Goal: Use online tool/utility: Use online tool/utility

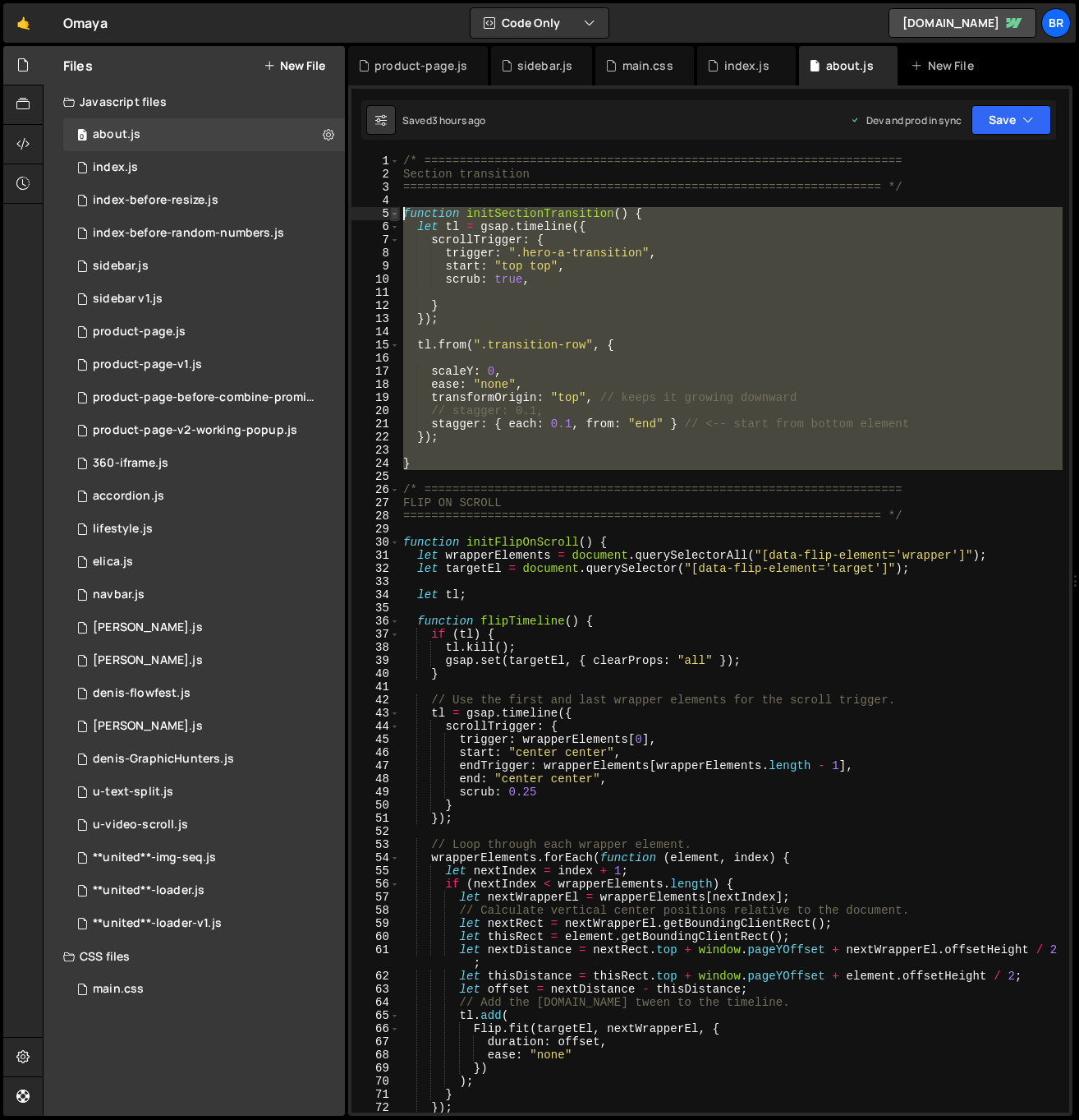
drag, startPoint x: 438, startPoint y: 472, endPoint x: 393, endPoint y: 210, distance: 265.8
click at [393, 210] on div "} 1 2 3 4 5 6 7 8 9 10 11 12 13 14 15 16 17 18 19 20 21 22 23 24 25 26 27 28 29…" at bounding box center [711, 634] width 717 height 958
click at [449, 464] on div "/* ==================================================================== Section…" at bounding box center [731, 634] width 662 height 958
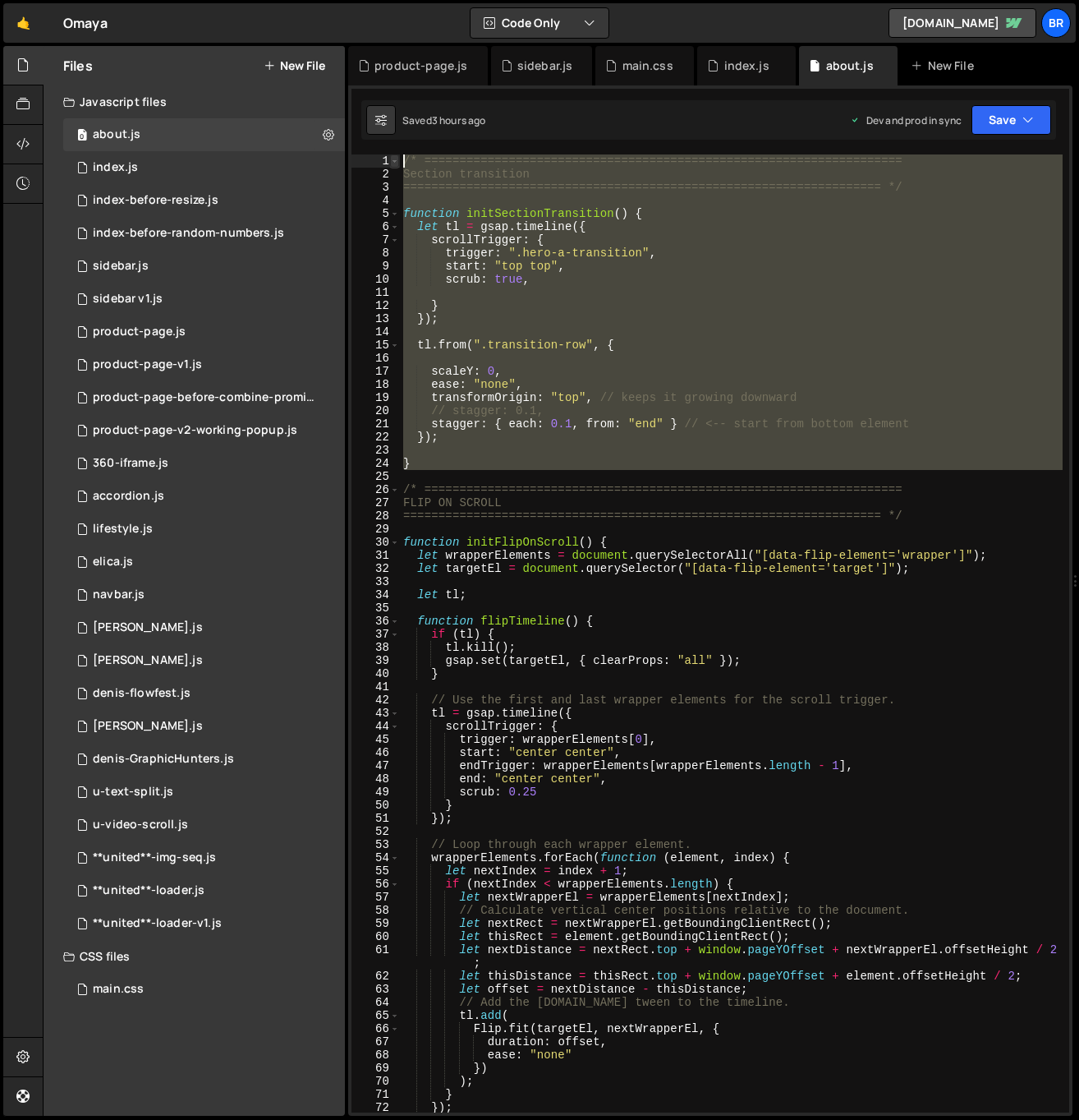
drag, startPoint x: 433, startPoint y: 461, endPoint x: 393, endPoint y: 157, distance: 306.6
click at [393, 157] on div "} 1 2 3 4 5 6 7 8 9 10 11 12 13 14 15 16 17 18 19 20 21 22 23 24 25 26 27 28 29…" at bounding box center [711, 634] width 717 height 958
click at [419, 177] on div "/* ==================================================================== Section…" at bounding box center [731, 634] width 662 height 958
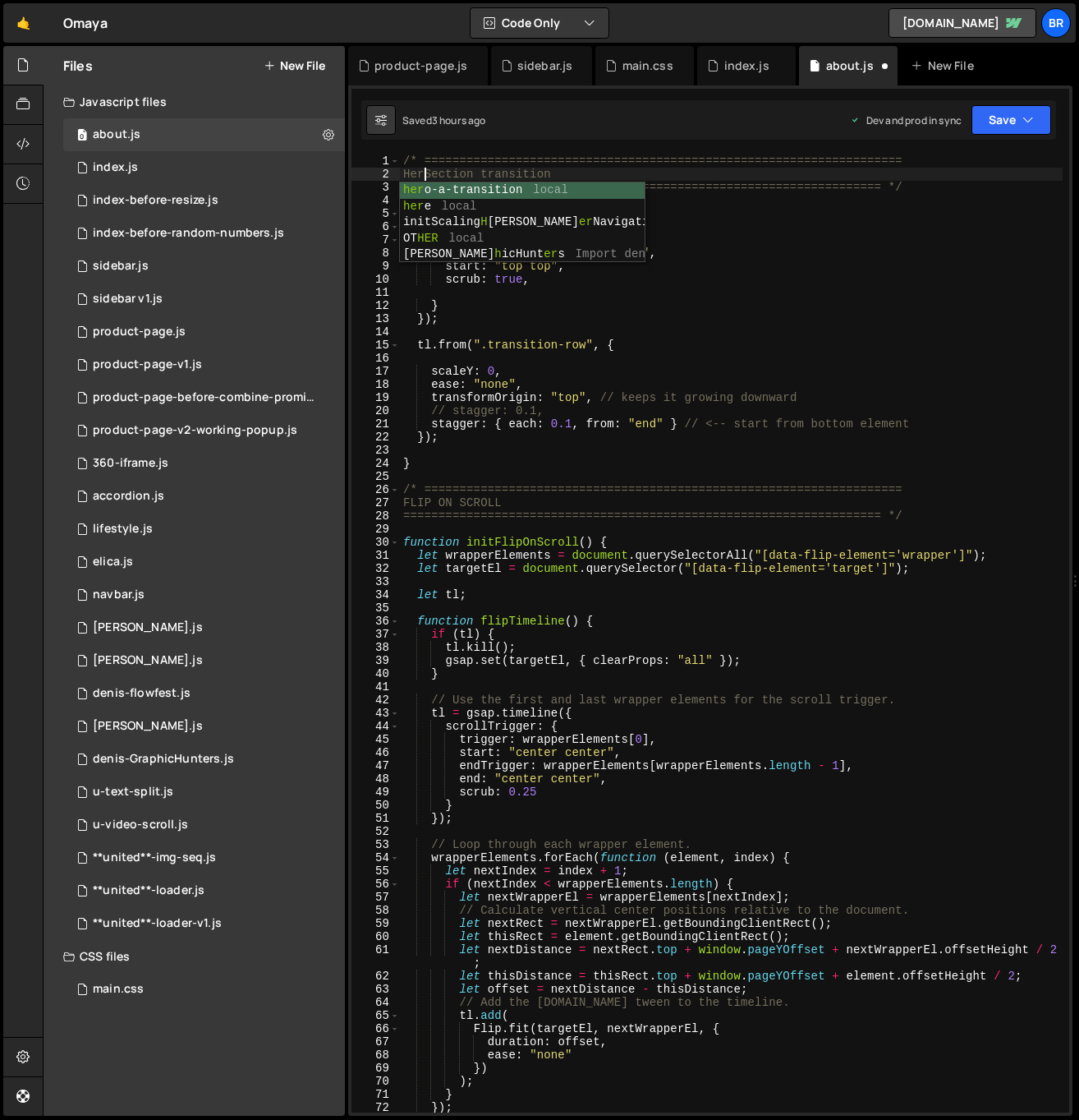
scroll to position [0, 3]
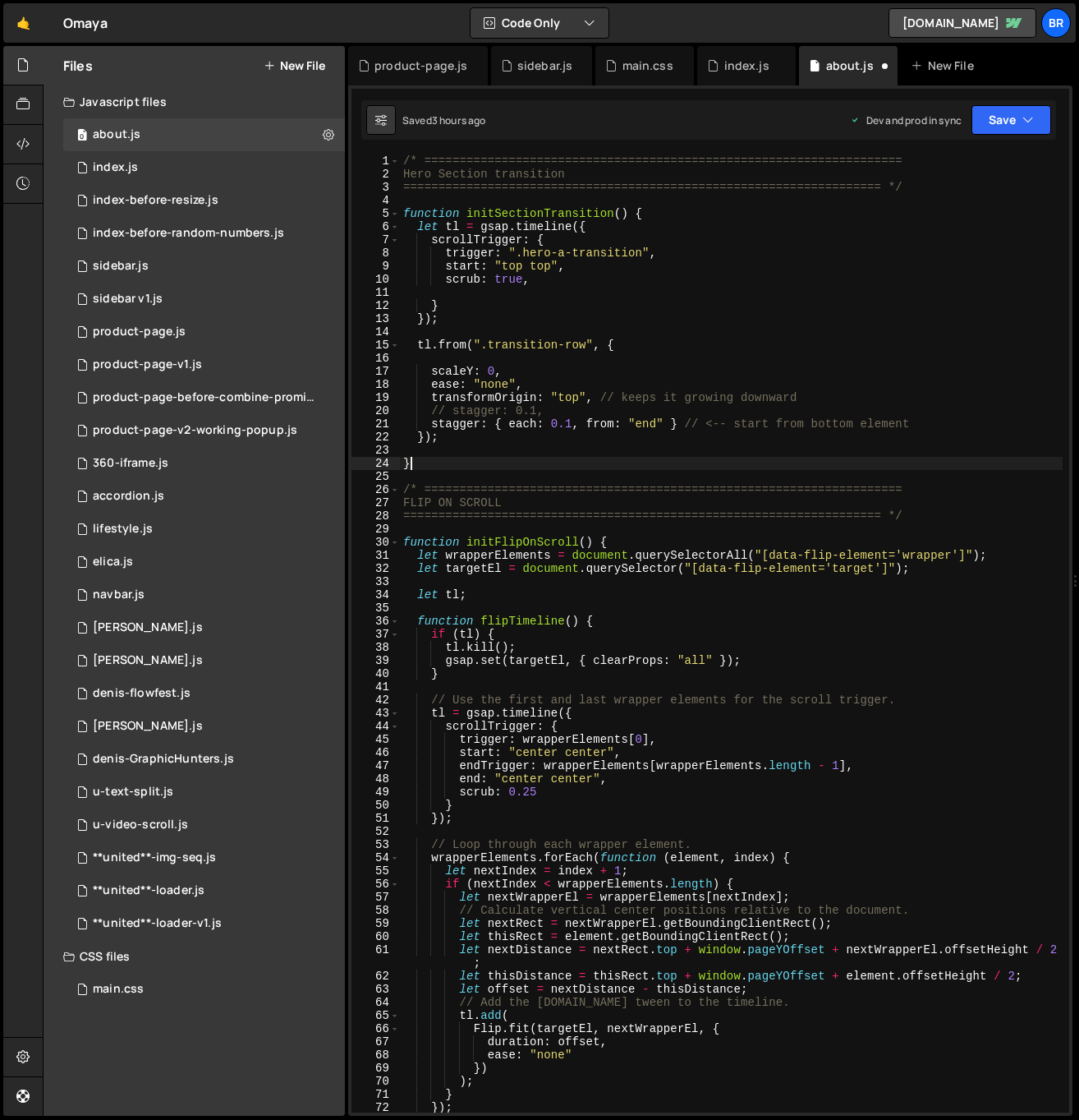
click at [455, 461] on div "/* ==================================================================== Hero Se…" at bounding box center [731, 647] width 662 height 985
type textarea "}"
click at [439, 472] on div "/* ==================================================================== Hero Se…" at bounding box center [731, 647] width 662 height 985
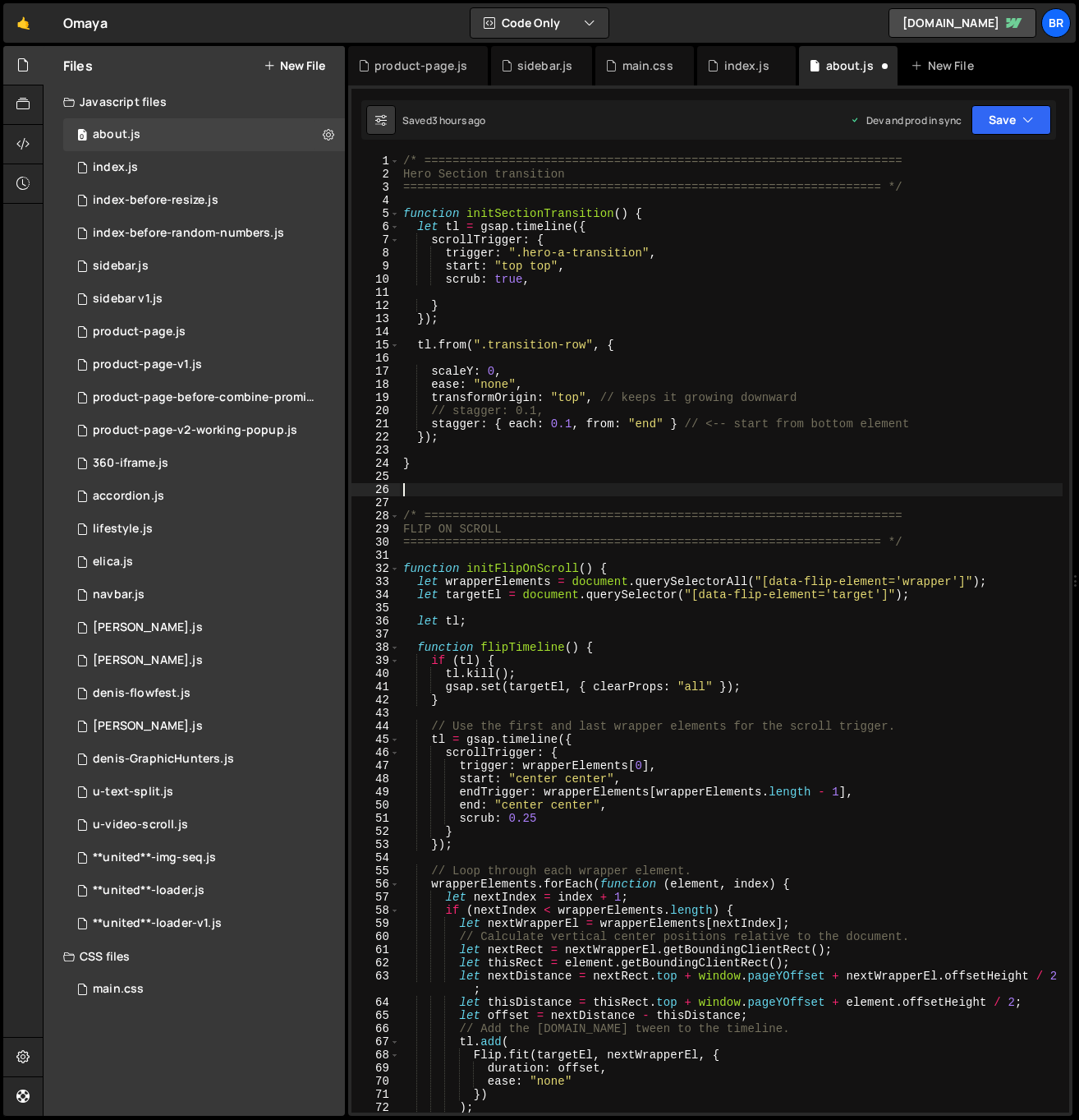
paste textarea "Section transition"
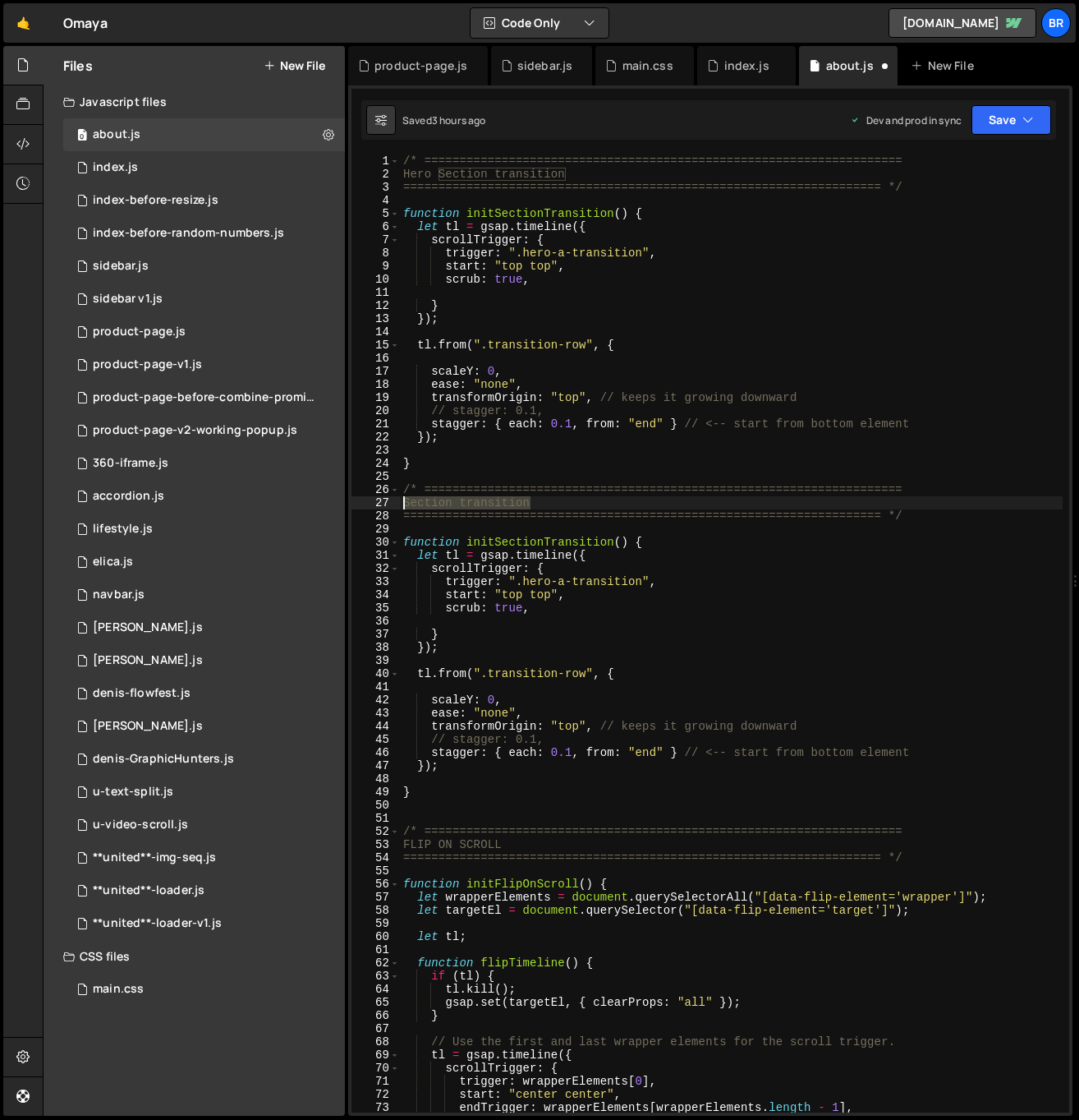
drag, startPoint x: 540, startPoint y: 499, endPoint x: 393, endPoint y: 498, distance: 147.0
click at [389, 497] on div "1 2 3 4 5 6 7 8 9 10 11 12 13 14 15 16 17 18 19 20 21 22 23 24 25 26 27 28 29 3…" at bounding box center [711, 634] width 717 height 958
type textarea "Team section"
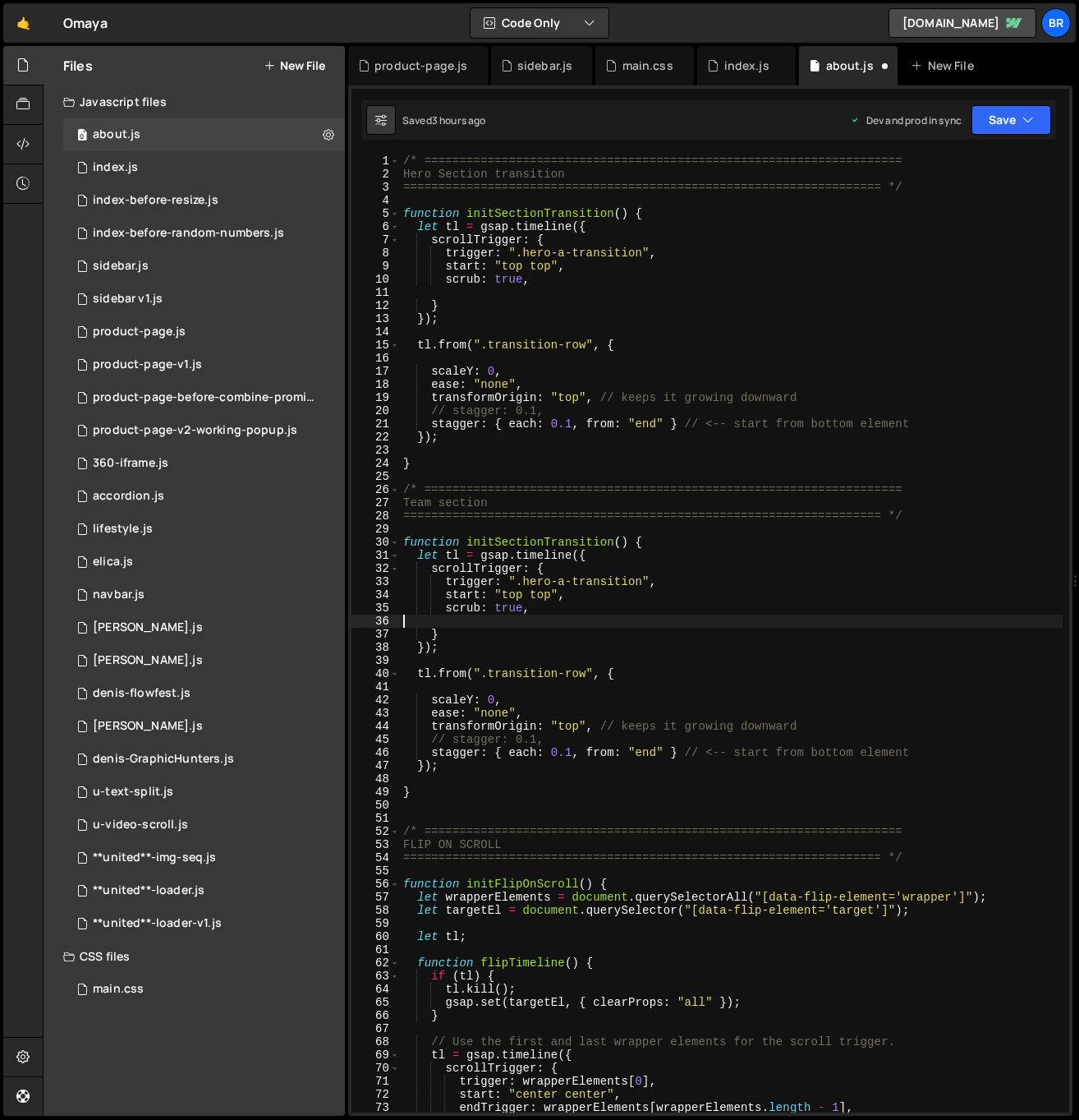
click at [916, 618] on div "/* ==================================================================== Hero Se…" at bounding box center [731, 647] width 662 height 985
drag, startPoint x: 614, startPoint y: 542, endPoint x: 597, endPoint y: 578, distance: 39.8
click at [500, 544] on div "/* ==================================================================== Hero Se…" at bounding box center [731, 647] width 662 height 985
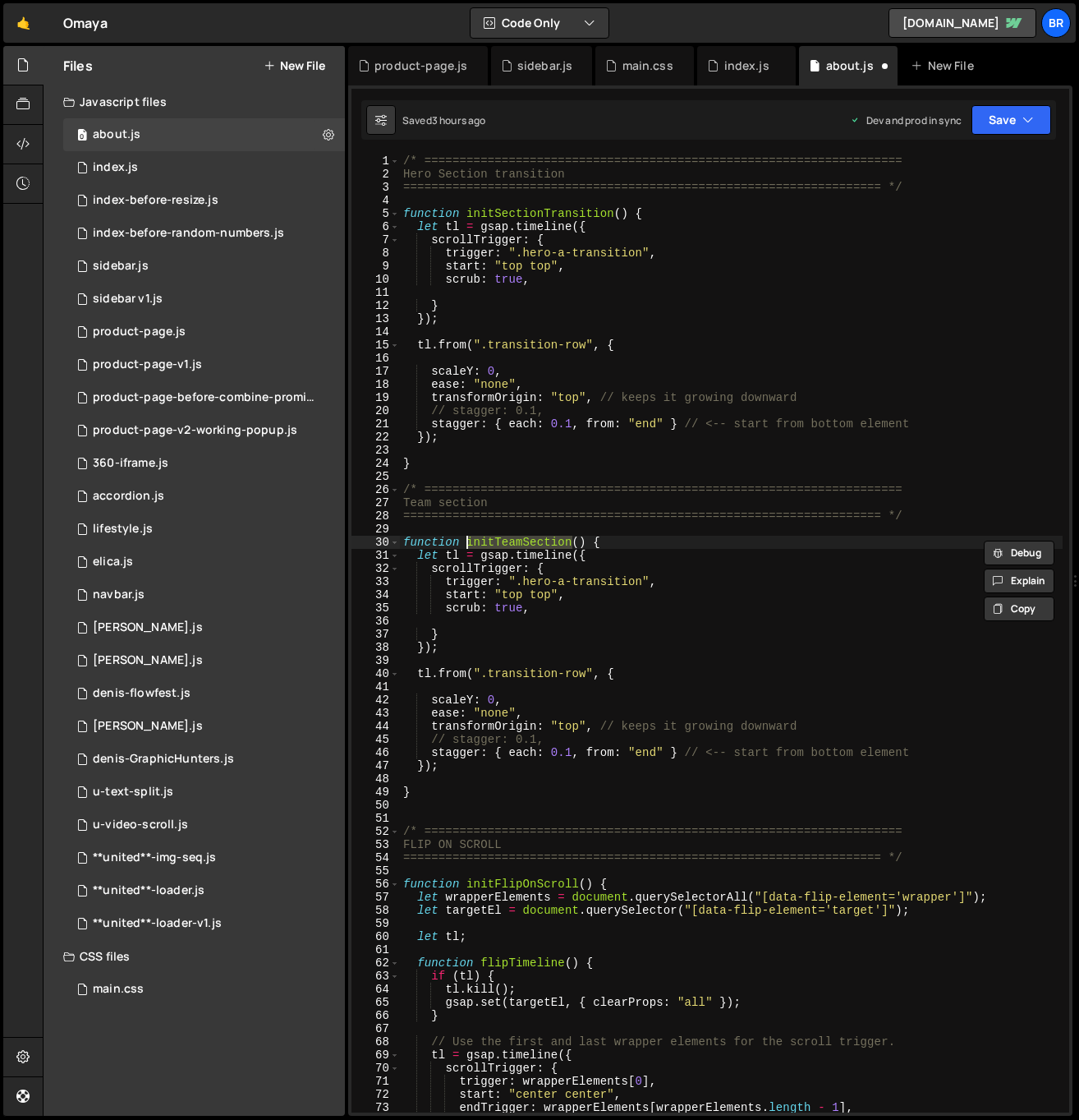
type textarea "let tl = gsap.timeline({"
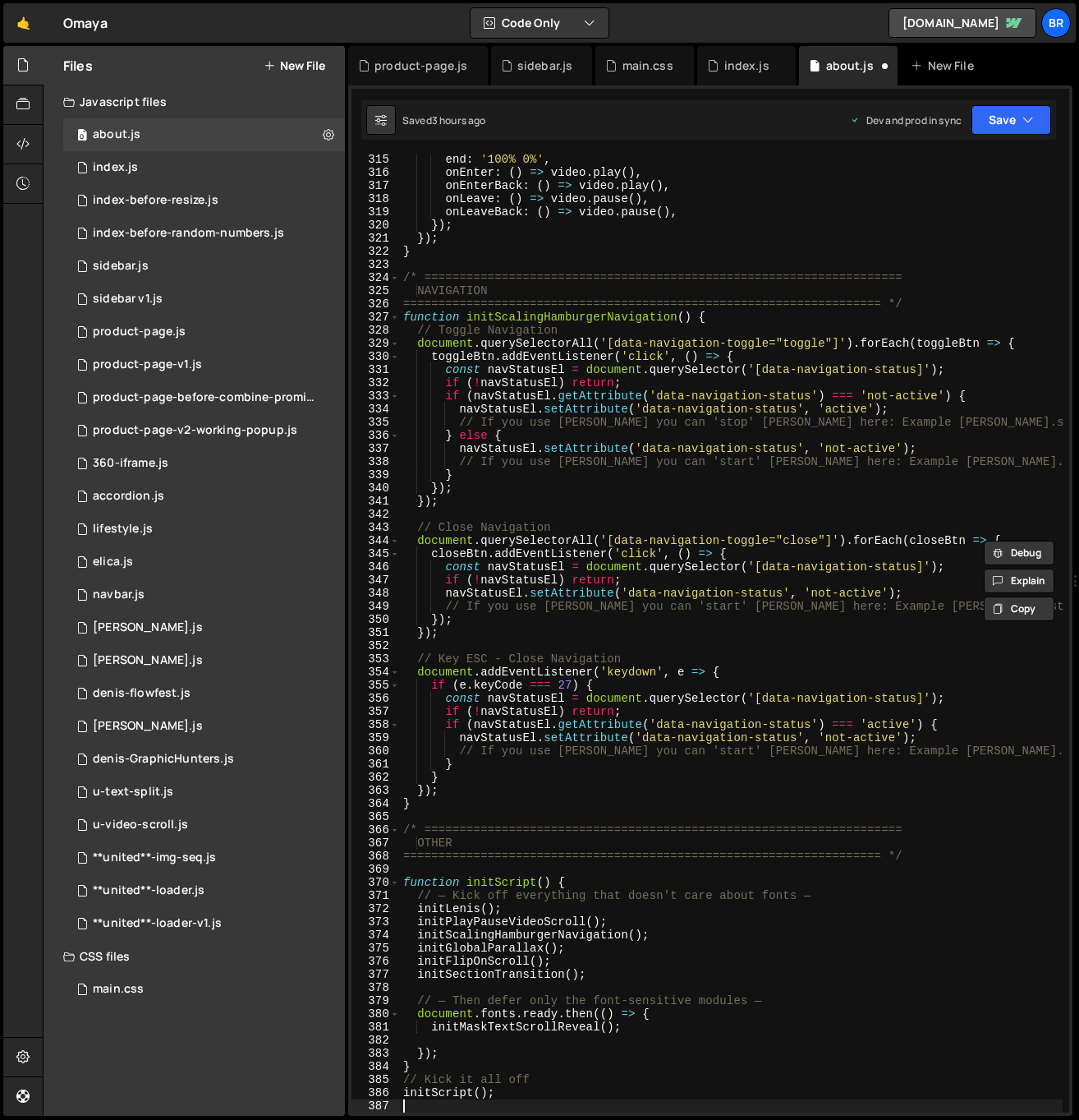
scroll to position [4181, 0]
type textarea "});"
type textarea "// — Then defer only the font-sensitive modules —"
type textarea "initSectionTransition();"
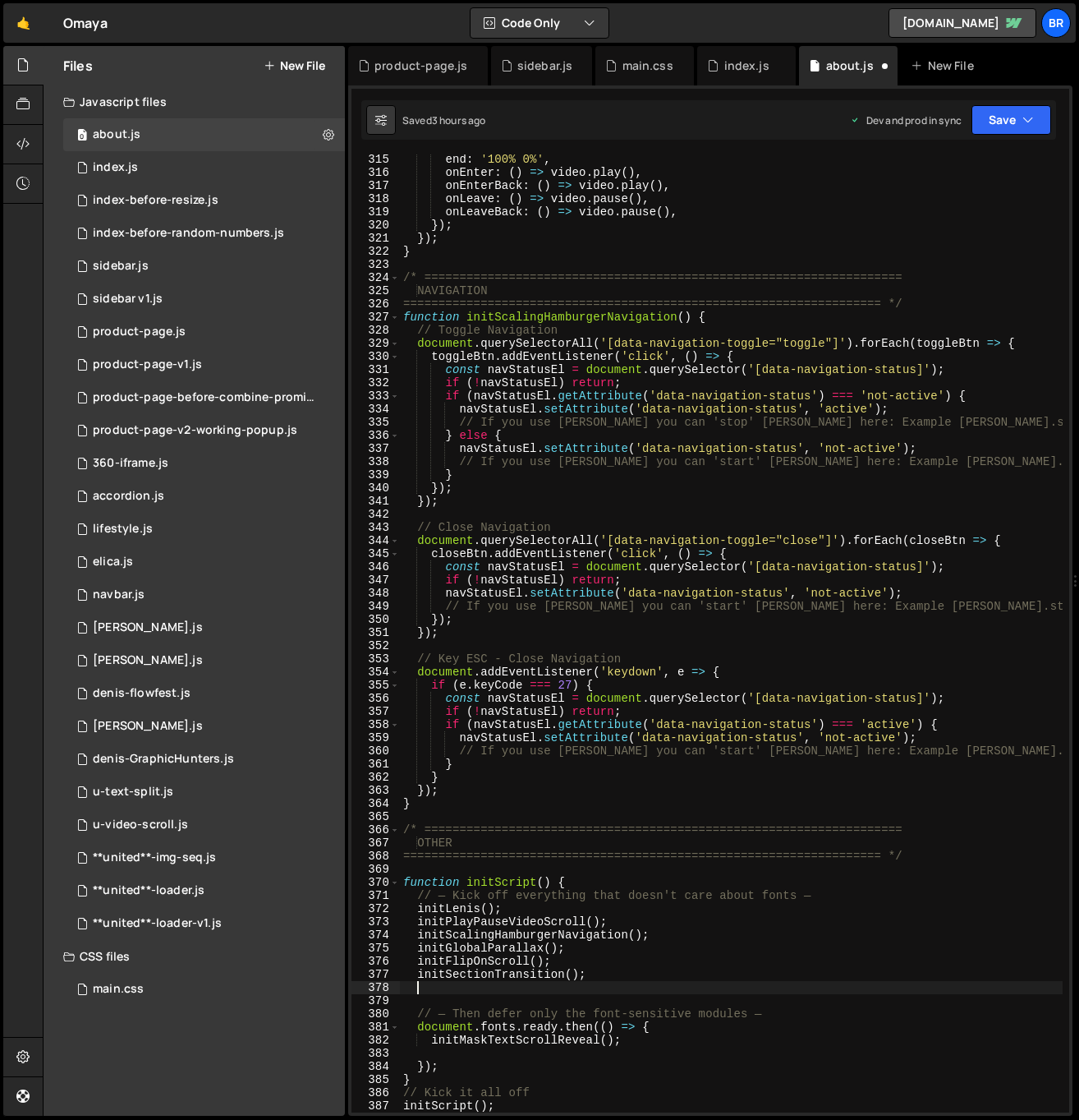
paste textarea "initTeamSection"
type textarea "initTeamSection();"
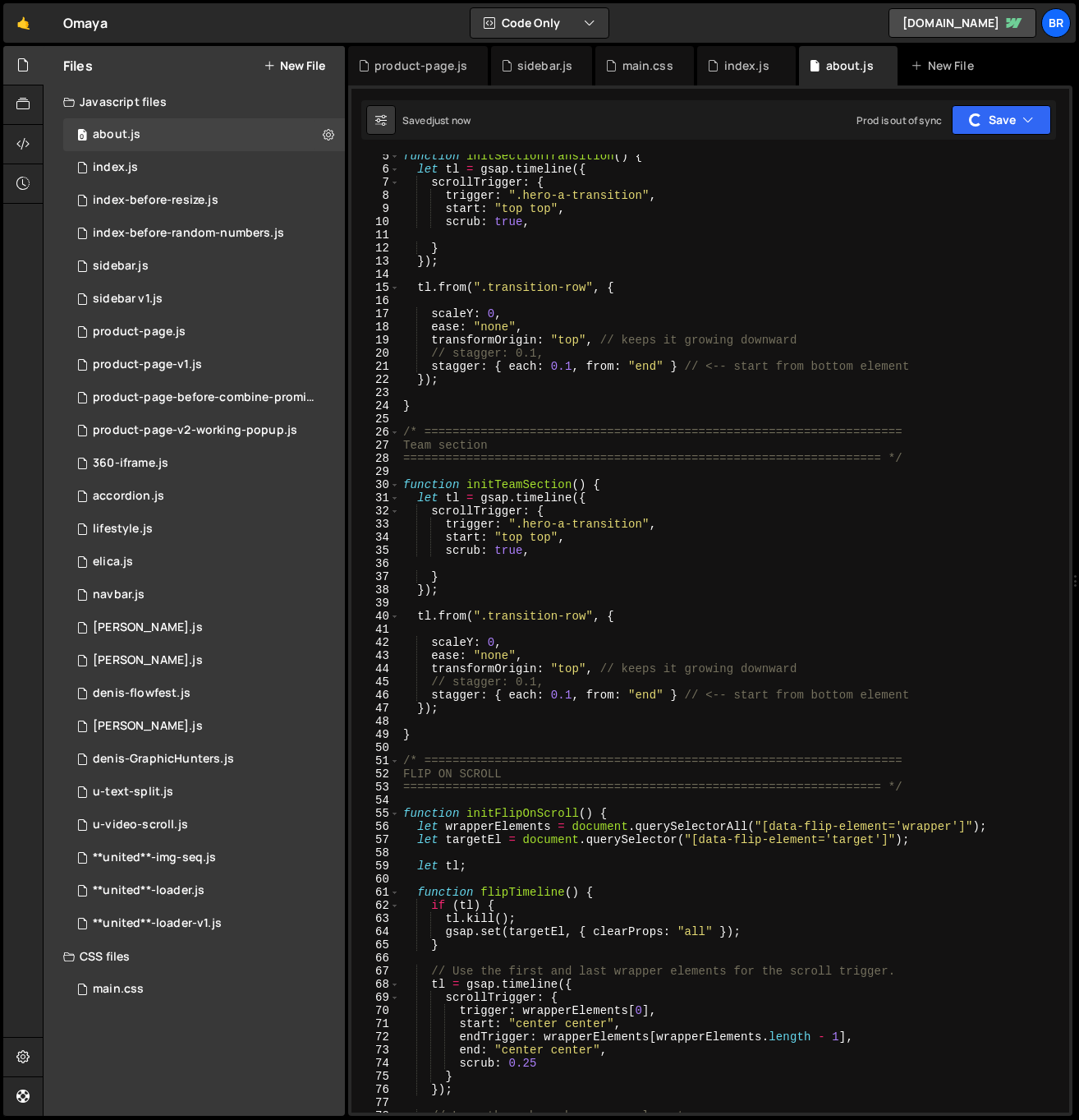
scroll to position [0, 0]
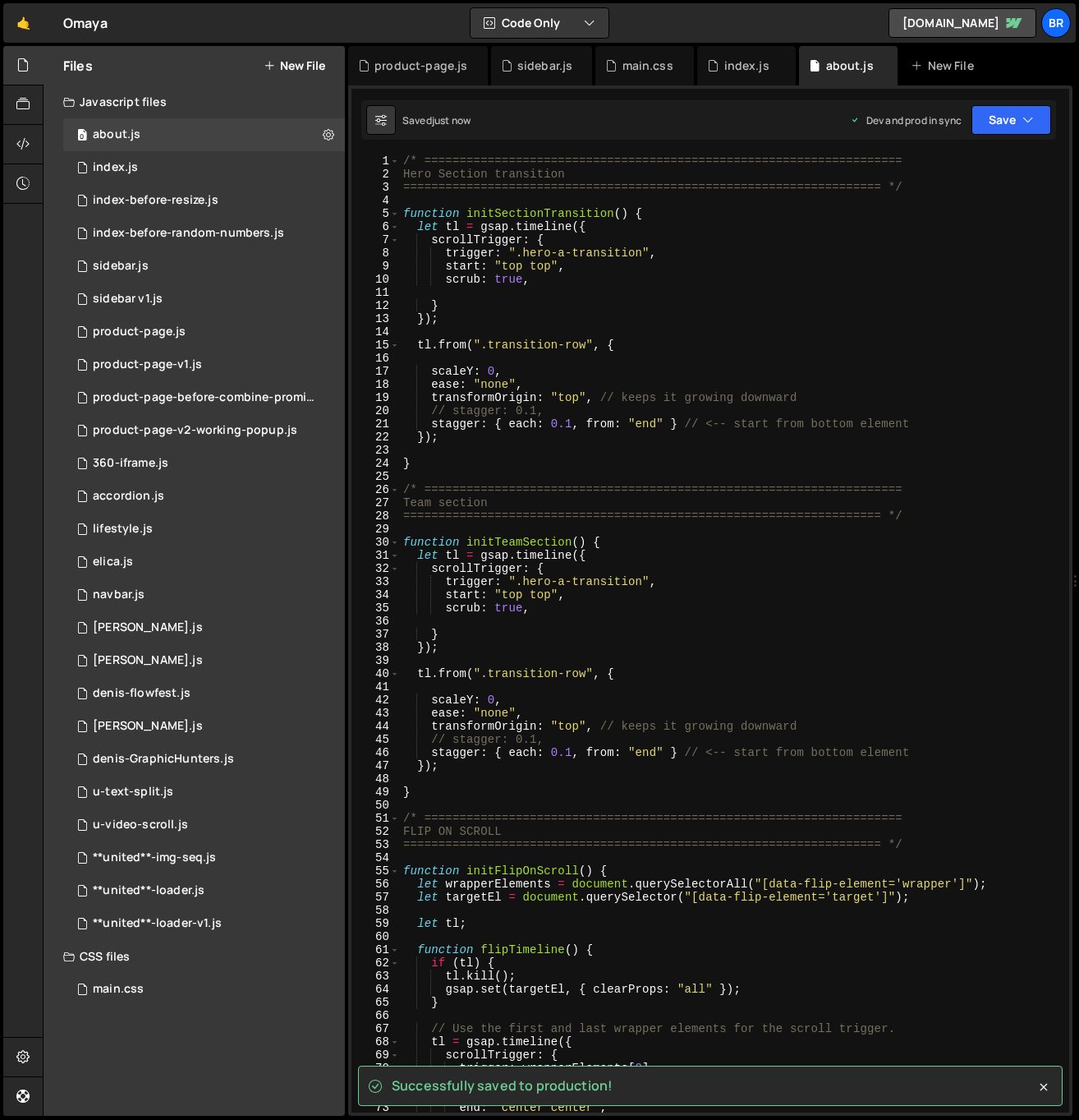
click at [690, 619] on div "/* ==================================================================== Hero Se…" at bounding box center [731, 647] width 662 height 985
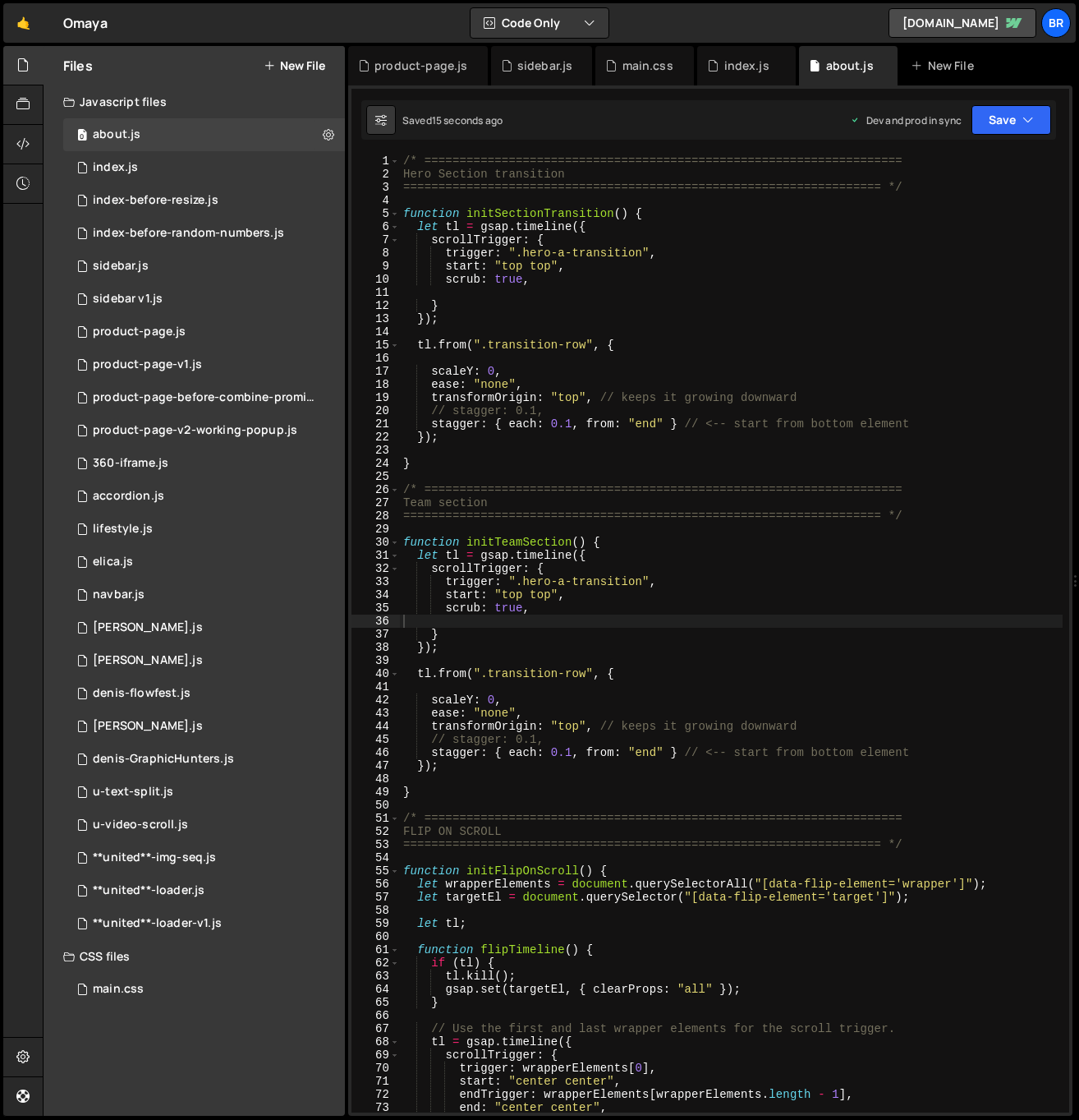
click at [563, 584] on div "/* ==================================================================== Hero Se…" at bounding box center [731, 647] width 662 height 985
drag, startPoint x: 643, startPoint y: 582, endPoint x: 542, endPoint y: 603, distance: 103.2
click at [526, 581] on div "/* ==================================================================== Hero Se…" at bounding box center [731, 647] width 662 height 985
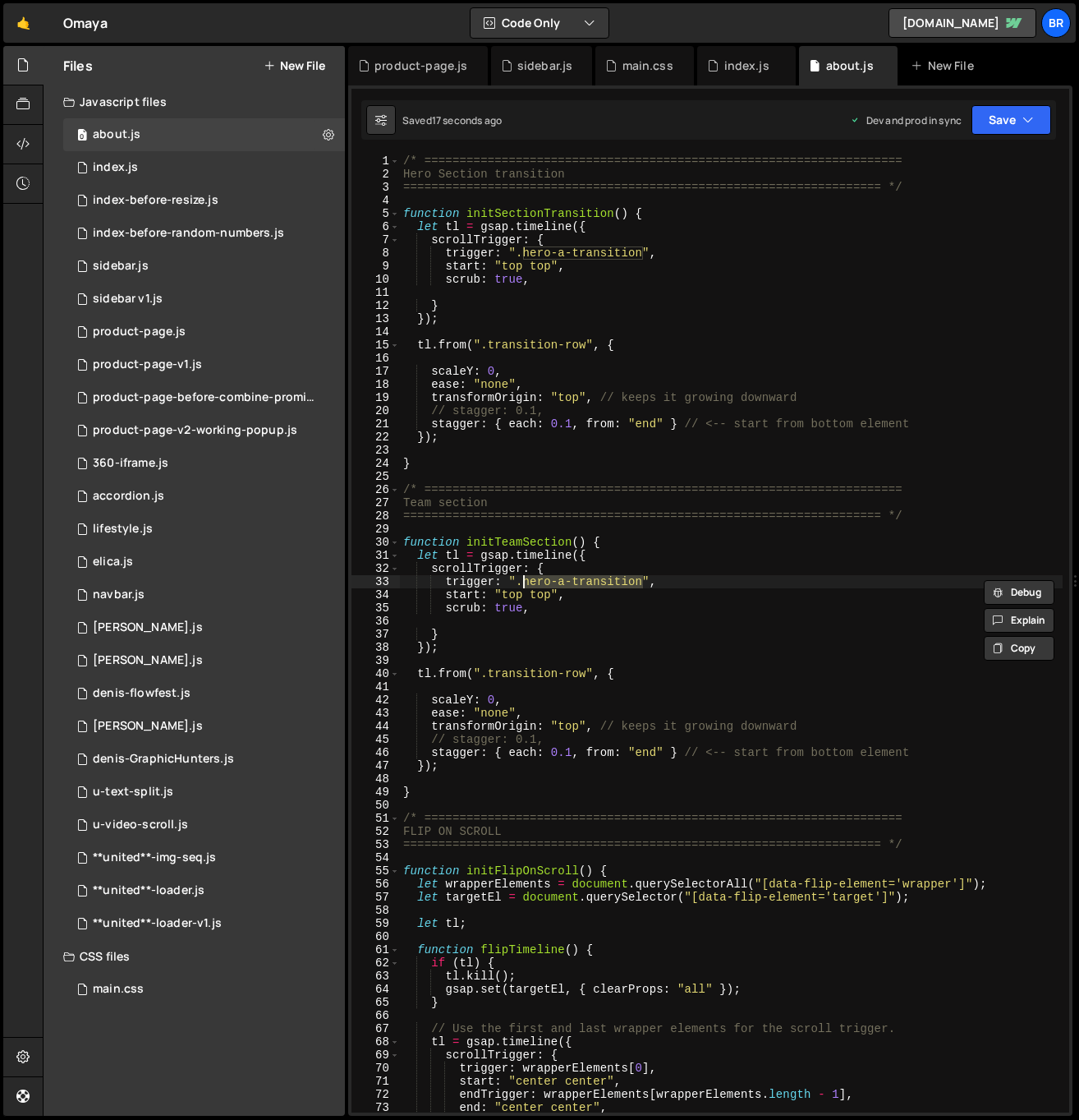
paste textarea "team"
click at [548, 596] on div "/* ==================================================================== Hero Se…" at bounding box center [731, 647] width 662 height 985
click at [540, 594] on div "/* ==================================================================== Hero Se…" at bounding box center [731, 647] width 662 height 985
click at [698, 642] on div "/* ==================================================================== Hero Se…" at bounding box center [731, 647] width 662 height 985
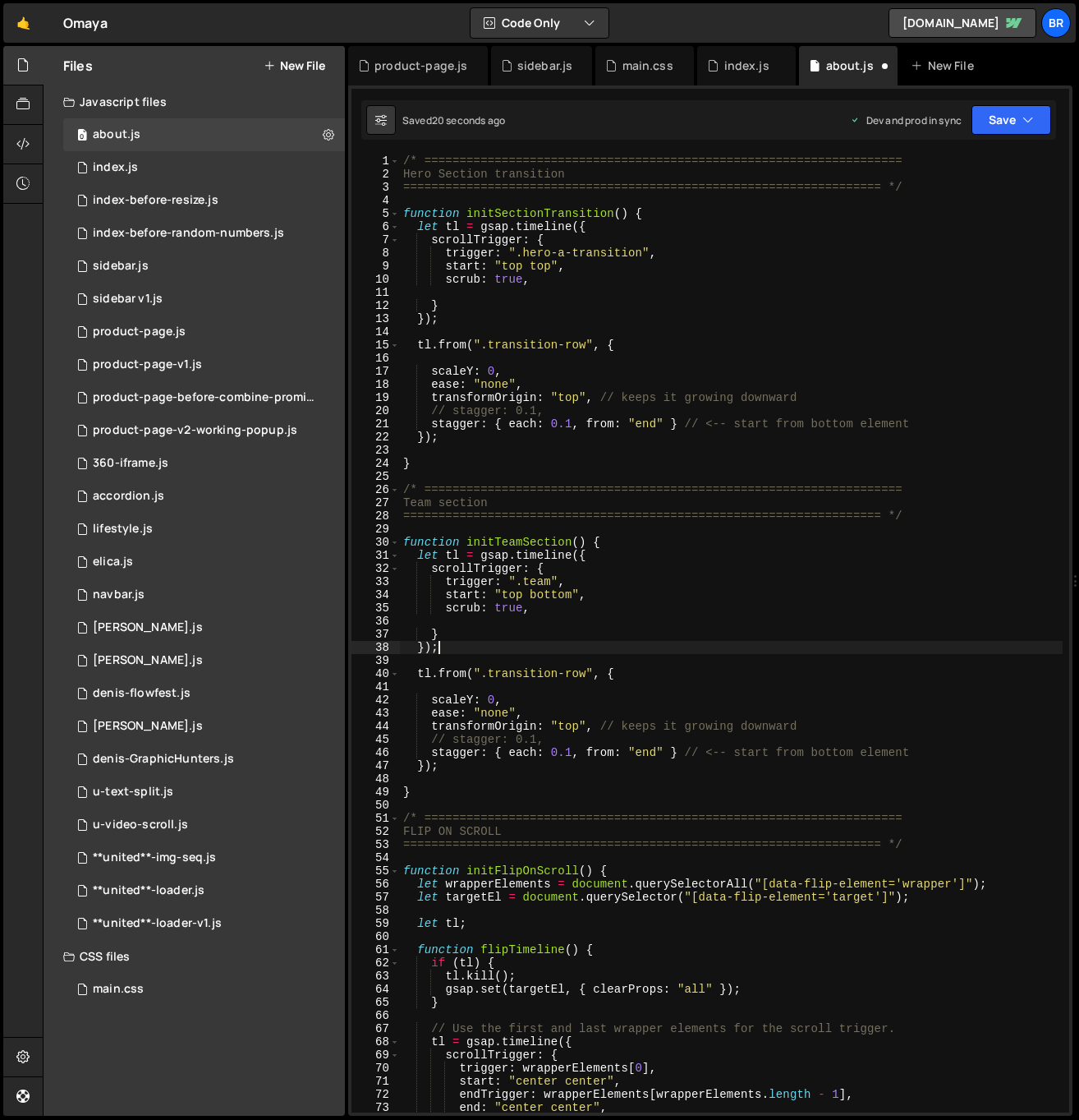
scroll to position [0, 2]
click at [696, 556] on div "/* ==================================================================== Hero Se…" at bounding box center [731, 647] width 662 height 985
drag, startPoint x: 586, startPoint y: 673, endPoint x: 490, endPoint y: 674, distance: 96.0
click at [490, 674] on div "/* ==================================================================== Hero Se…" at bounding box center [731, 647] width 662 height 985
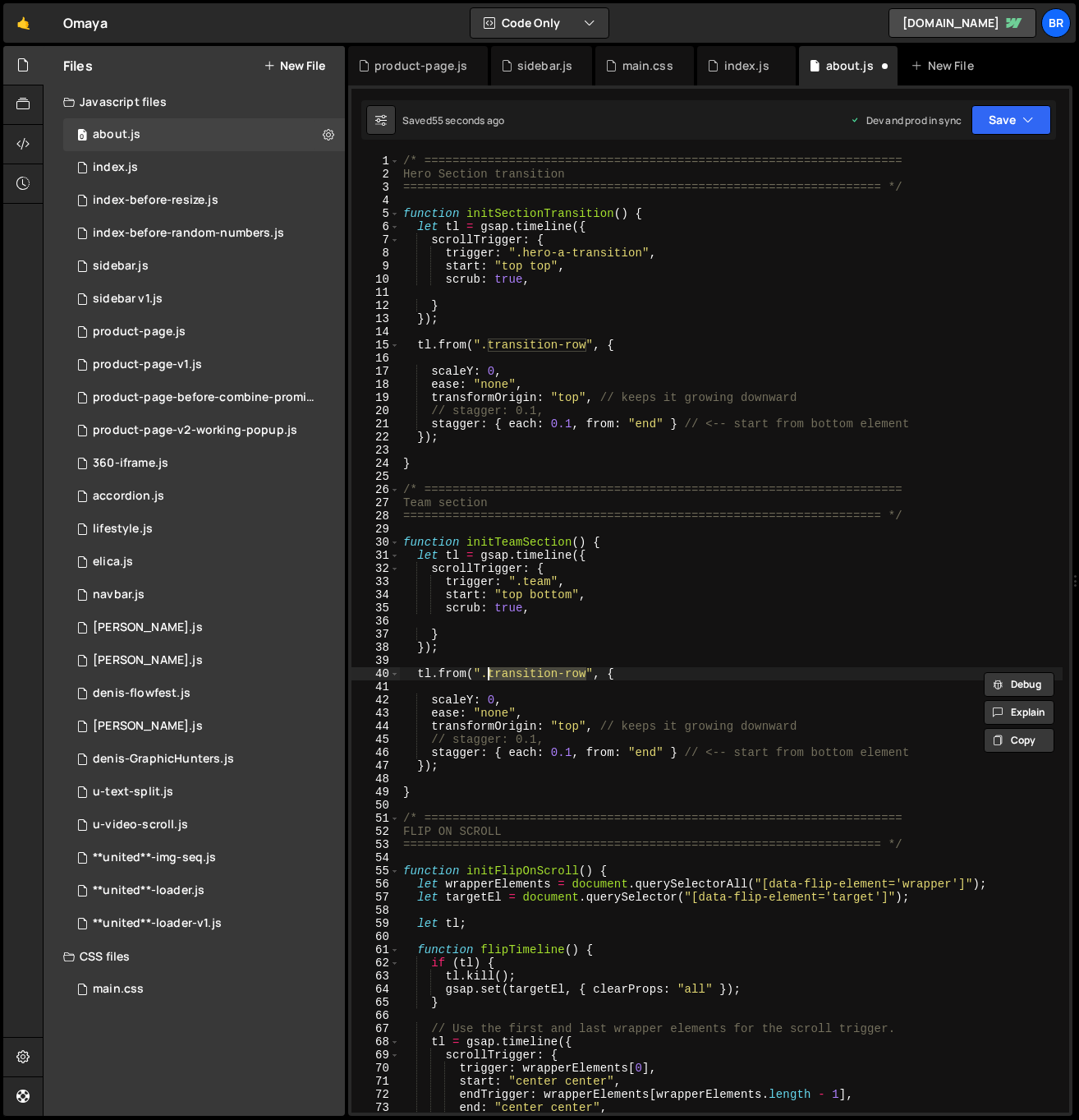
paste textarea "eam-col-1"
click at [538, 706] on div "/* ==================================================================== Hero Se…" at bounding box center [731, 647] width 662 height 985
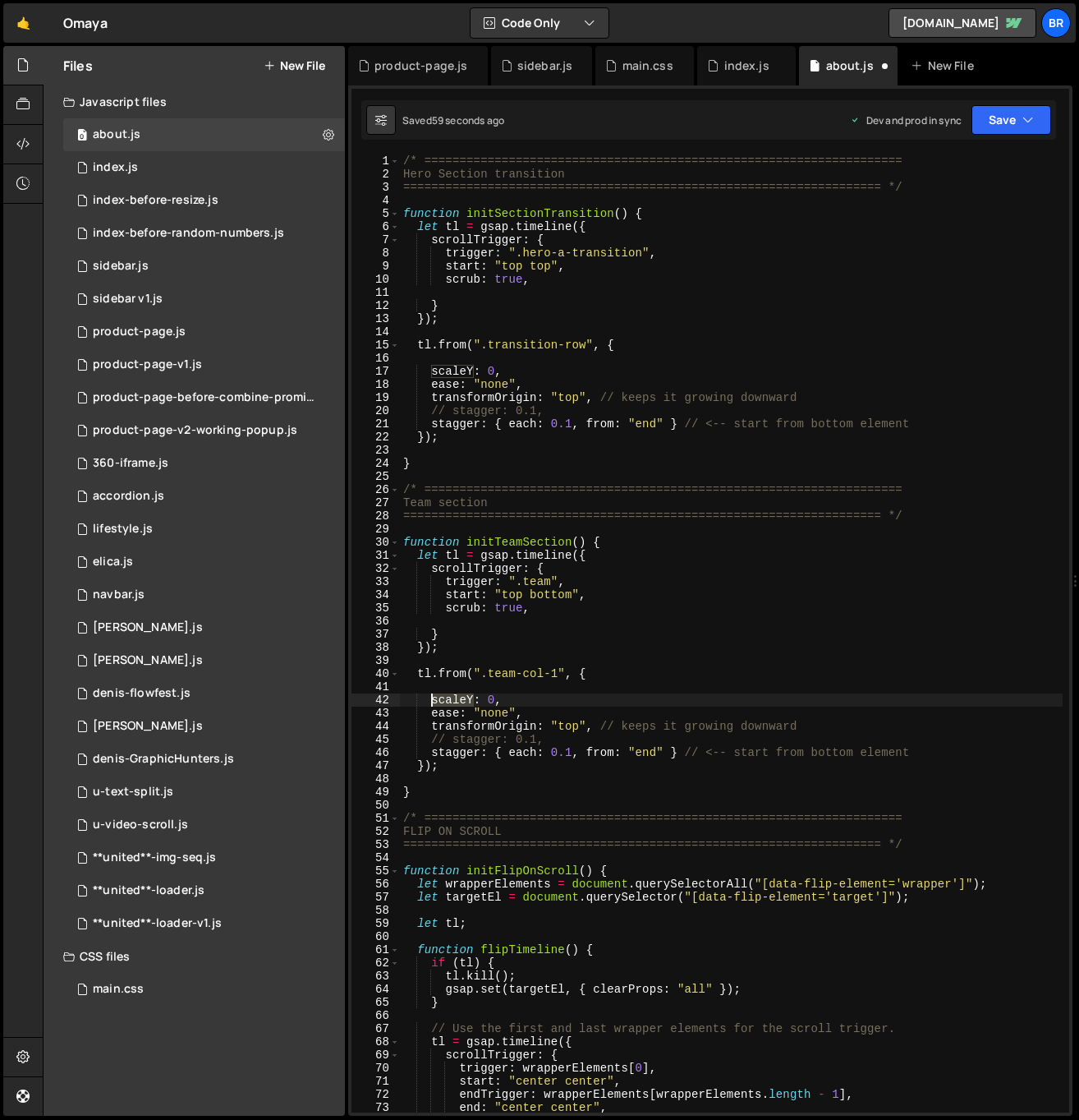
drag, startPoint x: 472, startPoint y: 695, endPoint x: 430, endPoint y: 701, distance: 42.4
click at [430, 701] on div "/* ==================================================================== Hero Se…" at bounding box center [731, 647] width 662 height 985
click at [802, 728] on div "/* ==================================================================== Hero Se…" at bounding box center [731, 647] width 662 height 985
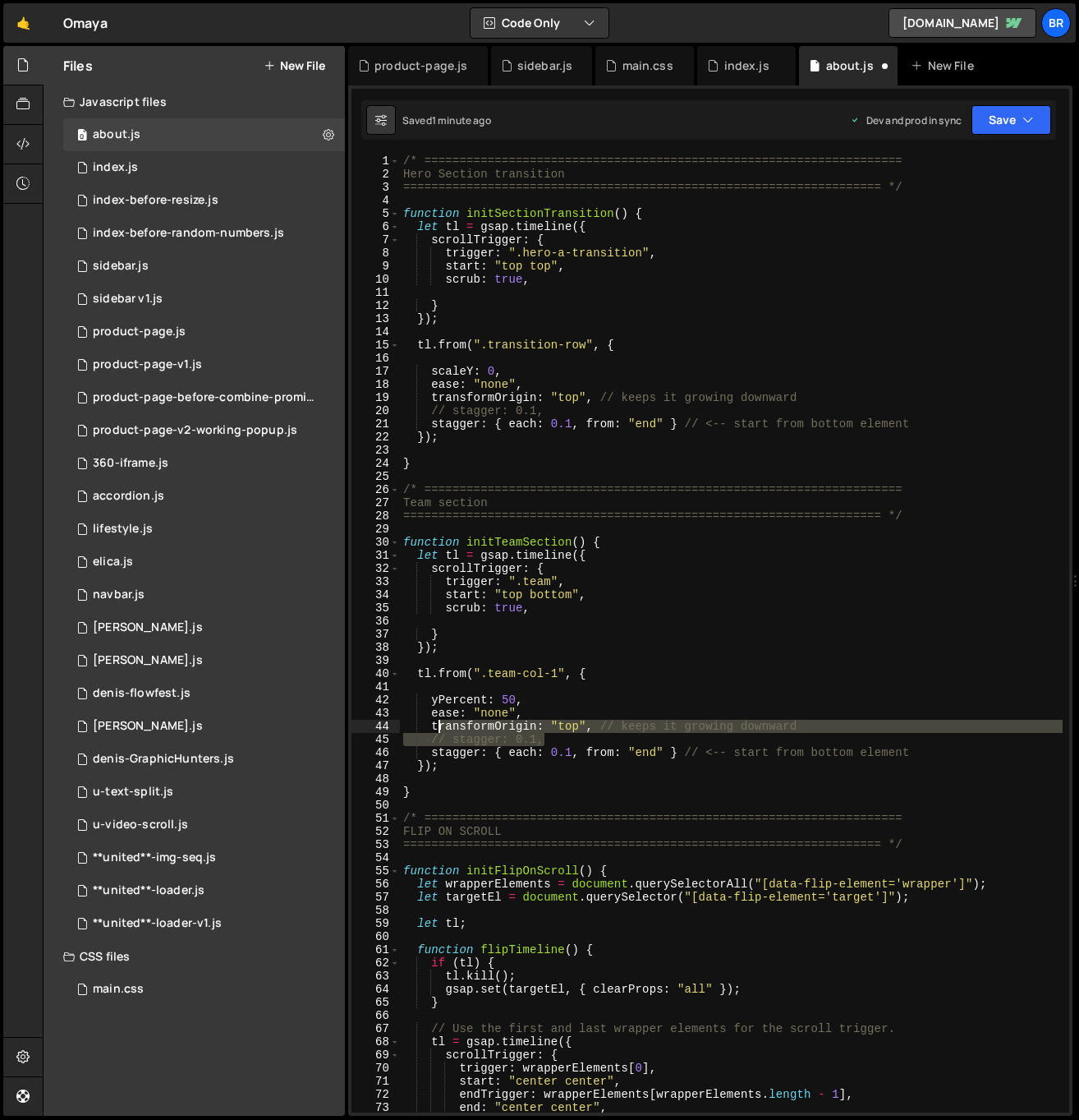
drag, startPoint x: 526, startPoint y: 736, endPoint x: 413, endPoint y: 730, distance: 113.2
click at [413, 730] on div "/* ==================================================================== Hero Se…" at bounding box center [731, 647] width 662 height 985
type textarea "transformOrigin: "top", // keeps it growing downward // stagger: 0.1,"
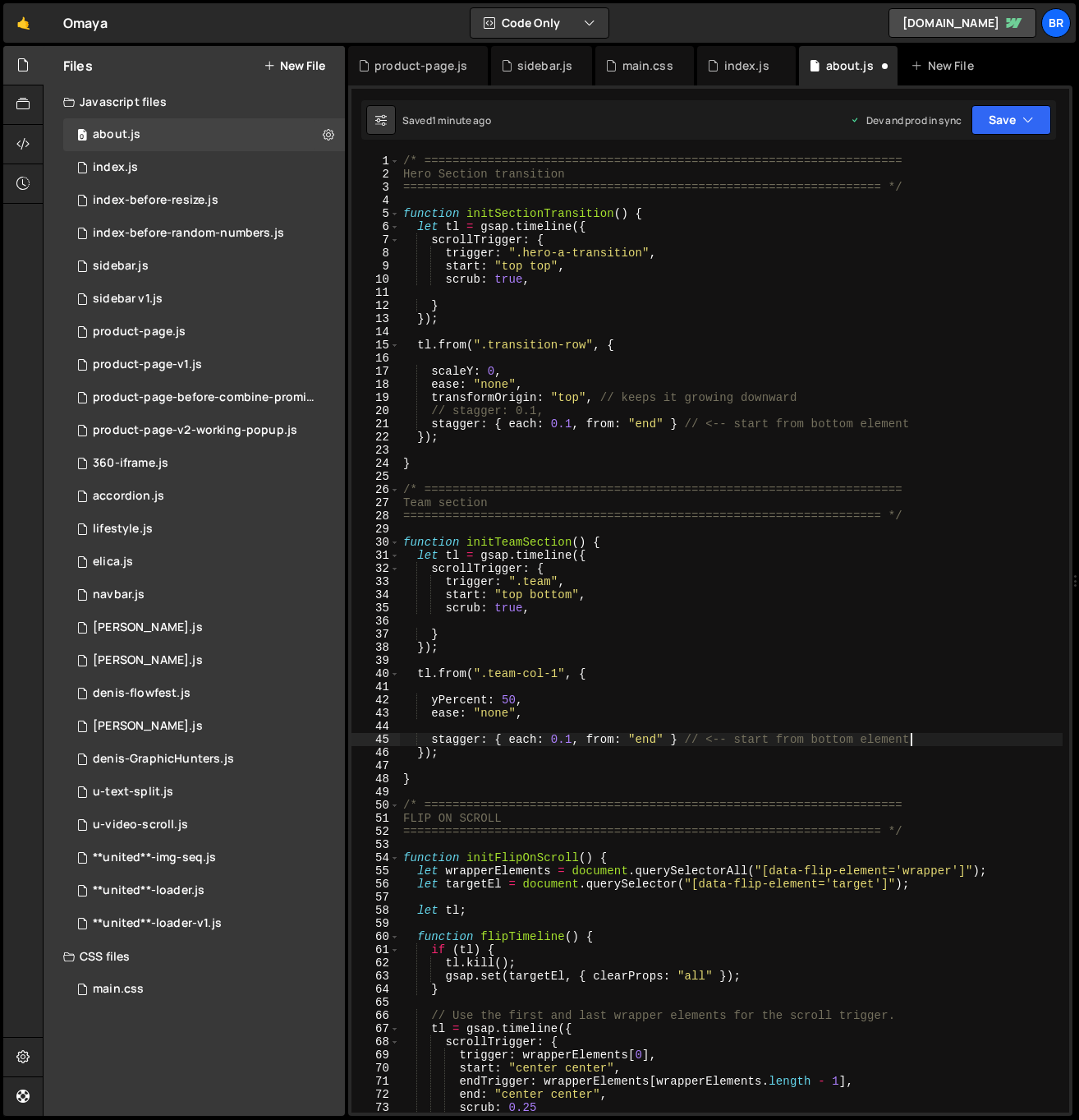
click at [935, 737] on div "/* ==================================================================== Hero Se…" at bounding box center [731, 647] width 662 height 985
type textarea "stagger: { each: 0.1, from: "end" } // <-- start from bottom element"
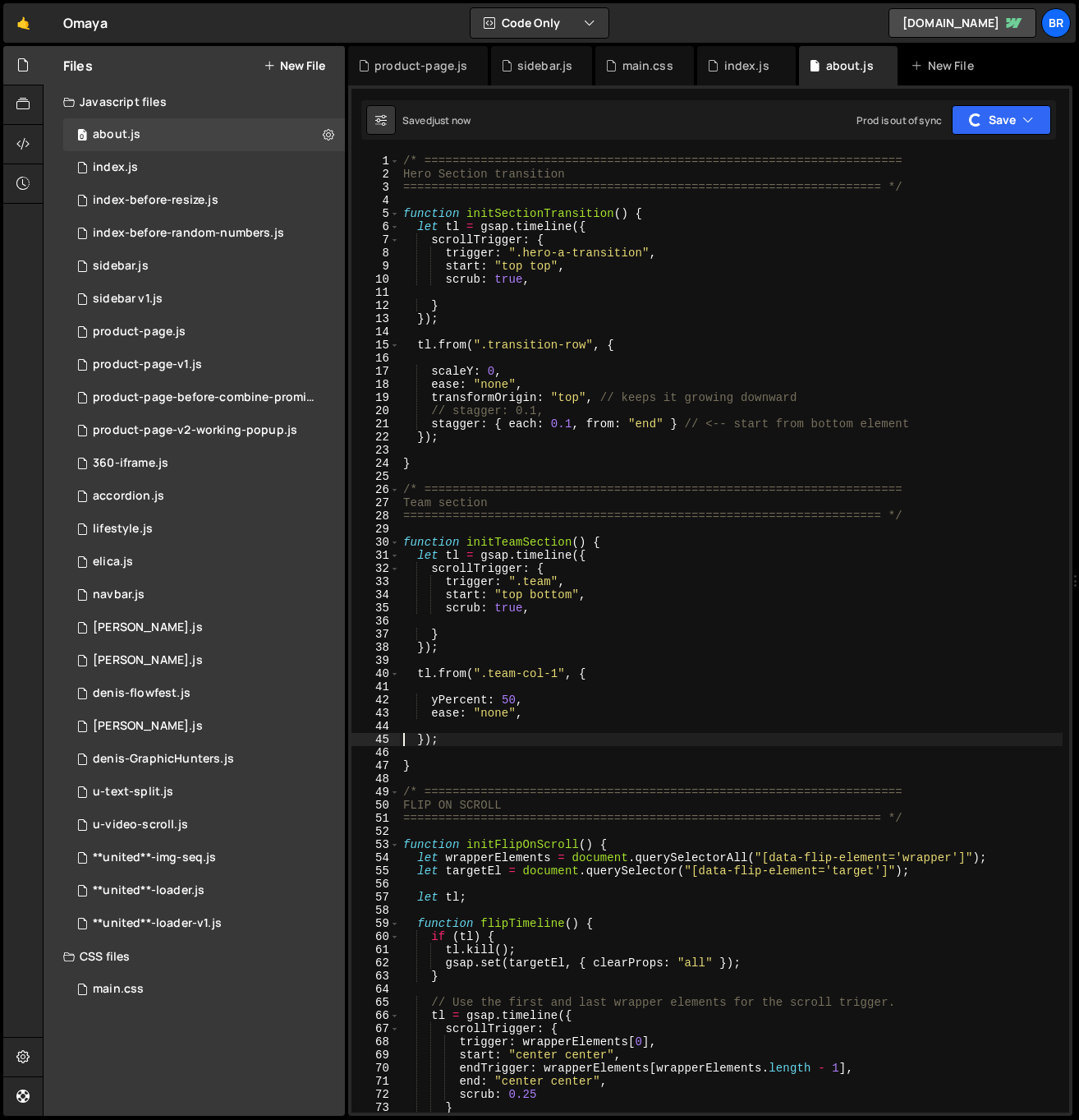
click at [532, 741] on div "/* ==================================================================== Hero Se…" at bounding box center [731, 647] width 662 height 985
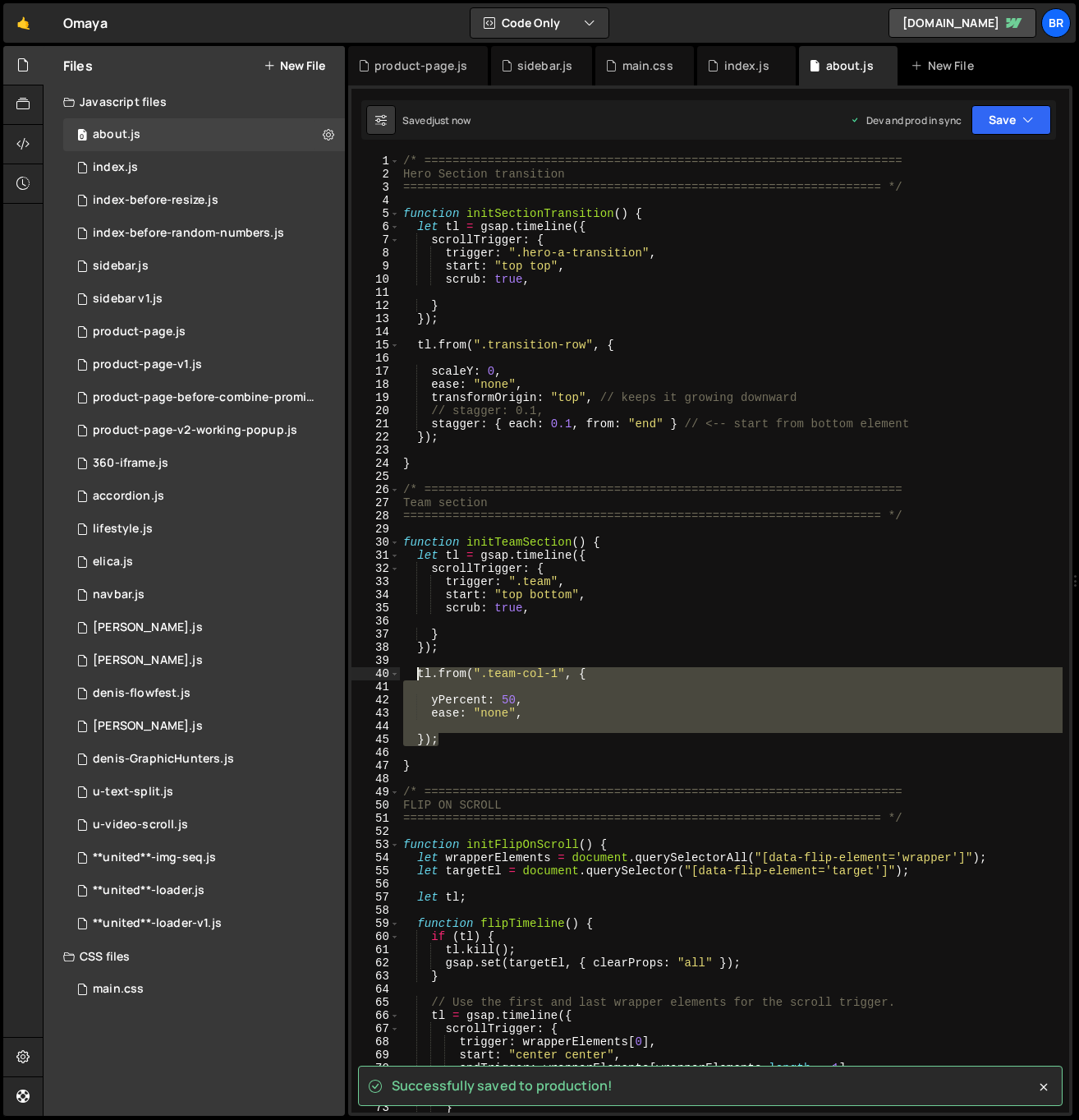
drag, startPoint x: 442, startPoint y: 737, endPoint x: 417, endPoint y: 674, distance: 67.8
click at [417, 674] on div "/* ==================================================================== Hero Se…" at bounding box center [731, 647] width 662 height 985
click at [456, 743] on div "/* ==================================================================== Hero Se…" at bounding box center [731, 634] width 662 height 958
type textarea "});"
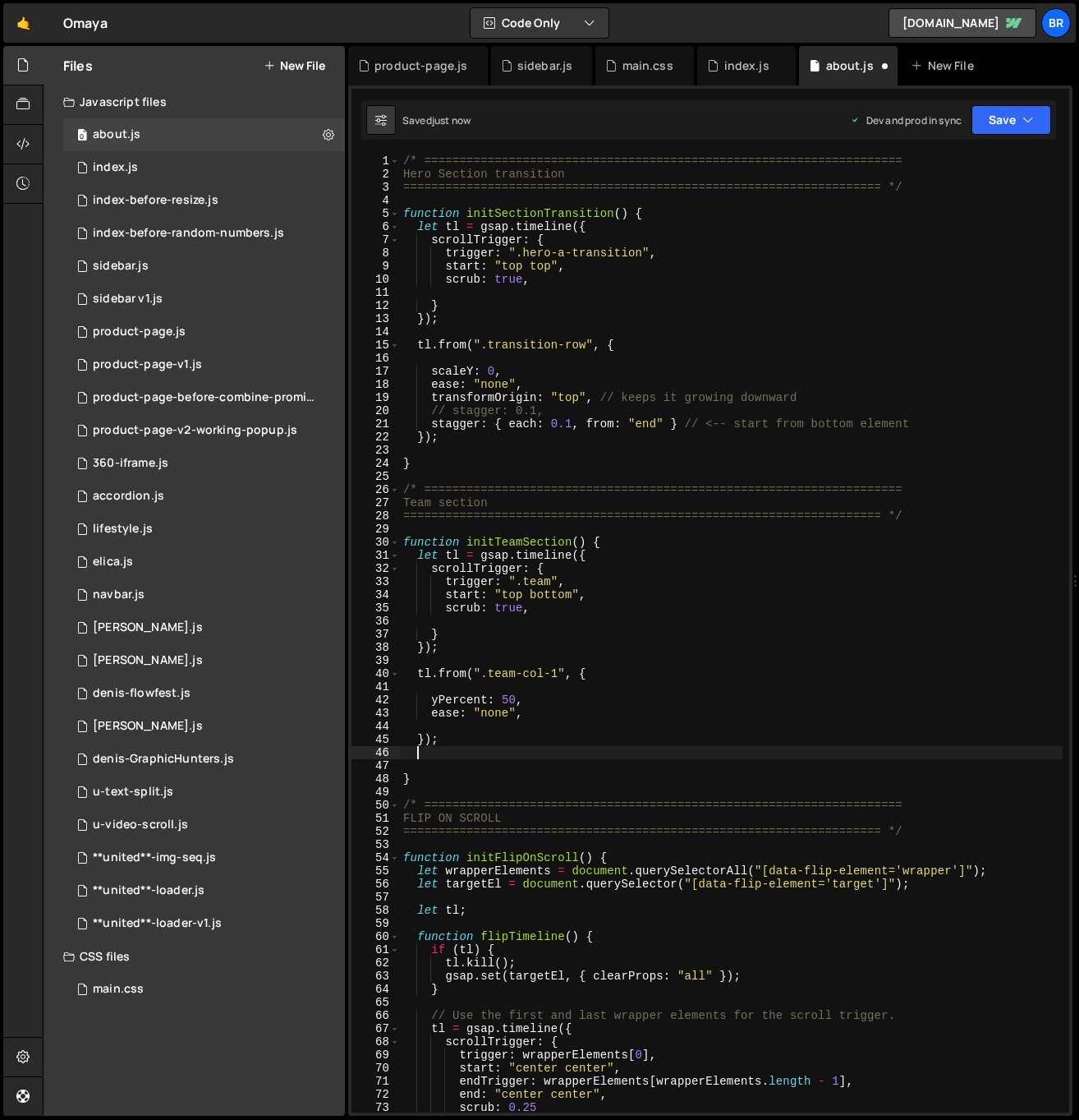
paste textarea "});"
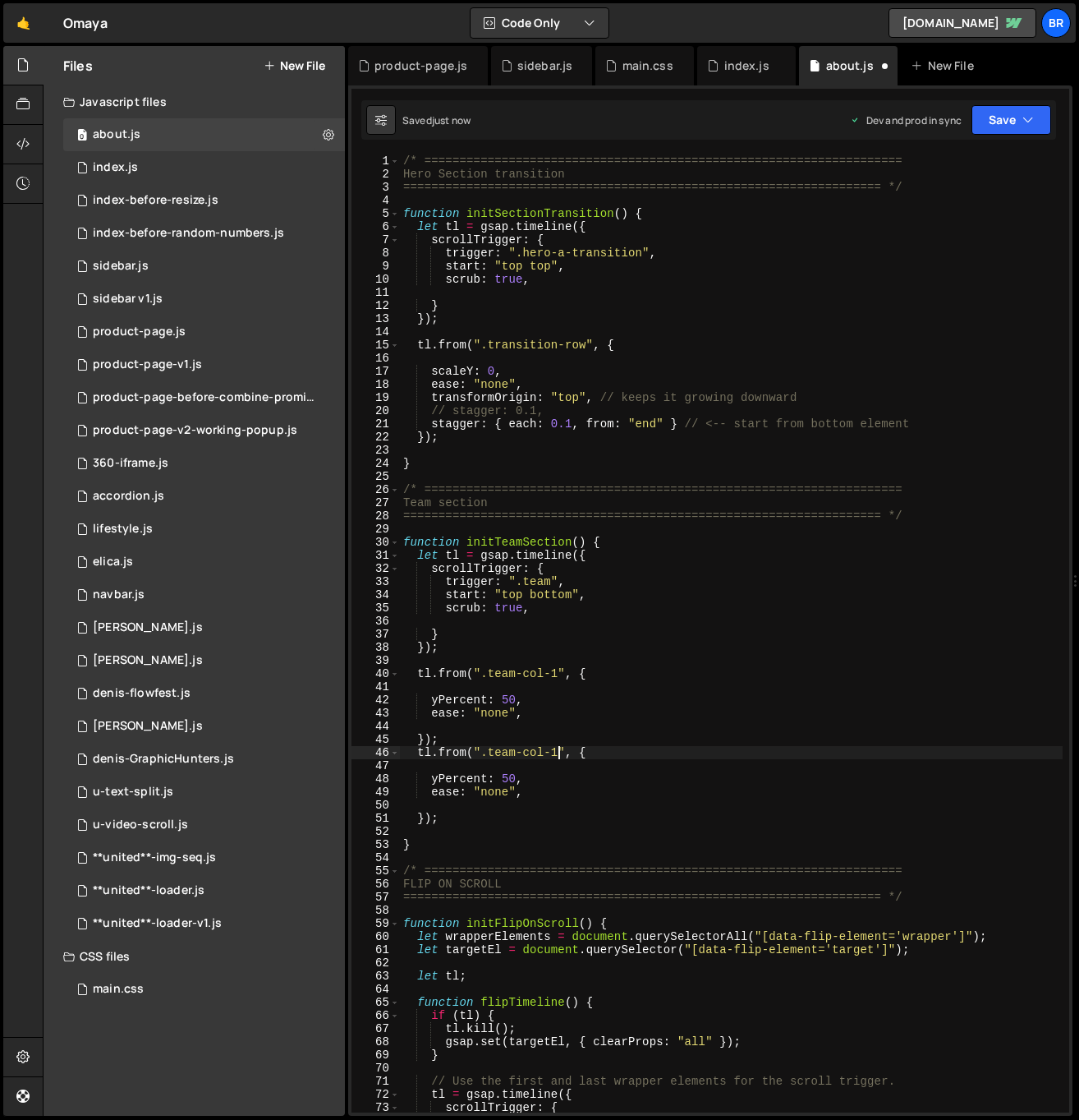
click at [560, 752] on div "/* ==================================================================== Hero Se…" at bounding box center [731, 647] width 662 height 985
click at [505, 776] on div "/* ==================================================================== Hero Se…" at bounding box center [731, 647] width 662 height 985
click at [508, 696] on div "/* ==================================================================== Hero Se…" at bounding box center [731, 647] width 662 height 985
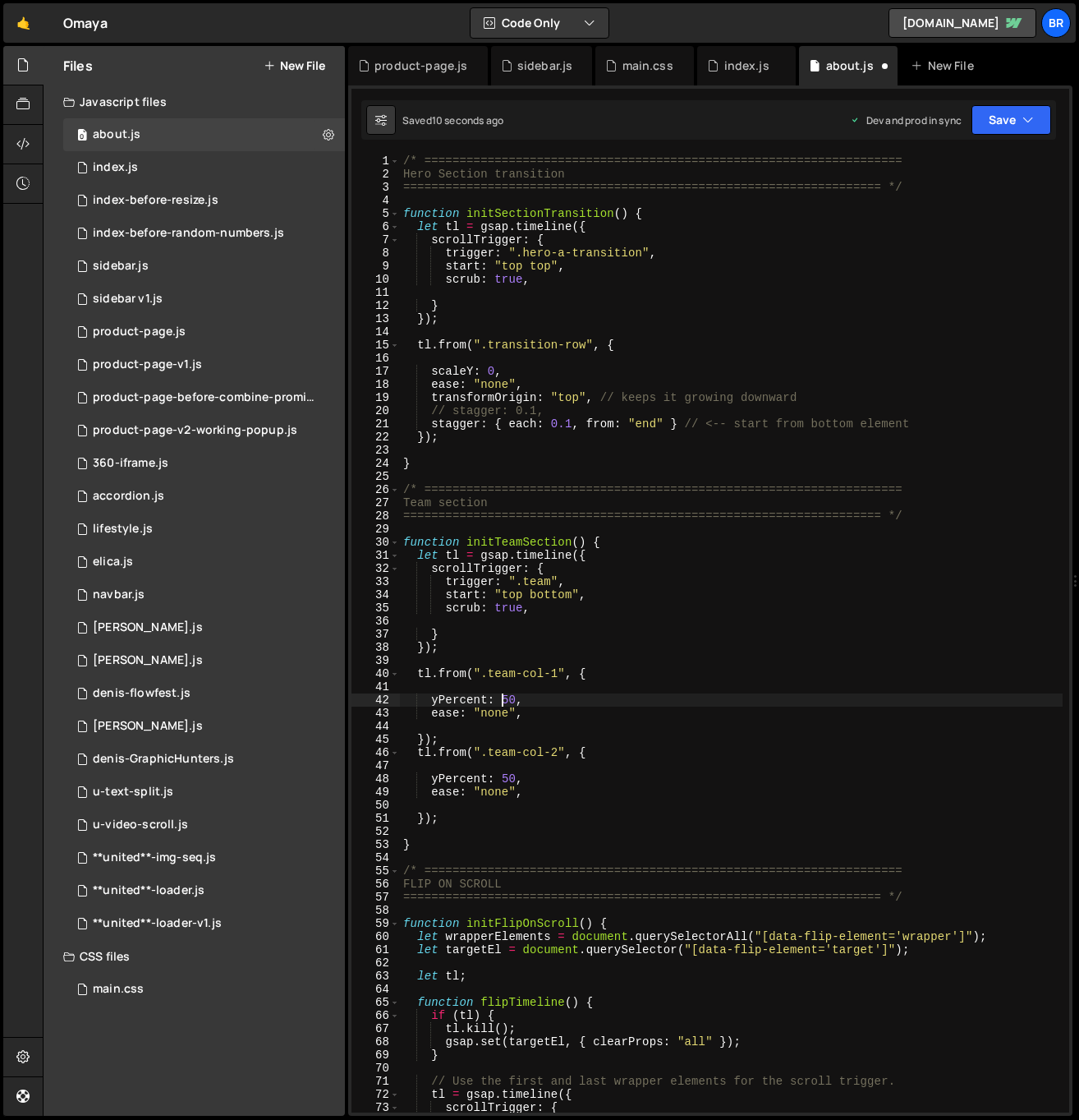
click at [503, 700] on div "/* ==================================================================== Hero Se…" at bounding box center [731, 647] width 662 height 985
click at [488, 755] on div "/* ==================================================================== Hero Se…" at bounding box center [731, 647] width 662 height 985
click at [503, 776] on div "/* ==================================================================== Hero Se…" at bounding box center [731, 647] width 662 height 985
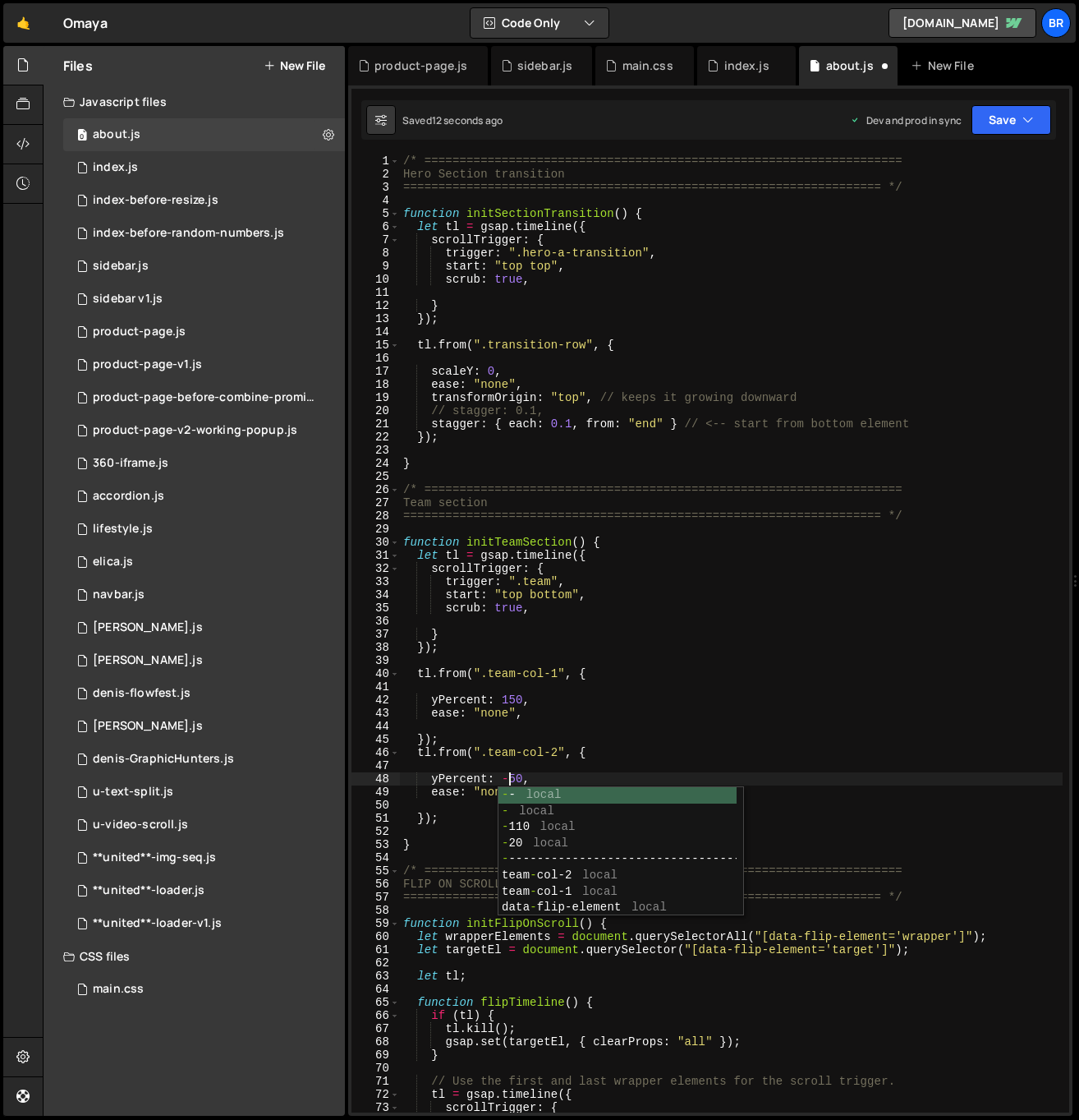
type textarea "yPercent: -150,"
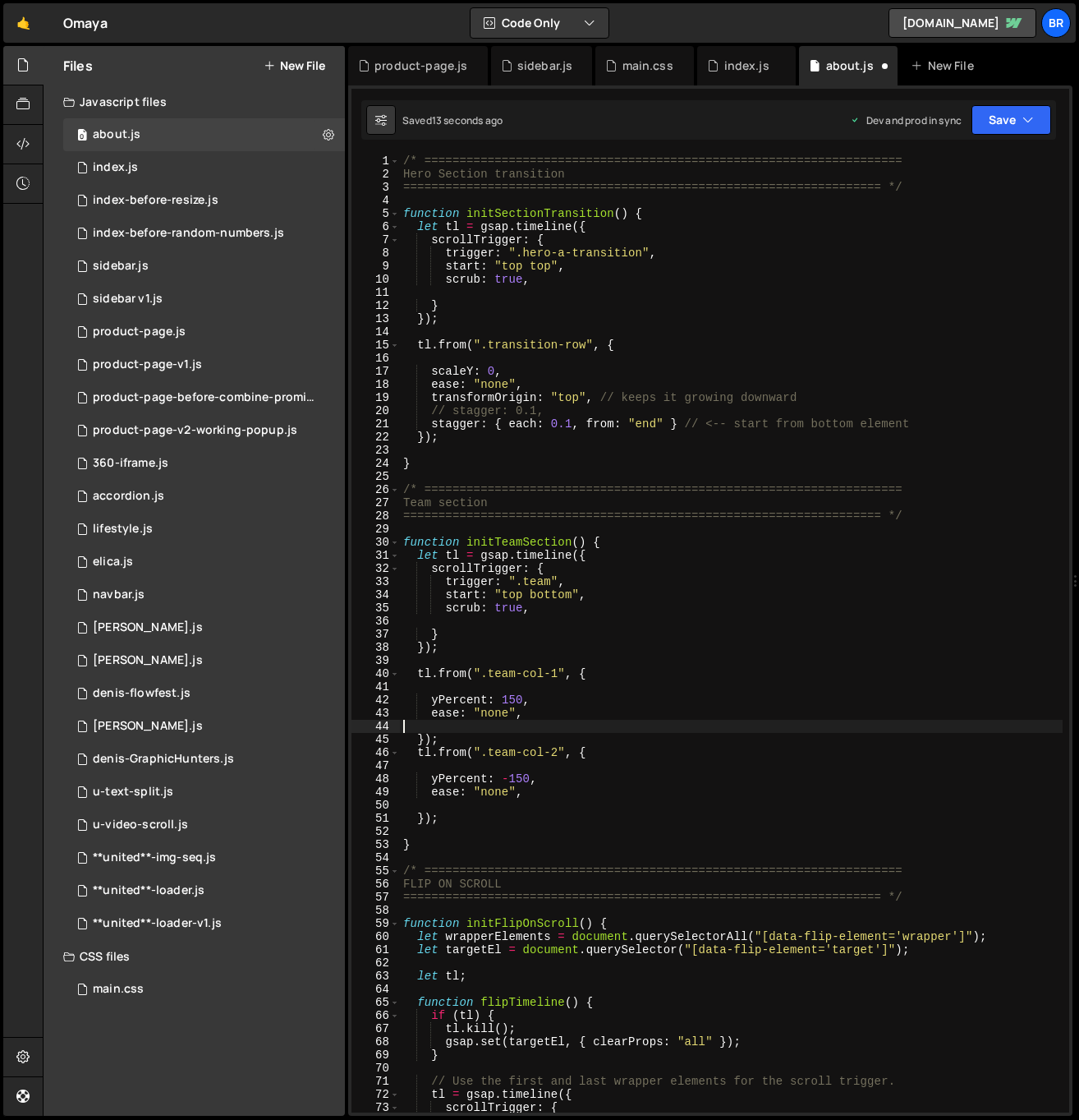
click at [668, 728] on div "/* ==================================================================== Hero Se…" at bounding box center [731, 647] width 662 height 985
click at [491, 752] on div "/* ==================================================================== Hero Se…" at bounding box center [731, 647] width 662 height 985
click at [487, 676] on div "/* ==================================================================== Hero Se…" at bounding box center [731, 647] width 662 height 985
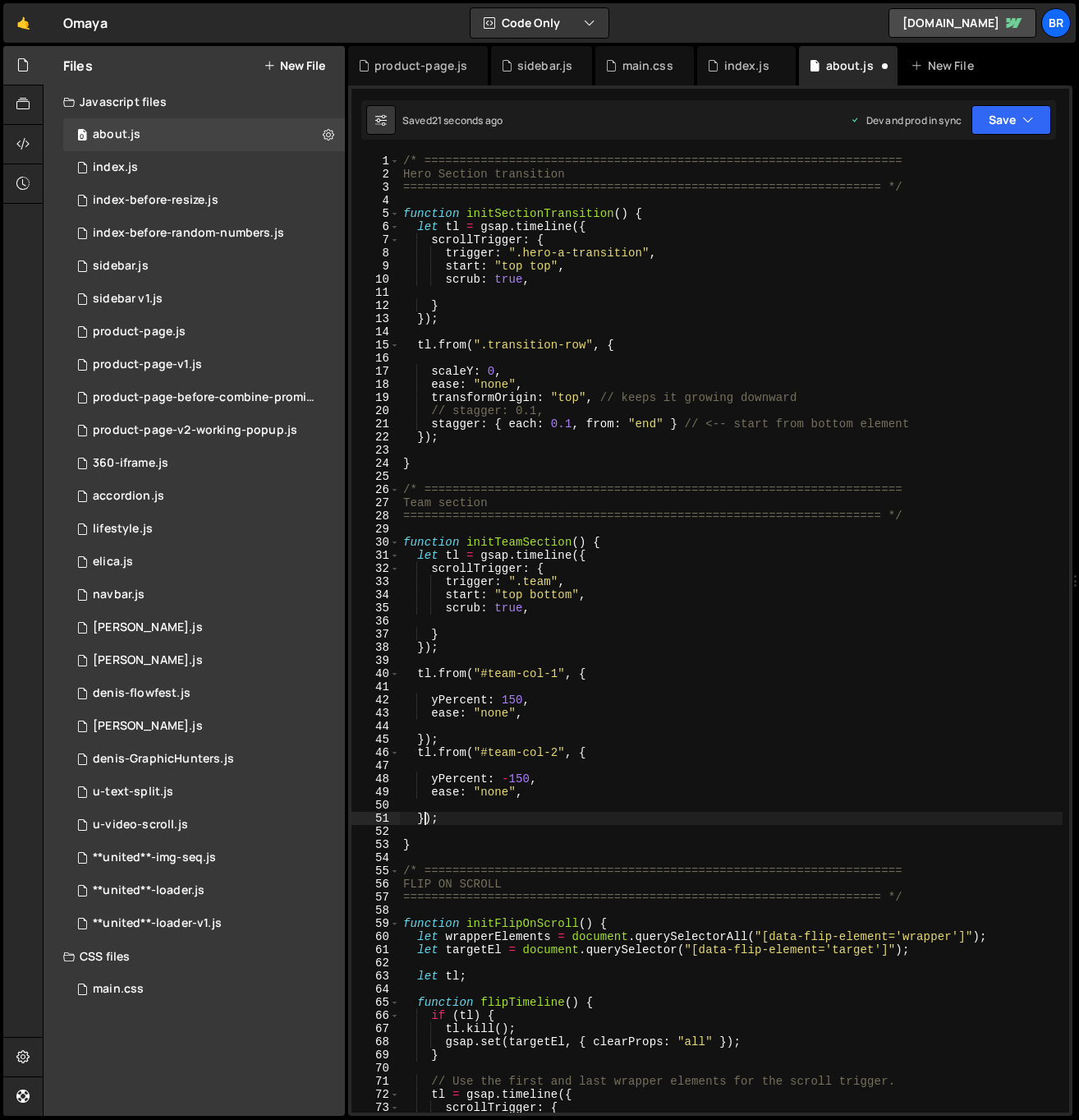
drag, startPoint x: 424, startPoint y: 818, endPoint x: 445, endPoint y: 821, distance: 21.2
click at [424, 818] on div "/* ==================================================================== Hero Se…" at bounding box center [731, 647] width 662 height 985
type textarea "}, "<");"
click at [445, 802] on div "/* ==================================================================== Hero Se…" at bounding box center [731, 647] width 662 height 985
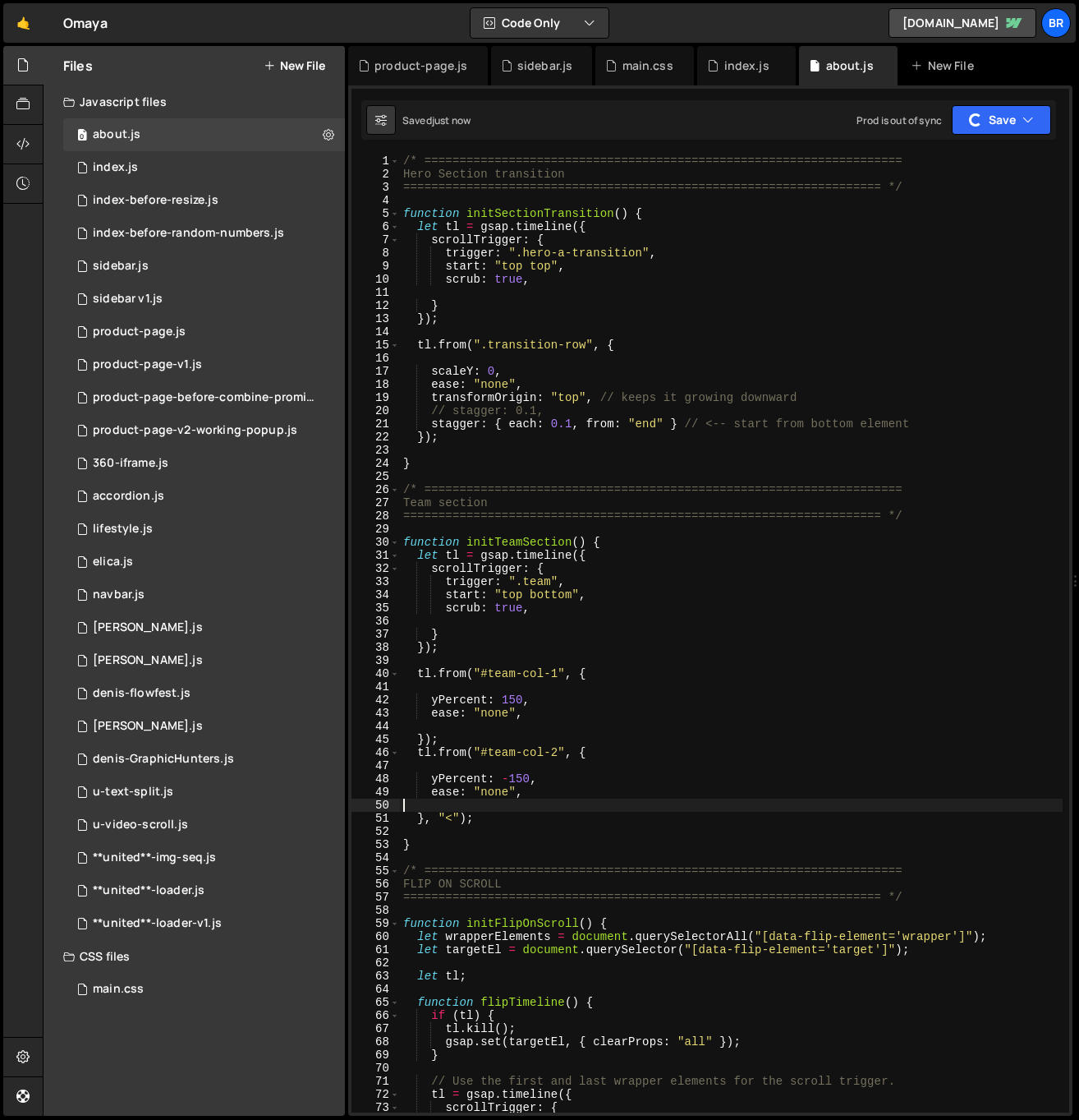
scroll to position [0, 0]
type textarea "ease: "none","
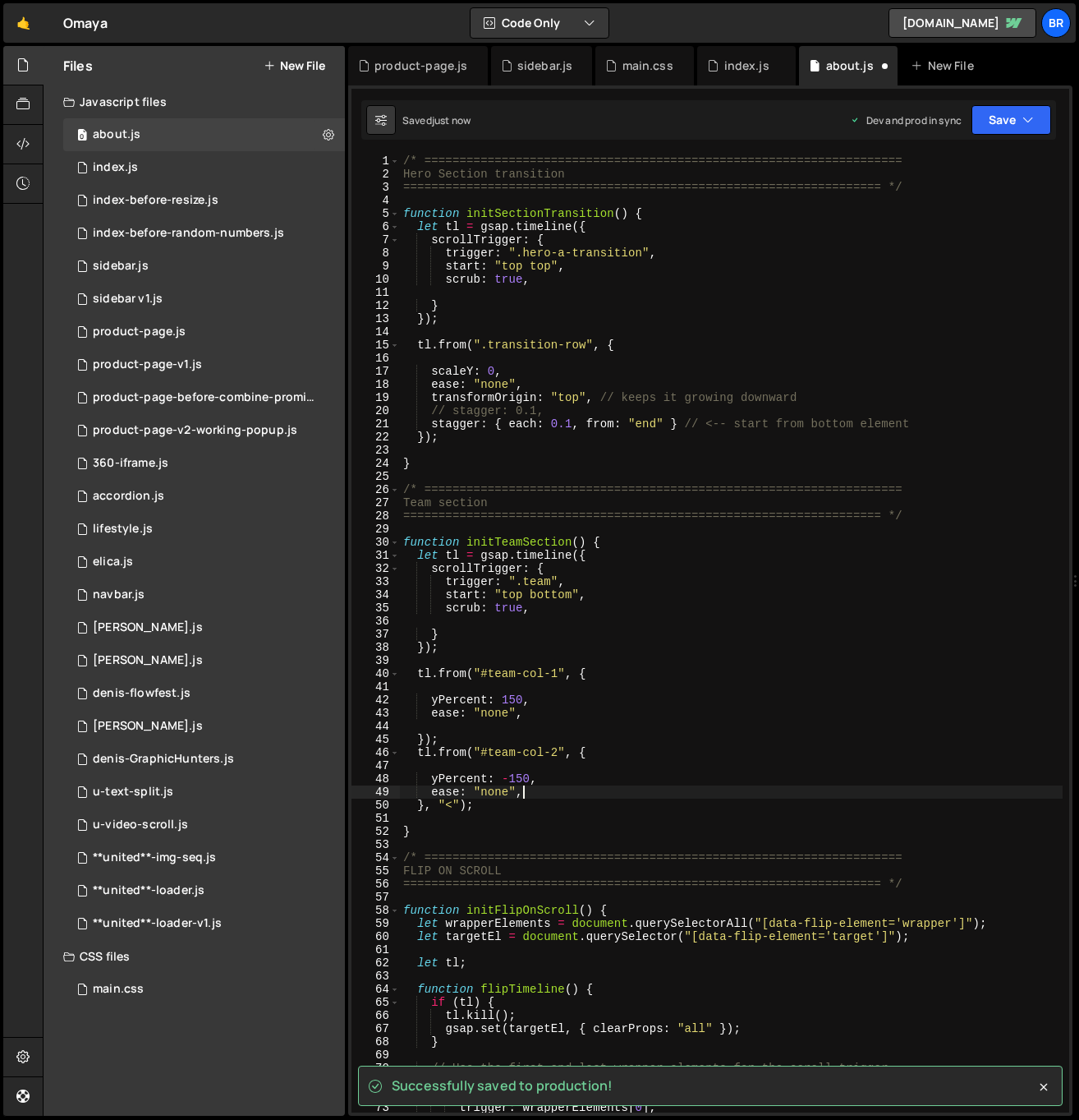
click at [596, 761] on div "/* ==================================================================== Hero Se…" at bounding box center [731, 647] width 662 height 985
type textarea "tl.from("#team-col-2", {"
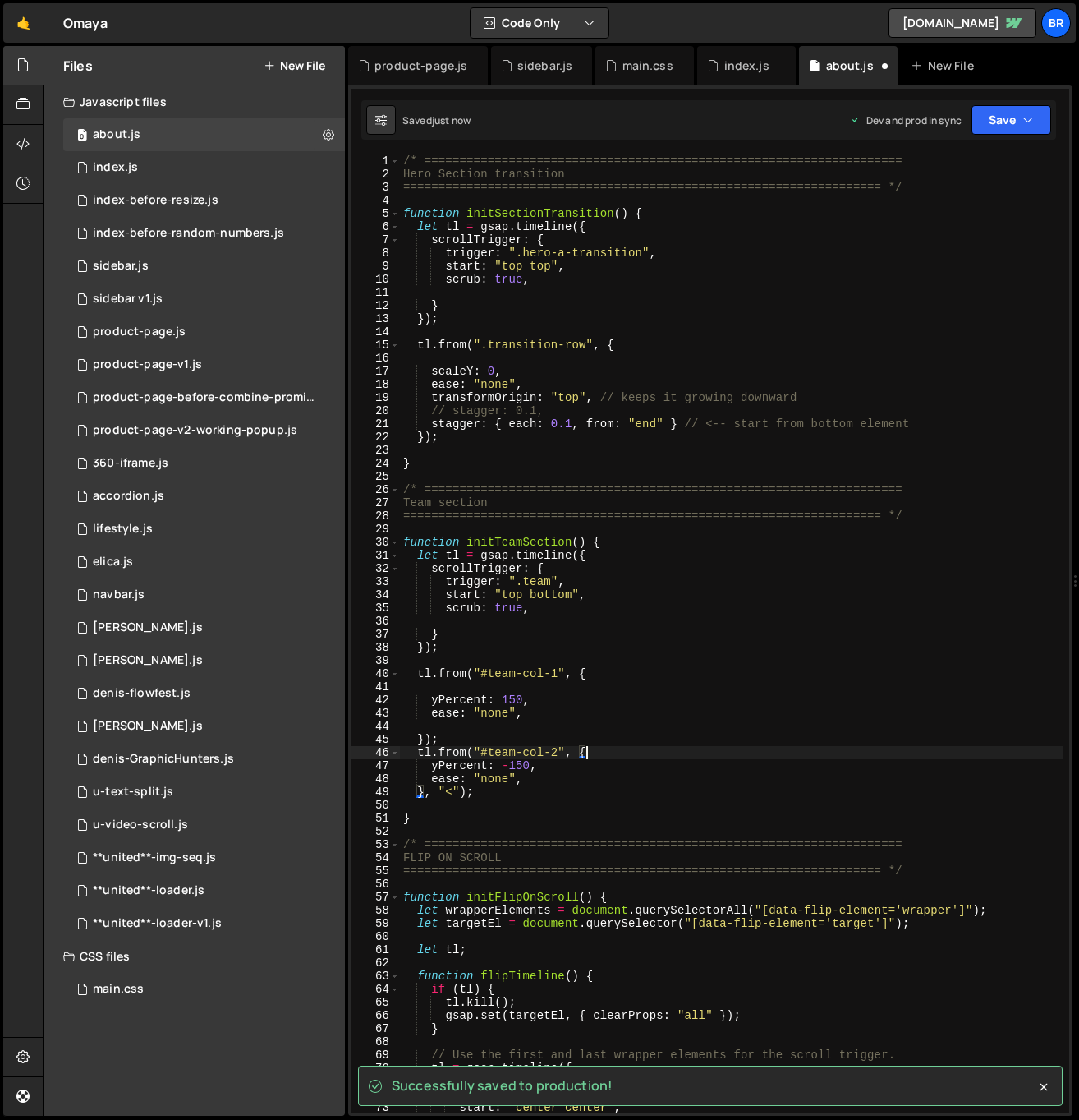
click at [553, 722] on div "/* ==================================================================== Hero Se…" at bounding box center [731, 647] width 662 height 985
type textarea "ease: "none","
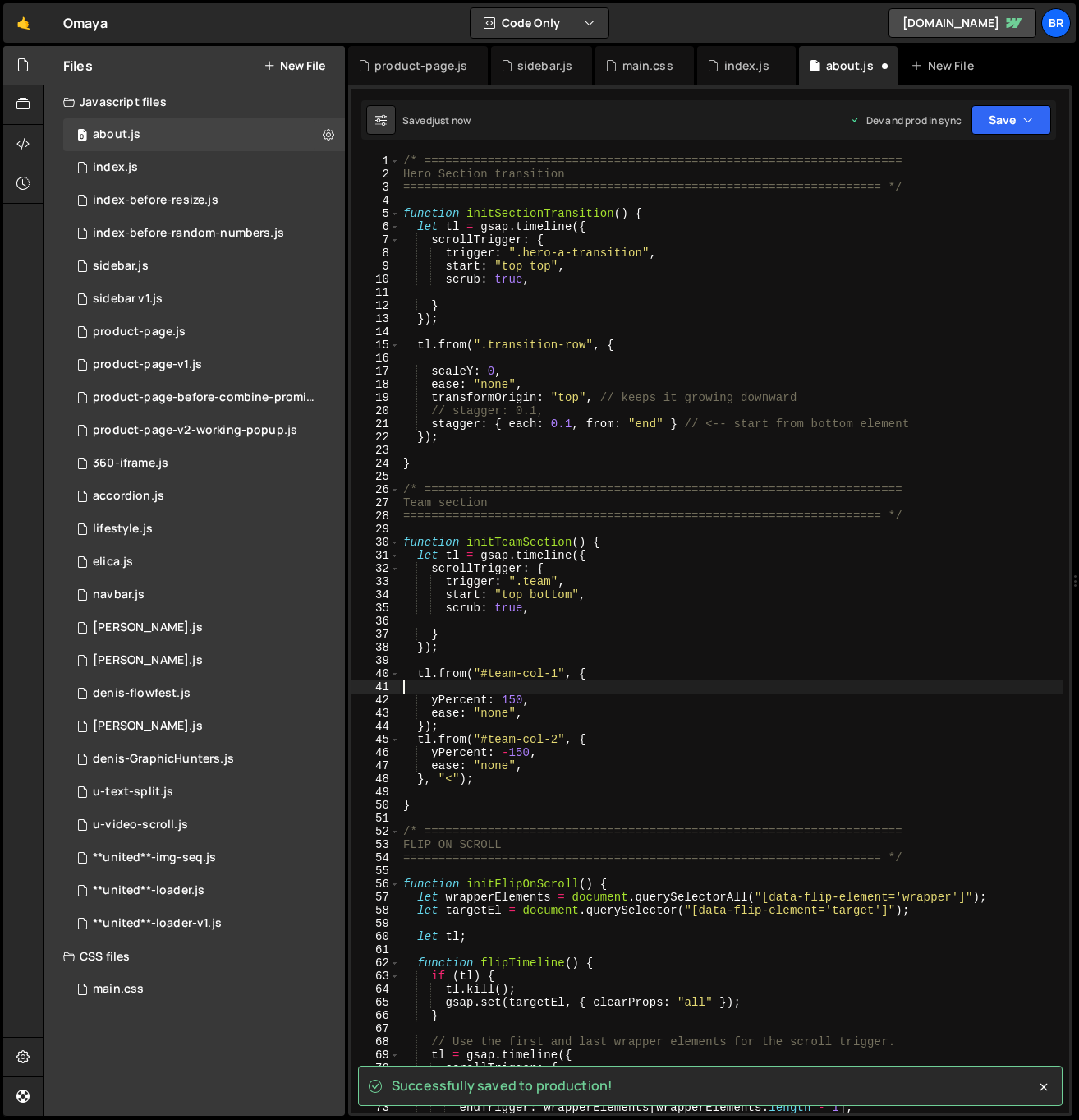
click at [536, 692] on div "/* ==================================================================== Hero Se…" at bounding box center [731, 647] width 662 height 985
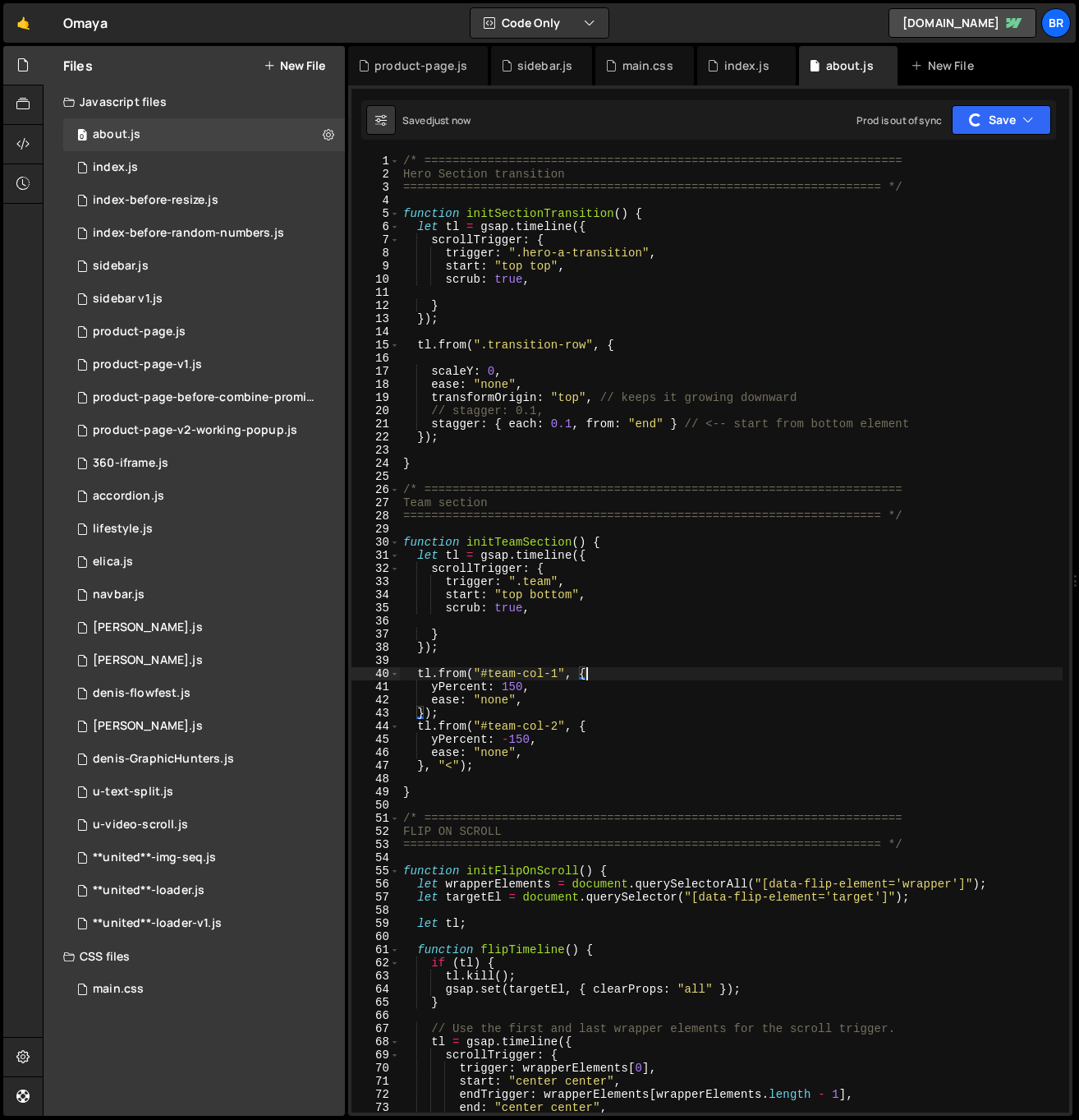
click at [593, 595] on div "/* ==================================================================== Hero Se…" at bounding box center [731, 647] width 662 height 985
type textarea "start: "top bottom","
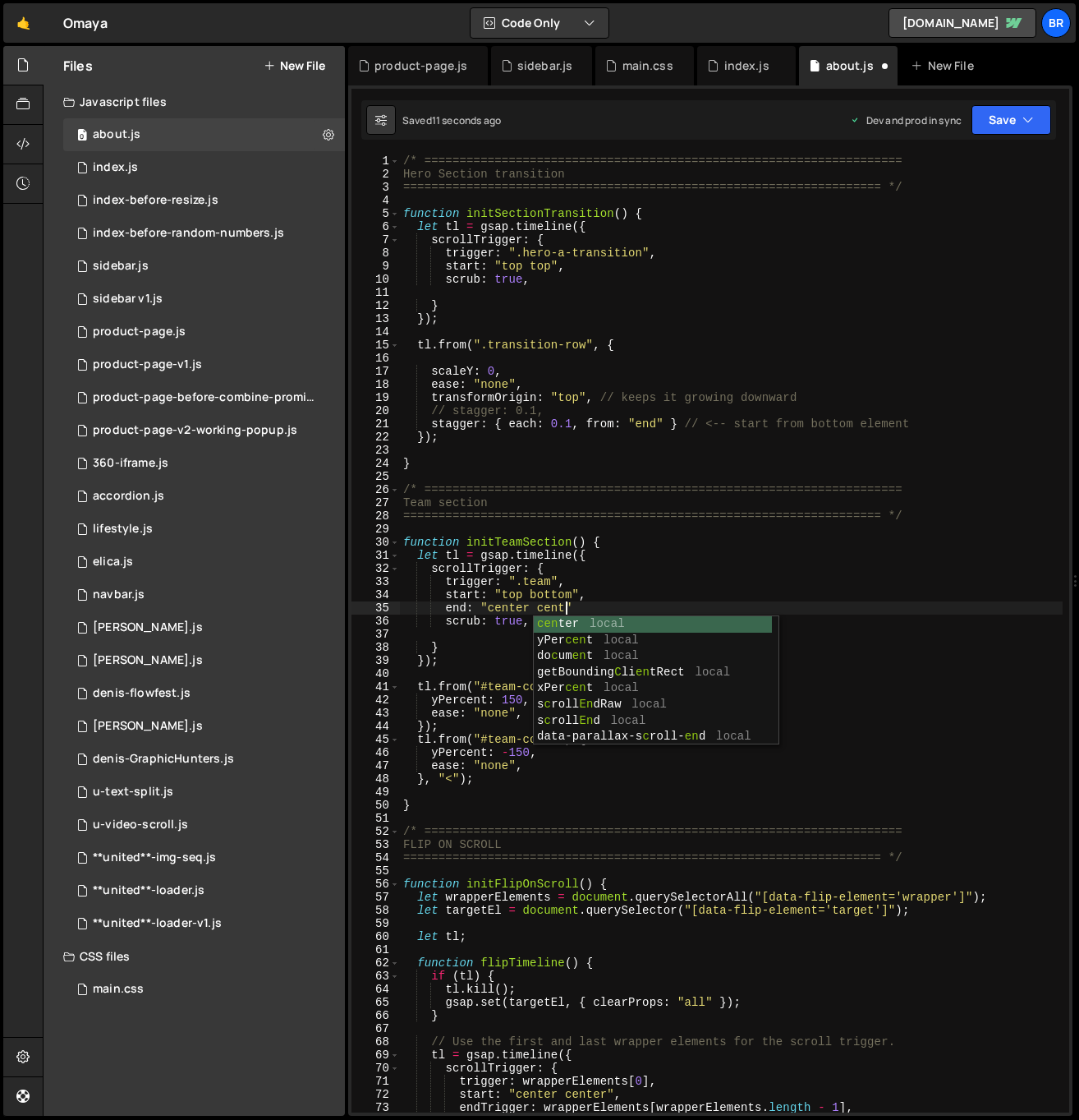
scroll to position [0, 12]
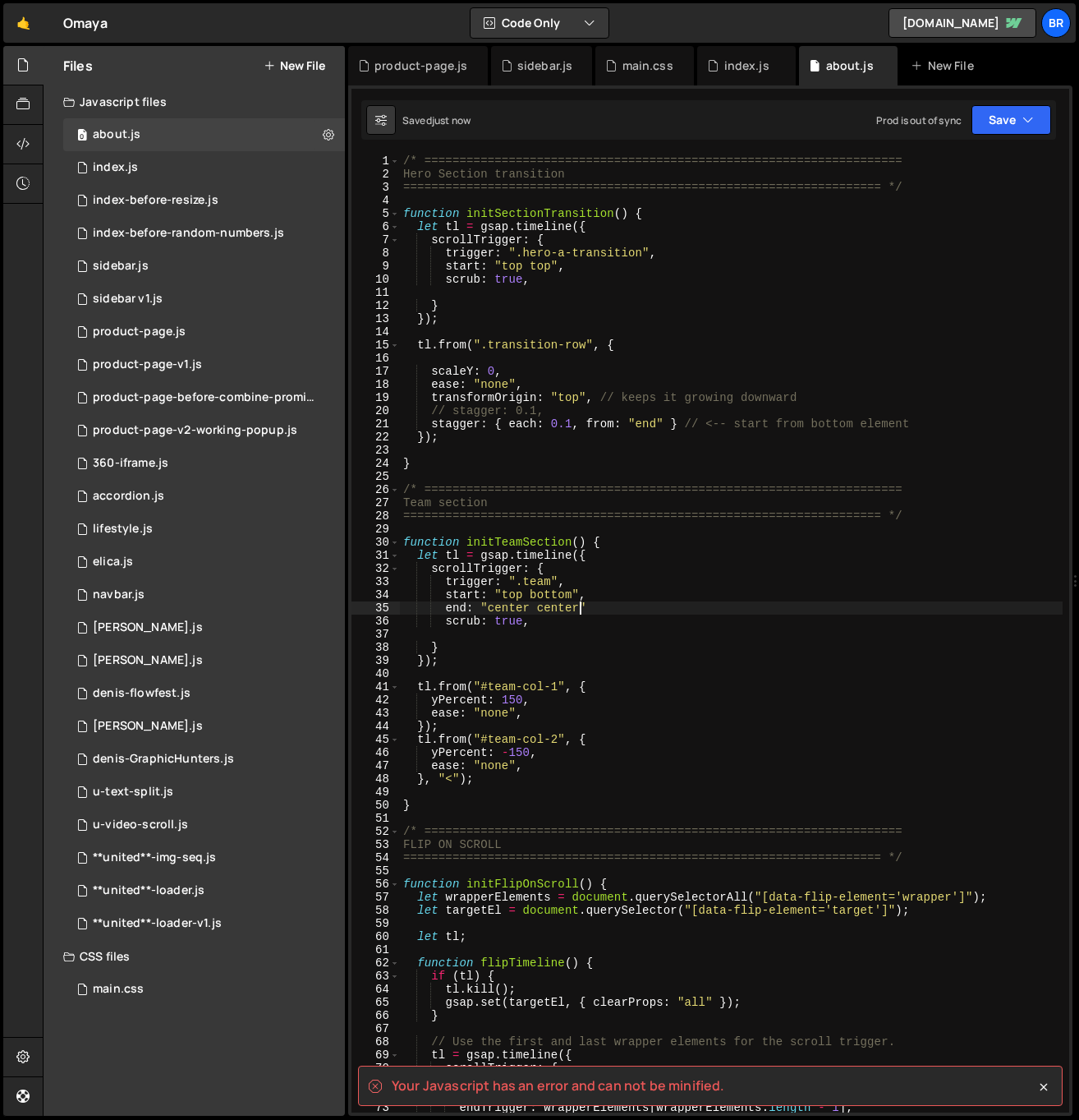
click at [607, 604] on div "/* ==================================================================== Hero Se…" at bounding box center [731, 647] width 662 height 985
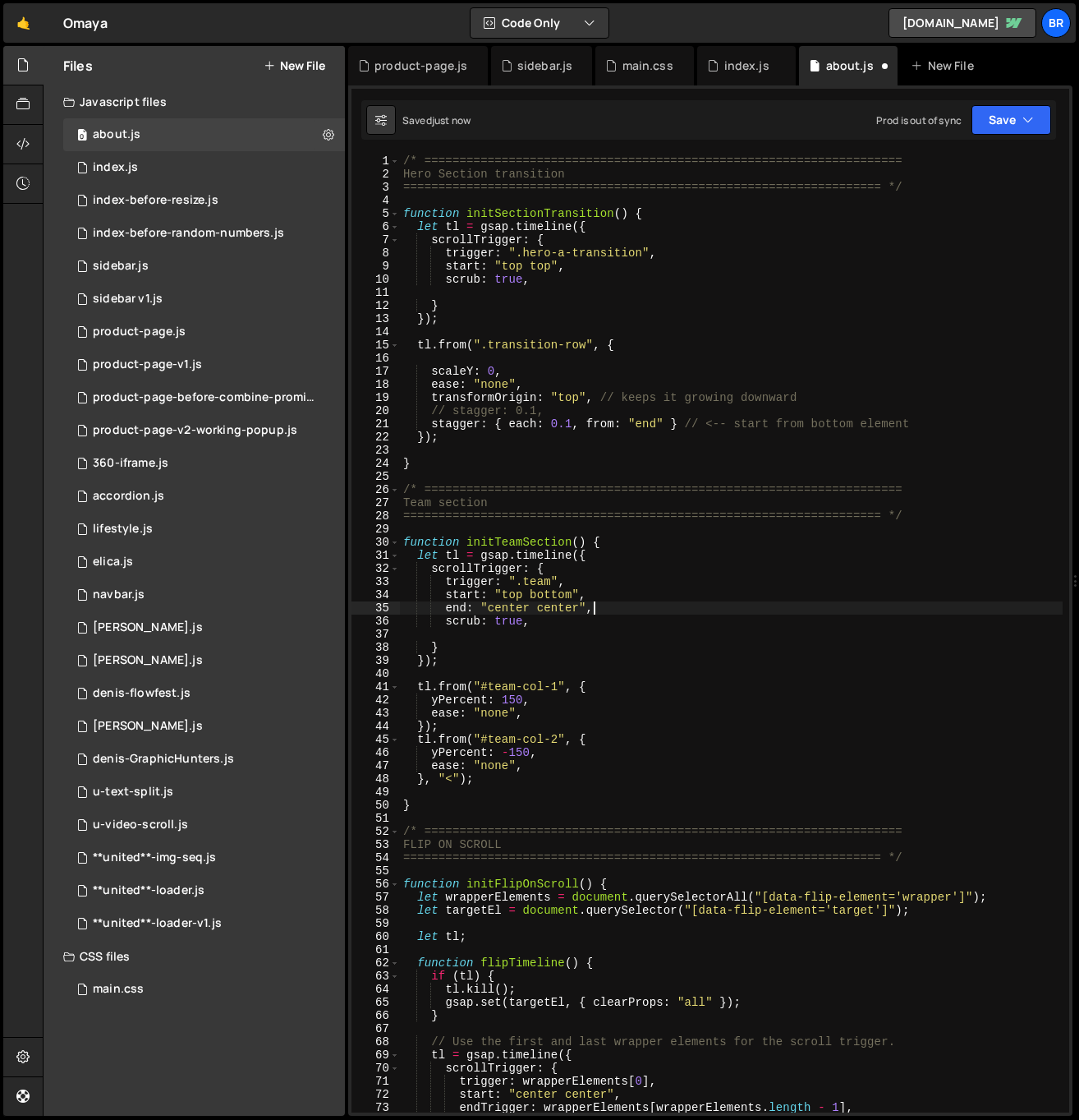
scroll to position [0, 13]
click at [558, 771] on div "/* ==================================================================== Hero Se…" at bounding box center [731, 647] width 662 height 985
drag, startPoint x: 505, startPoint y: 699, endPoint x: 522, endPoint y: 704, distance: 17.7
click at [505, 699] on div "/* ==================================================================== Hero Se…" at bounding box center [731, 647] width 662 height 985
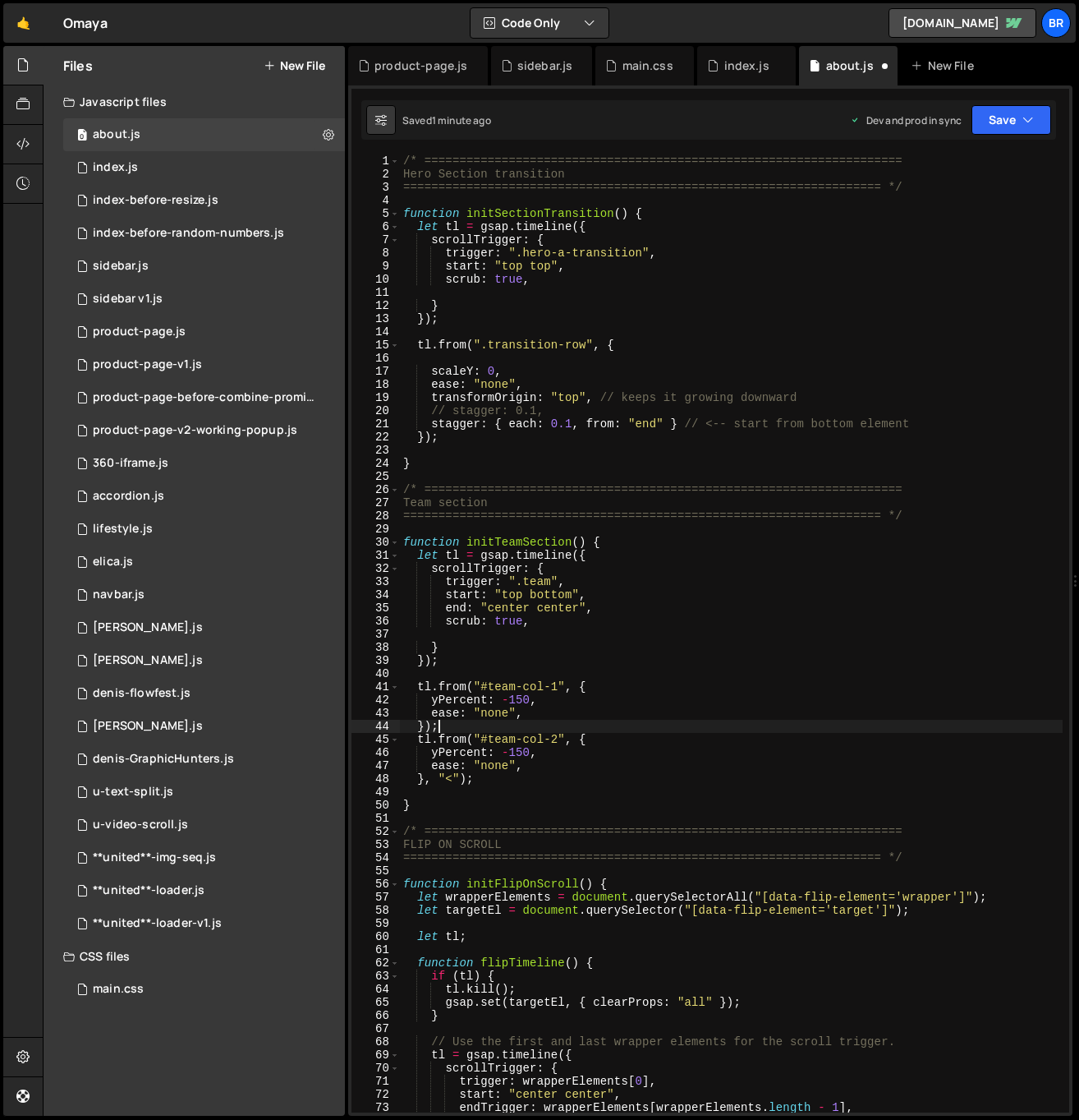
scroll to position [0, 2]
click at [469, 684] on div "/* ==================================================================== Hero Se…" at bounding box center [731, 647] width 662 height 985
click at [516, 783] on div "/* ==================================================================== Hero Se…" at bounding box center [731, 647] width 662 height 985
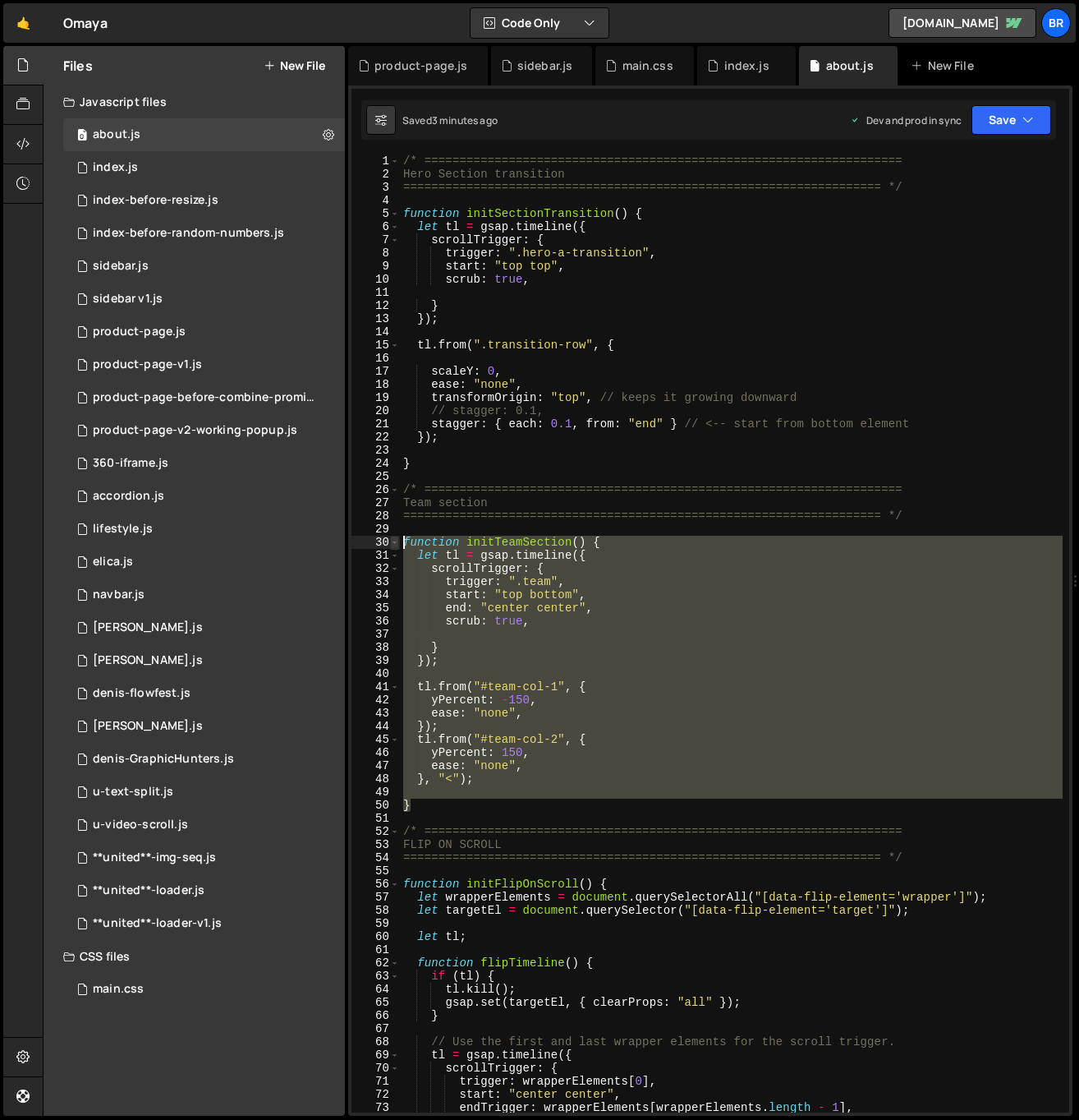
drag, startPoint x: 422, startPoint y: 712, endPoint x: 398, endPoint y: 542, distance: 171.7
click at [398, 542] on div "}, "<"); 1 2 3 4 5 6 7 8 9 10 11 12 13 14 15 16 17 18 19 20 21 22 23 24 25 26 2…" at bounding box center [711, 634] width 717 height 958
click at [703, 619] on div "/* ==================================================================== Hero Se…" at bounding box center [731, 634] width 662 height 958
type textarea "scrub: true,"
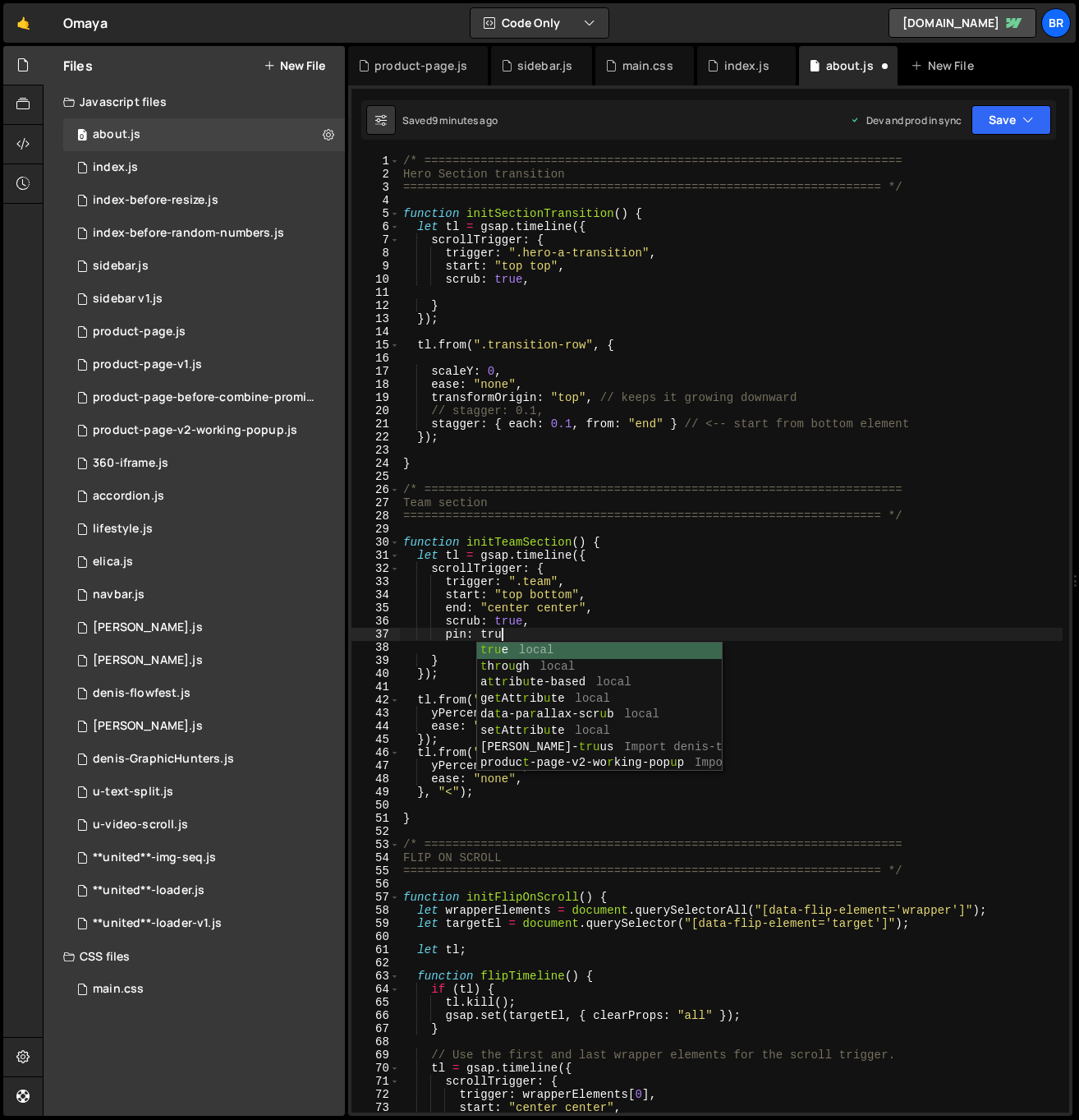
scroll to position [0, 7]
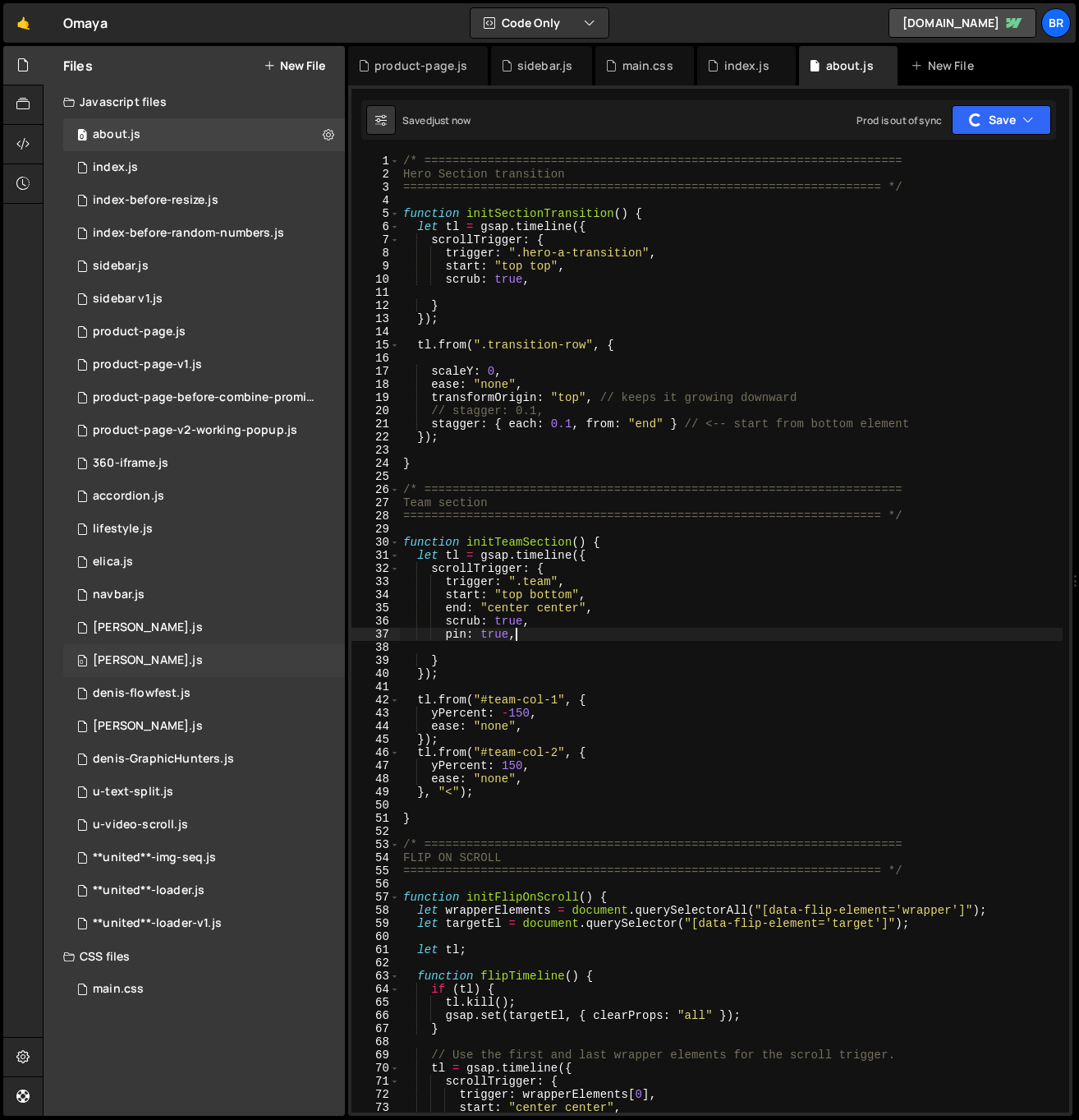
type textarea "pin: true,"
click at [139, 264] on div "sidebar.js" at bounding box center [121, 266] width 56 height 15
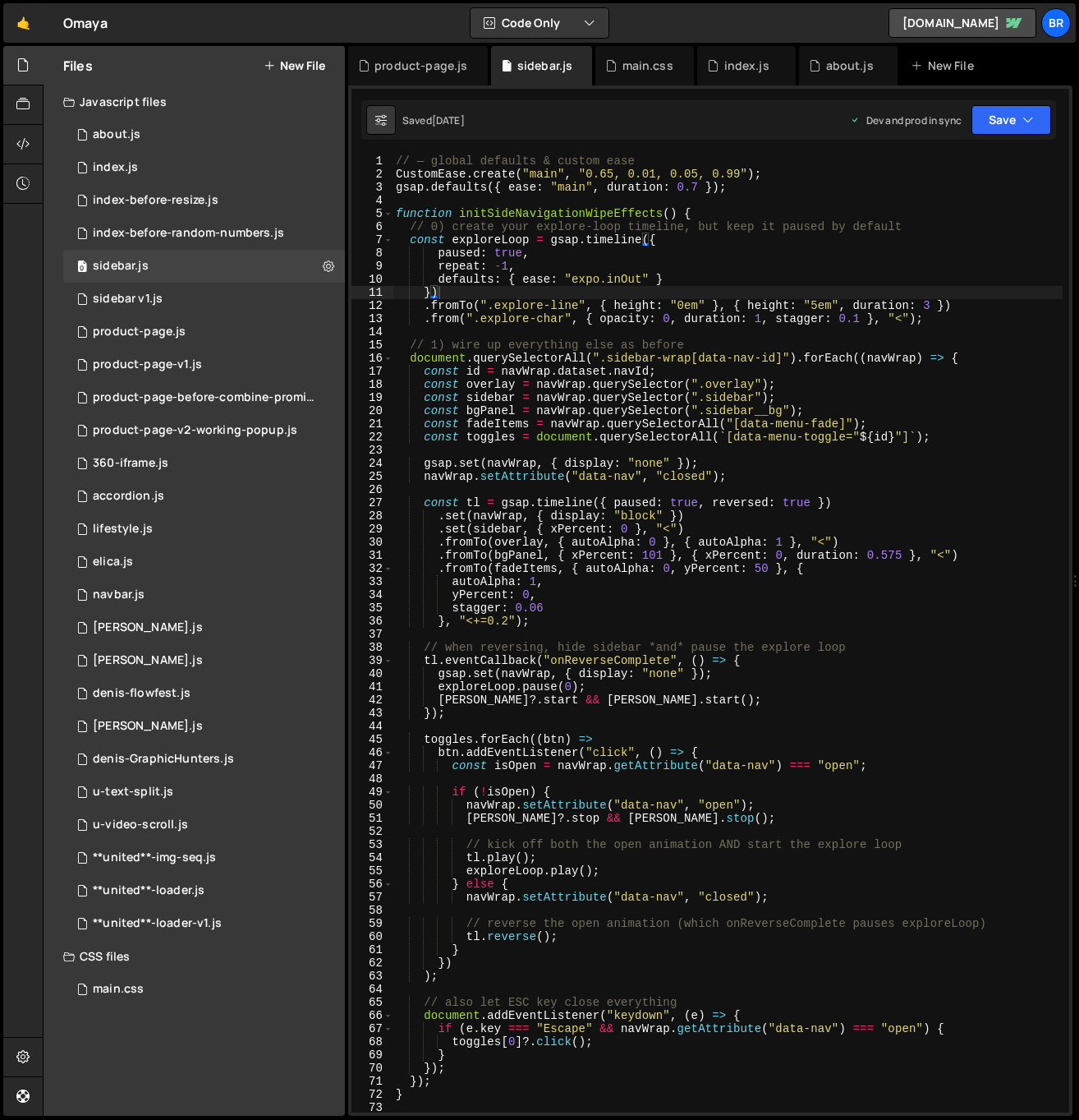
scroll to position [613, 0]
click at [714, 240] on div "// — global defaults & custom ease CustomEase . create ( "main" , "0.65, 0.01, …" at bounding box center [727, 647] width 670 height 985
type textarea "initSideNavigationWipeEffects();"
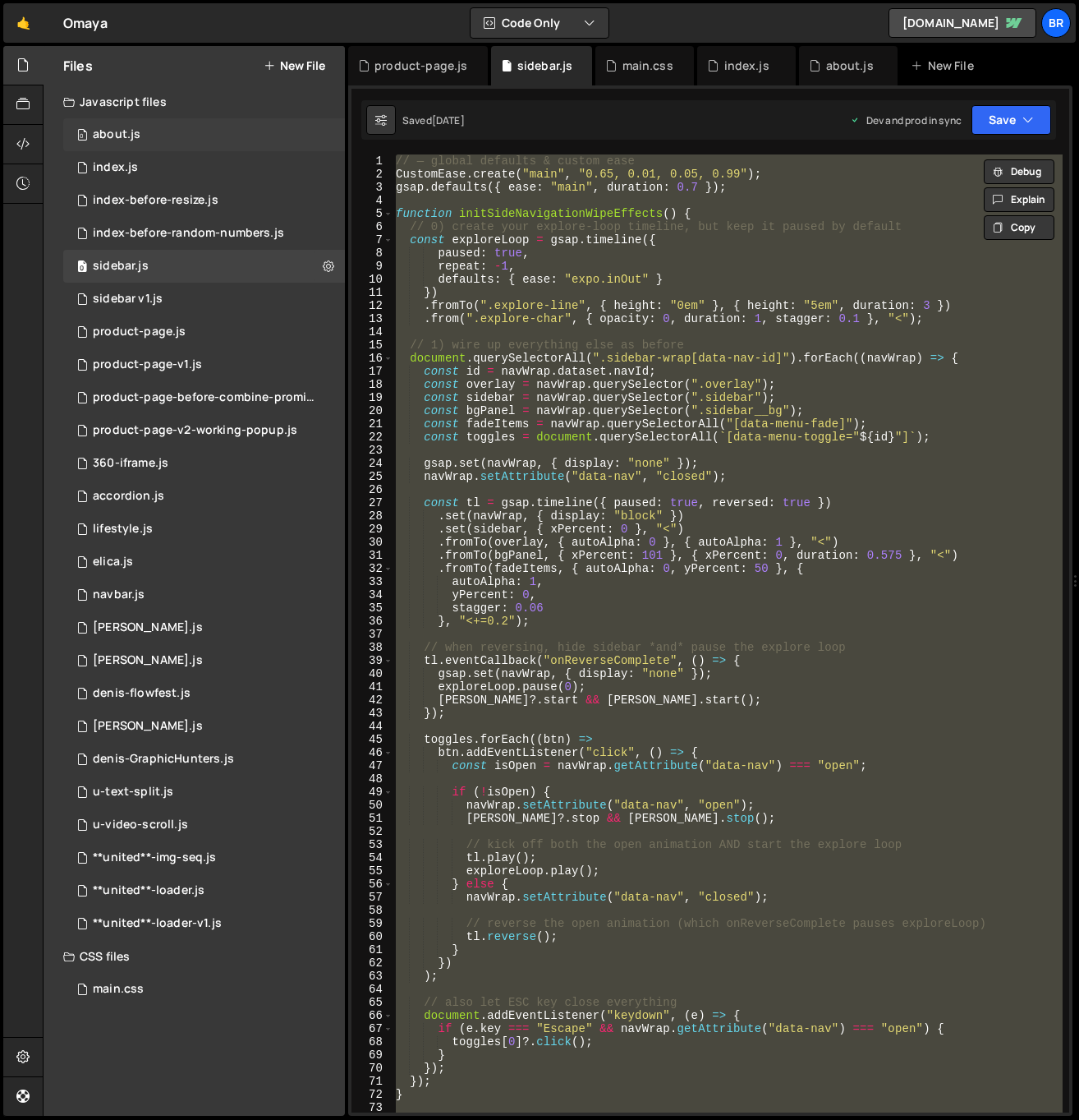
click at [157, 143] on div "0 about.js 0" at bounding box center [203, 134] width 281 height 33
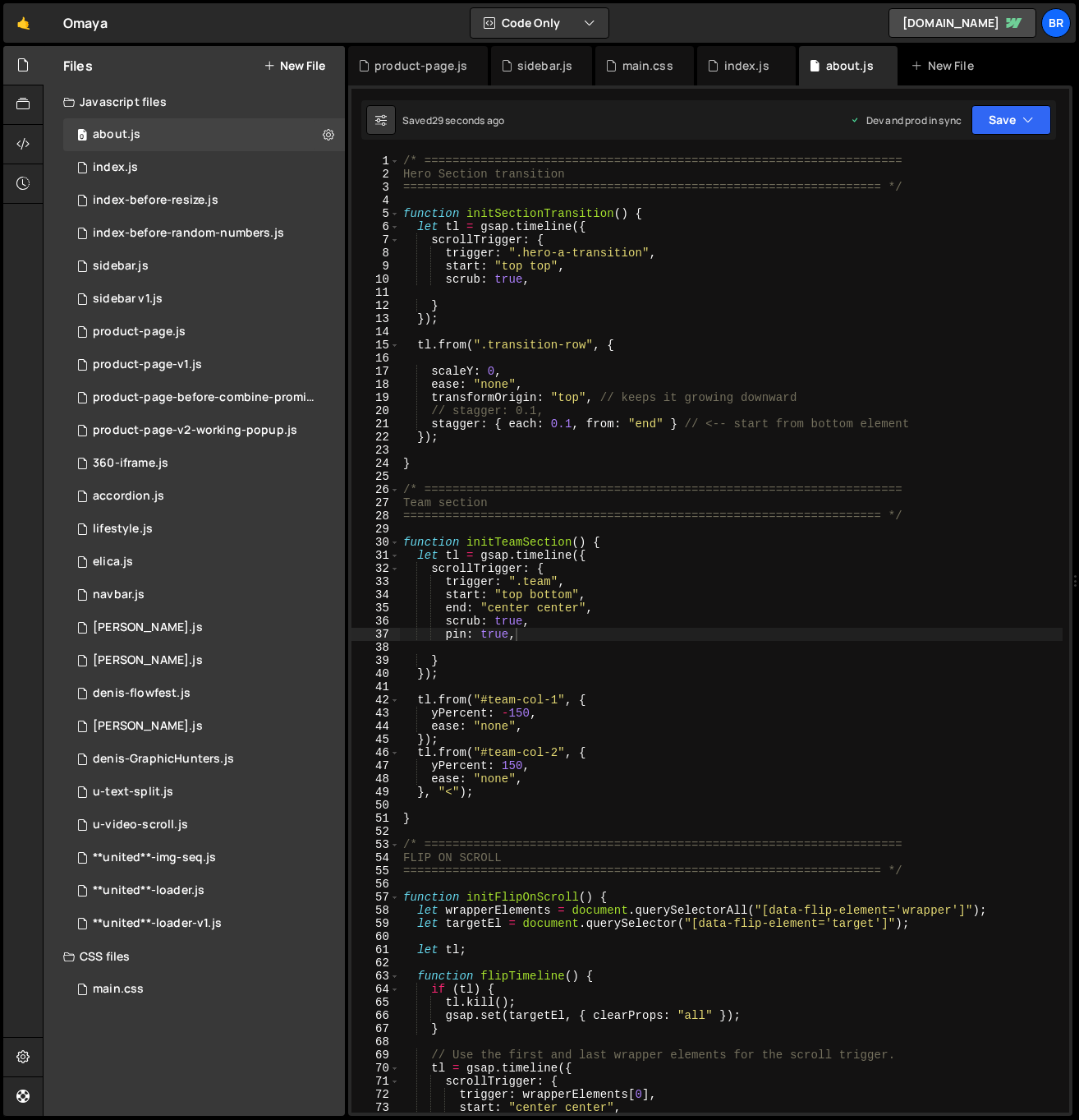
click at [772, 515] on div "/* ==================================================================== Hero Se…" at bounding box center [731, 647] width 662 height 985
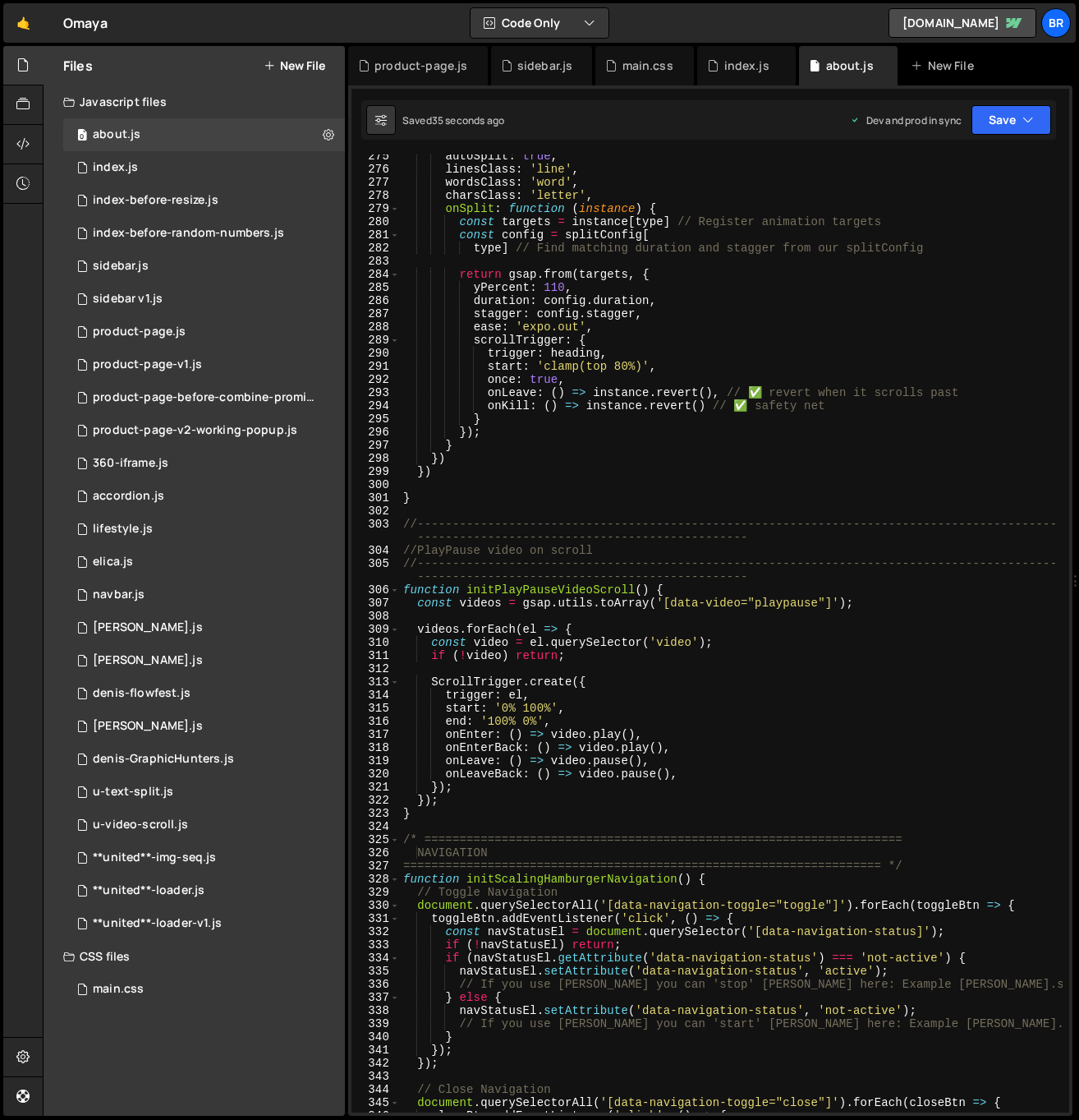
scroll to position [4293, 0]
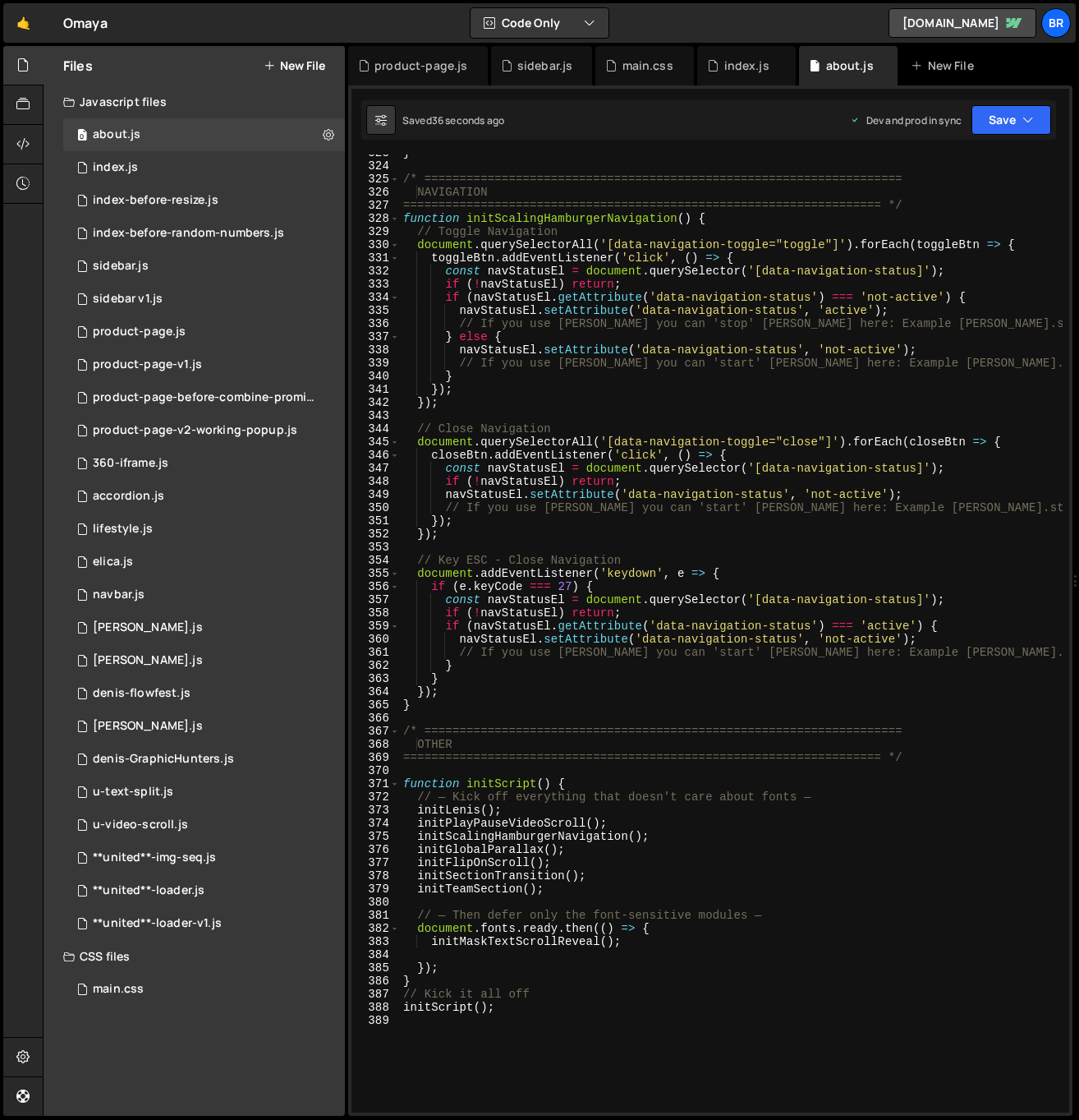
click at [506, 708] on div "} /* ==================================================================== NAVIG…" at bounding box center [731, 638] width 662 height 985
type textarea "}"
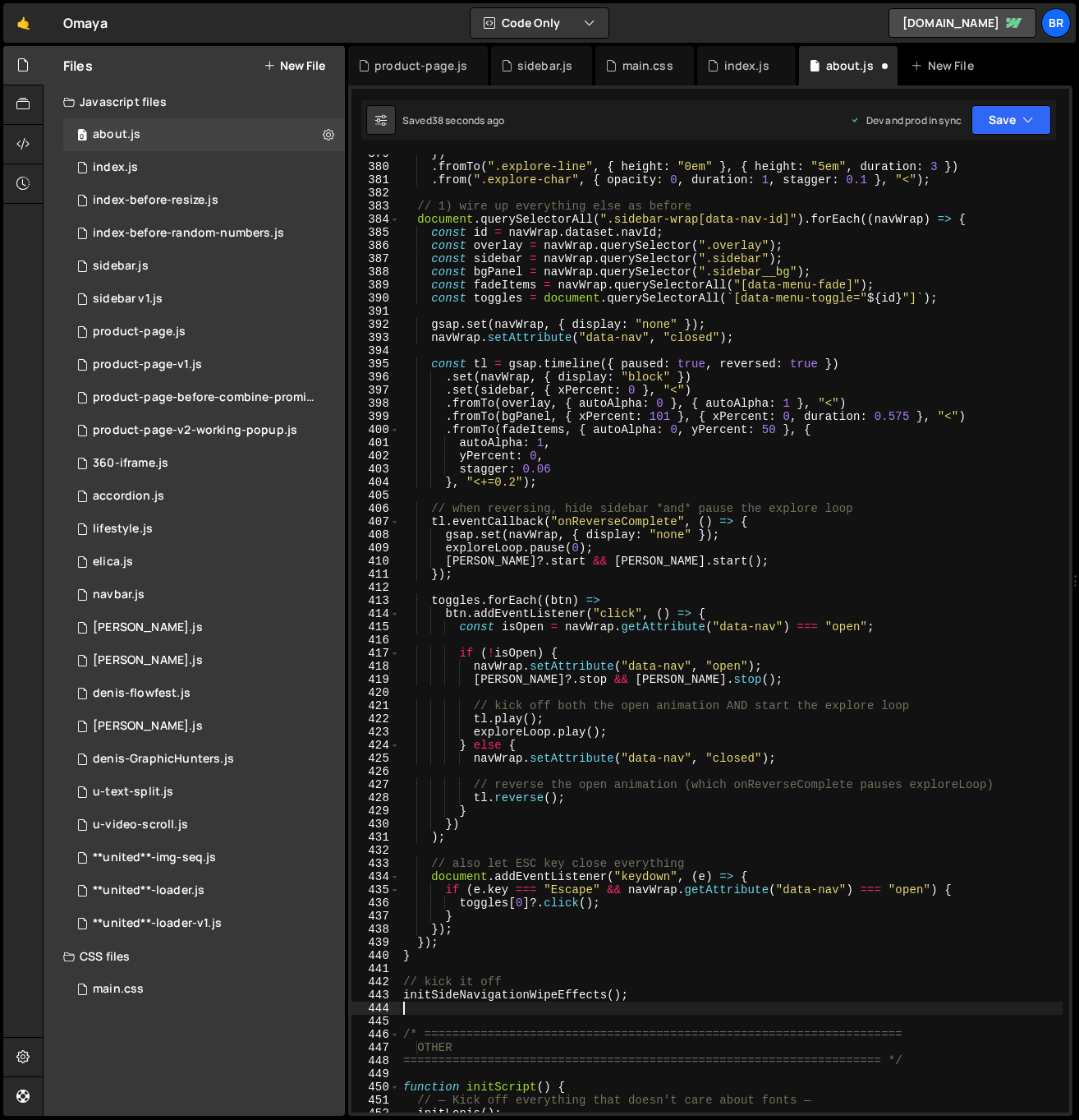
scroll to position [5138, 0]
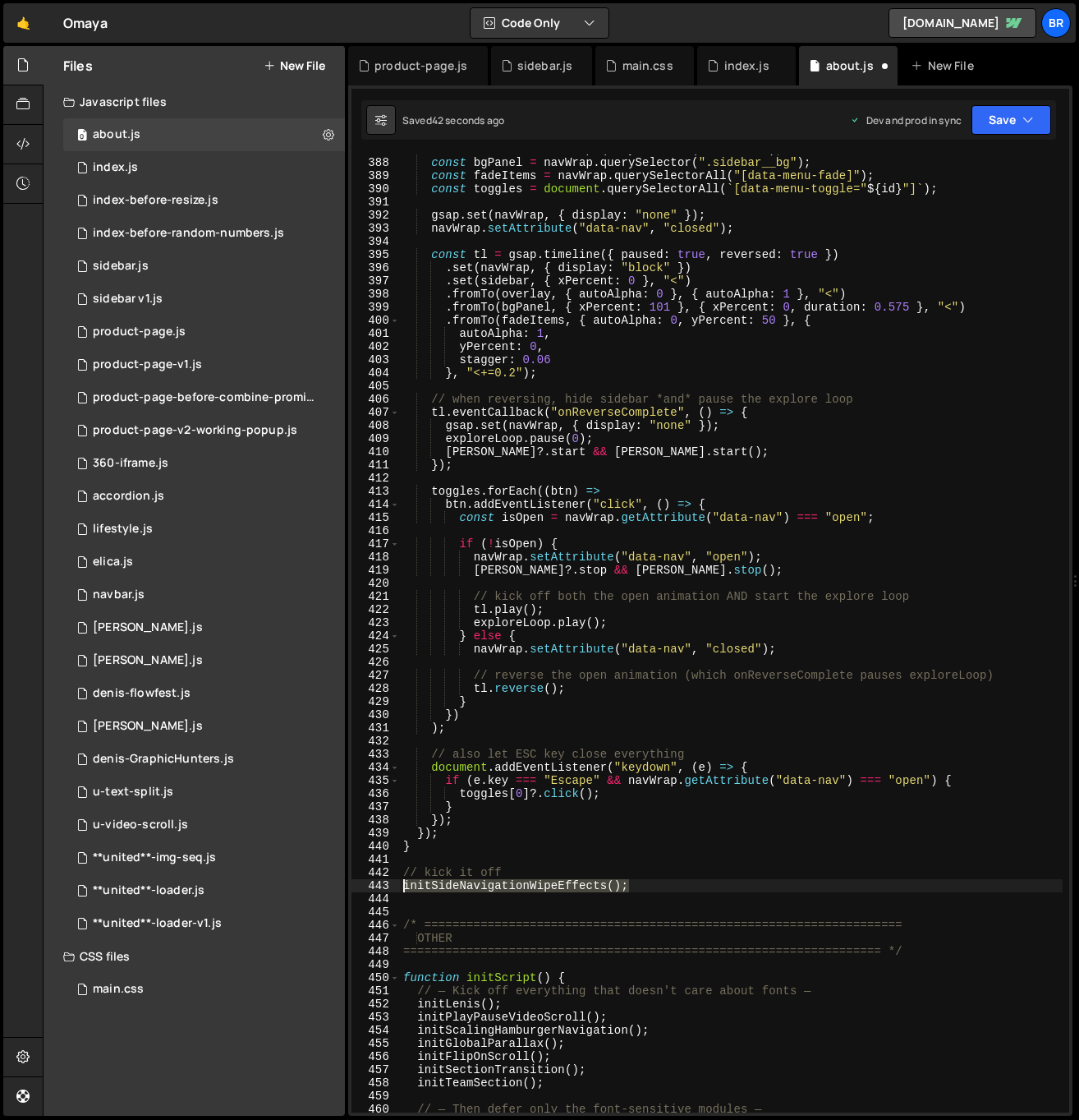
drag, startPoint x: 619, startPoint y: 882, endPoint x: 384, endPoint y: 882, distance: 235.0
click at [384, 882] on div "387 388 389 390 391 392 393 394 395 396 397 398 399 400 401 402 403 404 405 406…" at bounding box center [711, 634] width 717 height 958
type textarea "initSideNavigationWipeEffects();"
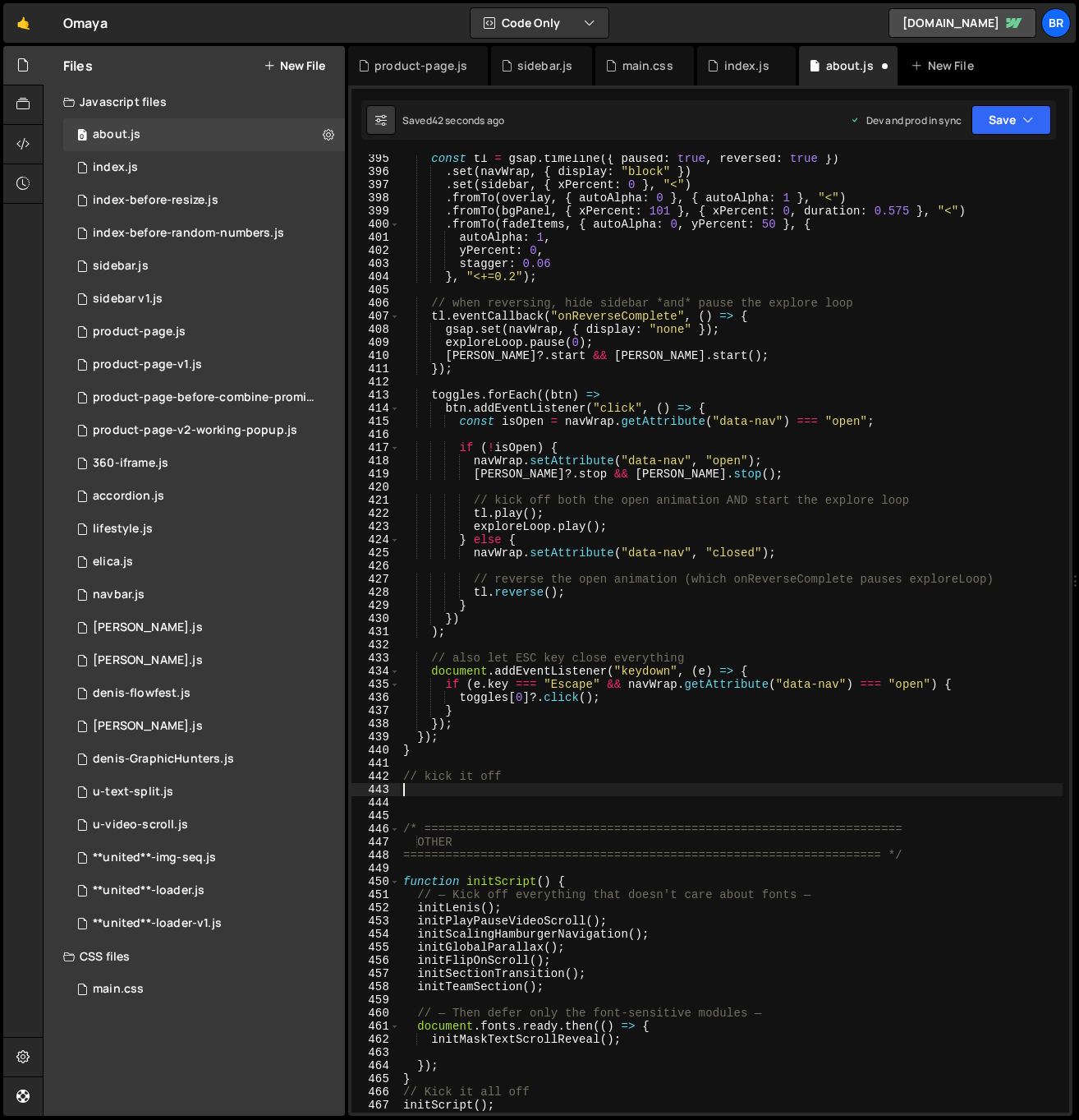
scroll to position [5337, 0]
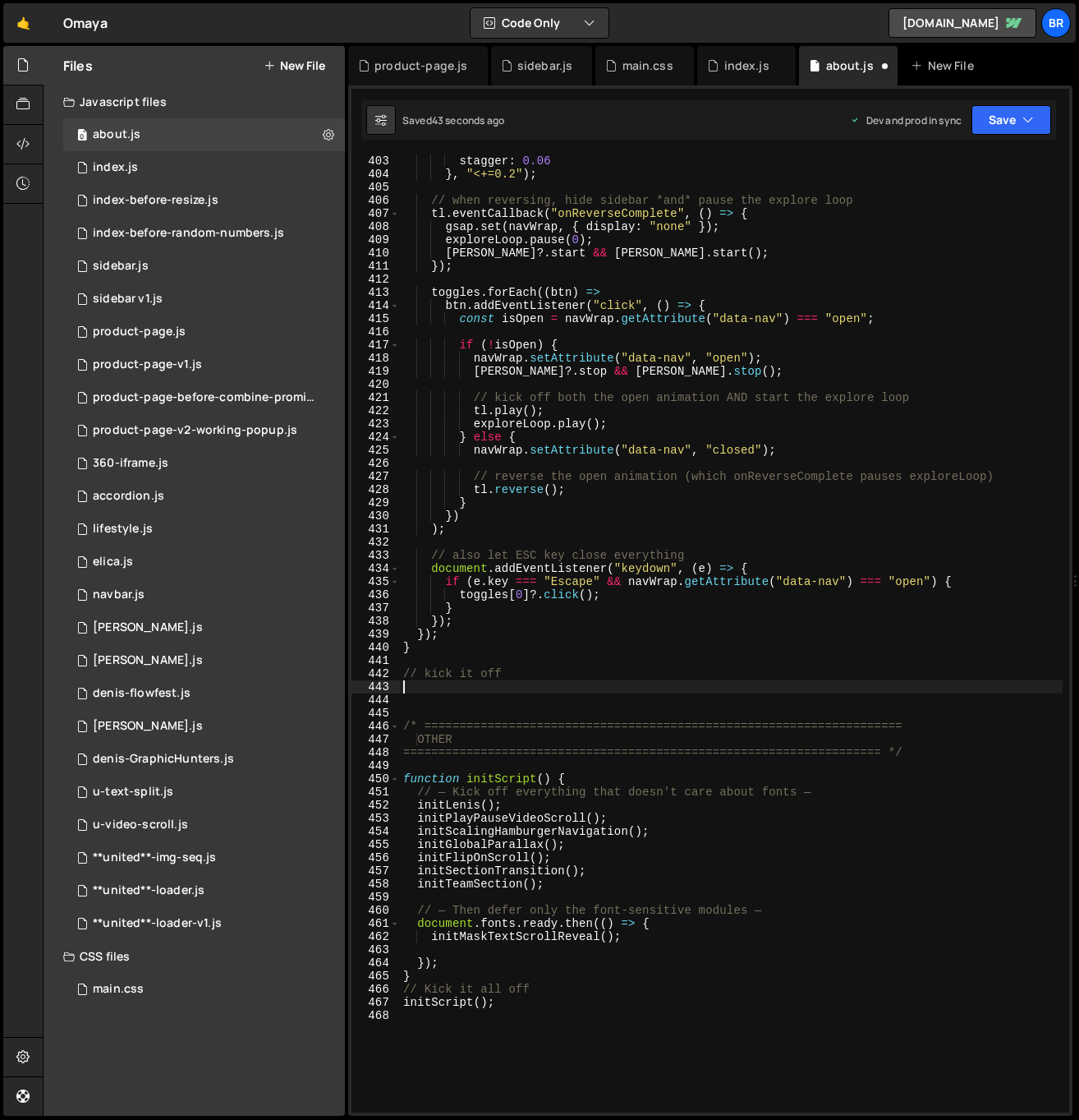
click at [598, 886] on div "stagger : 0.06 } , "<+=0.2" ) ; // when reversing, hide sidebar *and* pause the…" at bounding box center [731, 647] width 662 height 985
type textarea "initTeamSection();"
paste textarea "initSideNavigationWipeEffects();"
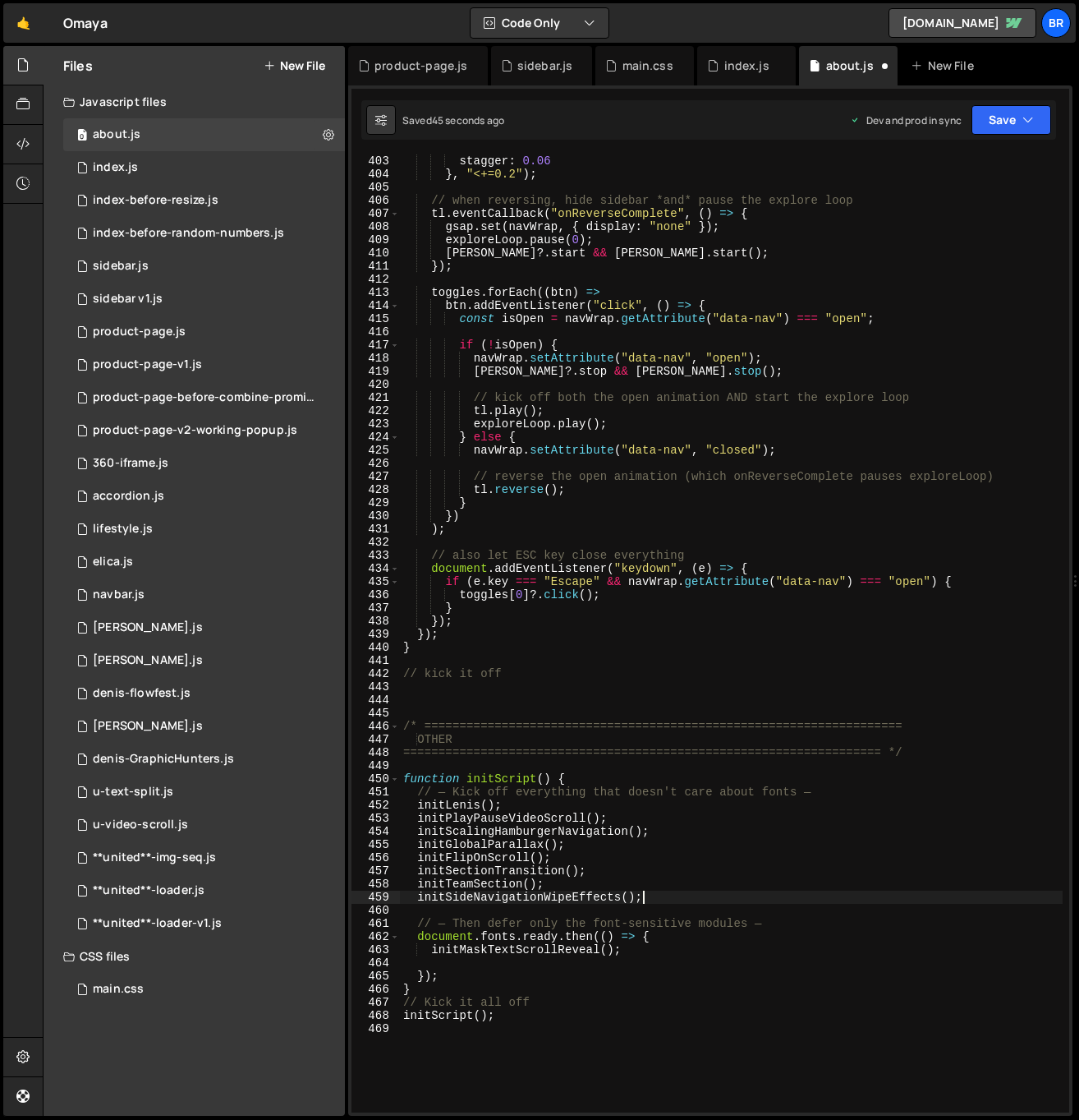
click at [554, 675] on div "stagger : 0.06 } , "<+=0.2" ) ; // when reversing, hide sidebar *and* pause the…" at bounding box center [731, 647] width 662 height 985
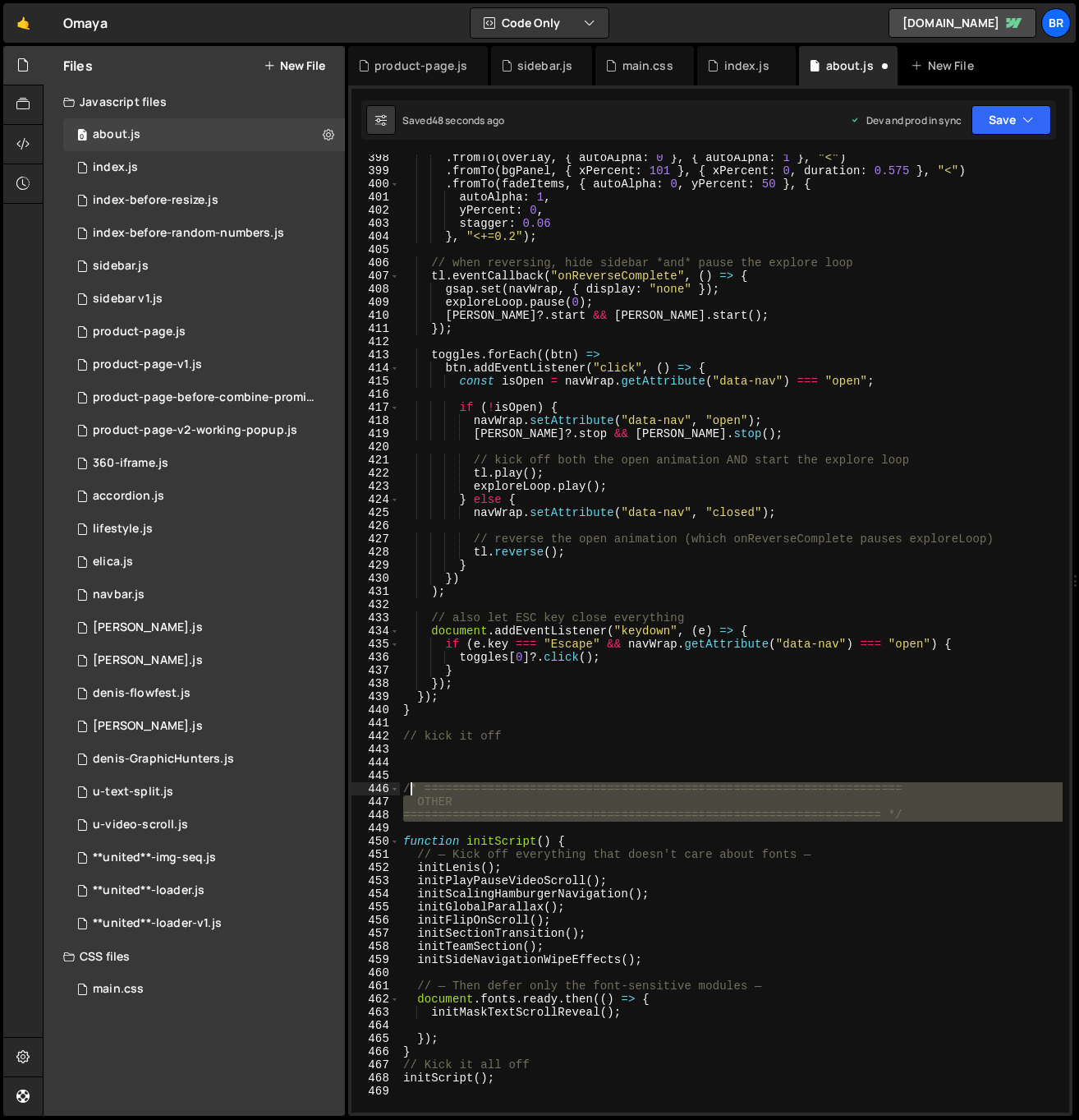
drag, startPoint x: 779, startPoint y: 805, endPoint x: 400, endPoint y: 785, distance: 379.5
click at [400, 785] on div ". fromTo ( overlay , { autoAlpha : 0 } , { autoAlpha : 1 } , "<" ) . fromTo ( b…" at bounding box center [731, 643] width 662 height 985
type textarea "/* ==================================================================== OTHER"
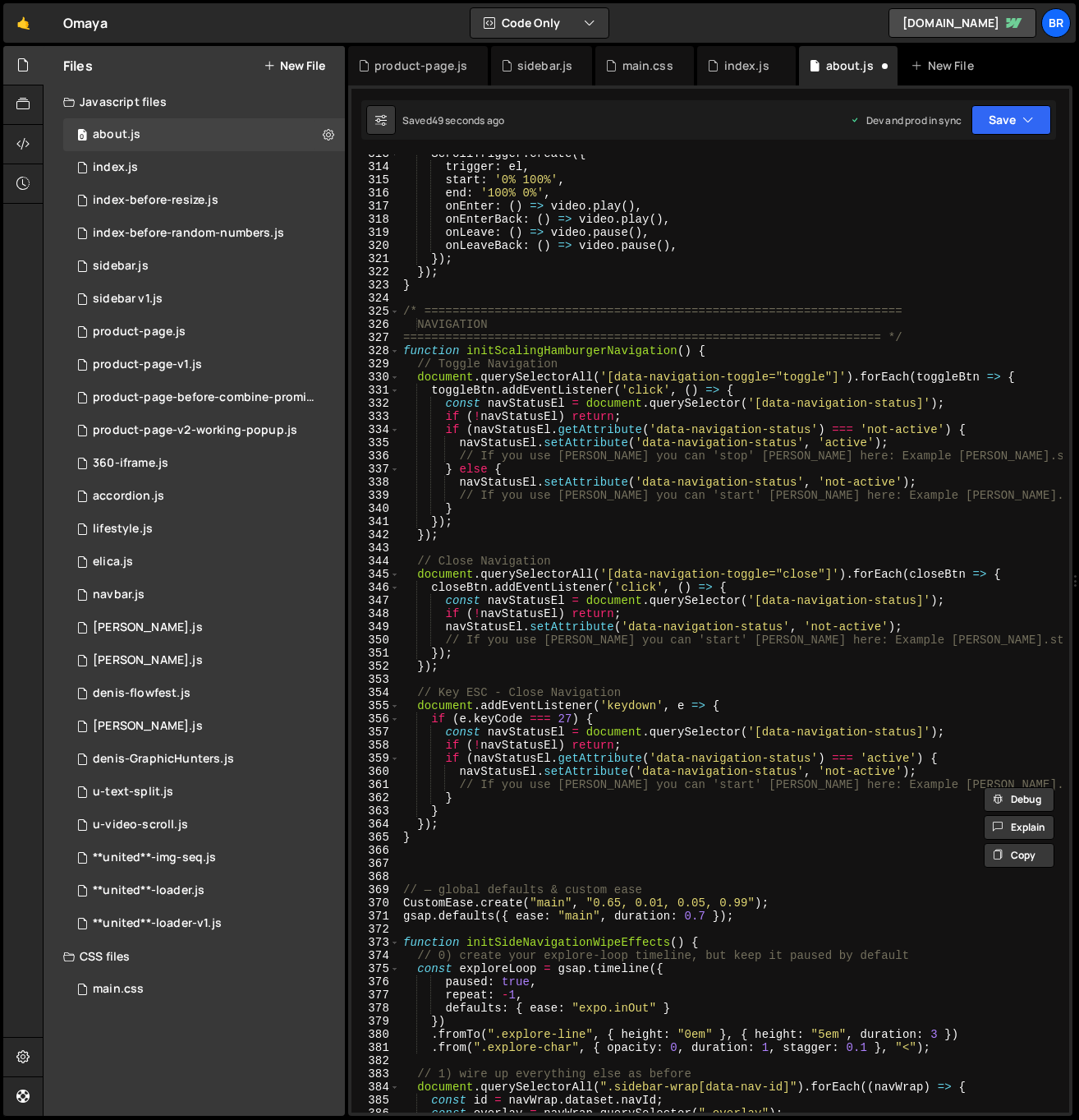
scroll to position [4161, 0]
click at [569, 864] on div "ScrollTrigger . create ({ trigger : el , start : '0% 100%' , end : '100% 0%' , …" at bounding box center [731, 639] width 662 height 985
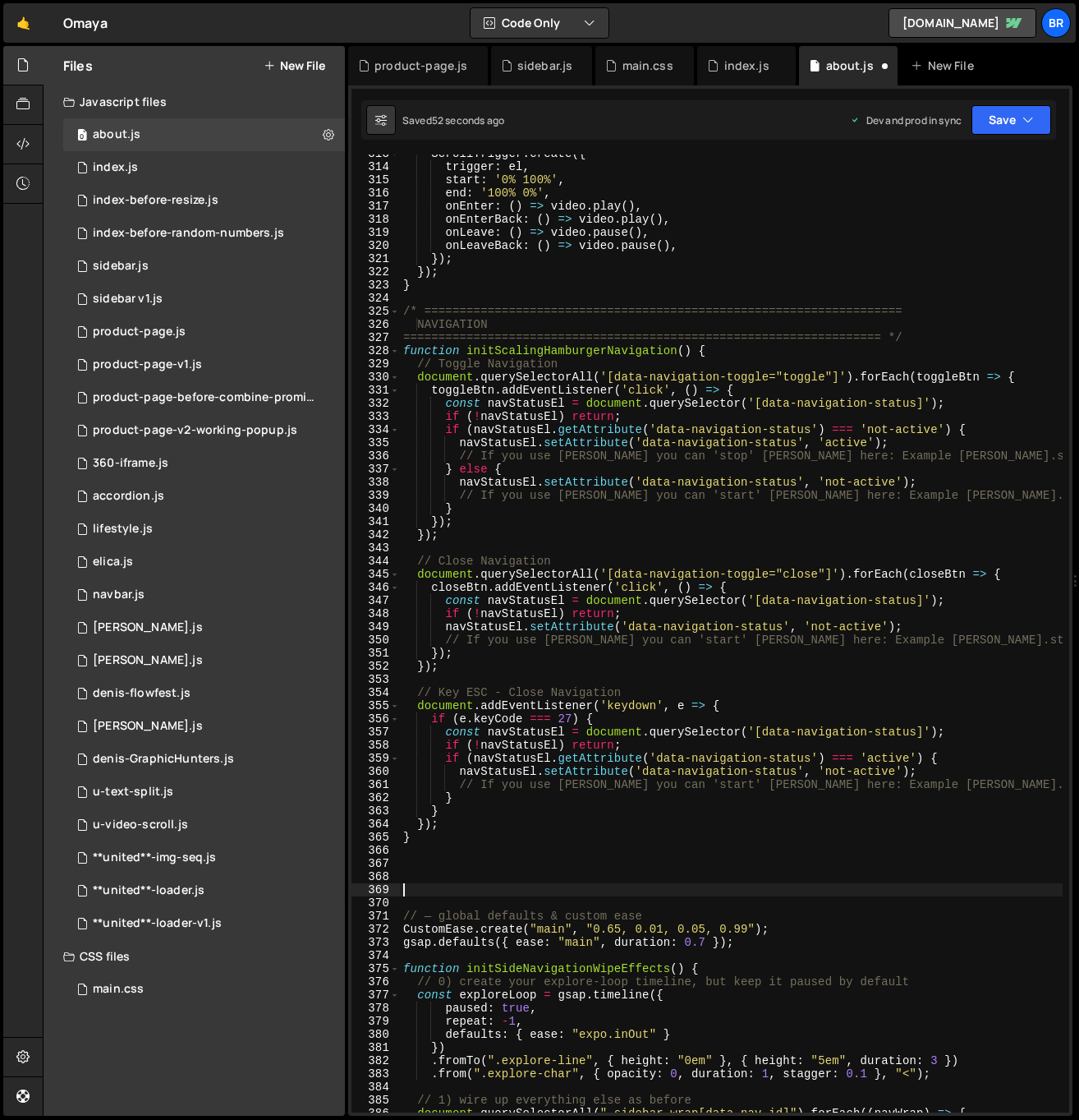
paste textarea "OTHER"
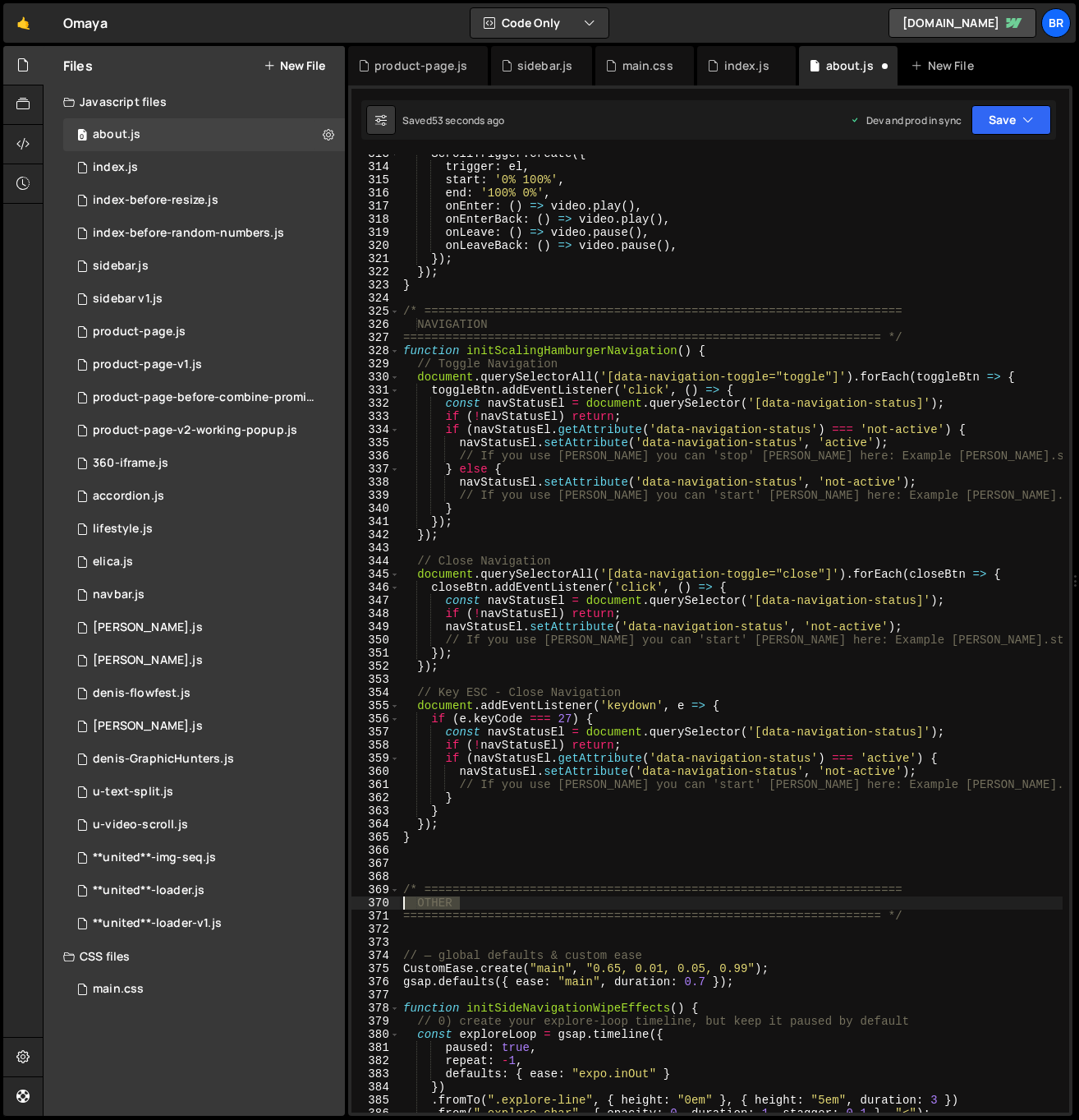
drag, startPoint x: 480, startPoint y: 902, endPoint x: 394, endPoint y: 901, distance: 86.0
click at [394, 901] on div "313 314 315 316 317 318 319 320 321 322 323 324 325 326 327 328 329 330 331 332…" at bounding box center [711, 634] width 717 height 958
click at [620, 829] on div "ScrollTrigger . create ({ trigger : el , start : '0% 100%' , end : '100% 0%' , …" at bounding box center [731, 639] width 662 height 985
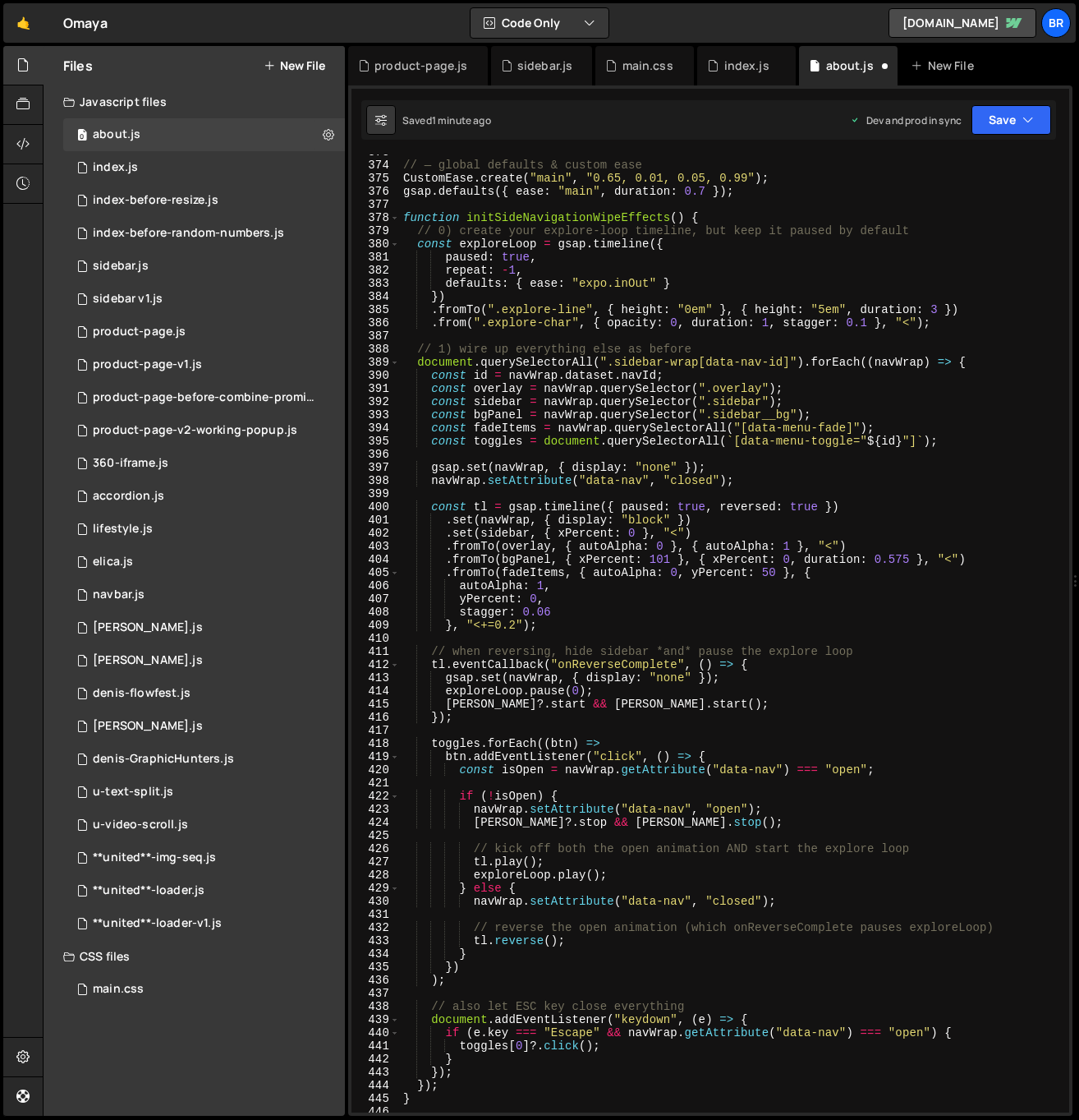
scroll to position [4888, 0]
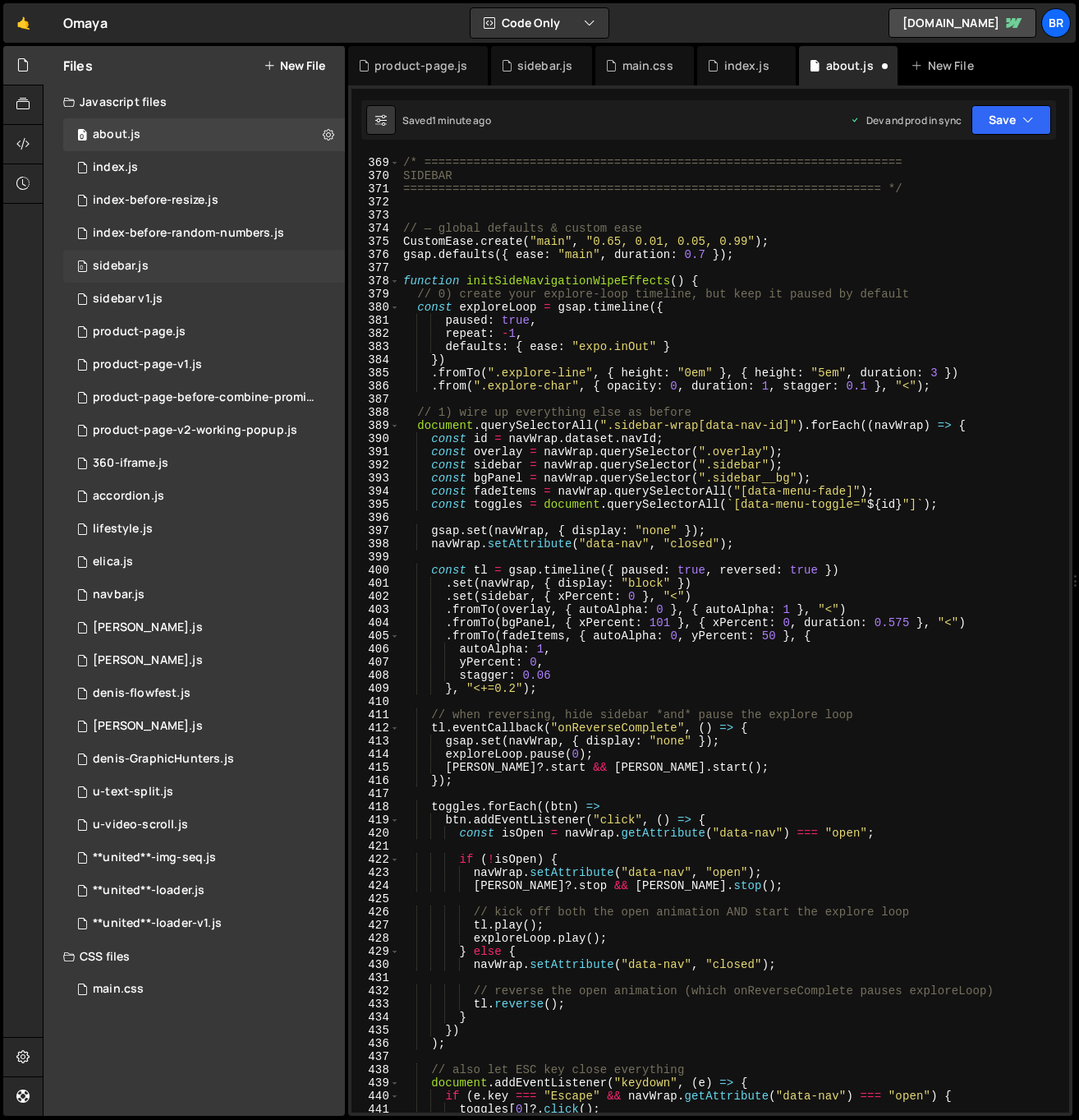
type textarea "});"
click at [167, 266] on div "0 sidebar.js 0" at bounding box center [203, 266] width 281 height 33
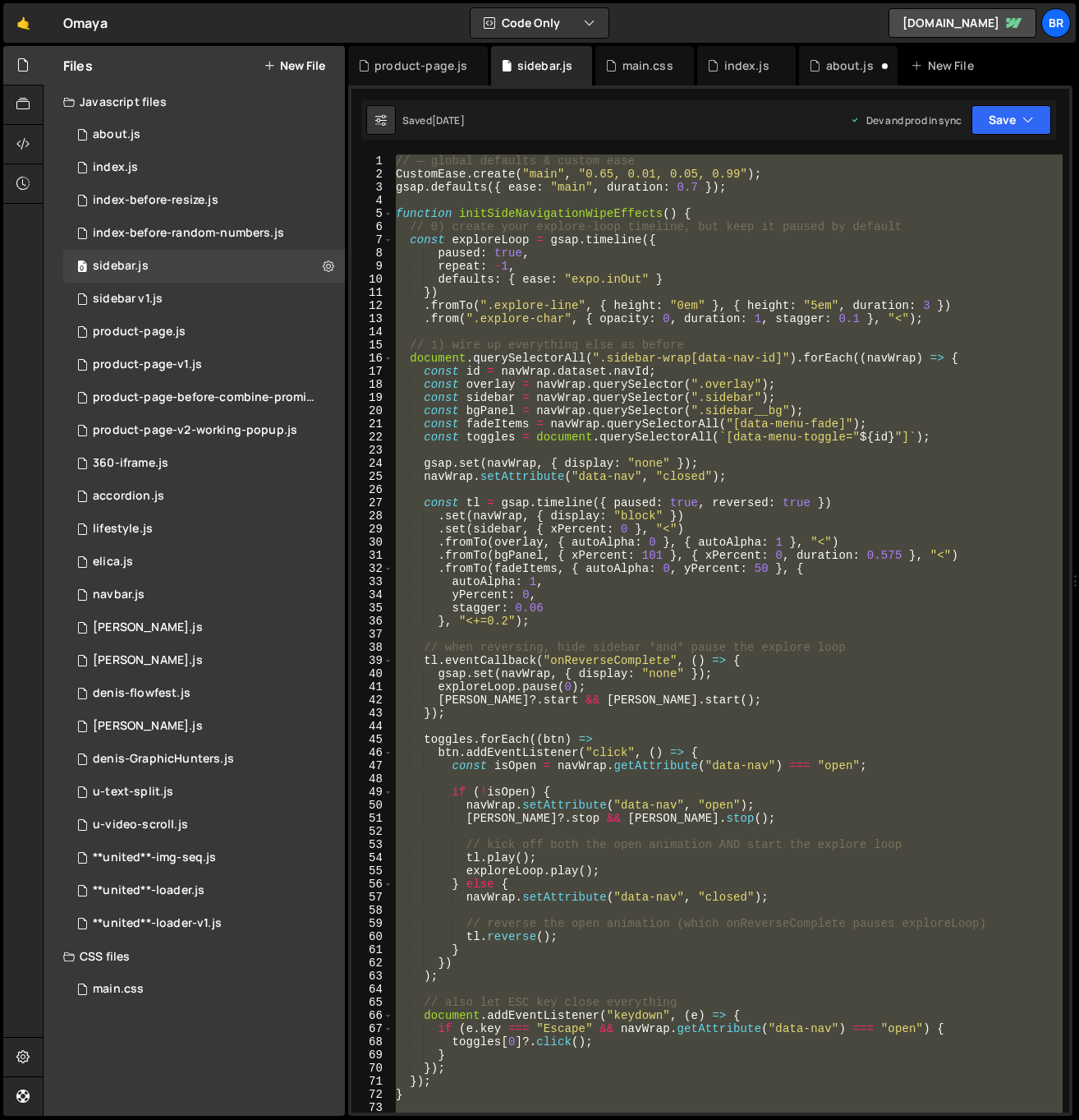
scroll to position [613, 0]
click at [603, 654] on div "// — global defaults & custom ease CustomEase . create ( "main" , "0.65, 0.01, …" at bounding box center [727, 634] width 670 height 958
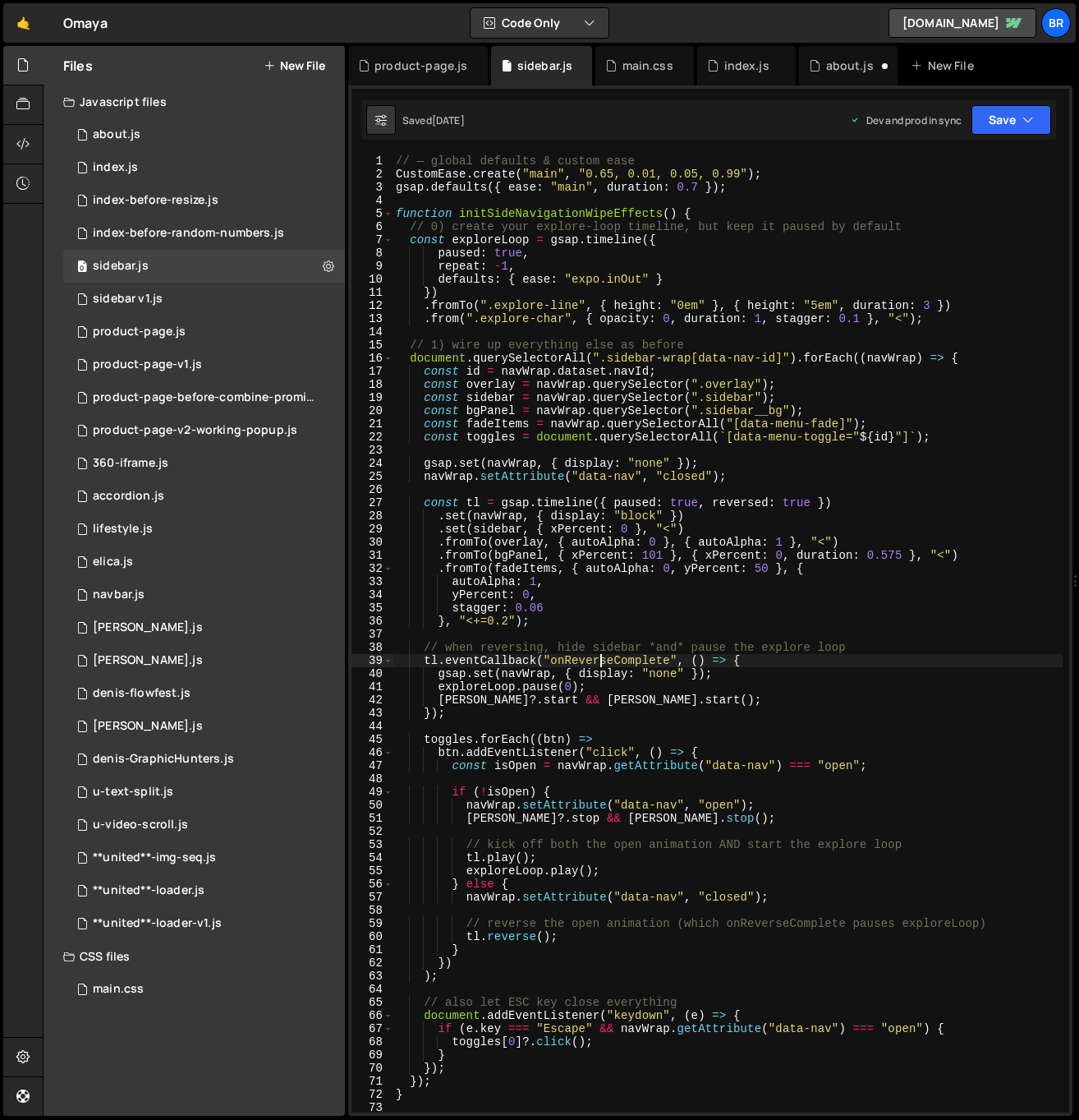
scroll to position [0, 0]
click at [210, 289] on div "0 sidebar v1.js 0" at bounding box center [203, 299] width 281 height 33
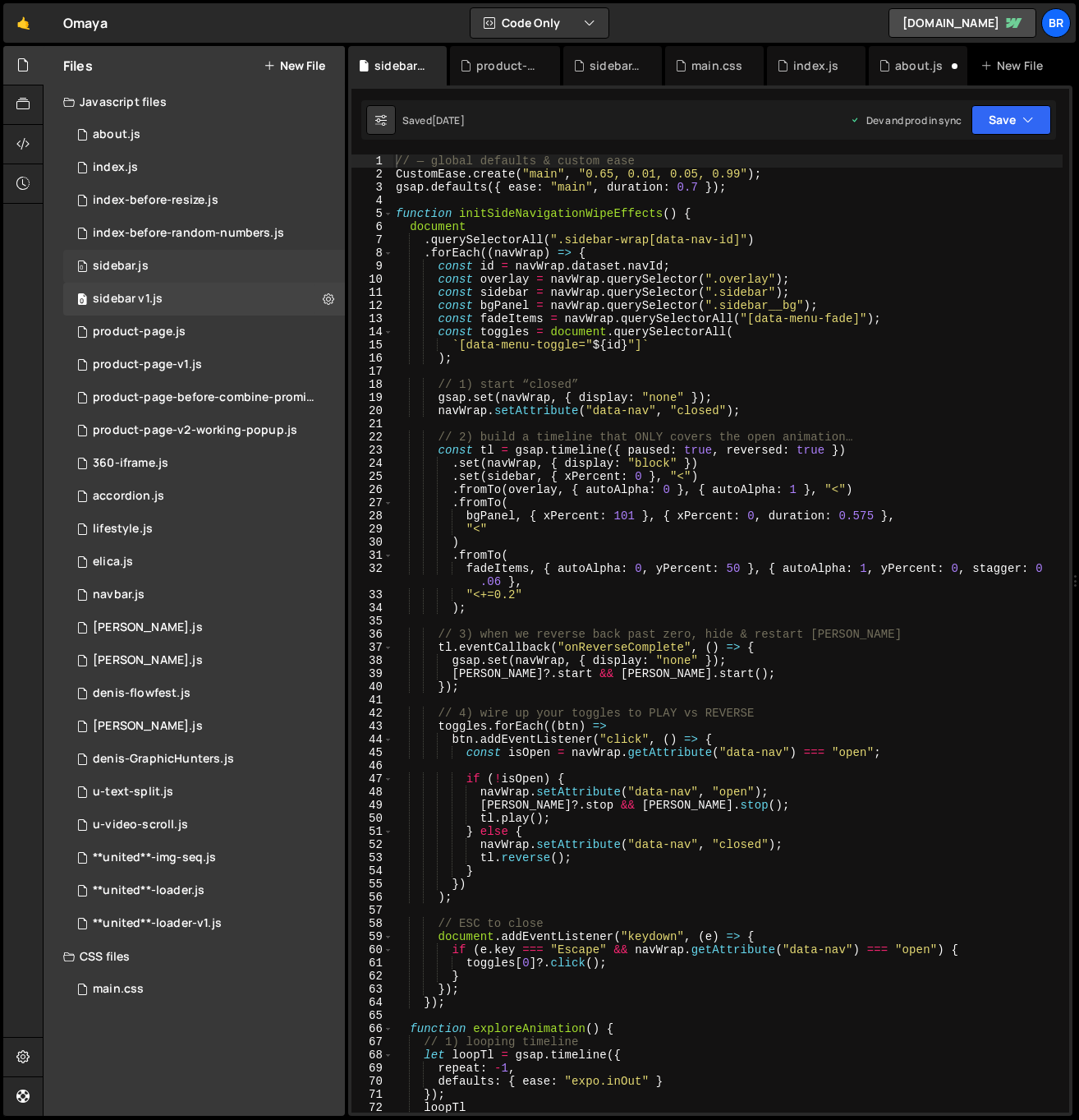
click at [190, 265] on div "0 sidebar.js 0" at bounding box center [203, 266] width 281 height 33
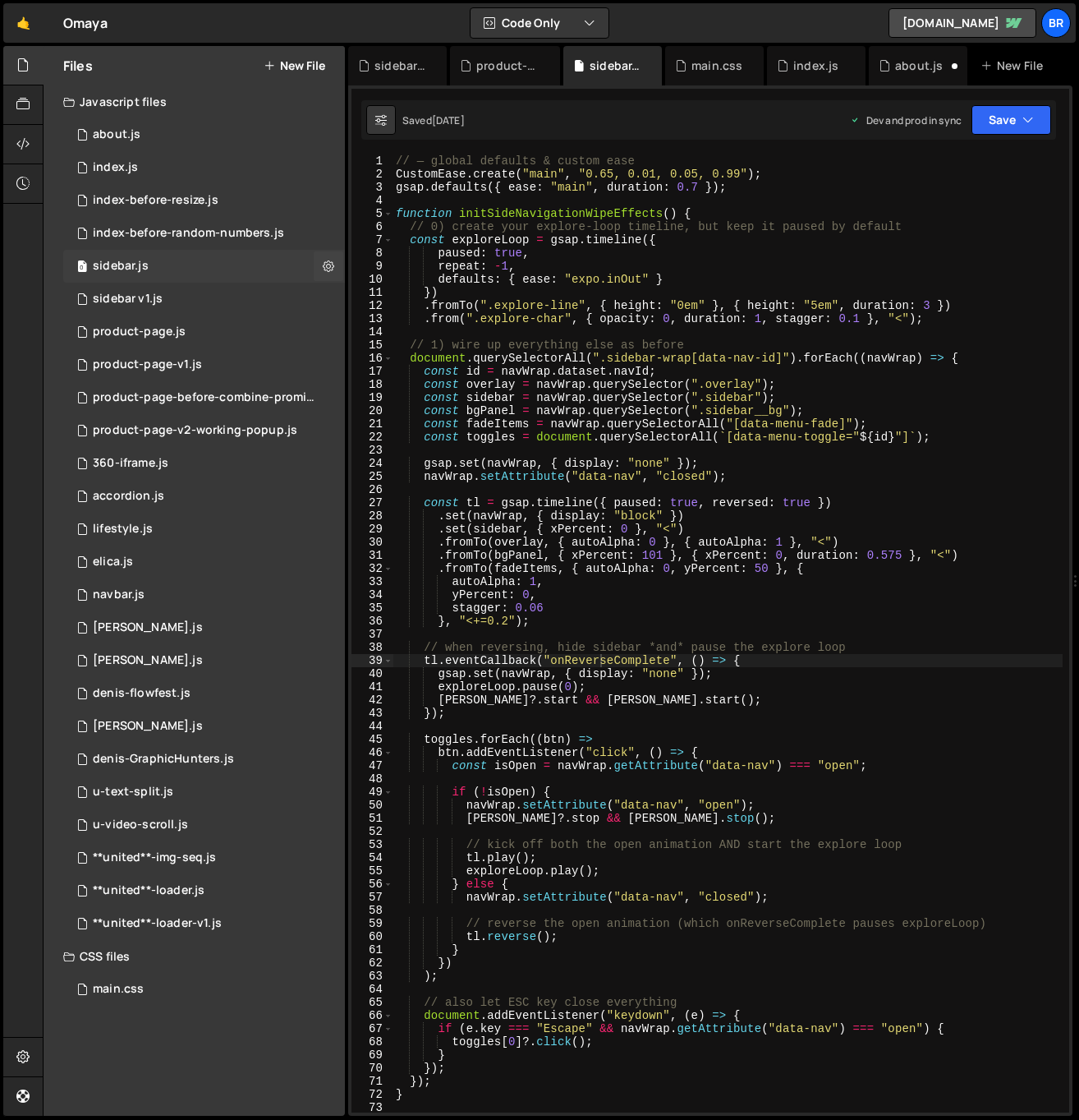
scroll to position [613, 0]
click at [176, 327] on div "product-page.js" at bounding box center [139, 332] width 93 height 15
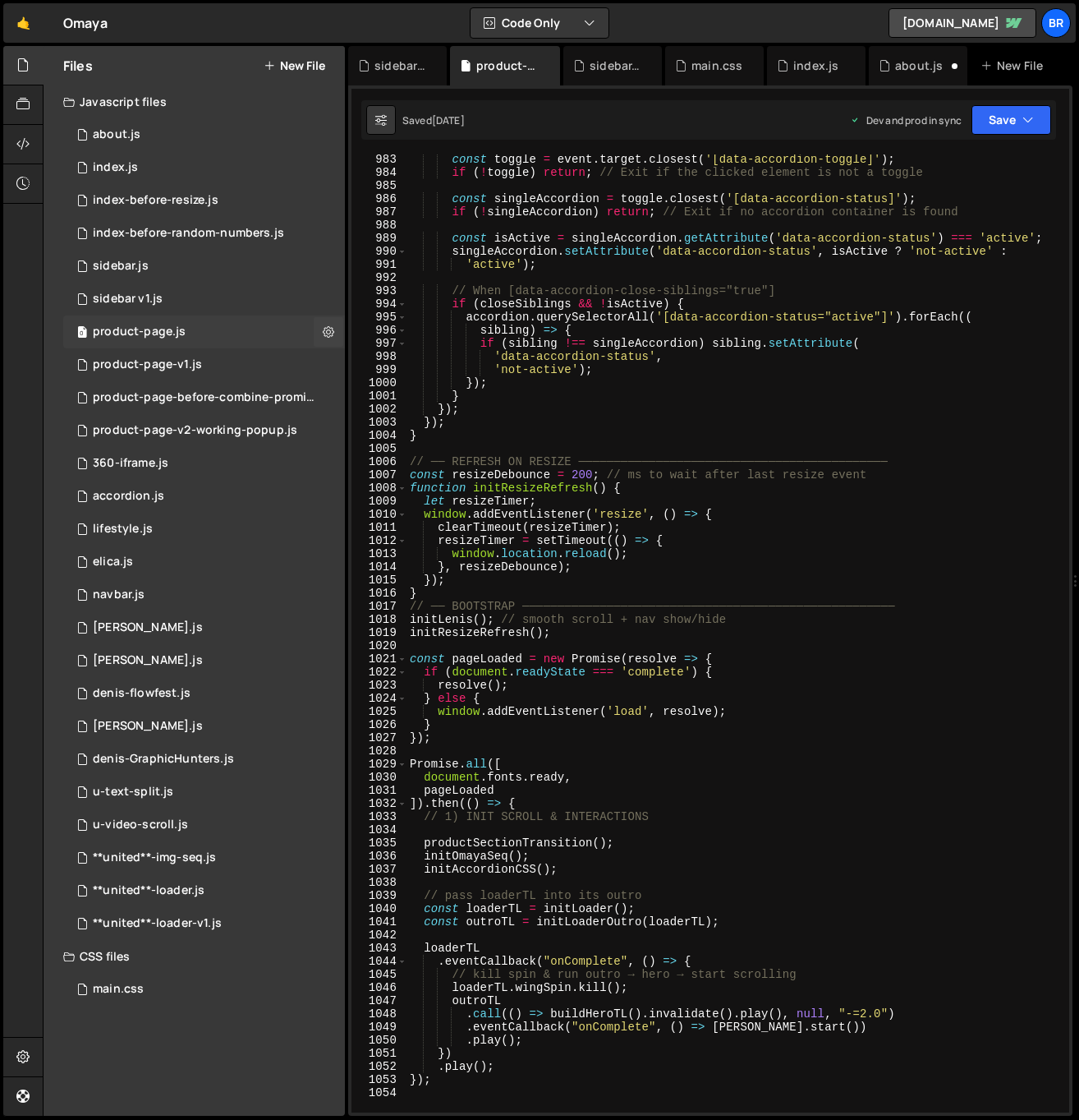
scroll to position [0, 0]
click at [131, 266] on div "sidebar.js" at bounding box center [121, 266] width 56 height 15
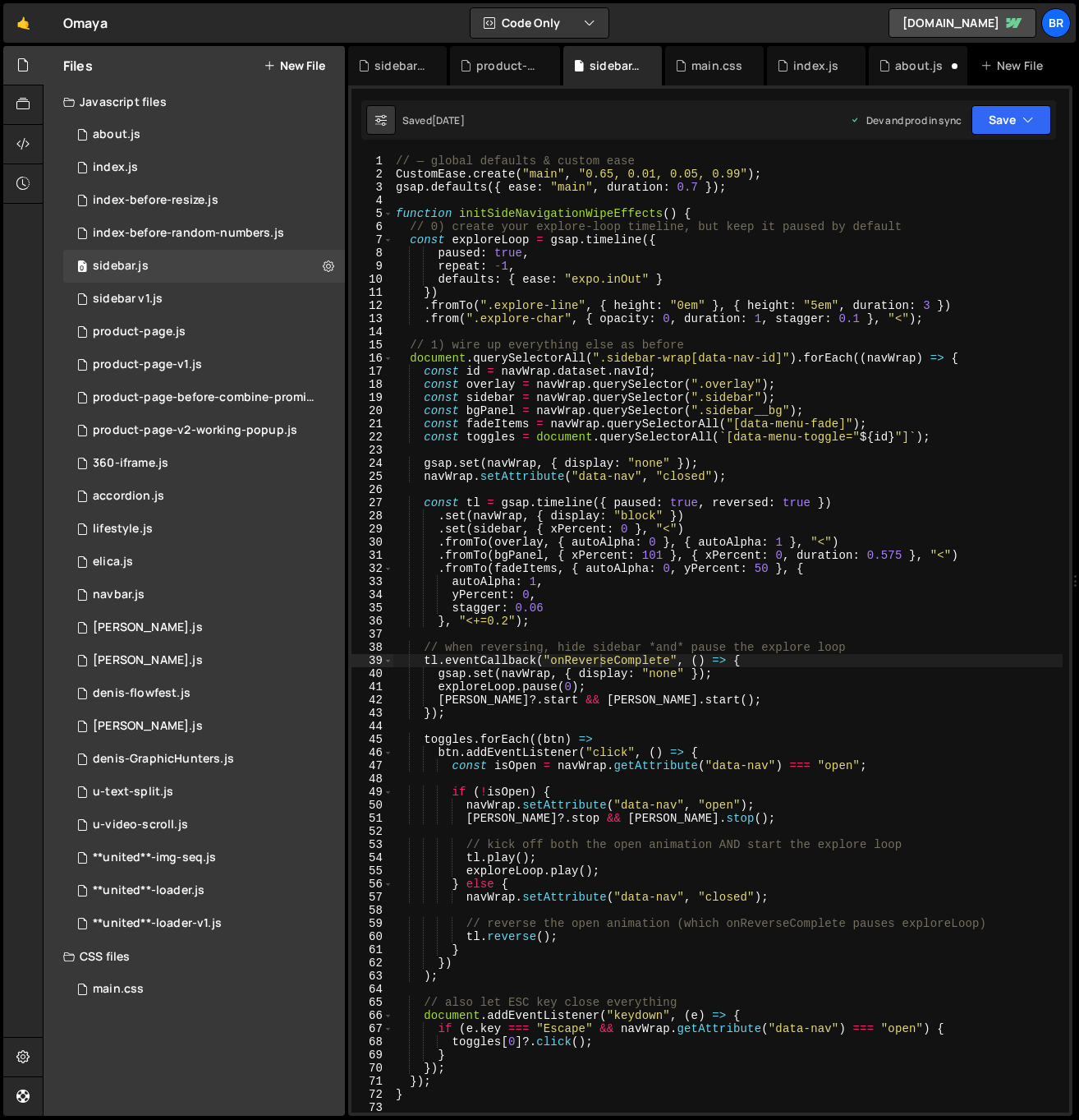
scroll to position [613, 0]
click at [631, 619] on div "// — global defaults & custom ease CustomEase . create ( "main" , "0.65, 0.01, …" at bounding box center [727, 647] width 670 height 985
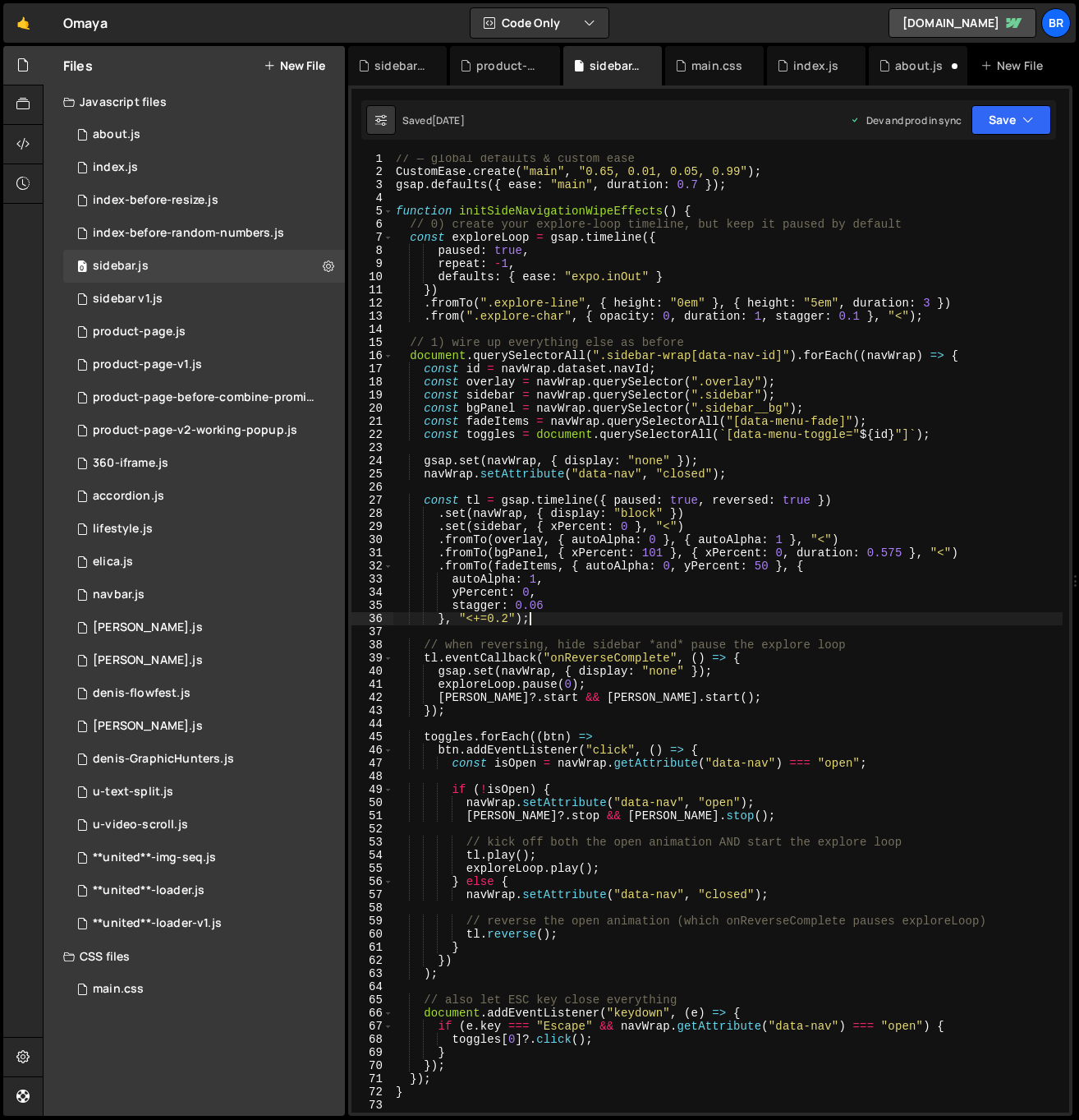
scroll to position [0, 0]
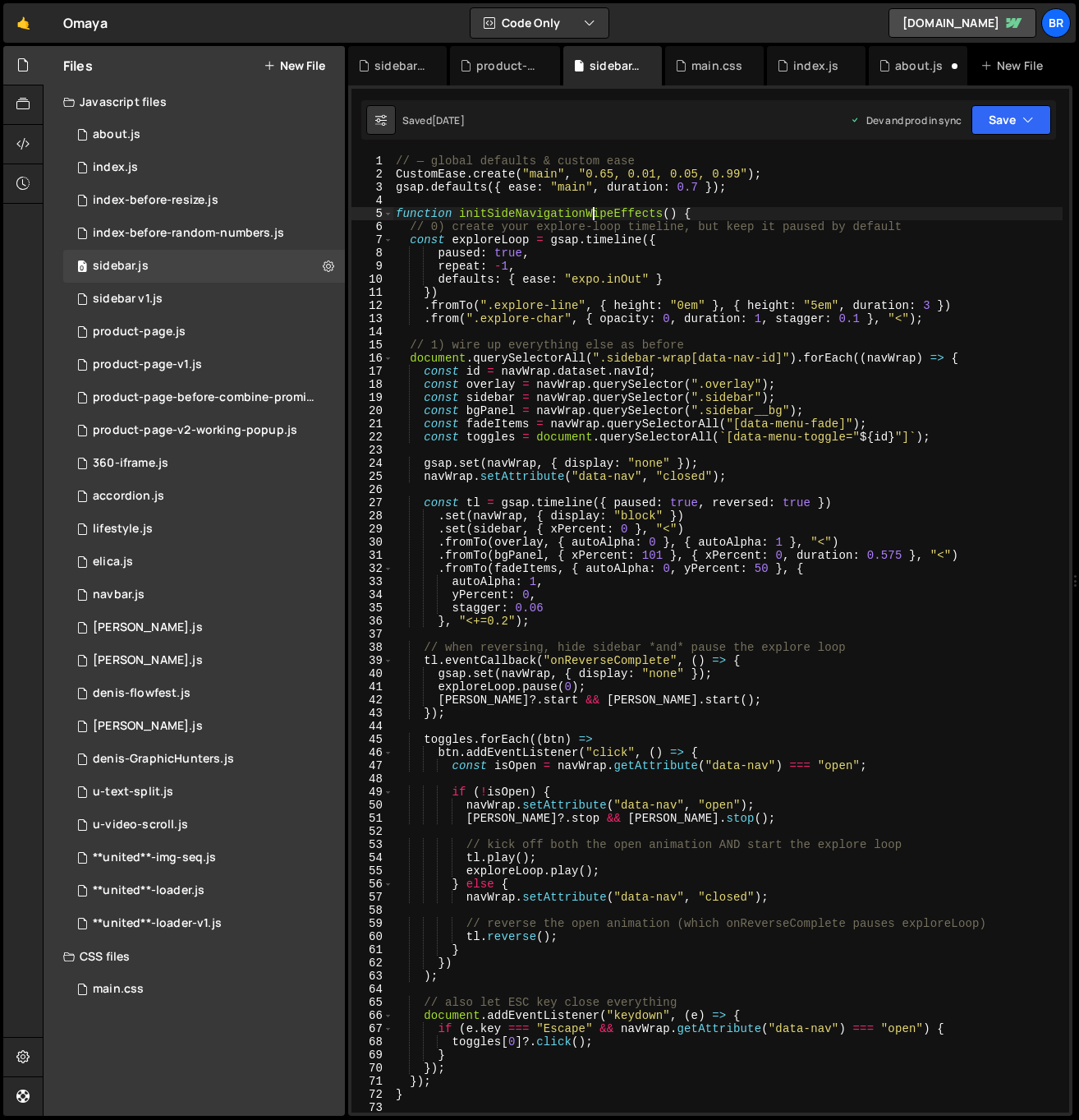
click at [596, 215] on div "// — global defaults & custom ease CustomEase . create ( "main" , "0.65, 0.01, …" at bounding box center [727, 647] width 670 height 985
click at [593, 297] on div "// — global defaults & custom ease CustomEase . create ( "main" , "0.65, 0.01, …" at bounding box center [727, 647] width 670 height 985
click at [982, 317] on div "// — global defaults & custom ease CustomEase . create ( "main" , "0.65, 0.01, …" at bounding box center [727, 647] width 670 height 985
type textarea ".from(".explore-char", { opacity: 0, duration: 1, stagger: 0.1 }, "<");"
click at [145, 136] on div "0 about.js 0" at bounding box center [203, 134] width 281 height 33
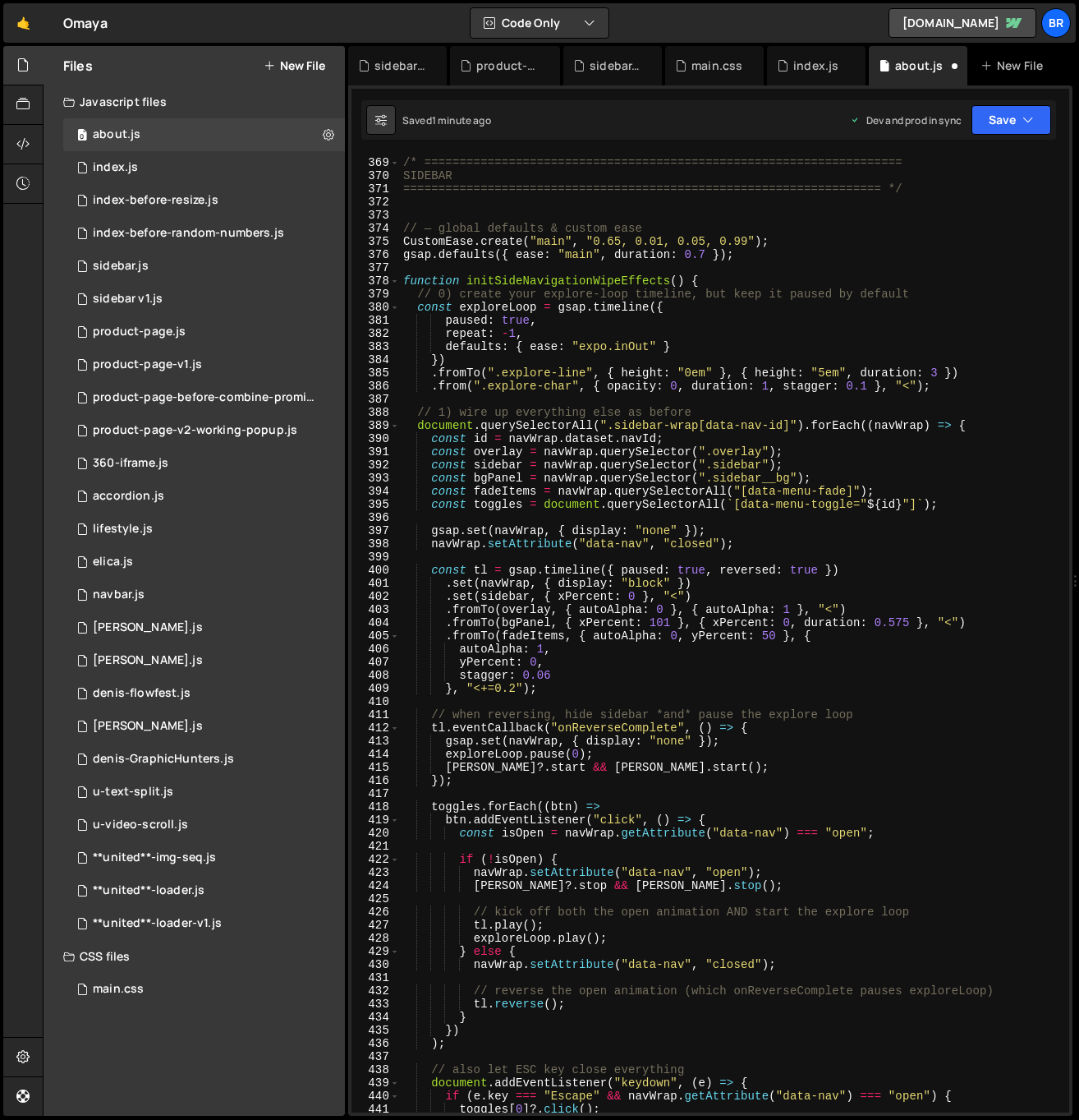
type textarea ".from(".explore-char", { opacity: 0, duration: 1, stagger: 0.1 }, "<");"
click at [956, 387] on div "/* ==================================================================== SIDEBAR…" at bounding box center [731, 635] width 662 height 985
type textarea ".fromTo(".explore-line", { height: "0em" }, { height: "5em", duration: 3 })"
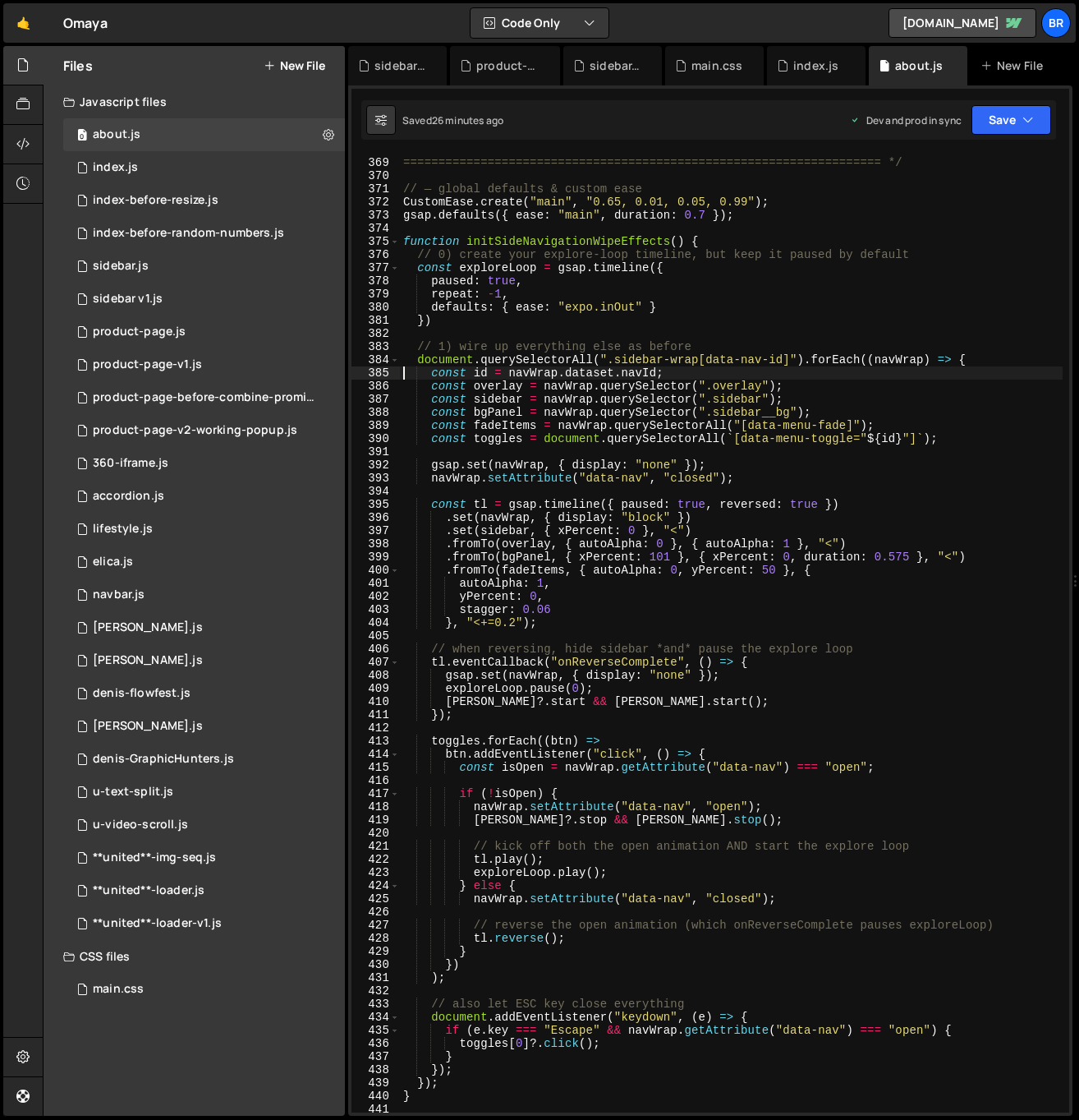
click at [719, 429] on div "SIDEBAR ==================================================================== */…" at bounding box center [731, 635] width 662 height 985
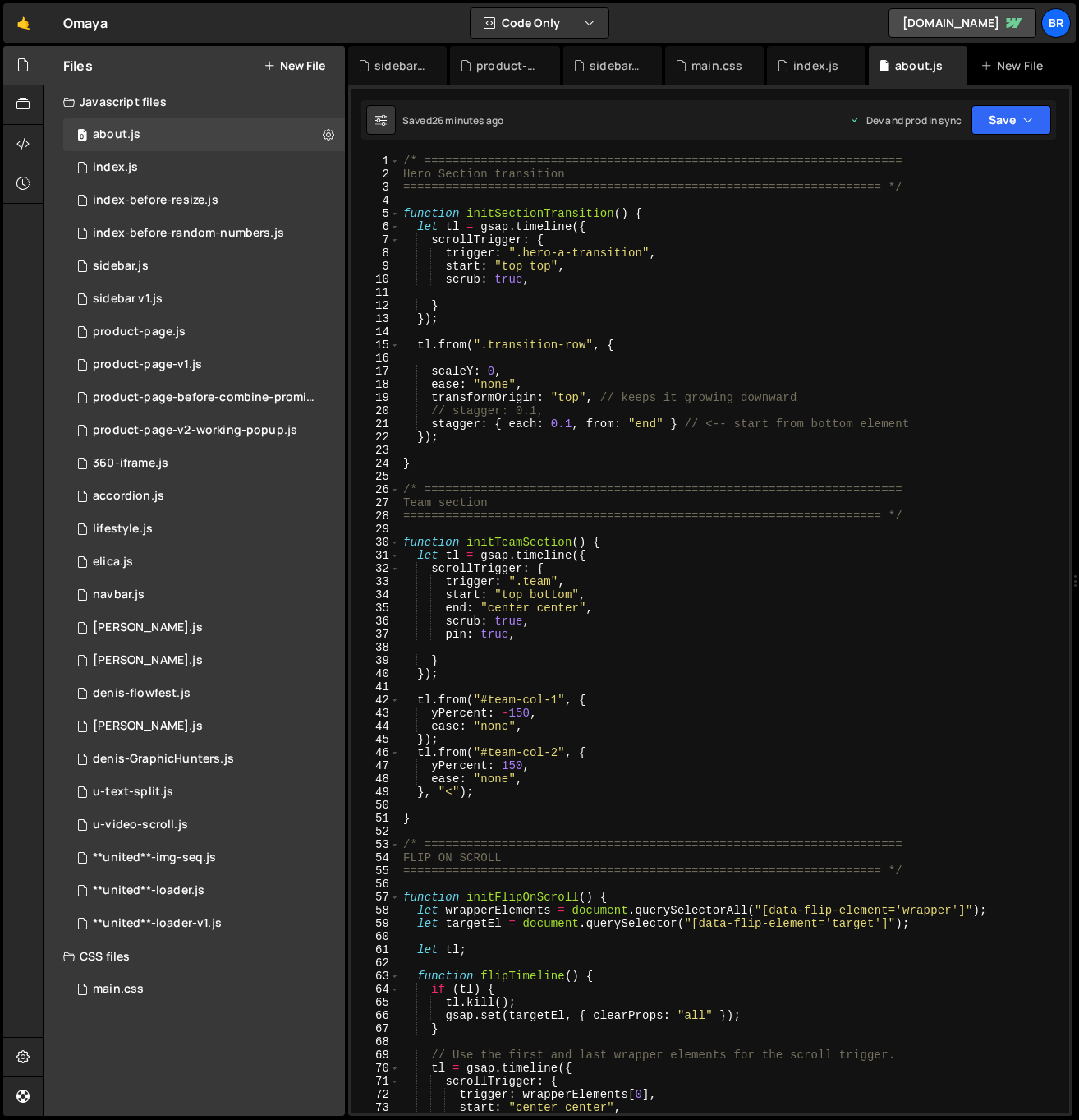
scroll to position [65, 0]
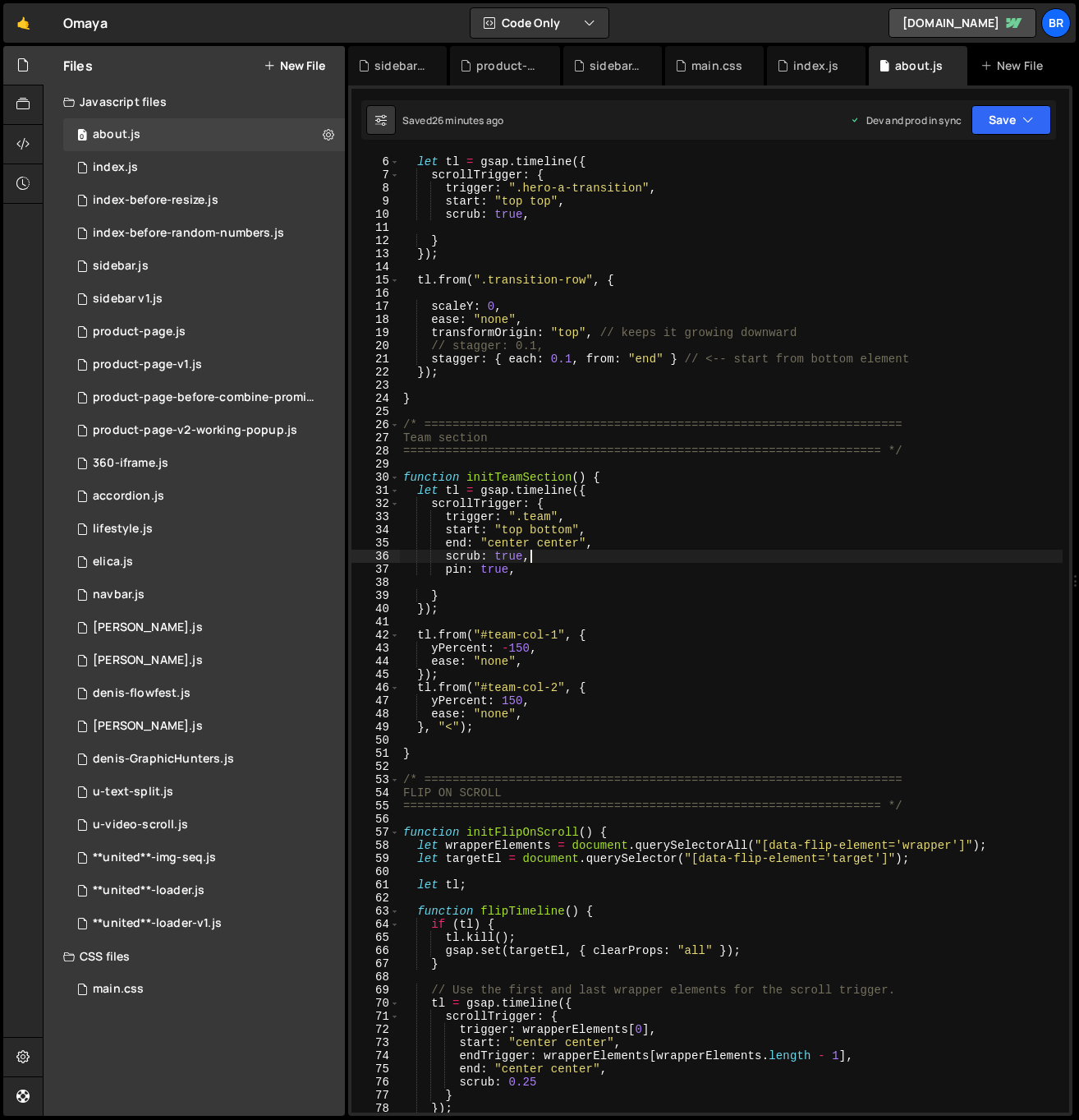
click at [603, 553] on div "function initSectionTransition ( ) { let tl = gsap . timeline ({ scrollTrigger …" at bounding box center [731, 634] width 662 height 985
click at [574, 568] on div "function initSectionTransition ( ) { let tl = gsap . timeline ({ scrollTrigger …" at bounding box center [731, 634] width 662 height 985
type textarea "// pin: true,"
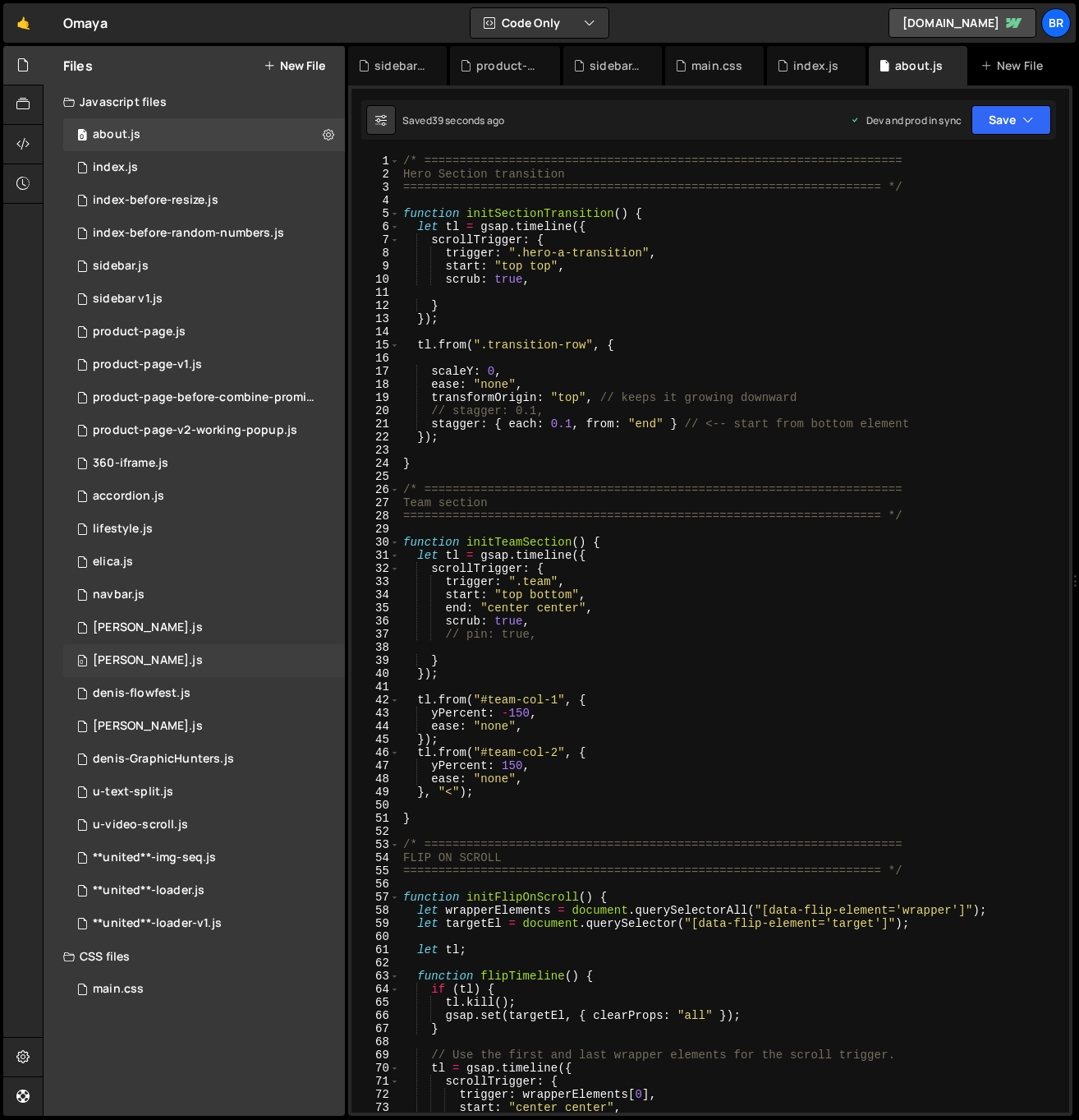
scroll to position [0, 0]
click at [709, 692] on div "/* ==================================================================== Hero Se…" at bounding box center [731, 647] width 662 height 985
click at [695, 703] on div "/* ==================================================================== Hero Se…" at bounding box center [731, 647] width 662 height 985
click at [565, 608] on div "/* ==================================================================== Hero Se…" at bounding box center [731, 647] width 662 height 985
click at [513, 610] on div "/* ==================================================================== Hero Se…" at bounding box center [731, 647] width 662 height 985
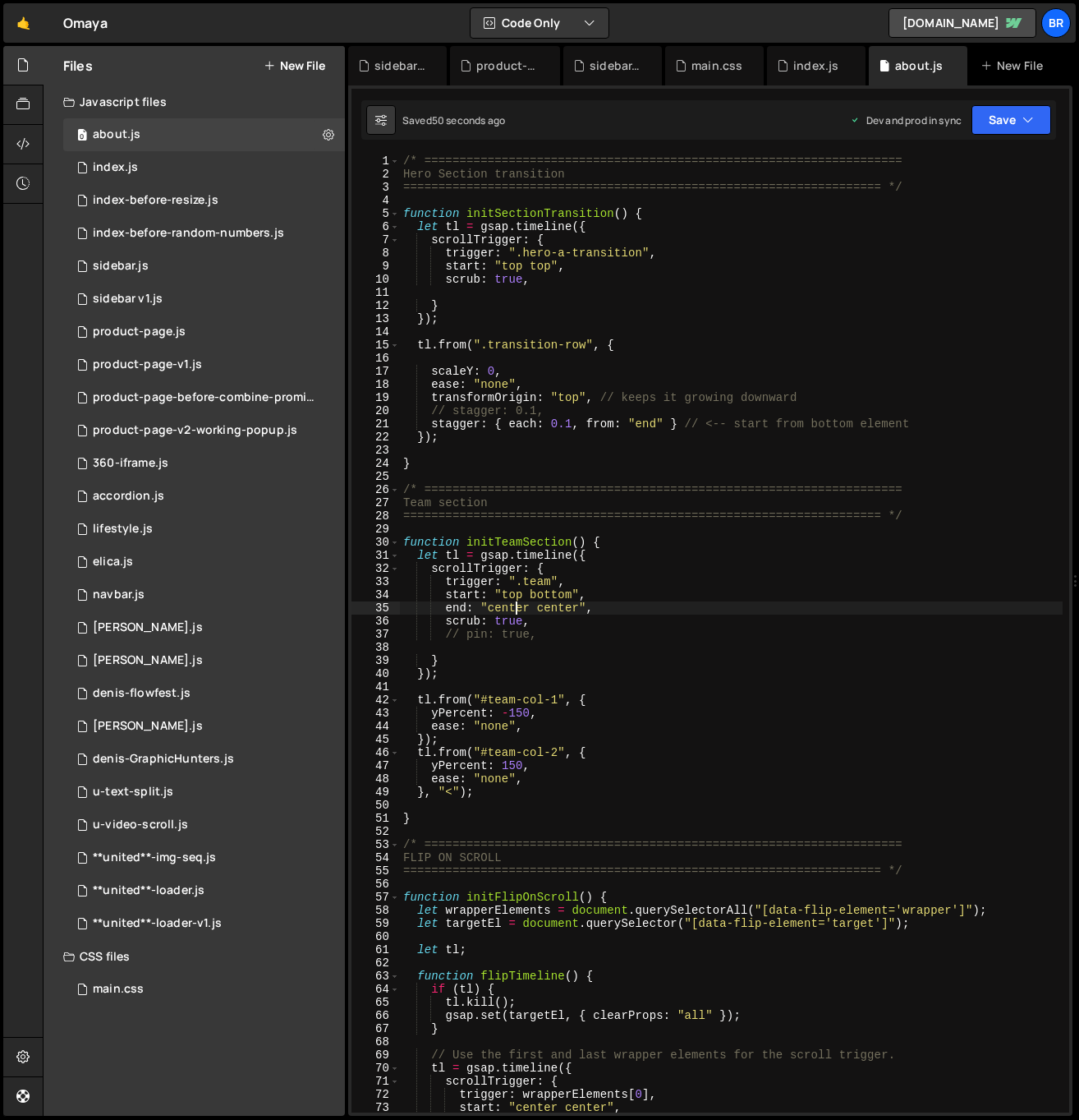
click at [513, 610] on div "/* ==================================================================== Hero Se…" at bounding box center [731, 647] width 662 height 985
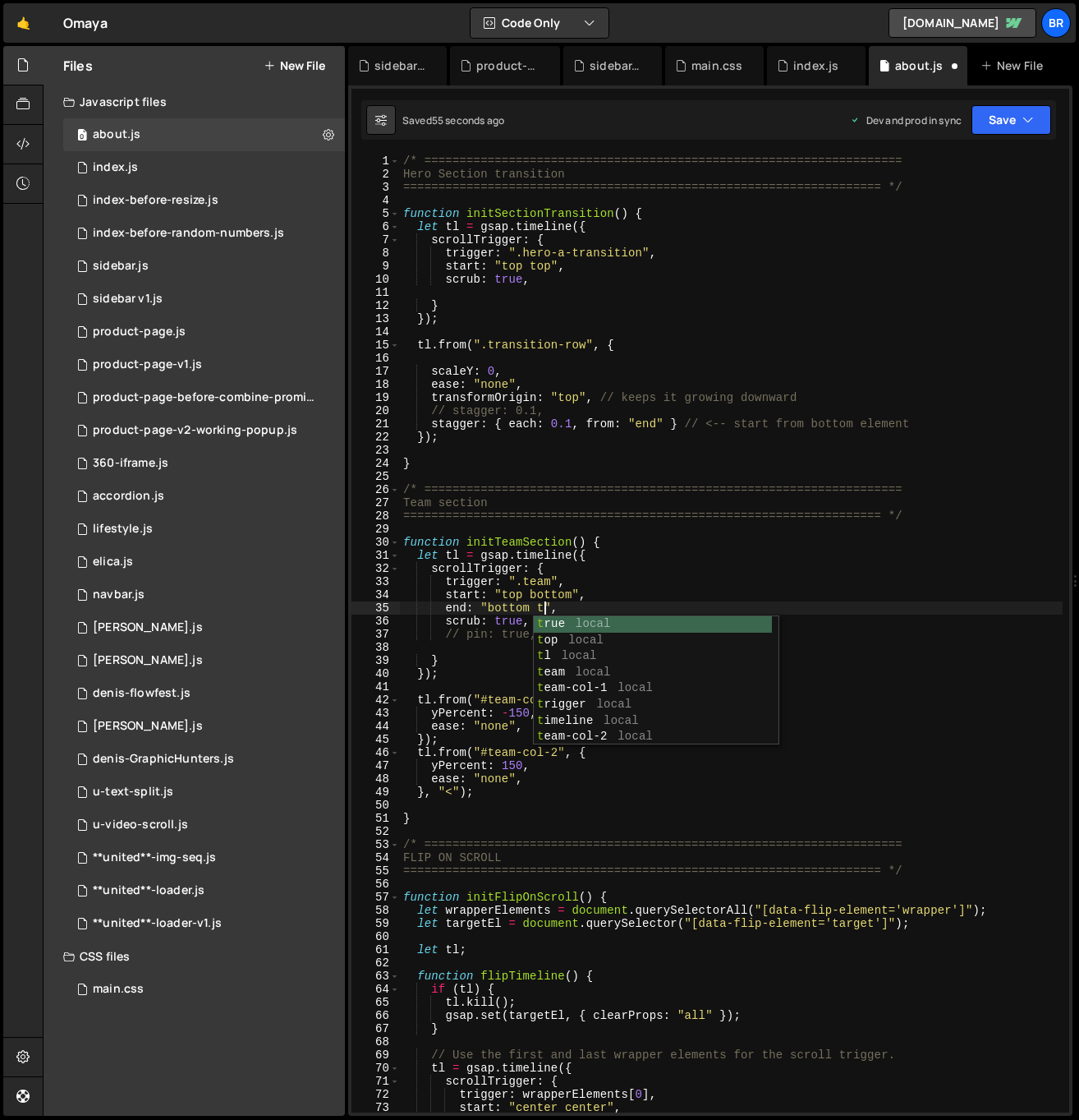
scroll to position [0, 11]
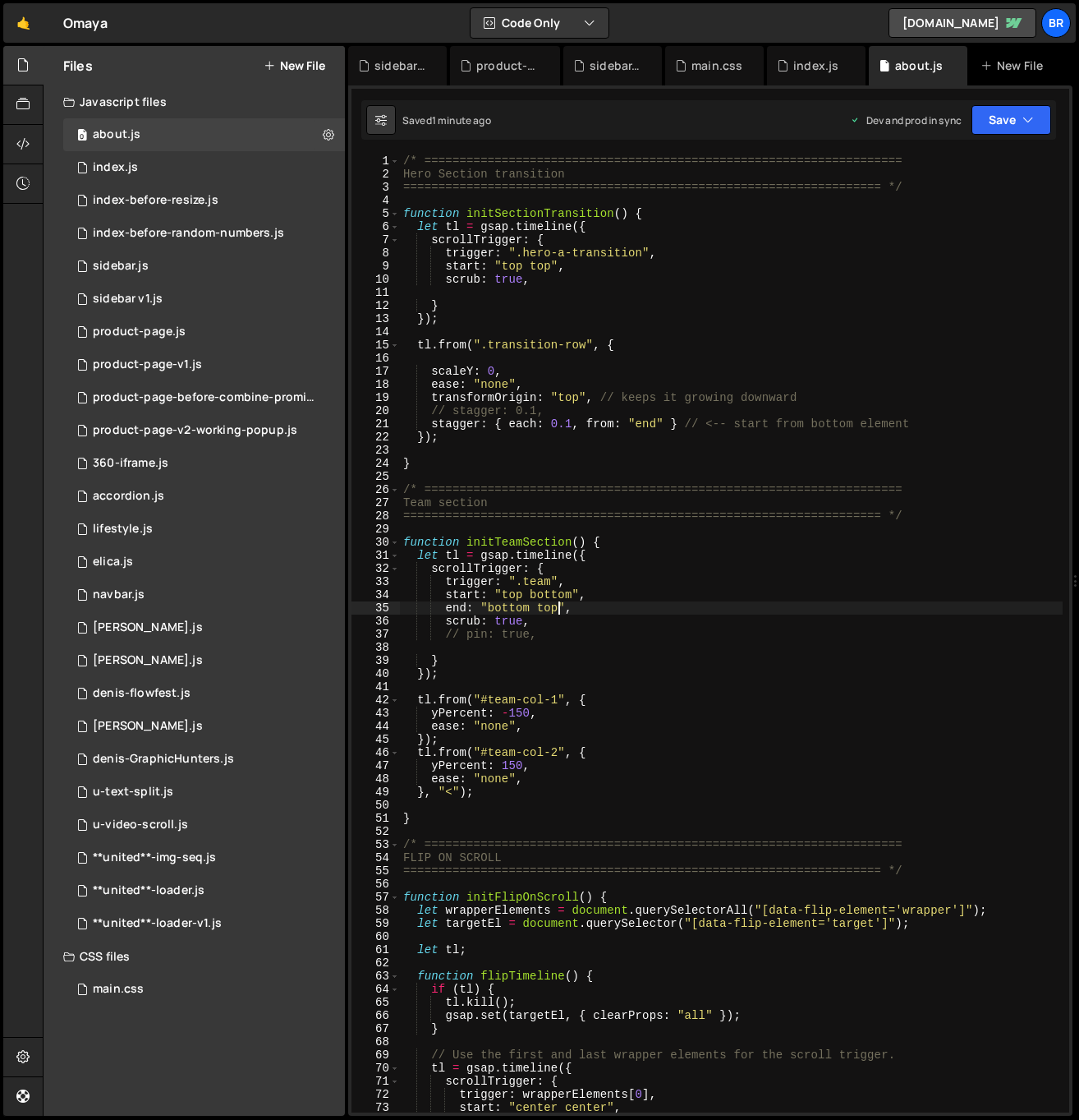
click at [518, 711] on div "/* ==================================================================== Hero Se…" at bounding box center [731, 647] width 662 height 985
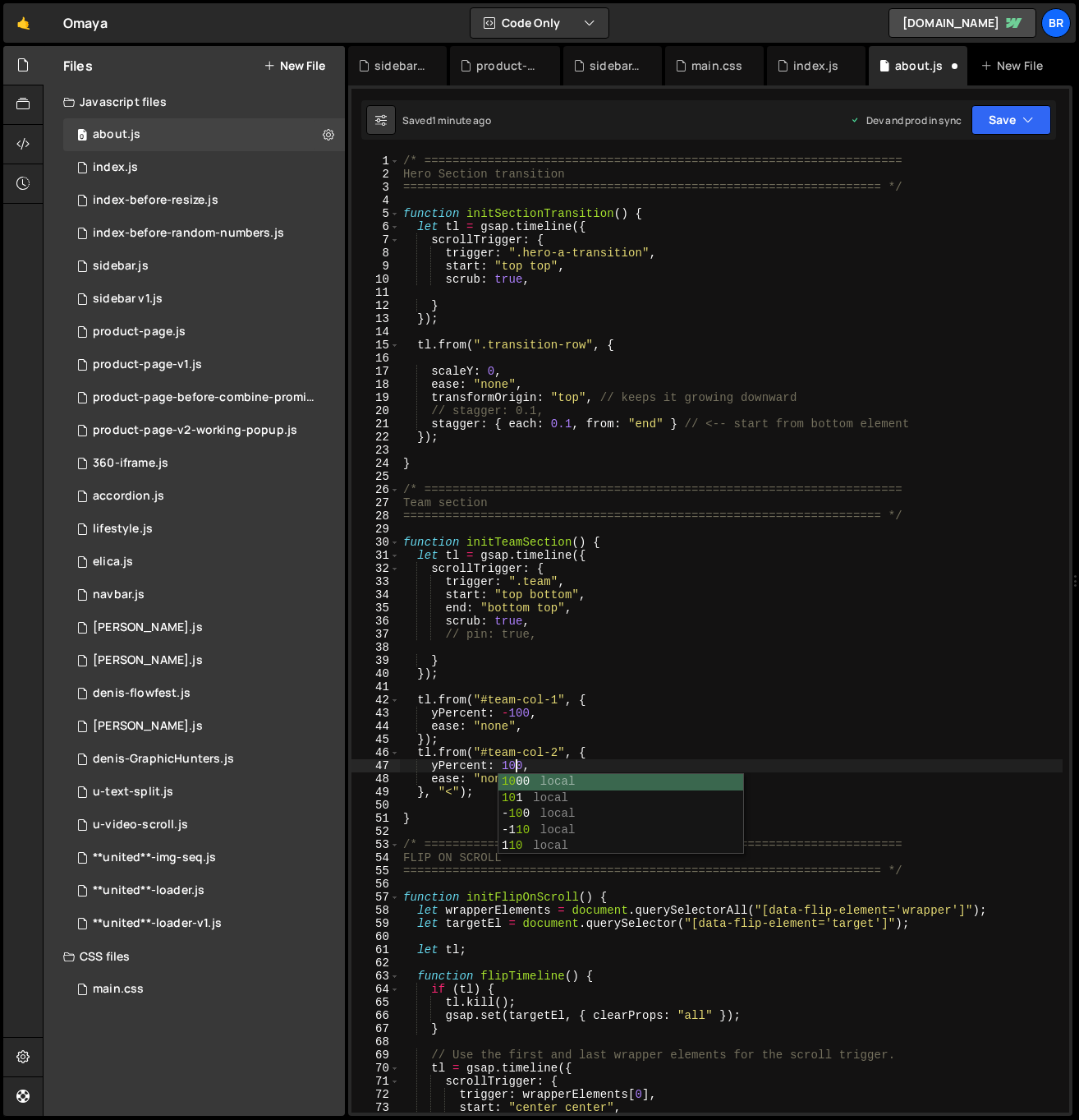
scroll to position [0, 8]
click at [514, 712] on div "/* ==================================================================== Hero Se…" at bounding box center [731, 647] width 662 height 985
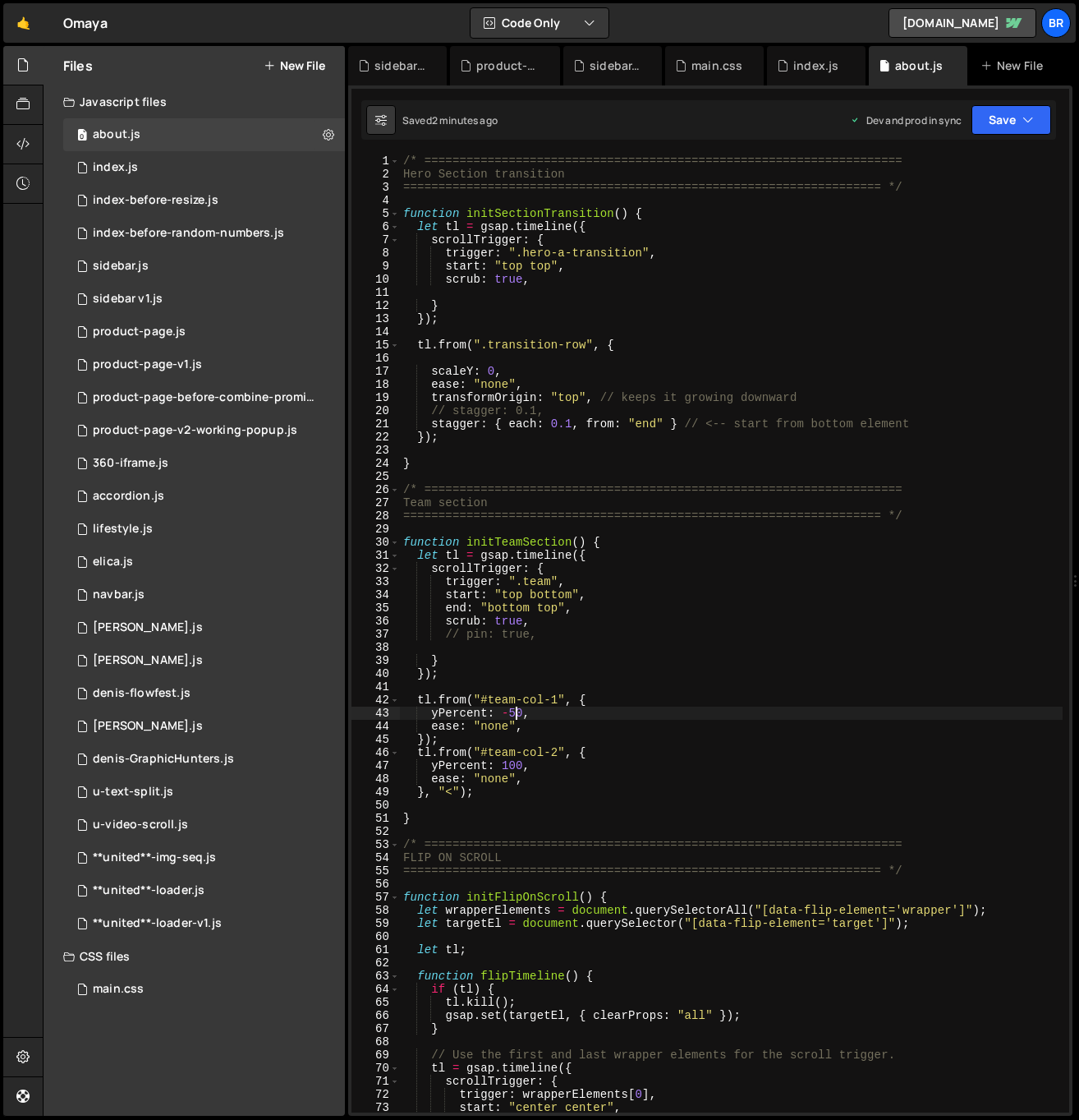
click at [561, 632] on div "/* ==================================================================== Hero Se…" at bounding box center [731, 647] width 662 height 985
type textarea "// pin: true,"
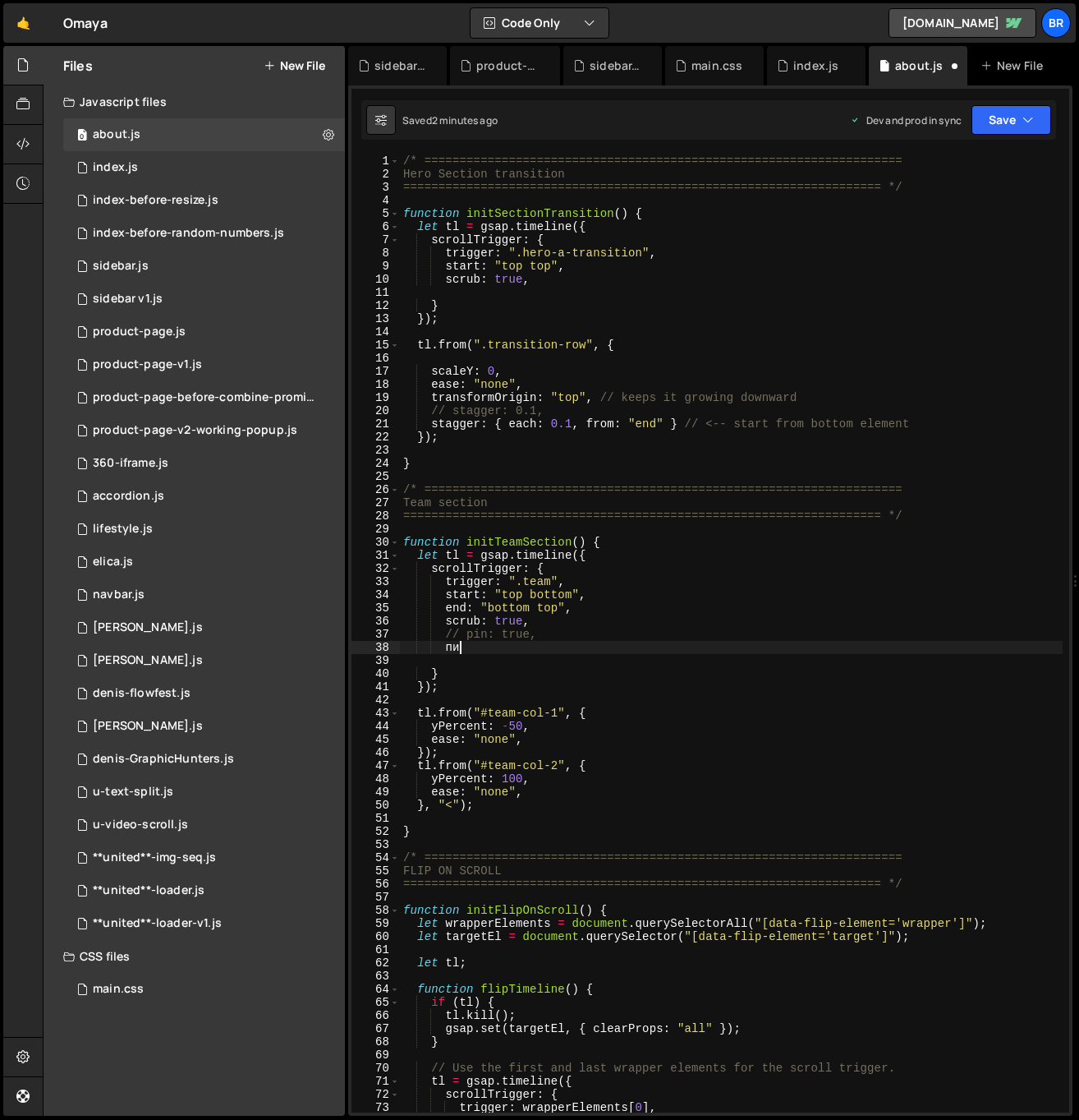
type textarea "п"
paste textarea "team__heading"
click at [488, 648] on div "/* ==================================================================== Hero Se…" at bounding box center [731, 647] width 662 height 985
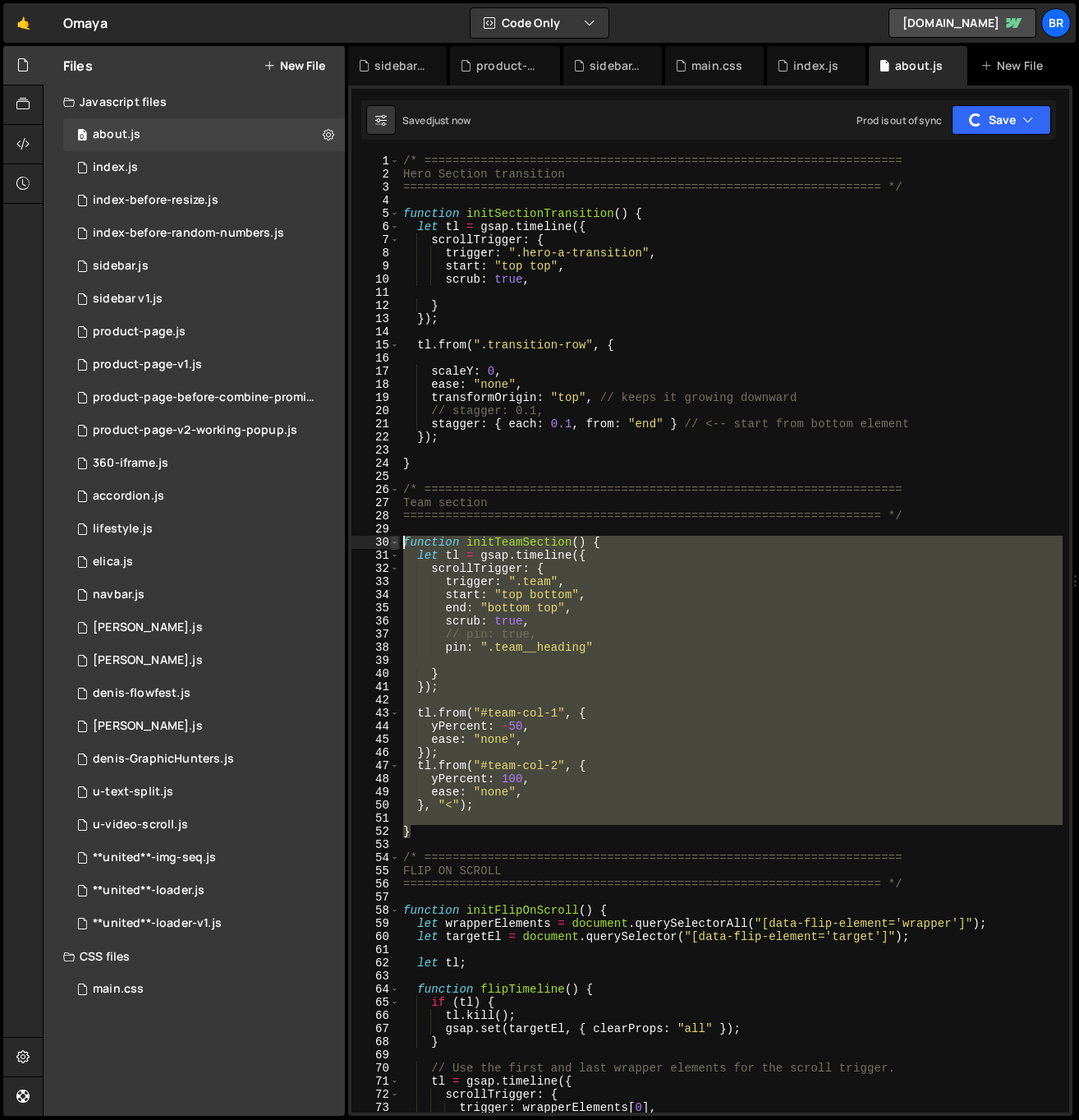
drag, startPoint x: 425, startPoint y: 832, endPoint x: 397, endPoint y: 539, distance: 294.3
click at [397, 539] on div "pin: ".team__heading" 1 2 3 4 5 6 7 8 9 10 11 12 13 14 15 16 17 18 19 20 21 22 …" at bounding box center [711, 634] width 717 height 958
type textarea "function initTeamSection() { let tl = gsap.timeline({"
click at [535, 815] on div "/* ==================================================================== Hero Se…" at bounding box center [731, 634] width 662 height 958
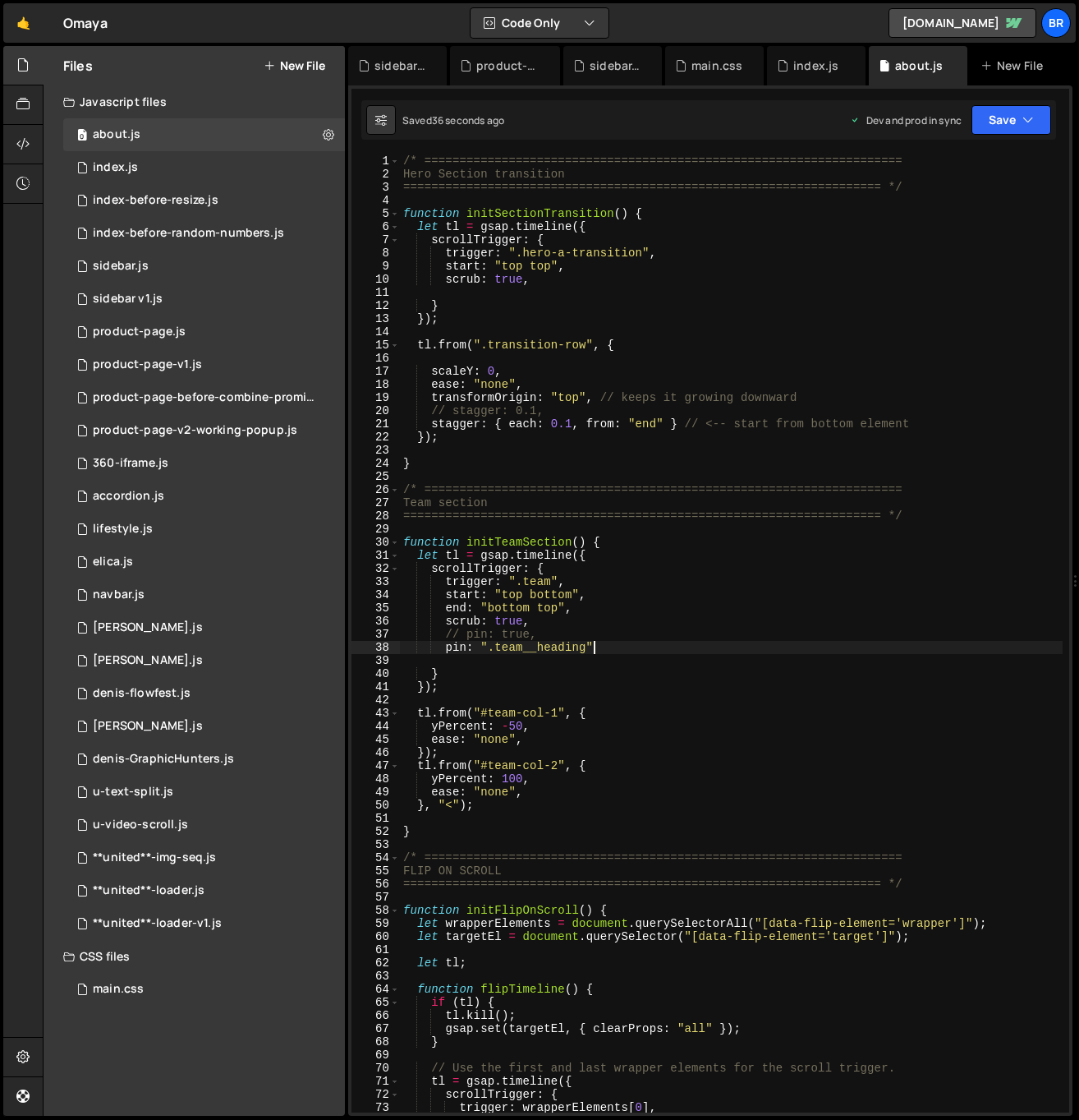
click at [623, 641] on div "/* ==================================================================== Hero Se…" at bounding box center [731, 647] width 662 height 985
type textarea "pin: ".team__heading""
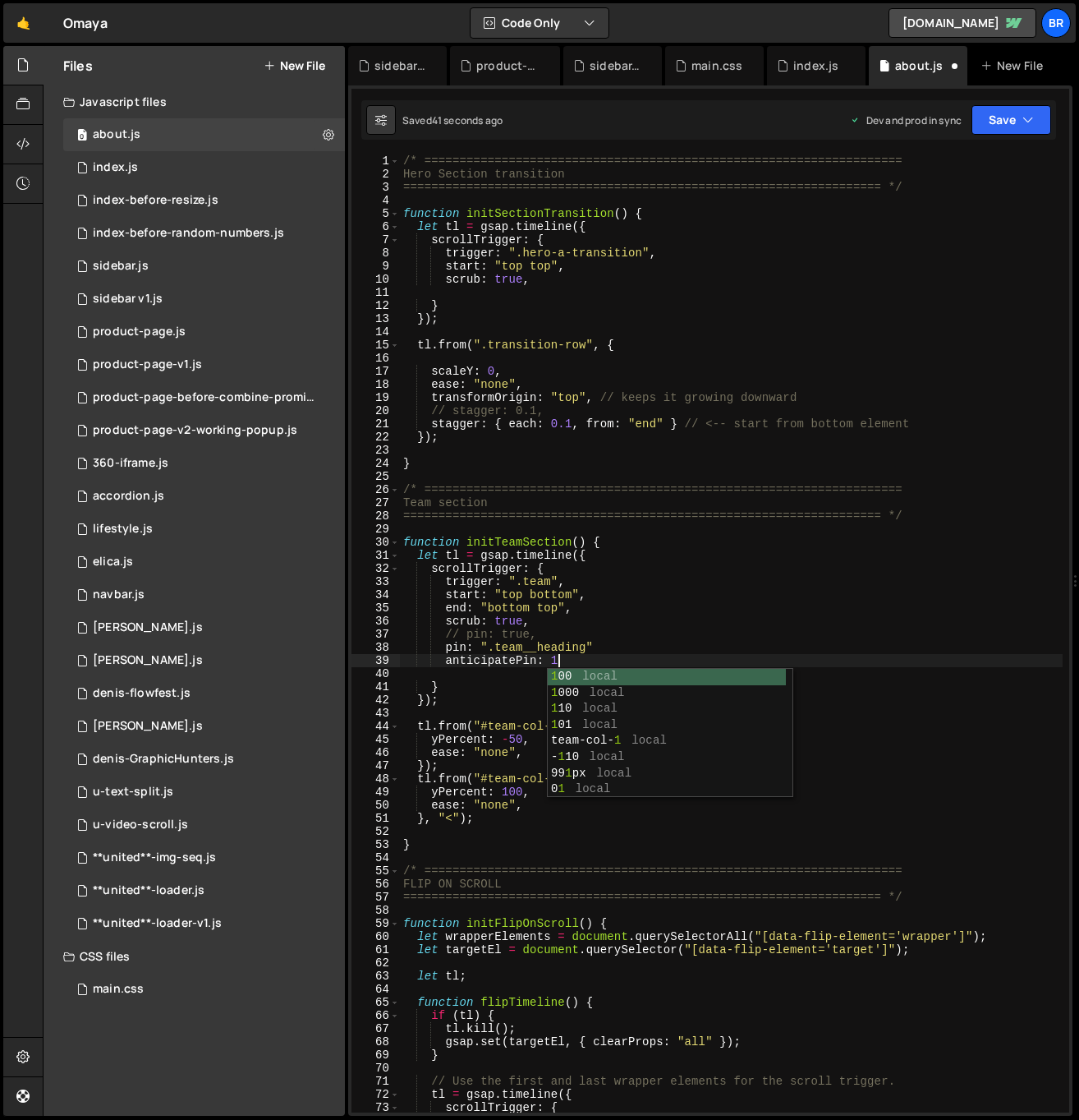
scroll to position [0, 10]
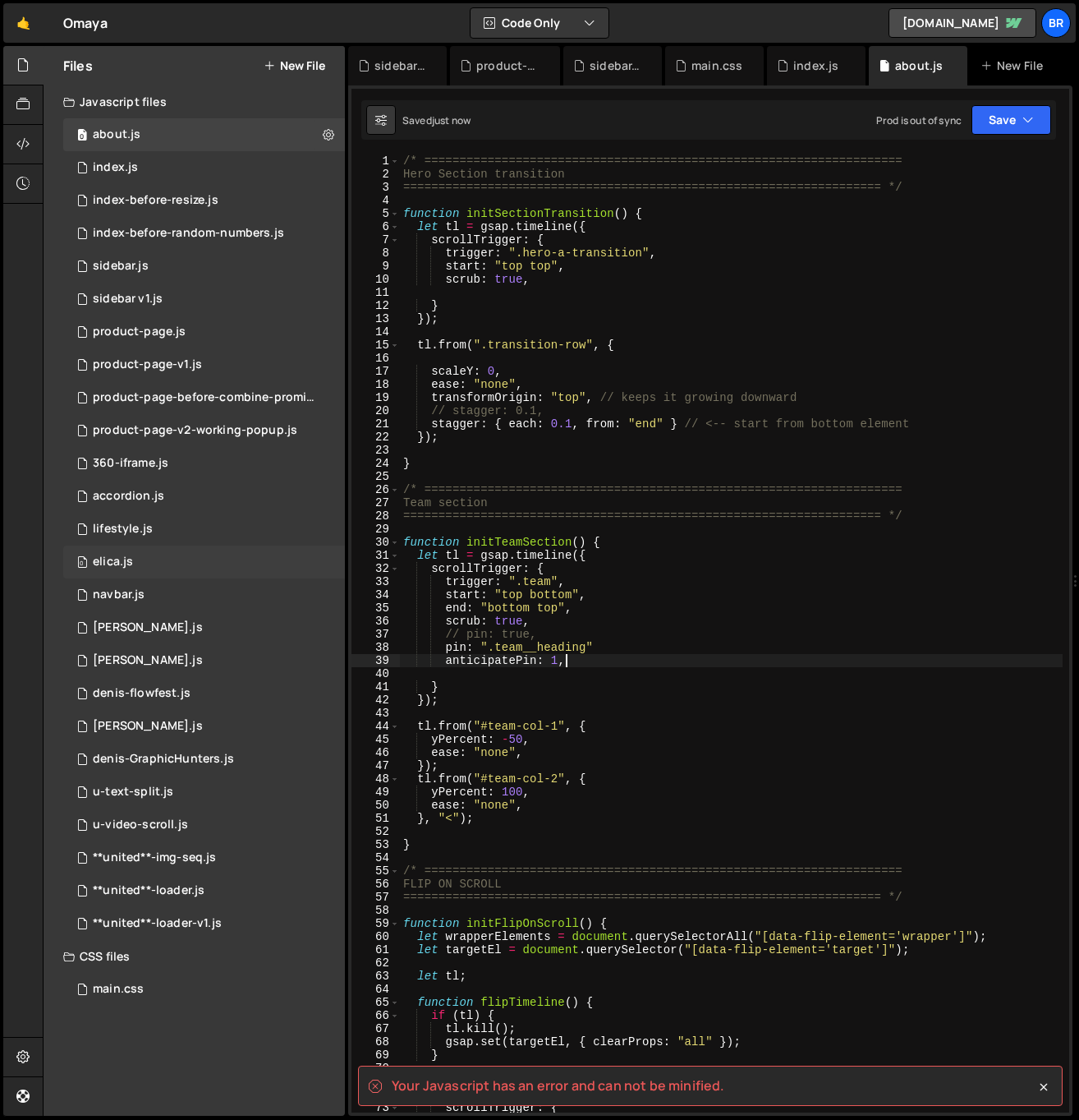
type textarea "anticipatePin: 1,"
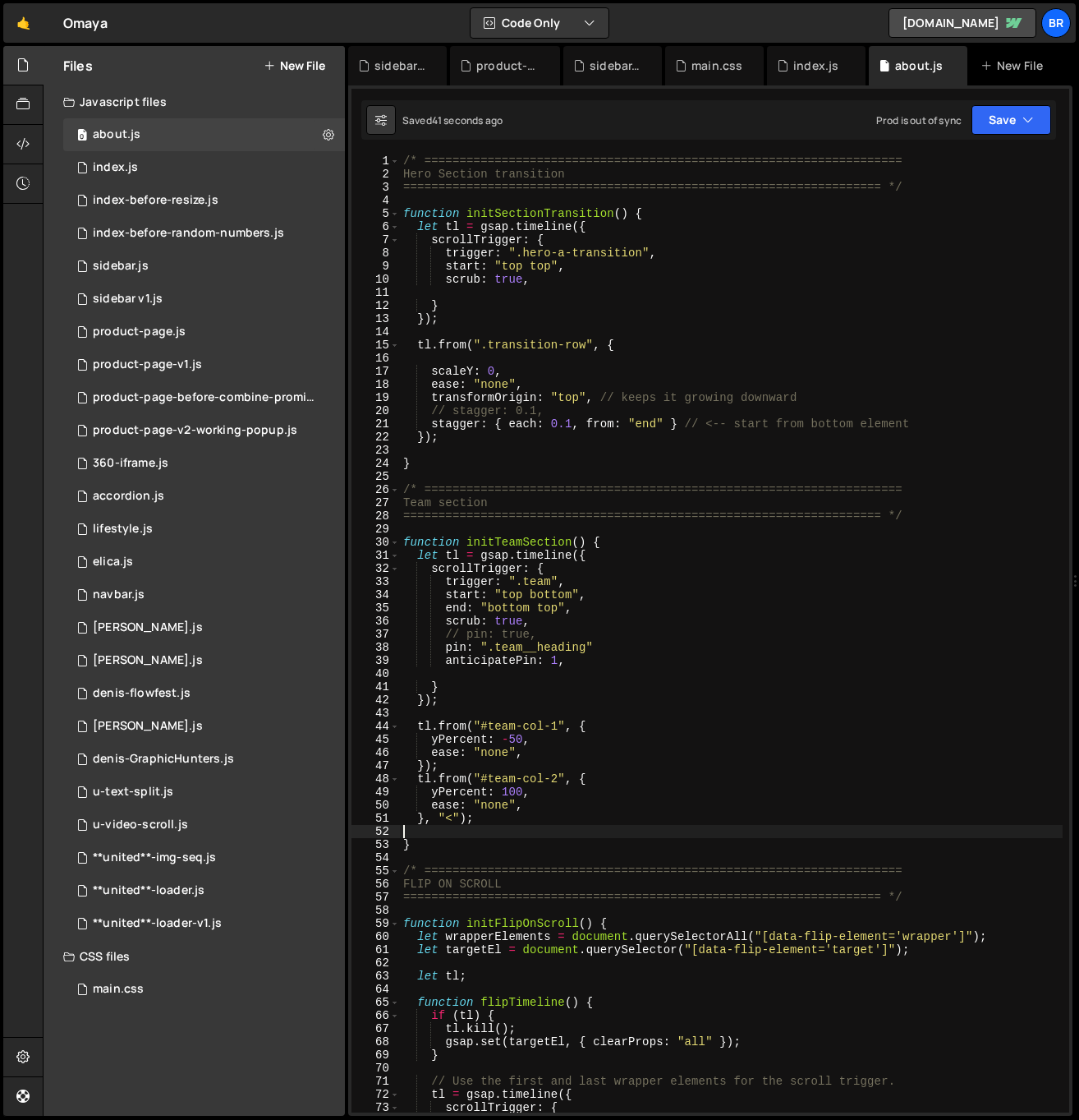
click at [678, 827] on div "/* ==================================================================== Hero Se…" at bounding box center [731, 647] width 662 height 985
click at [598, 802] on div "/* ==================================================================== Hero Se…" at bounding box center [731, 647] width 662 height 985
click at [652, 742] on div "/* ==================================================================== Hero Se…" at bounding box center [731, 647] width 662 height 985
click at [515, 739] on div "/* ==================================================================== Hero Se…" at bounding box center [731, 647] width 662 height 985
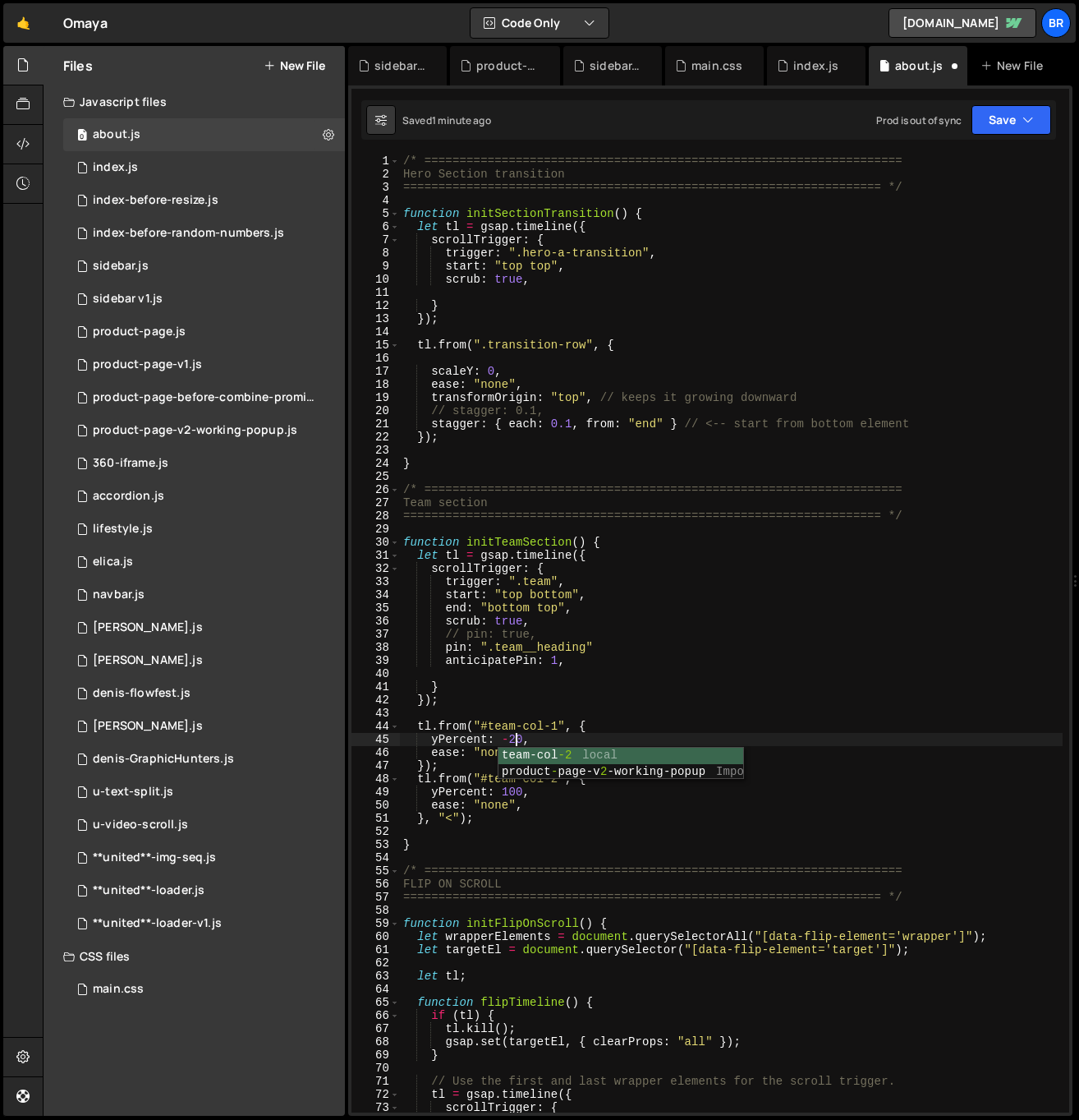
scroll to position [0, 8]
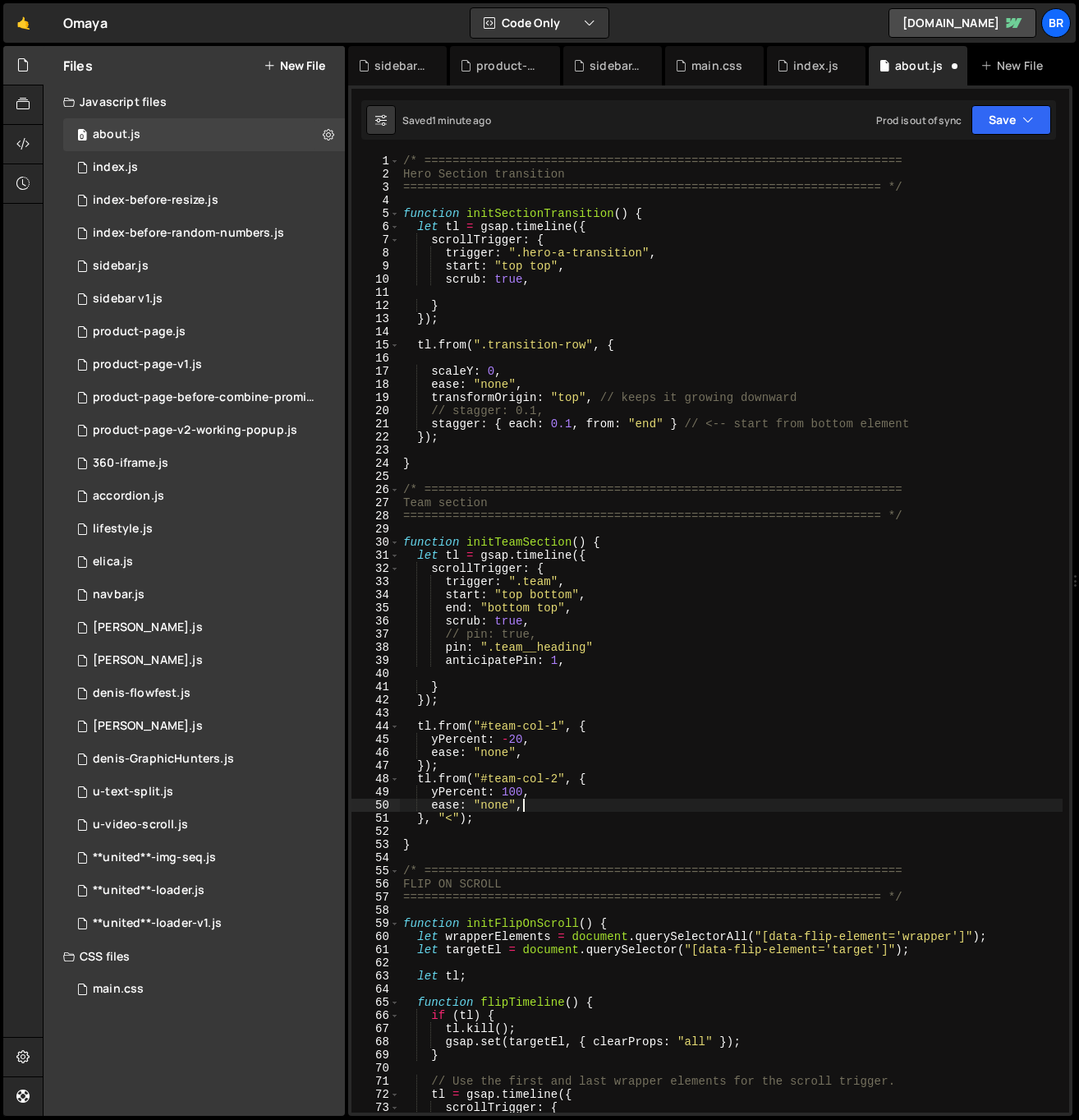
click at [549, 799] on div "/* ==================================================================== Hero Se…" at bounding box center [731, 647] width 662 height 985
click at [506, 788] on div "/* ==================================================================== Hero Se…" at bounding box center [731, 647] width 662 height 985
click at [581, 613] on div "/* ==================================================================== Hero Se…" at bounding box center [731, 647] width 662 height 985
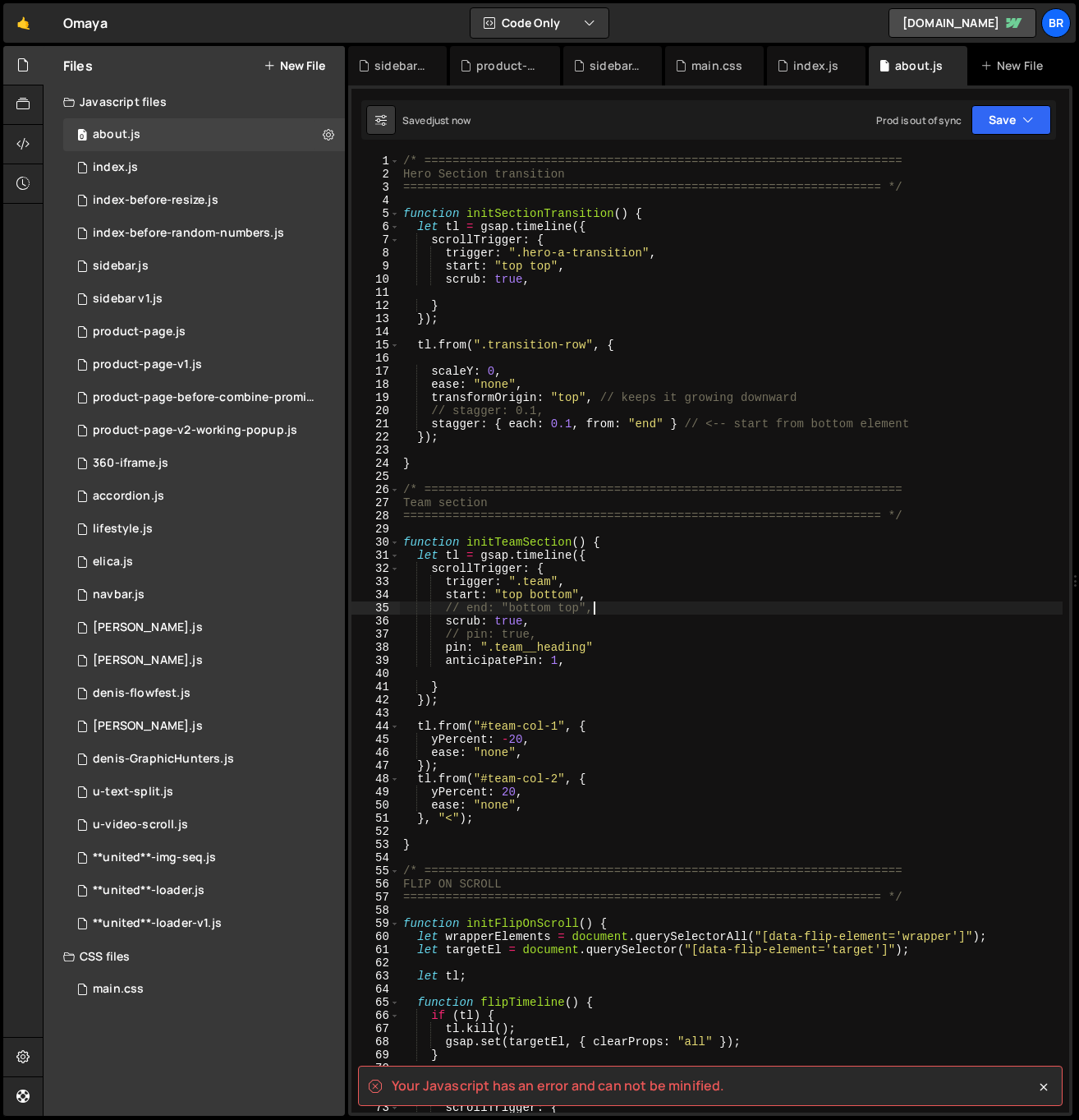
click at [626, 646] on div "/* ==================================================================== Hero Se…" at bounding box center [731, 647] width 662 height 985
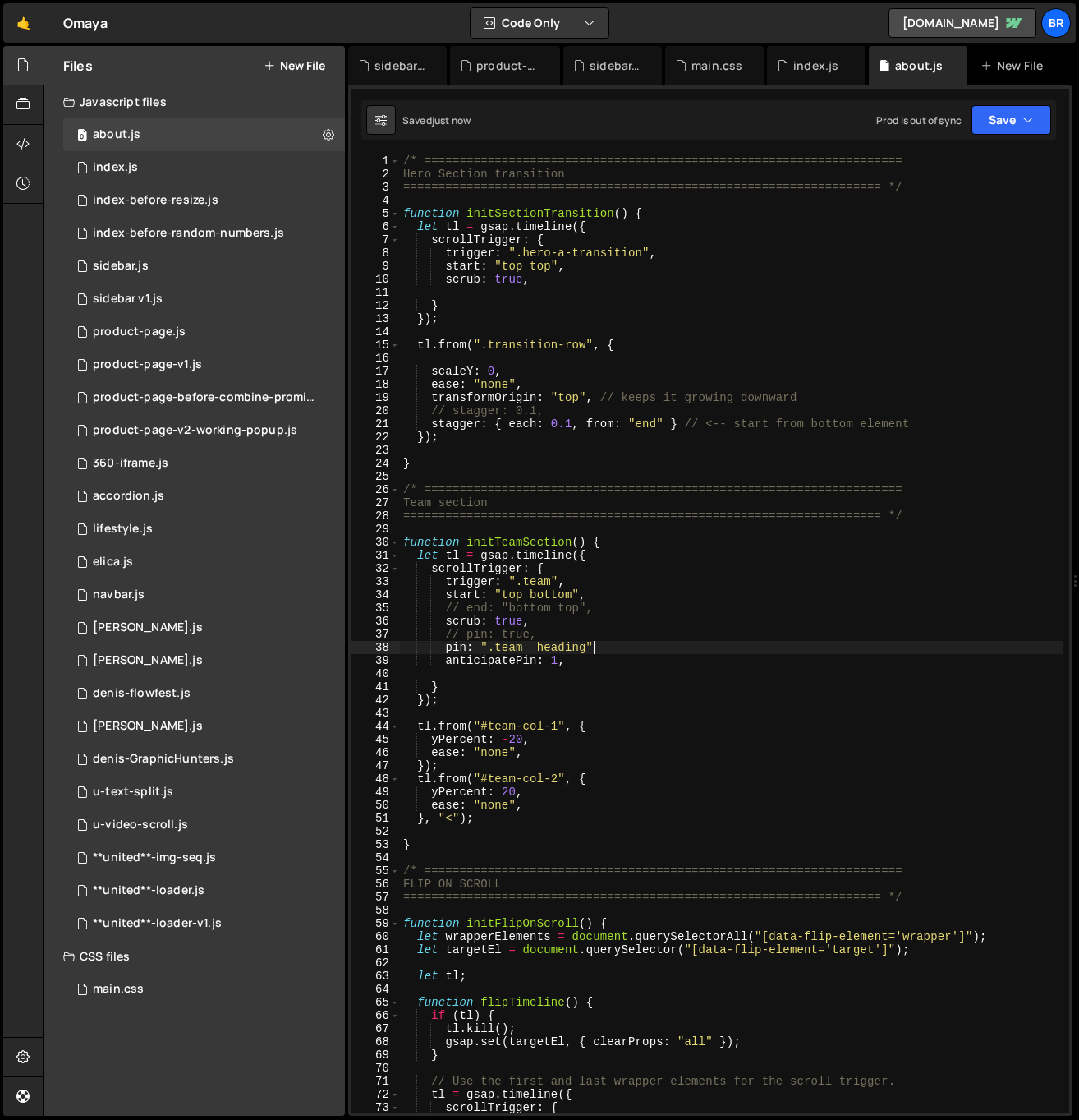
scroll to position [0, 13]
click at [629, 608] on div "/* ==================================================================== Hero Se…" at bounding box center [731, 647] width 662 height 985
drag, startPoint x: 588, startPoint y: 646, endPoint x: 494, endPoint y: 645, distance: 94.0
click at [494, 645] on div "/* ==================================================================== Hero Se…" at bounding box center [731, 647] width 662 height 985
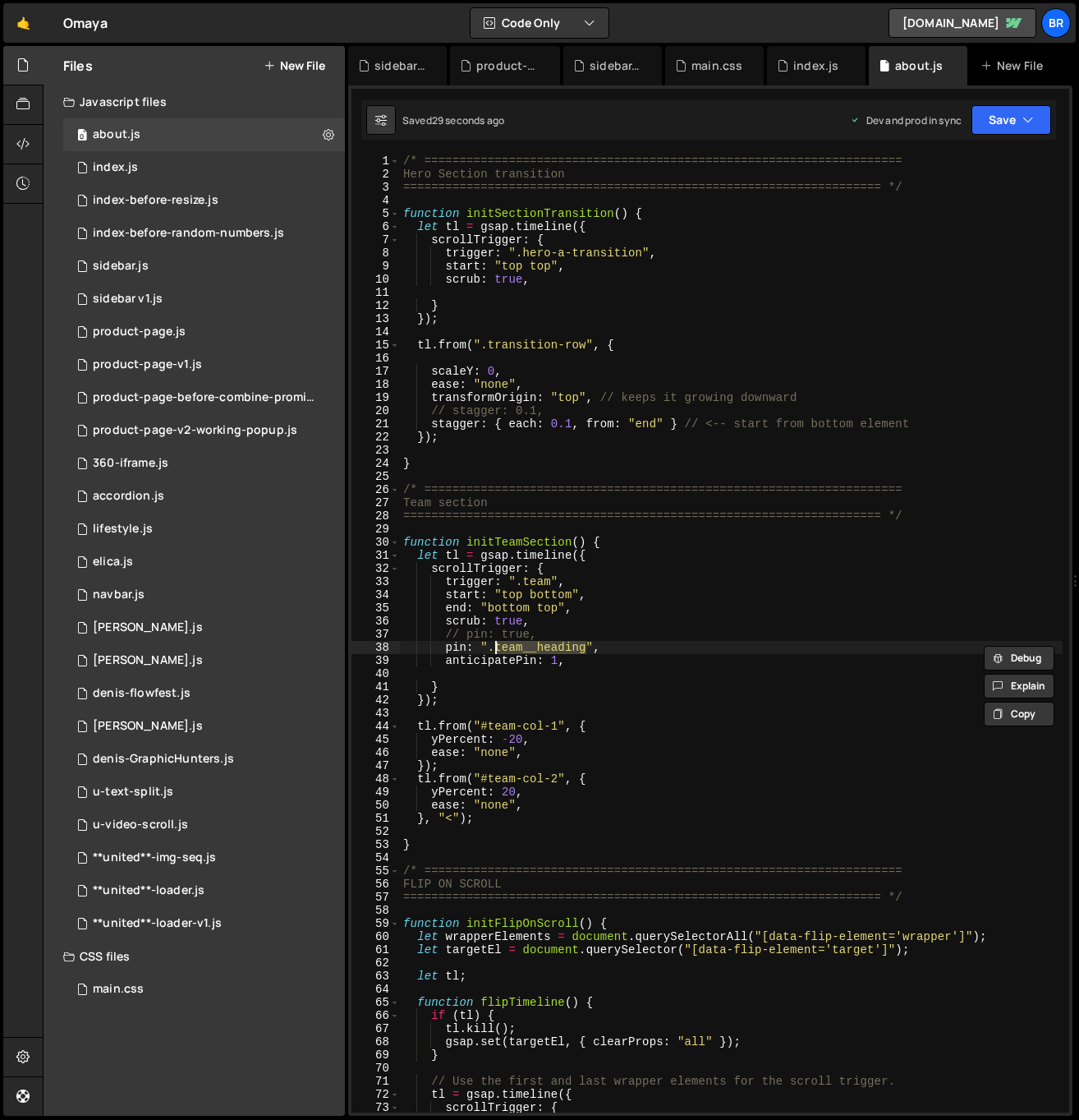
paste textarea "members"
click at [518, 738] on div "/* ==================================================================== Hero Se…" at bounding box center [731, 647] width 662 height 985
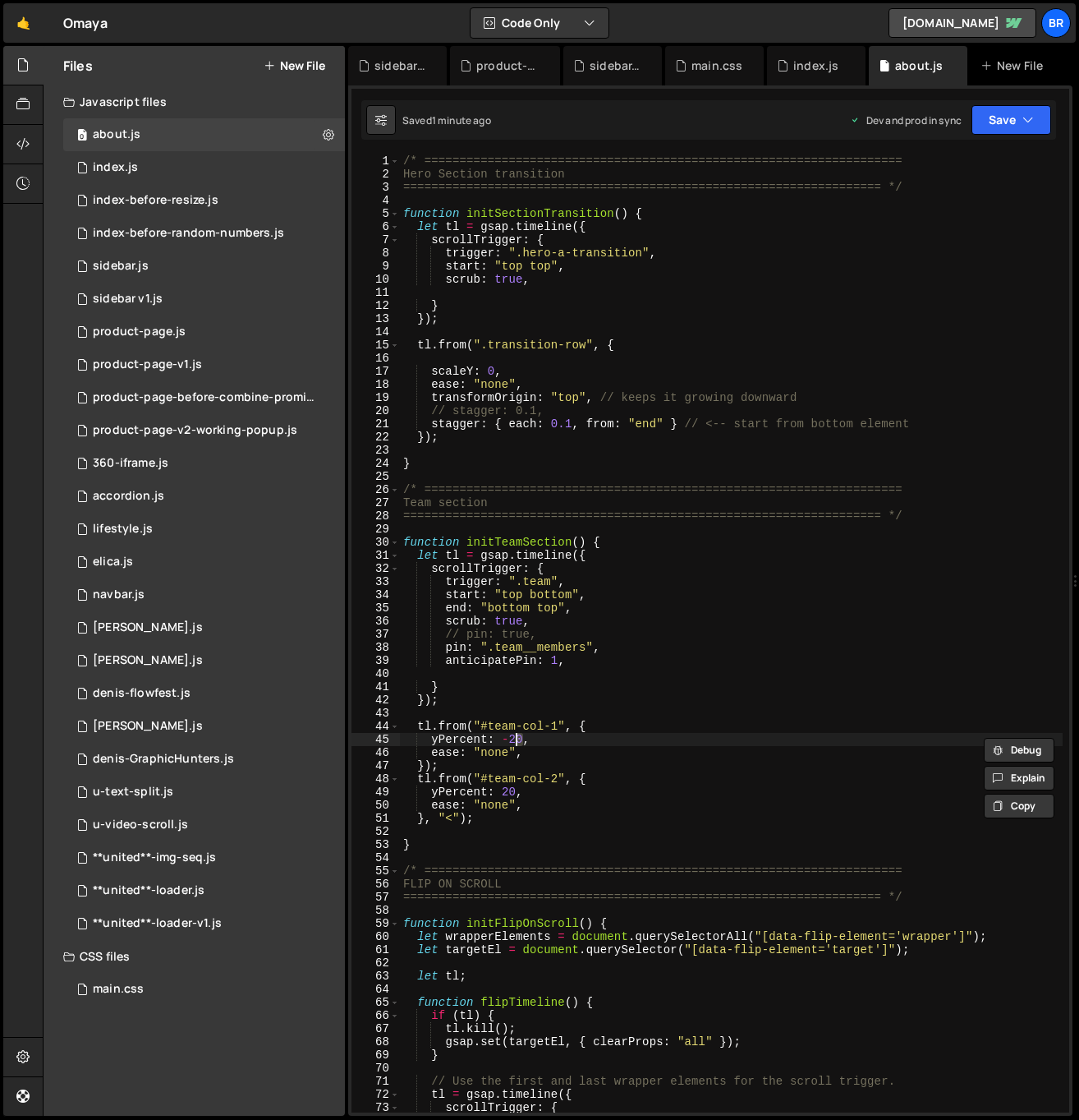
click at [509, 736] on div "/* ==================================================================== Hero Se…" at bounding box center [731, 647] width 662 height 985
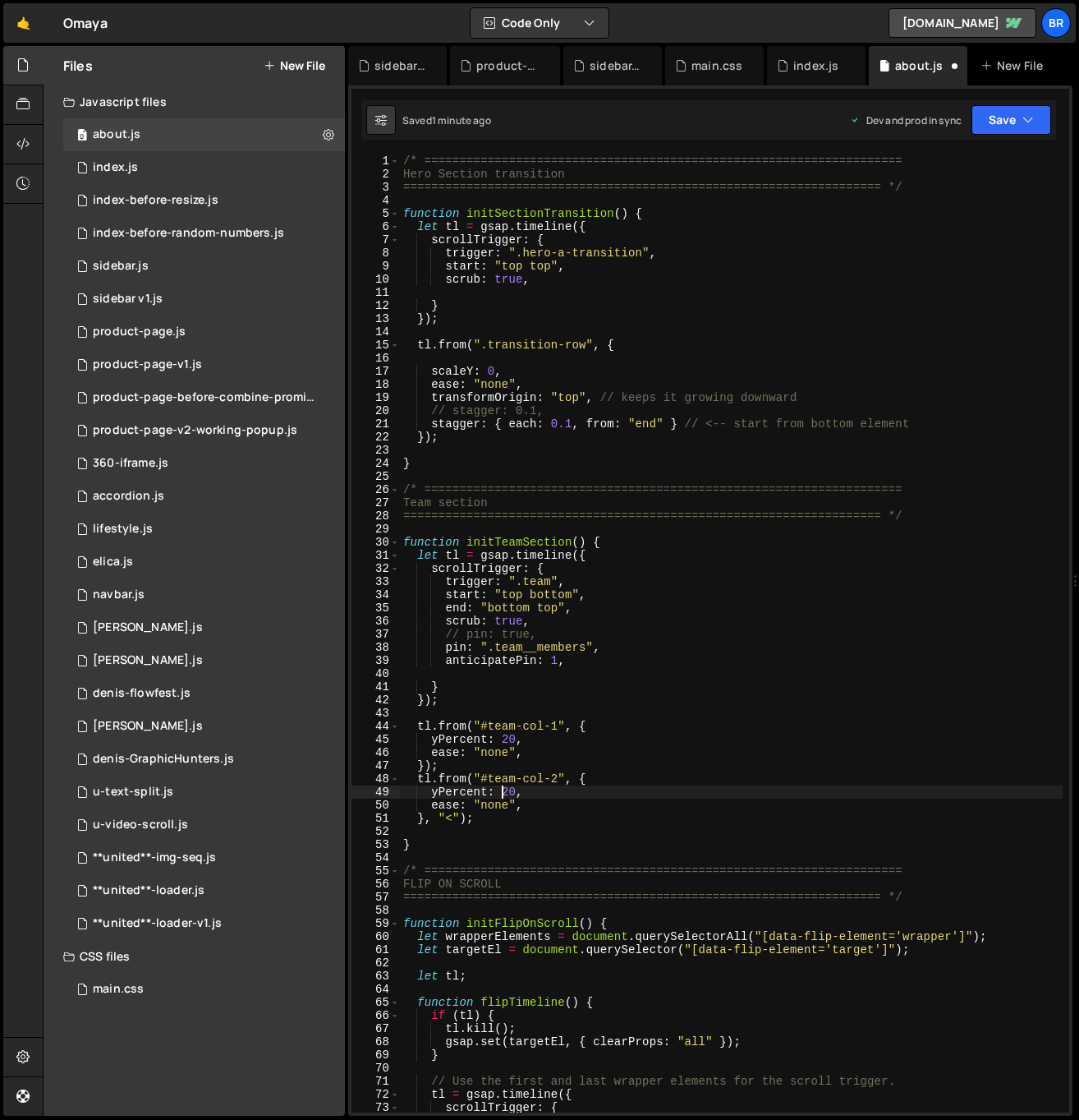
scroll to position [0, 8]
click at [622, 641] on div "/* ==================================================================== Hero Se…" at bounding box center [731, 647] width 662 height 985
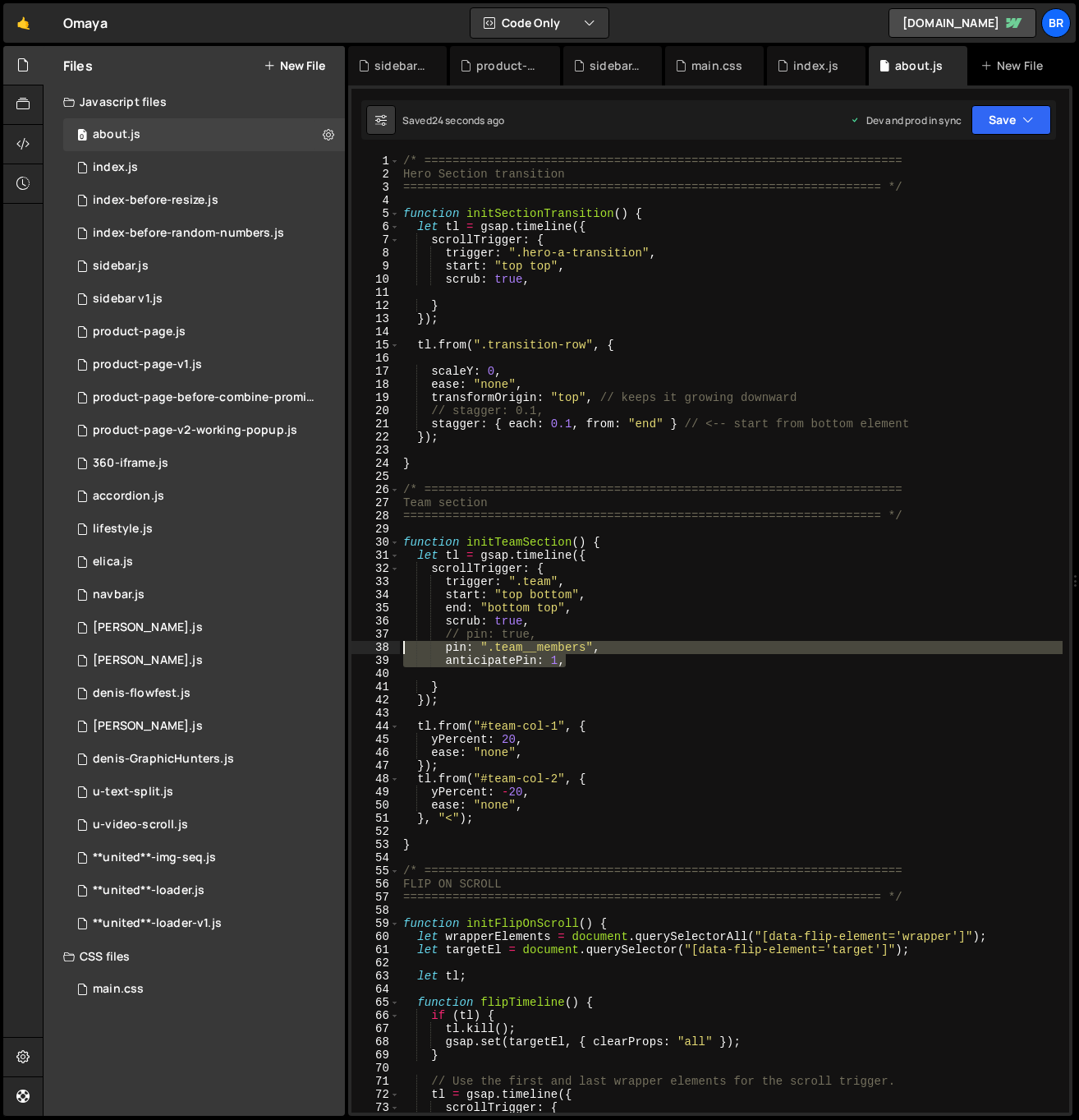
drag, startPoint x: 613, startPoint y: 661, endPoint x: 397, endPoint y: 652, distance: 216.2
click at [395, 653] on div "pin: ".team__members", 1 2 3 4 5 6 7 8 9 10 11 12 13 14 15 16 17 18 19 20 21 22…" at bounding box center [711, 634] width 717 height 958
click at [505, 738] on div "/* ==================================================================== Hero Se…" at bounding box center [731, 647] width 662 height 985
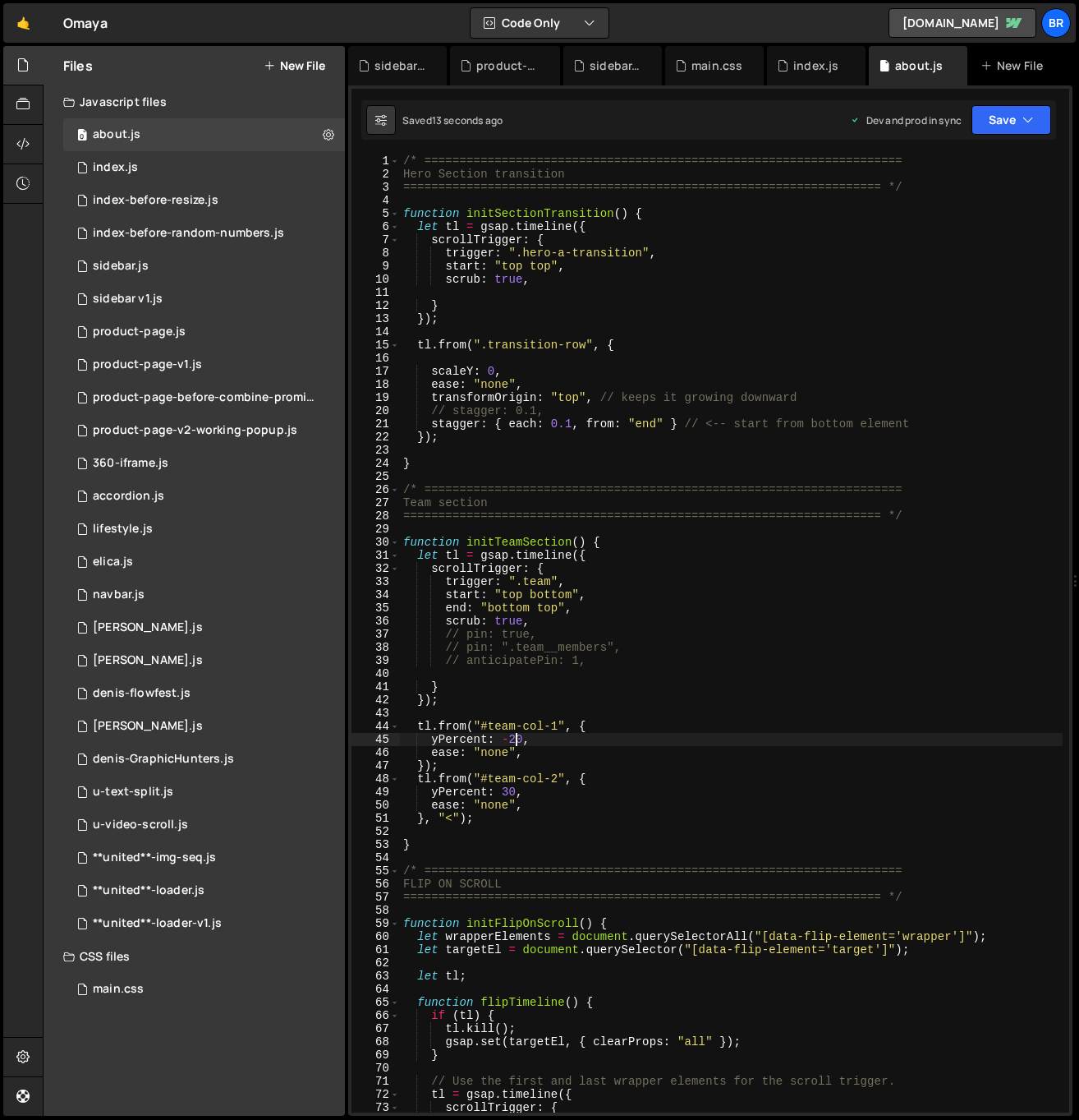
click at [519, 736] on div "/* ==================================================================== Hero Se…" at bounding box center [731, 647] width 662 height 985
click at [549, 753] on div "/* ==================================================================== Hero Se…" at bounding box center [731, 647] width 662 height 985
type textarea "ease: "none","
click at [548, 805] on div "/* ==================================================================== Hero Se…" at bounding box center [731, 647] width 662 height 985
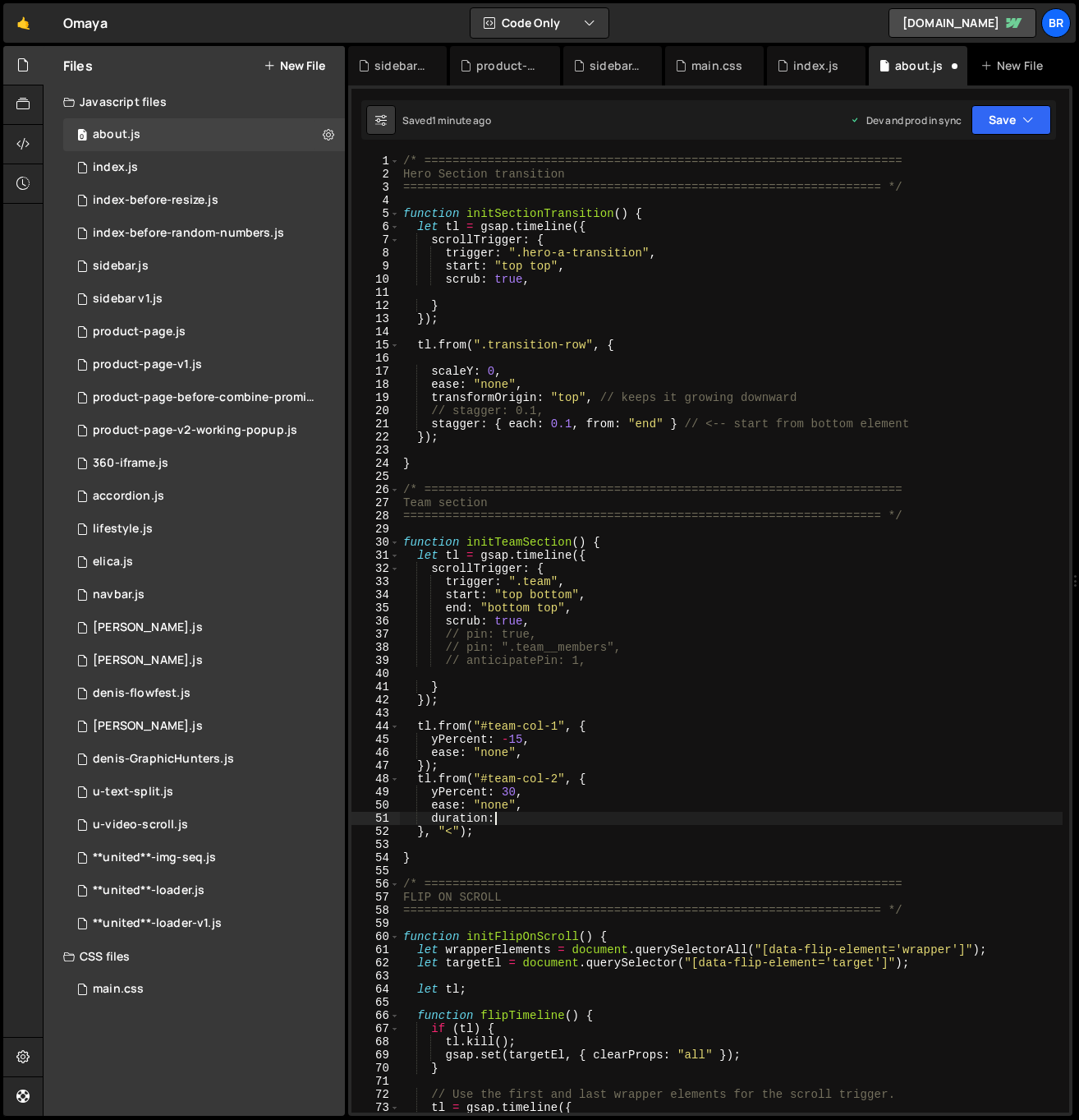
scroll to position [0, 7]
click at [545, 754] on div "/* ==================================================================== Hero Se…" at bounding box center [731, 647] width 662 height 985
type textarea "ease: "none","
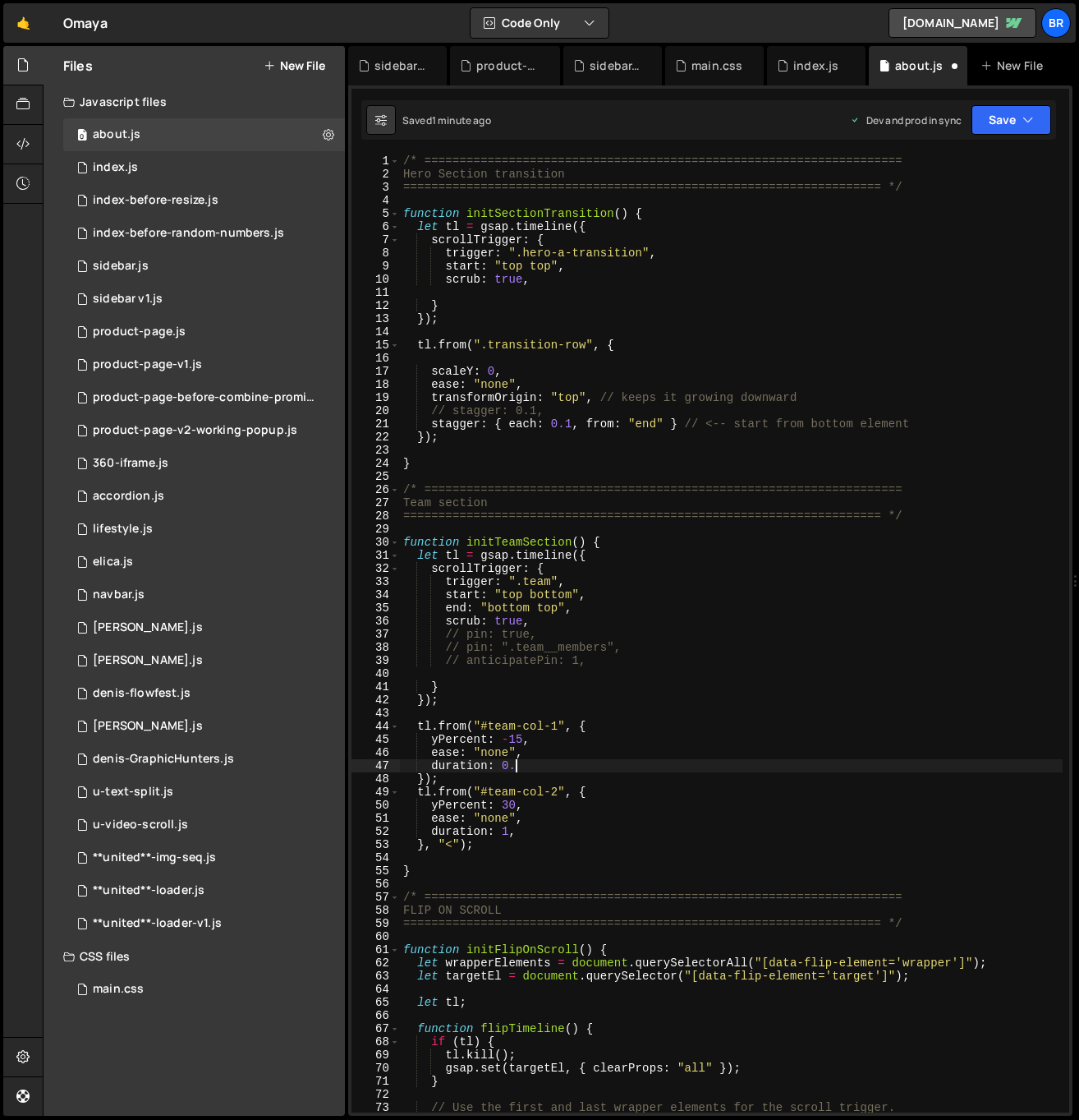
scroll to position [0, 8]
click at [759, 540] on div "/* ==================================================================== Hero Se…" at bounding box center [731, 647] width 662 height 985
type textarea "function initTeamSection() {"
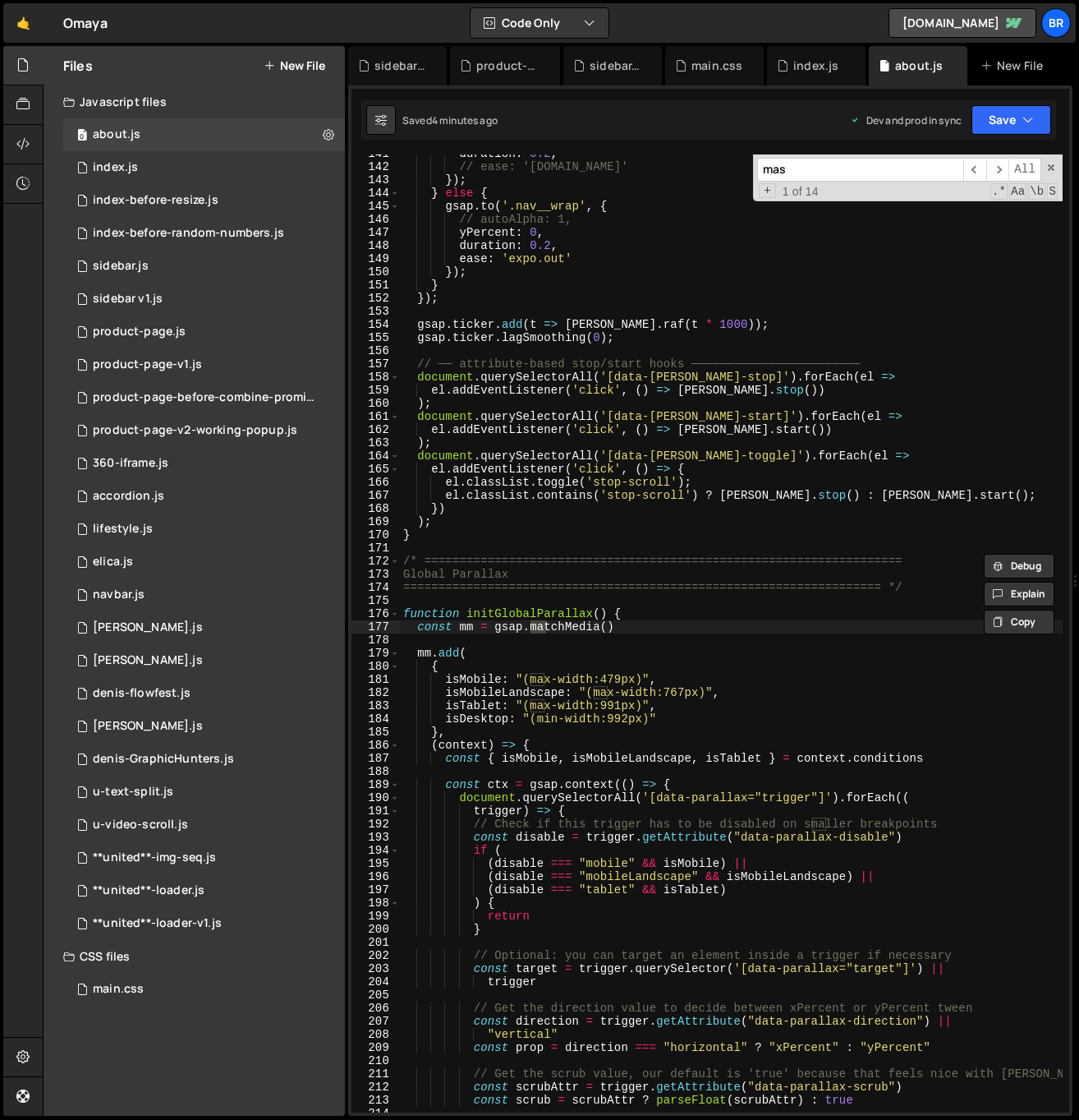
scroll to position [3057, 0]
type input "mask"
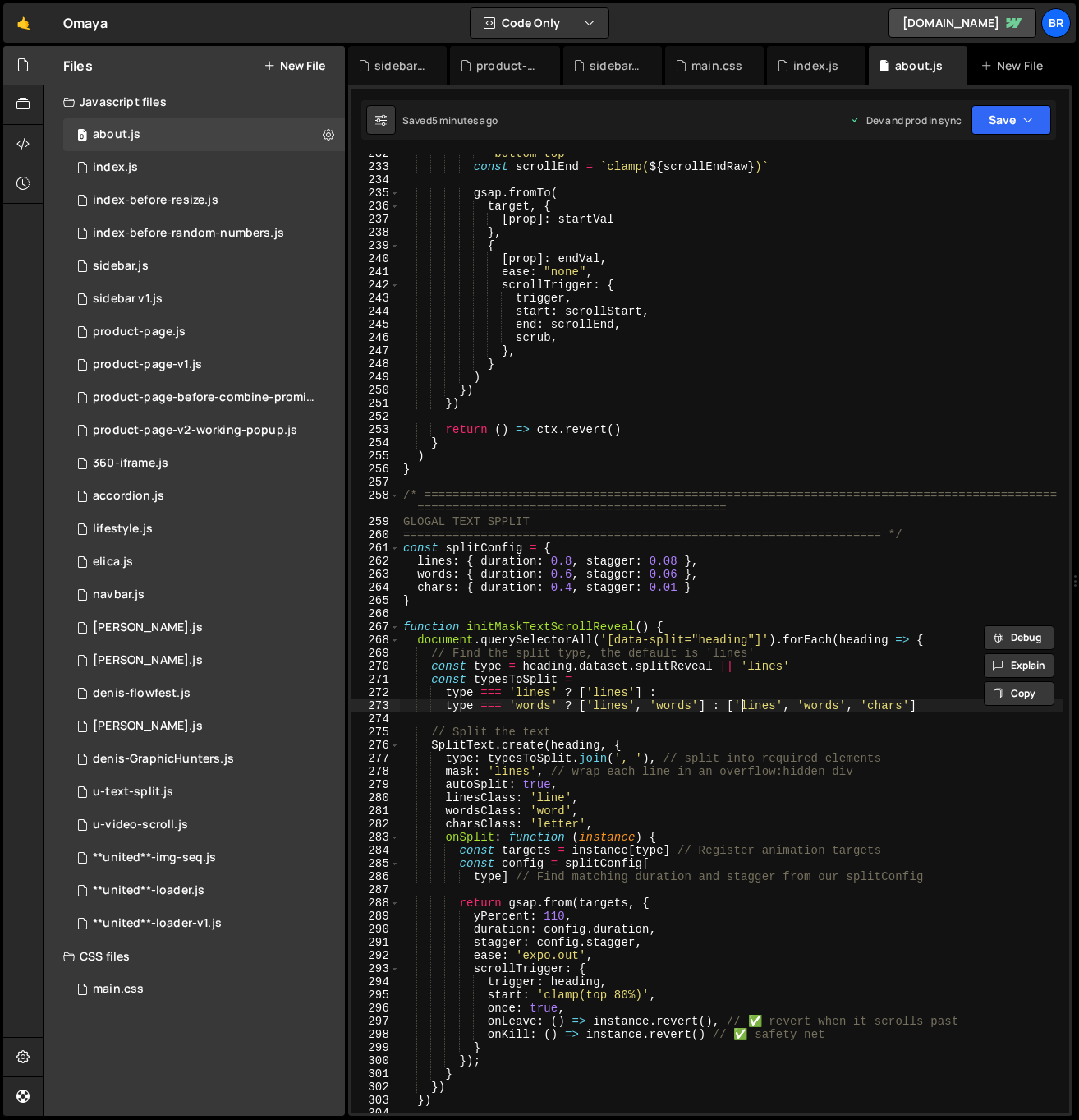
click at [743, 701] on div ""bottom top" const scrollEnd = ` clamp( ${ scrollEndRaw } ) ` gsap . fromTo ( t…" at bounding box center [731, 639] width 662 height 985
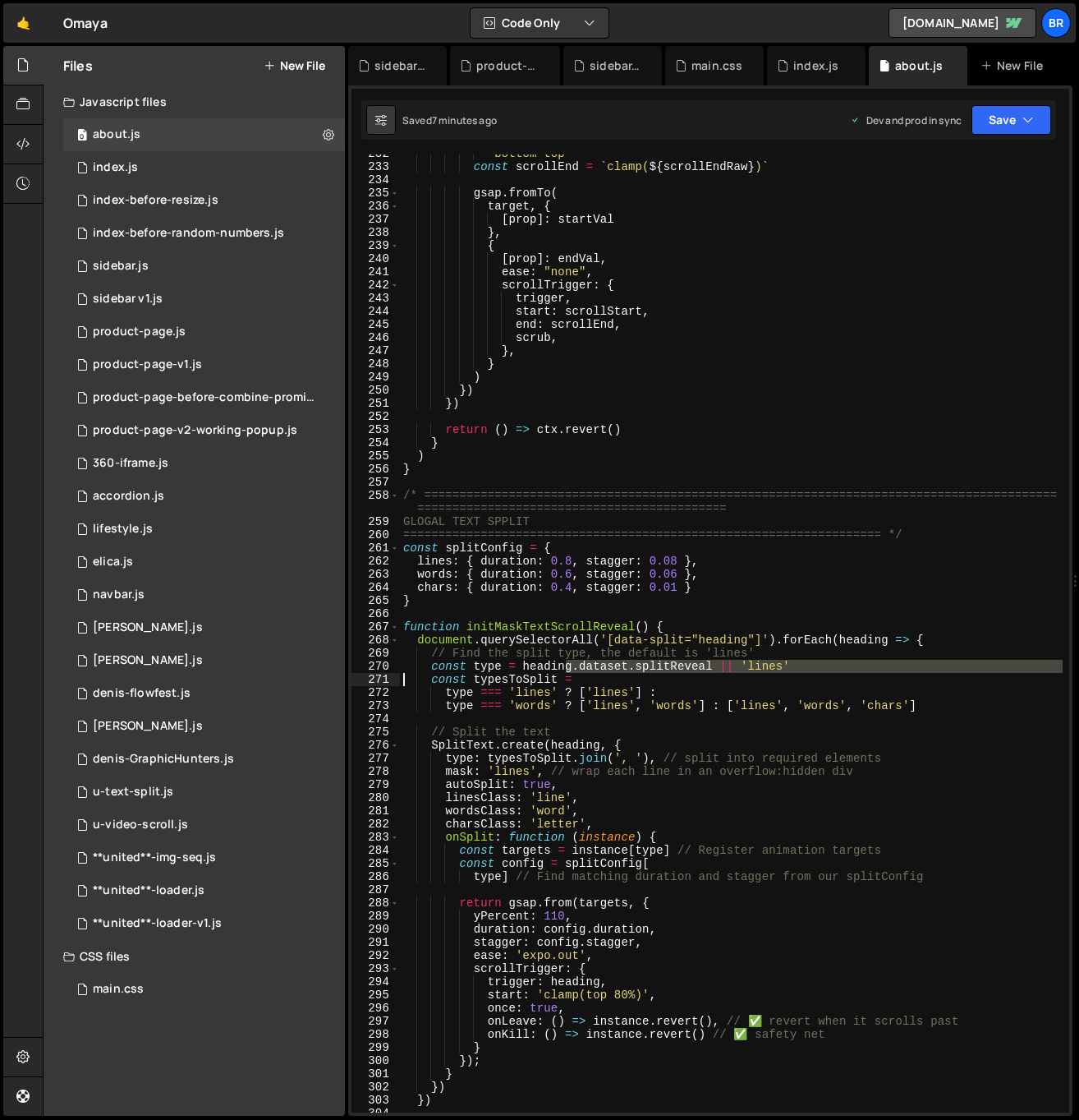
click at [565, 671] on div ""bottom top" const scrollEnd = ` clamp( ${ scrollEndRaw } ) ` gsap . fromTo ( t…" at bounding box center [731, 639] width 662 height 985
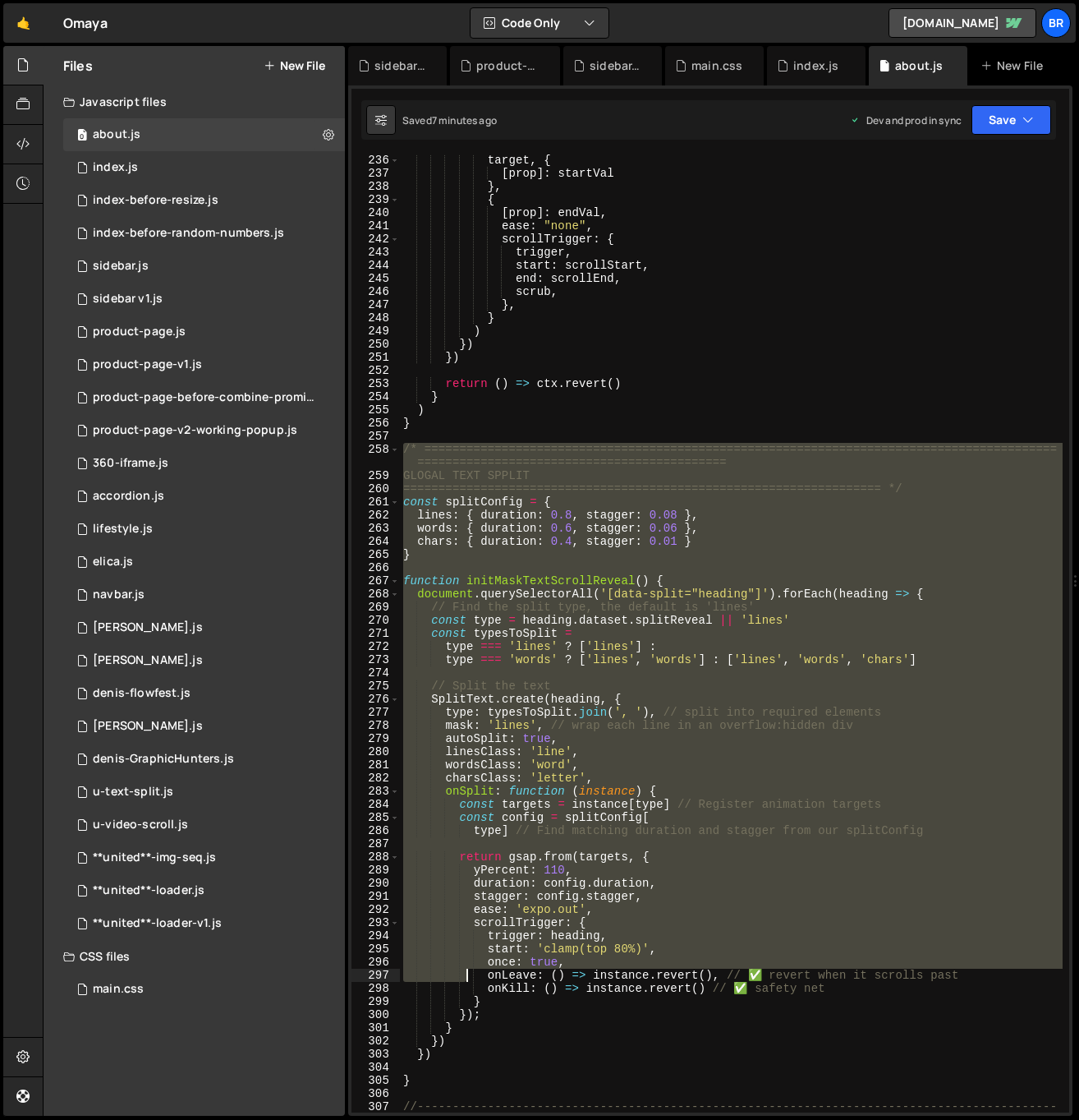
scroll to position [3116, 0]
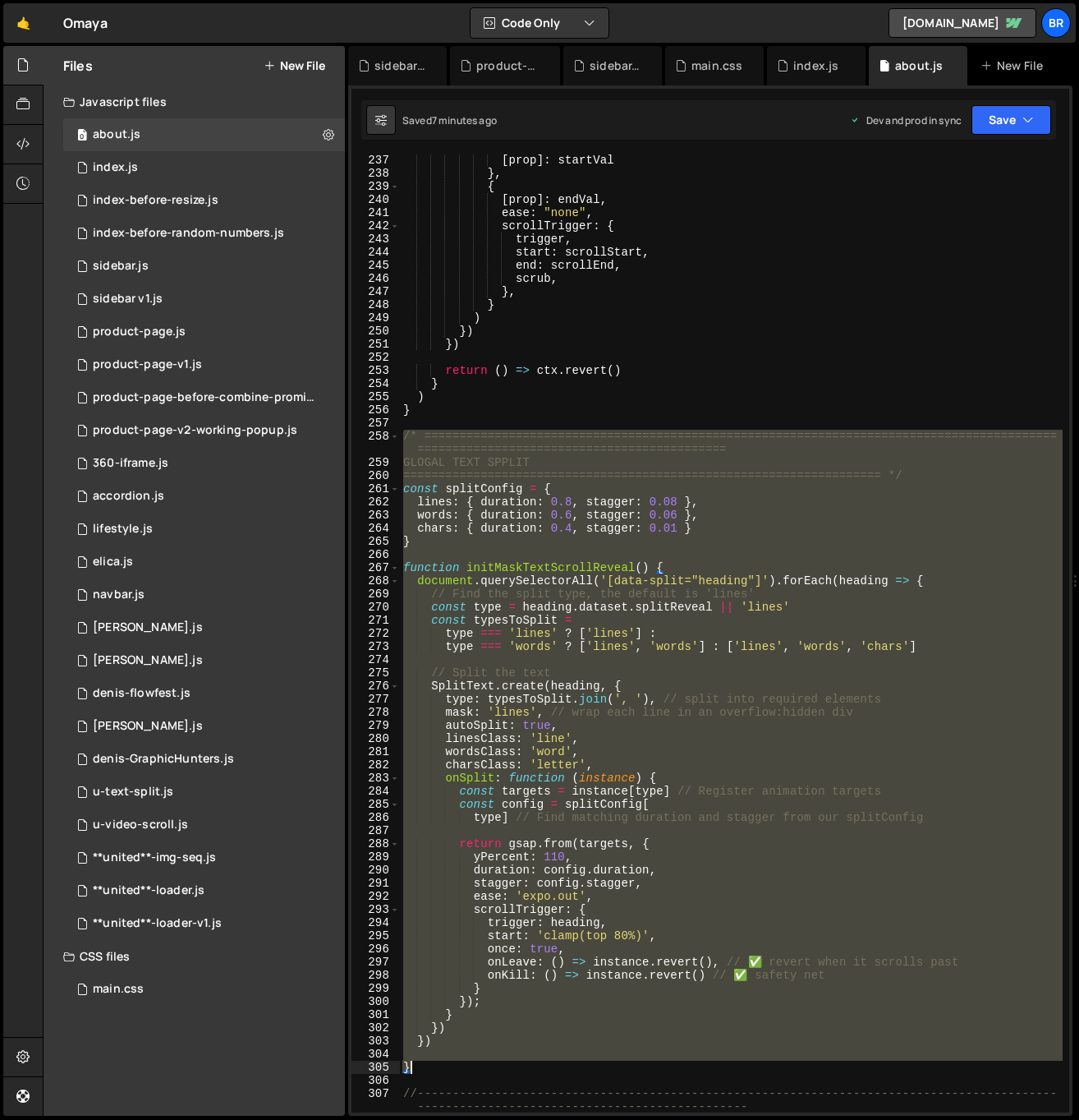
drag, startPoint x: 401, startPoint y: 497, endPoint x: 433, endPoint y: 1066, distance: 569.9
click at [433, 1066] on div "[ prop ] : startVal } , { [ prop ] : endVal , ease : "none" , scrollTrigger : {…" at bounding box center [731, 646] width 662 height 985
paste textarea
type textarea "}"
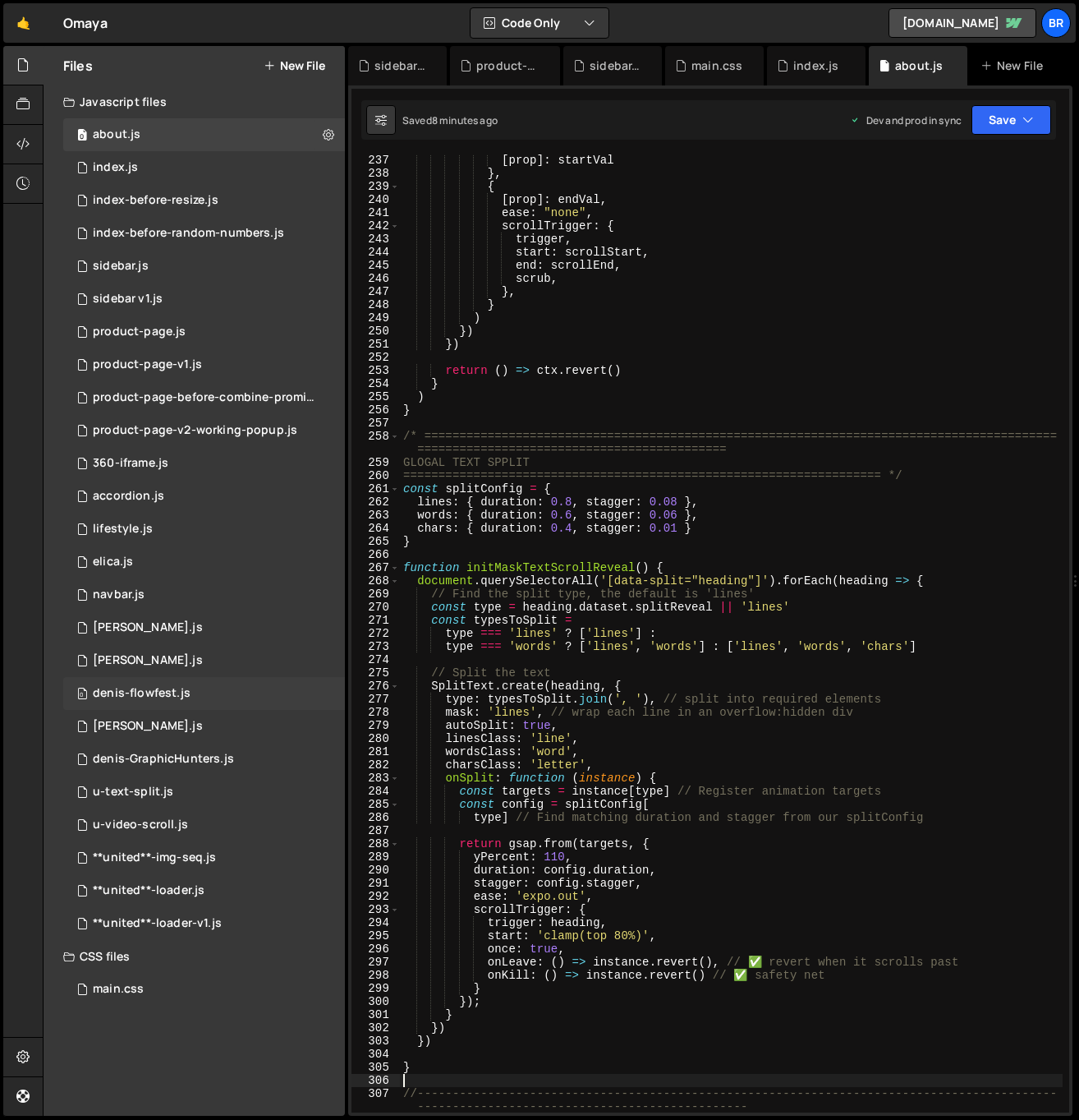
click at [593, 610] on div "[ prop ] : startVal } , { [ prop ] : endVal , ease : "none" , scrollTrigger : {…" at bounding box center [731, 646] width 662 height 985
drag, startPoint x: 651, startPoint y: 562, endPoint x: 321, endPoint y: 903, distance: 474.5
click at [651, 562] on div "[ prop ] : startVal } , { [ prop ] : endVal , ease : "none" , scrollTrigger : {…" at bounding box center [731, 646] width 662 height 985
click at [651, 565] on div "[ prop ] : startVal } , { [ prop ] : endVal , ease : "none" , scrollTrigger : {…" at bounding box center [731, 646] width 662 height 985
click at [658, 711] on div "[ prop ] : startVal } , { [ prop ] : endVal , ease : "none" , scrollTrigger : {…" at bounding box center [731, 646] width 662 height 985
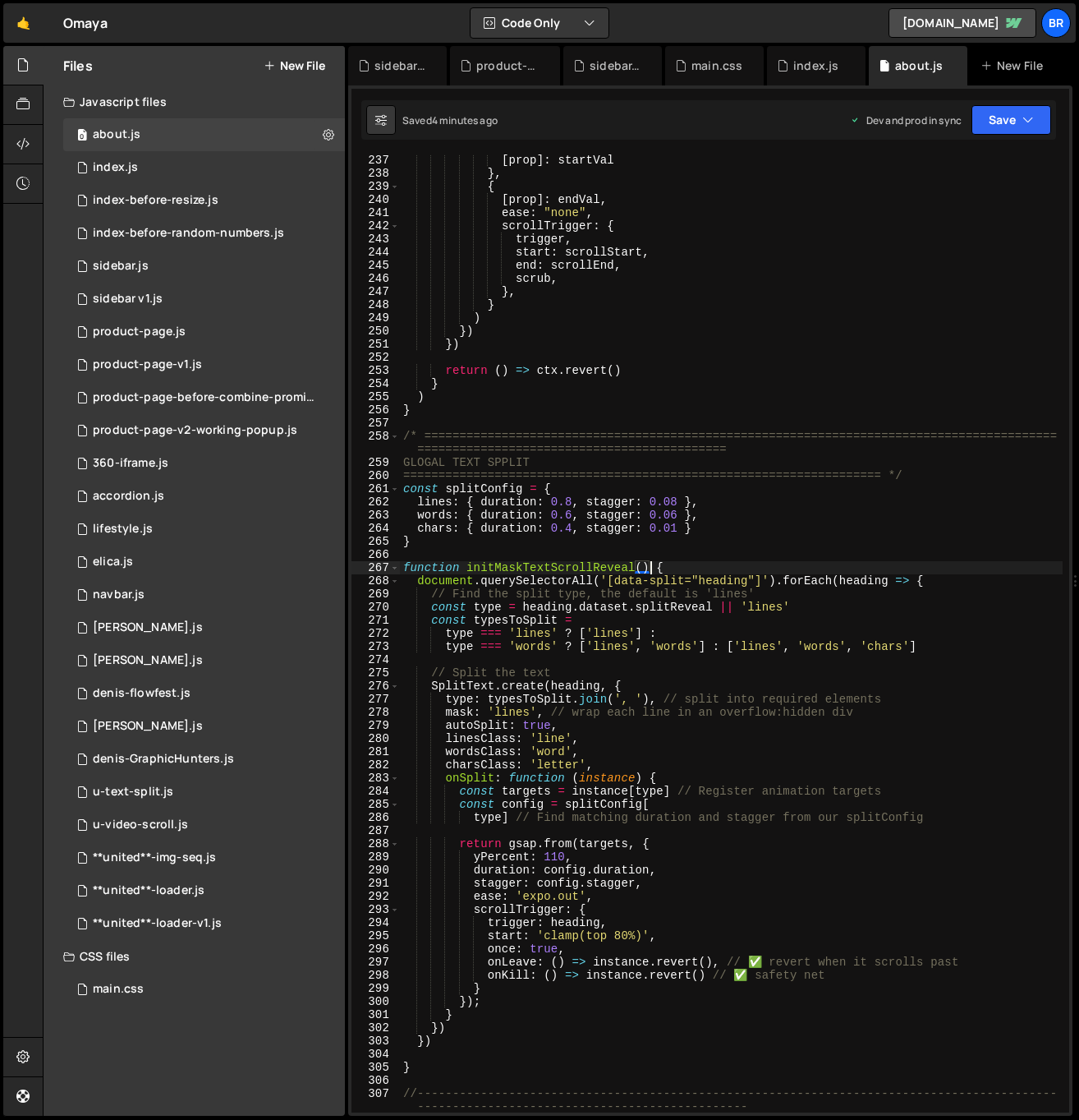
type textarea "mask: 'lines', // wrap each line in an overflow:hidden div"
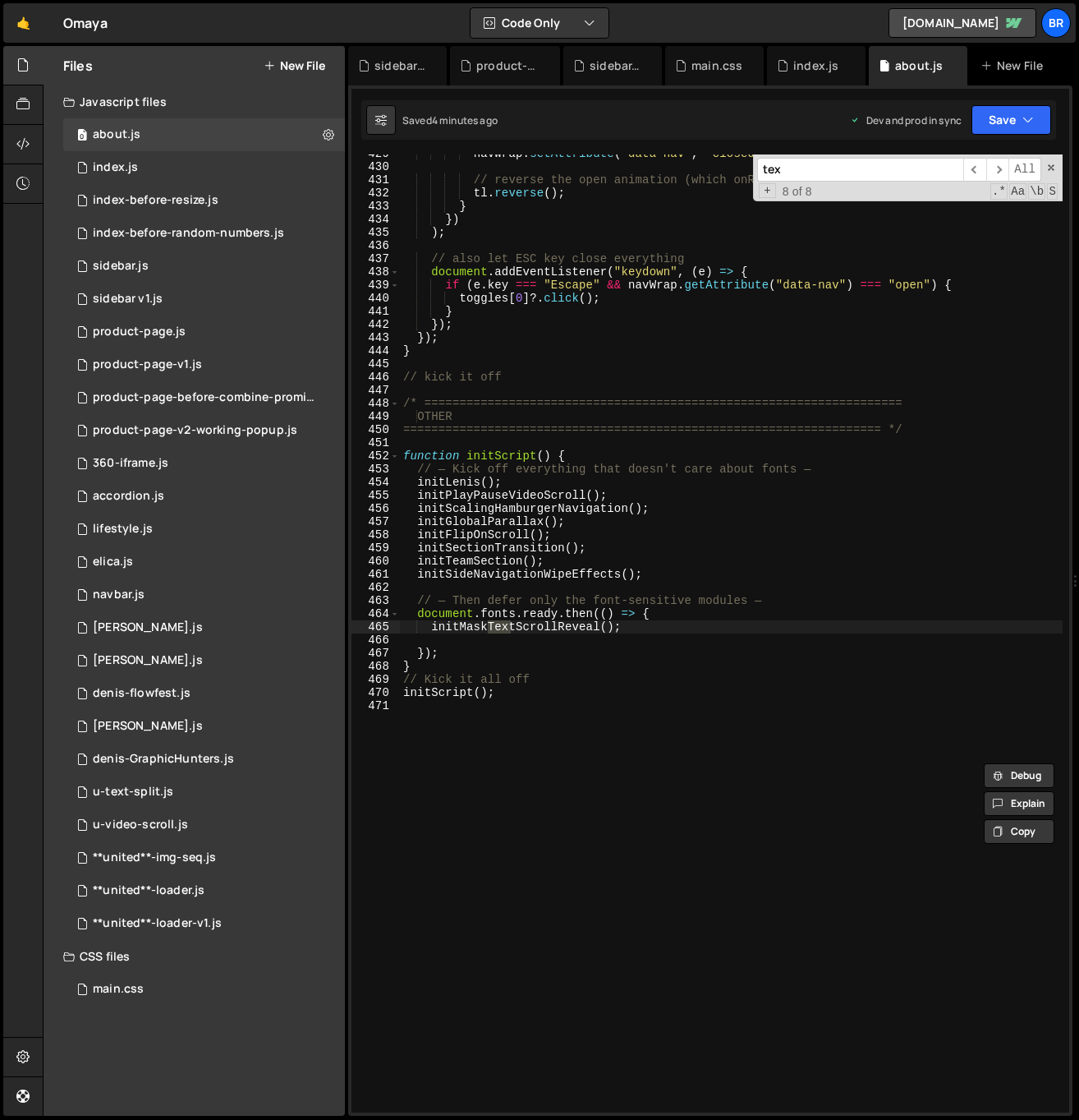
scroll to position [5686, 0]
type input "text"
click at [983, 169] on span "​" at bounding box center [975, 169] width 23 height 24
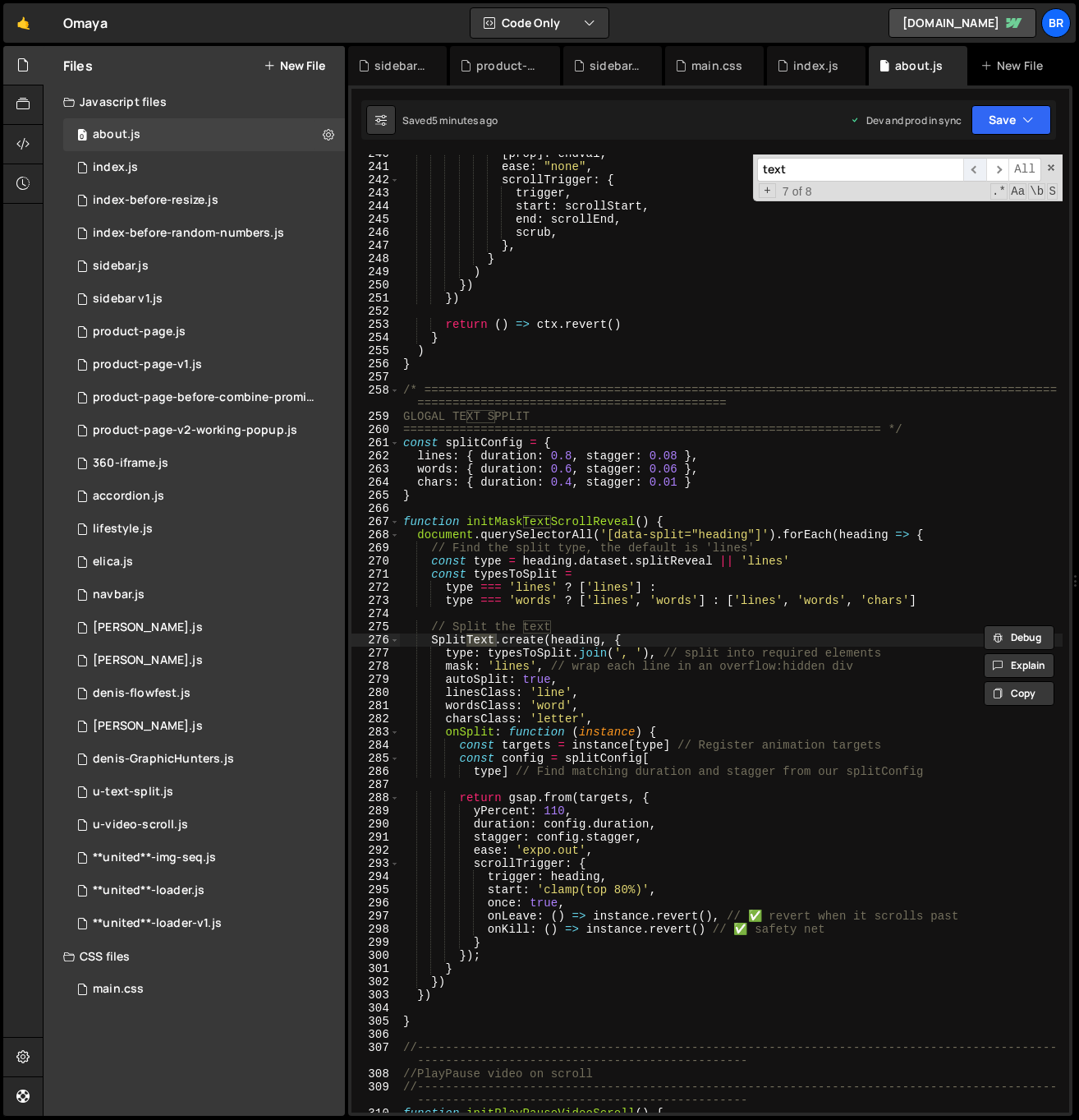
click at [983, 169] on span "​" at bounding box center [975, 169] width 23 height 24
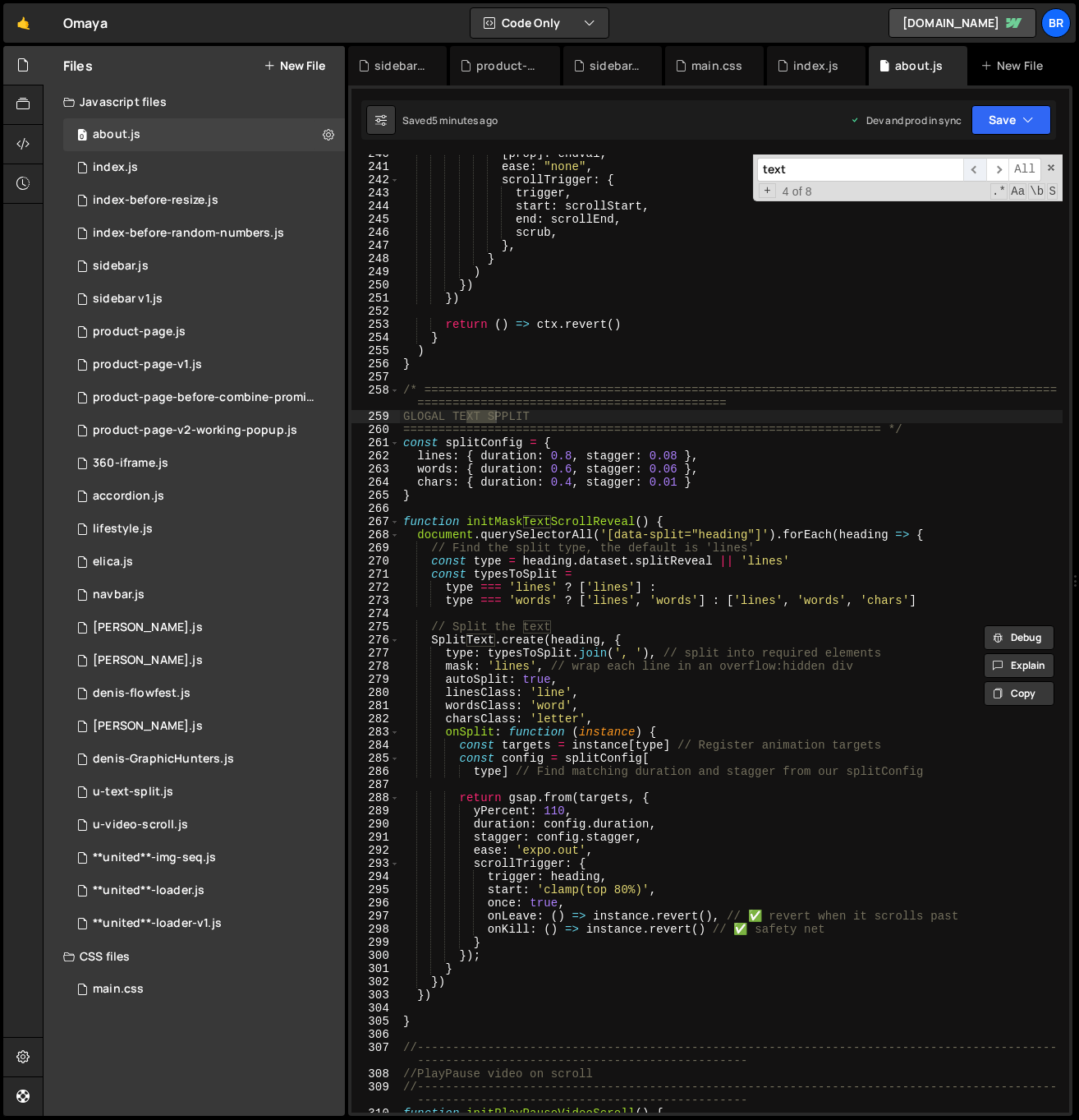
click at [983, 169] on span "​" at bounding box center [975, 169] width 23 height 24
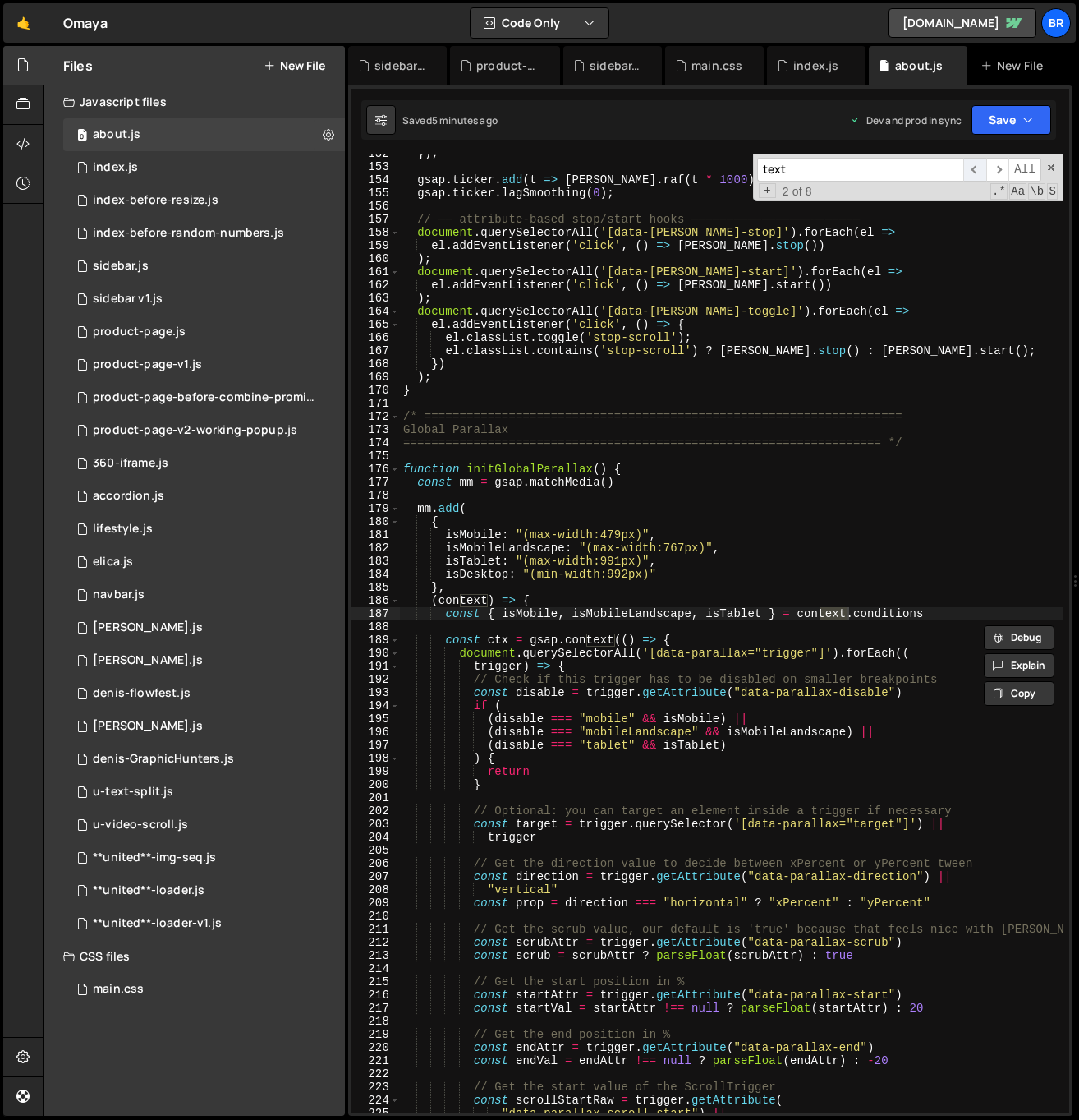
click at [983, 169] on span "​" at bounding box center [975, 169] width 23 height 24
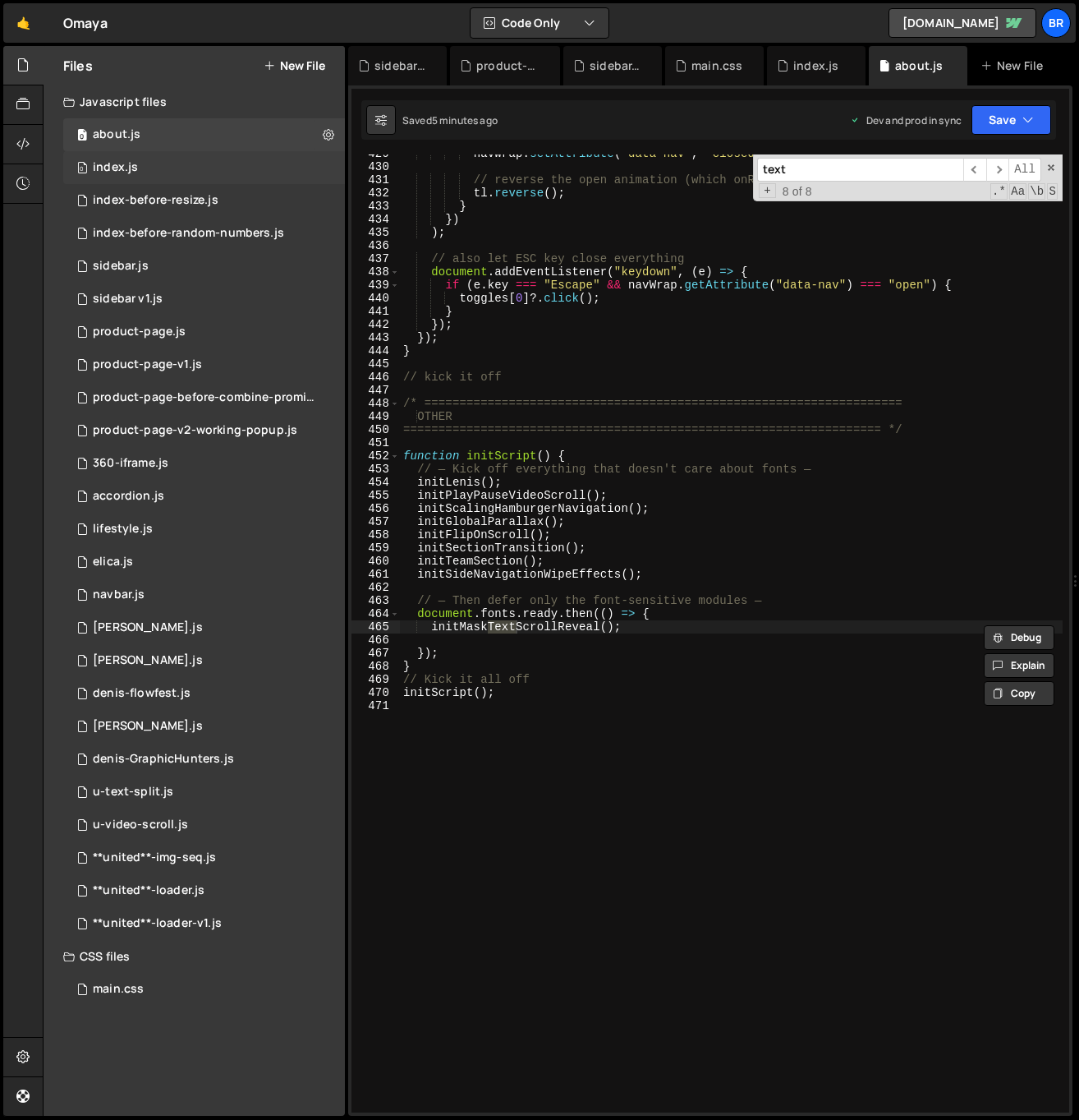
click at [162, 156] on div "0 index.js 0" at bounding box center [203, 167] width 281 height 33
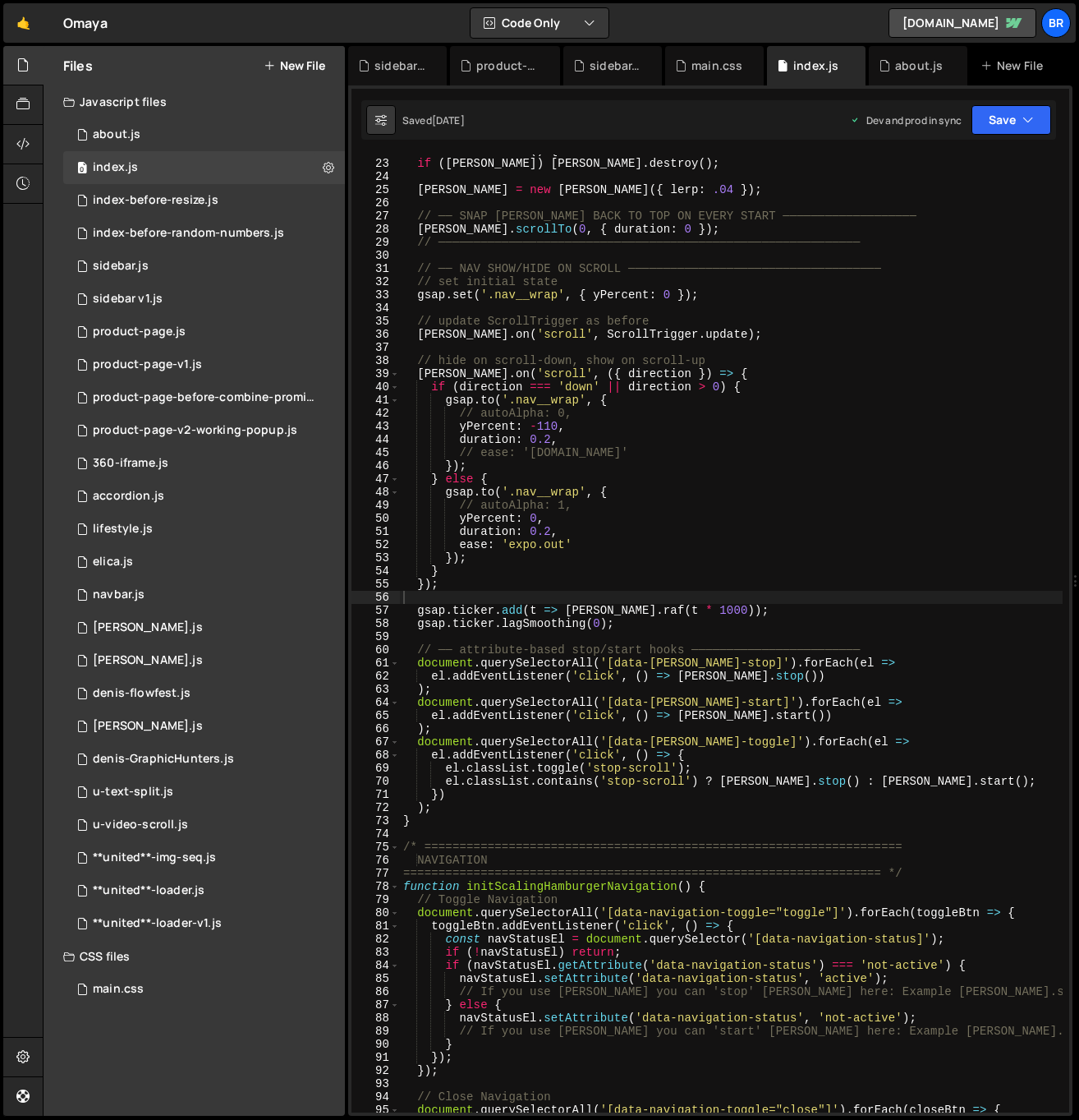
type textarea "duration: 0.2,"
click at [635, 439] on div "function initLenis ( ) { if ( [PERSON_NAME] ) [PERSON_NAME] . destroy ( ) ; [PE…" at bounding box center [883, 636] width 965 height 985
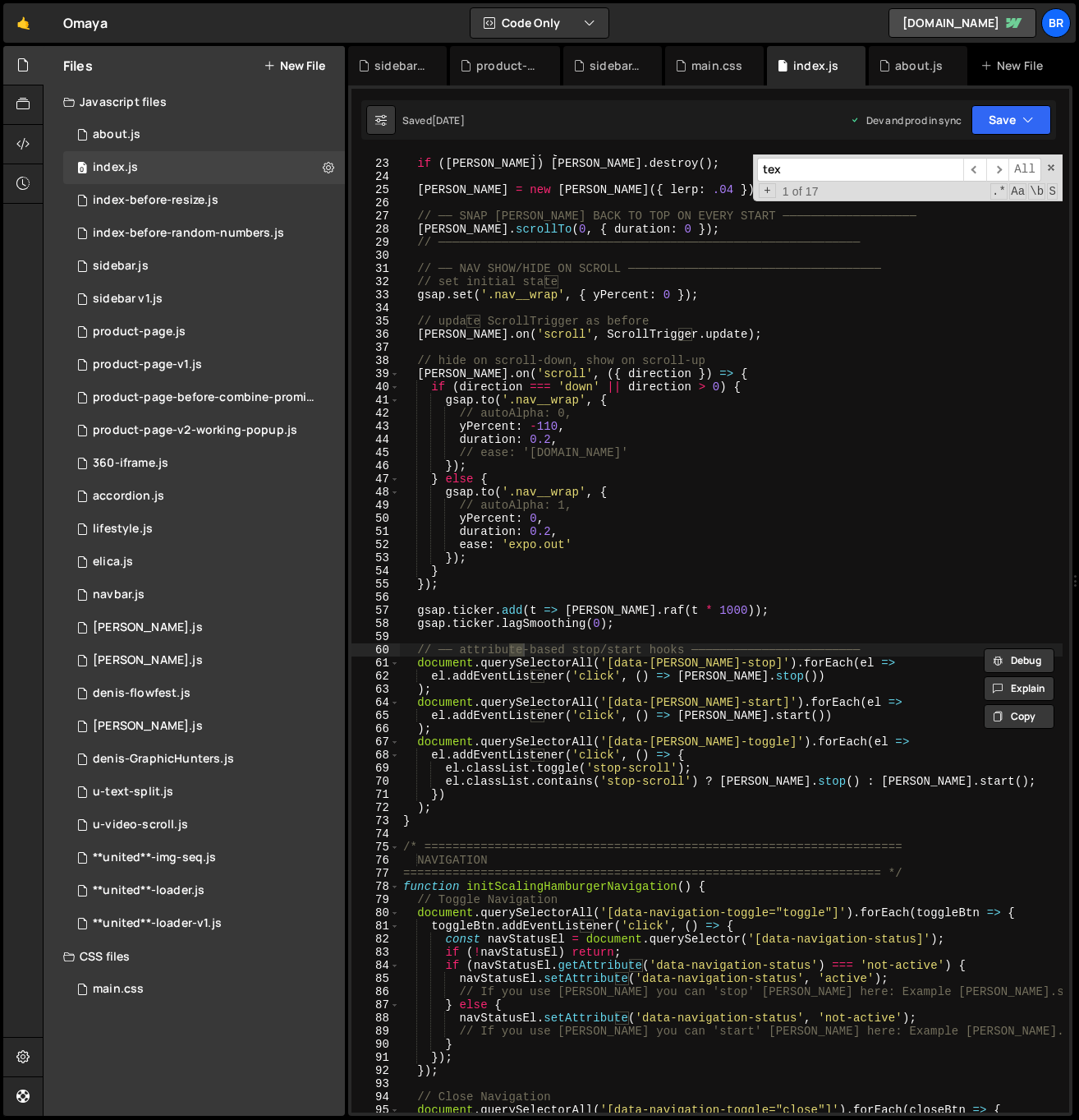
scroll to position [1454, 0]
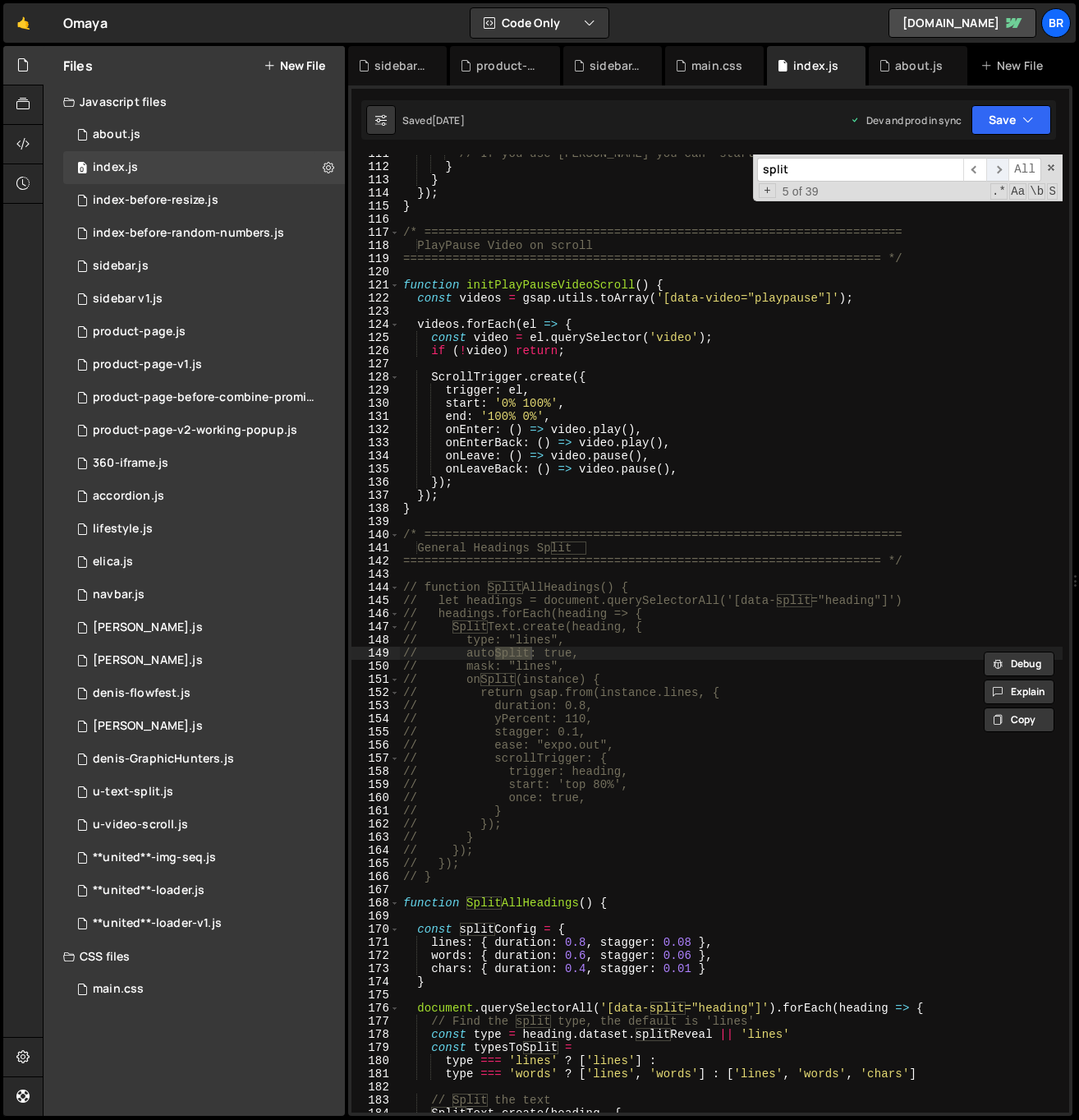
click at [997, 163] on span "​" at bounding box center [998, 169] width 23 height 24
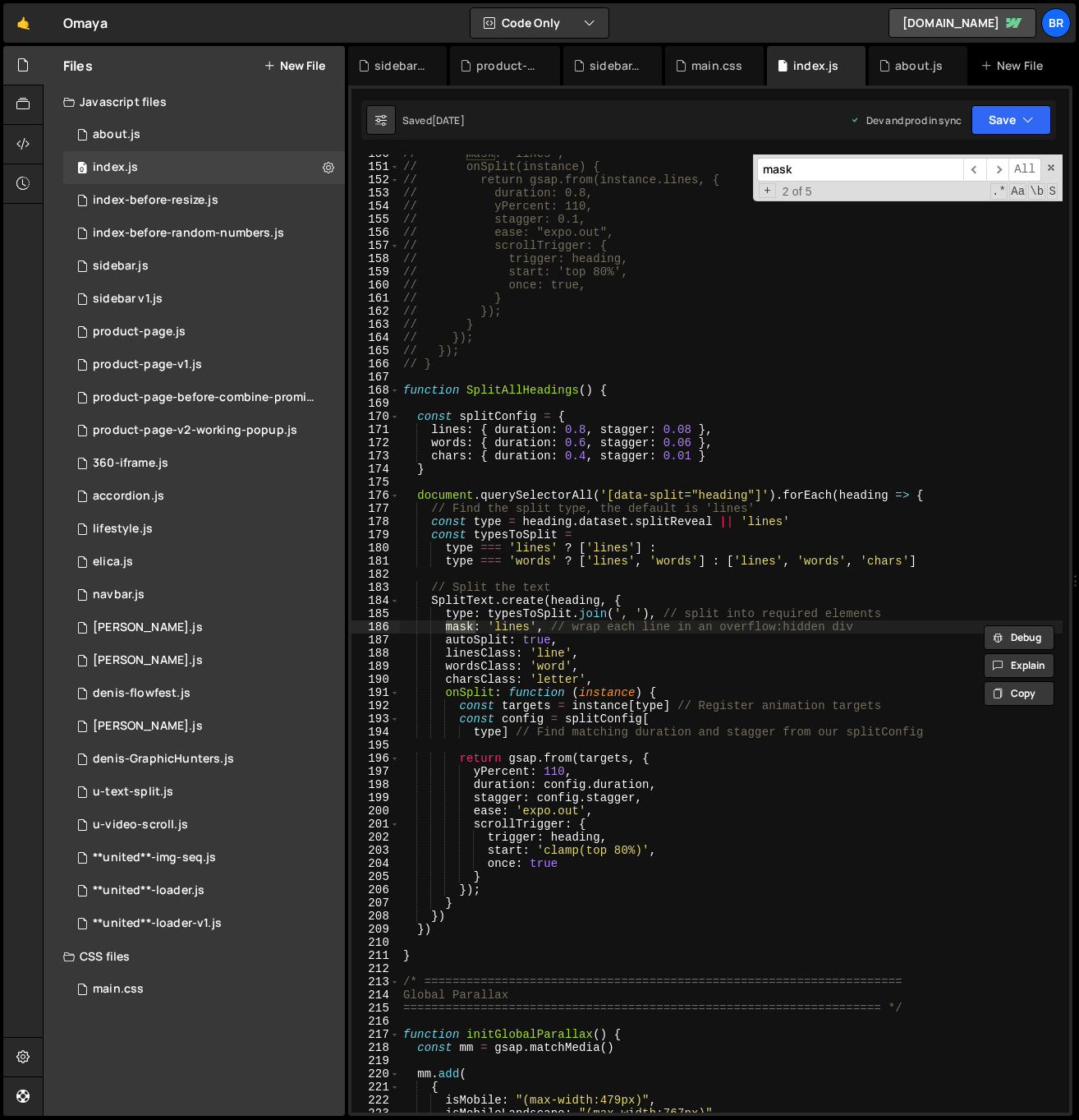
type input "mask"
click at [514, 397] on div "// mask: "lines", // onSplit(instance) { // return gsap.from(instance.lines, { …" at bounding box center [883, 639] width 965 height 985
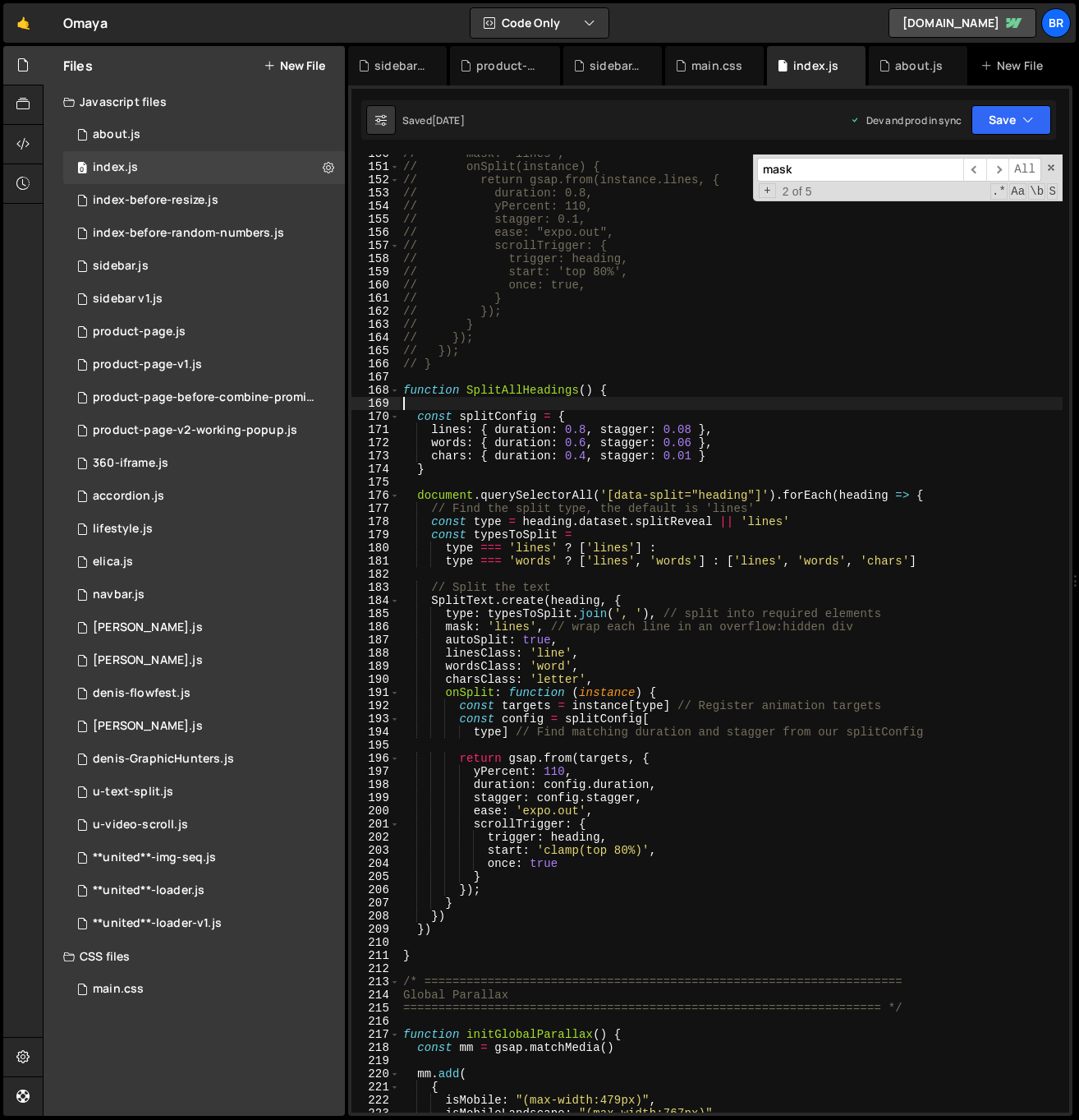
scroll to position [2040, 0]
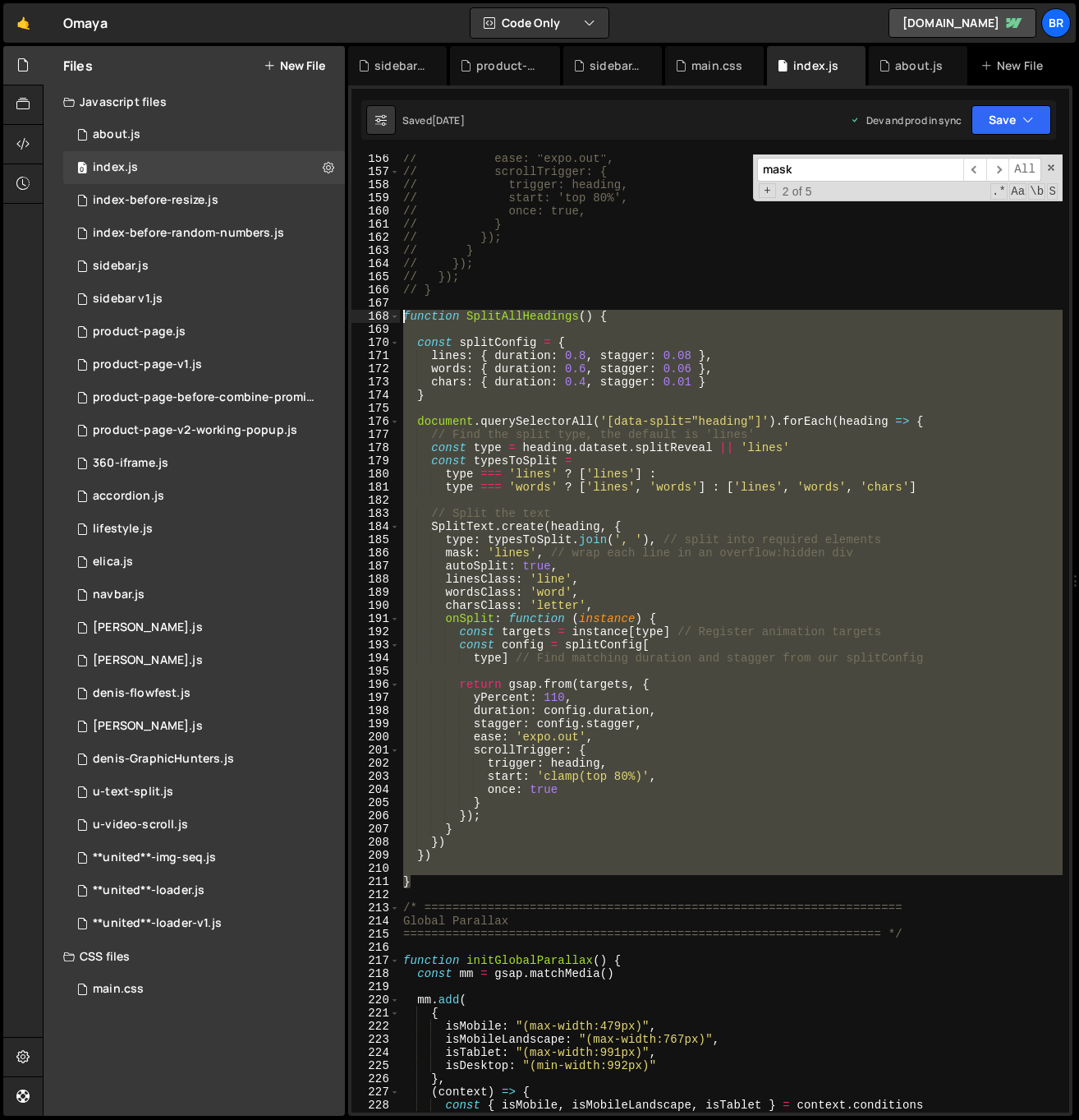
drag, startPoint x: 430, startPoint y: 881, endPoint x: 407, endPoint y: 313, distance: 568.5
click at [406, 313] on div "// ease: "expo.out", // scrollTrigger: { // trigger: heading, // start: 'top 80…" at bounding box center [883, 644] width 965 height 985
type textarea "function SplitAllHeadings() {"
click at [1055, 162] on span at bounding box center [1051, 167] width 12 height 12
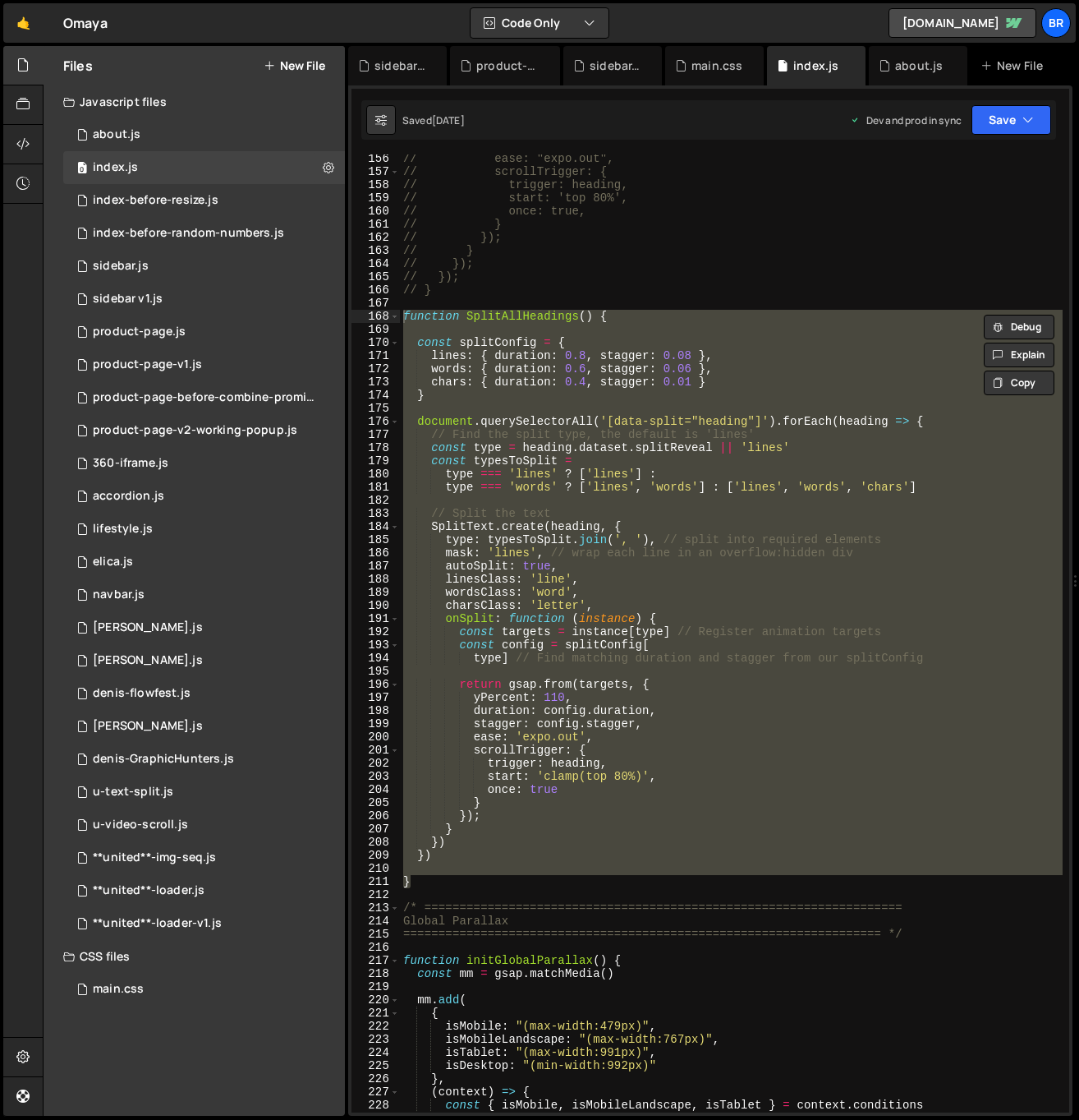
click at [142, 151] on div "0 index.js 0" at bounding box center [203, 167] width 281 height 33
click at [140, 132] on div "0 about.js 0" at bounding box center [203, 134] width 281 height 33
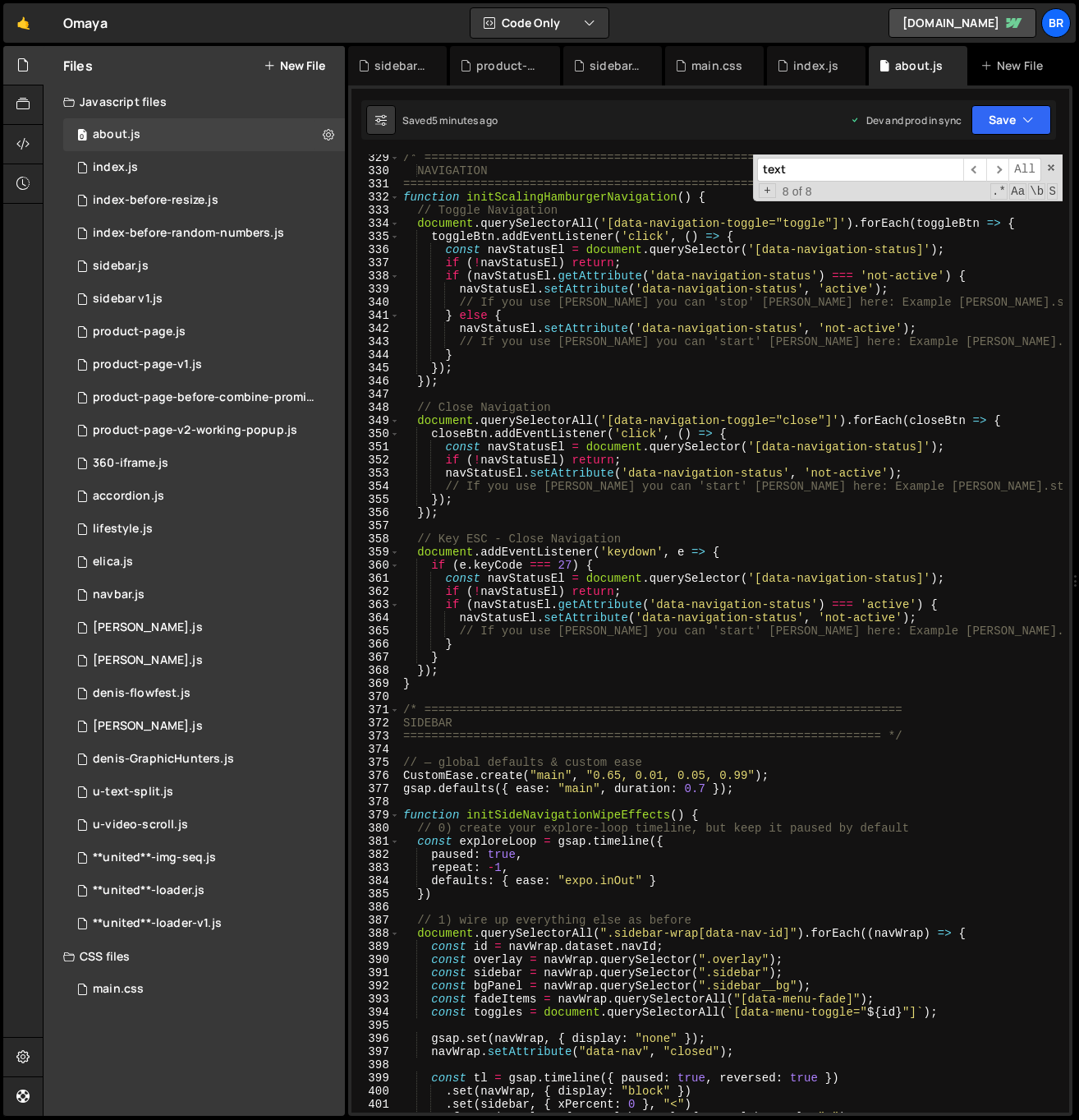
scroll to position [4367, 0]
click at [1051, 166] on span at bounding box center [1051, 167] width 12 height 12
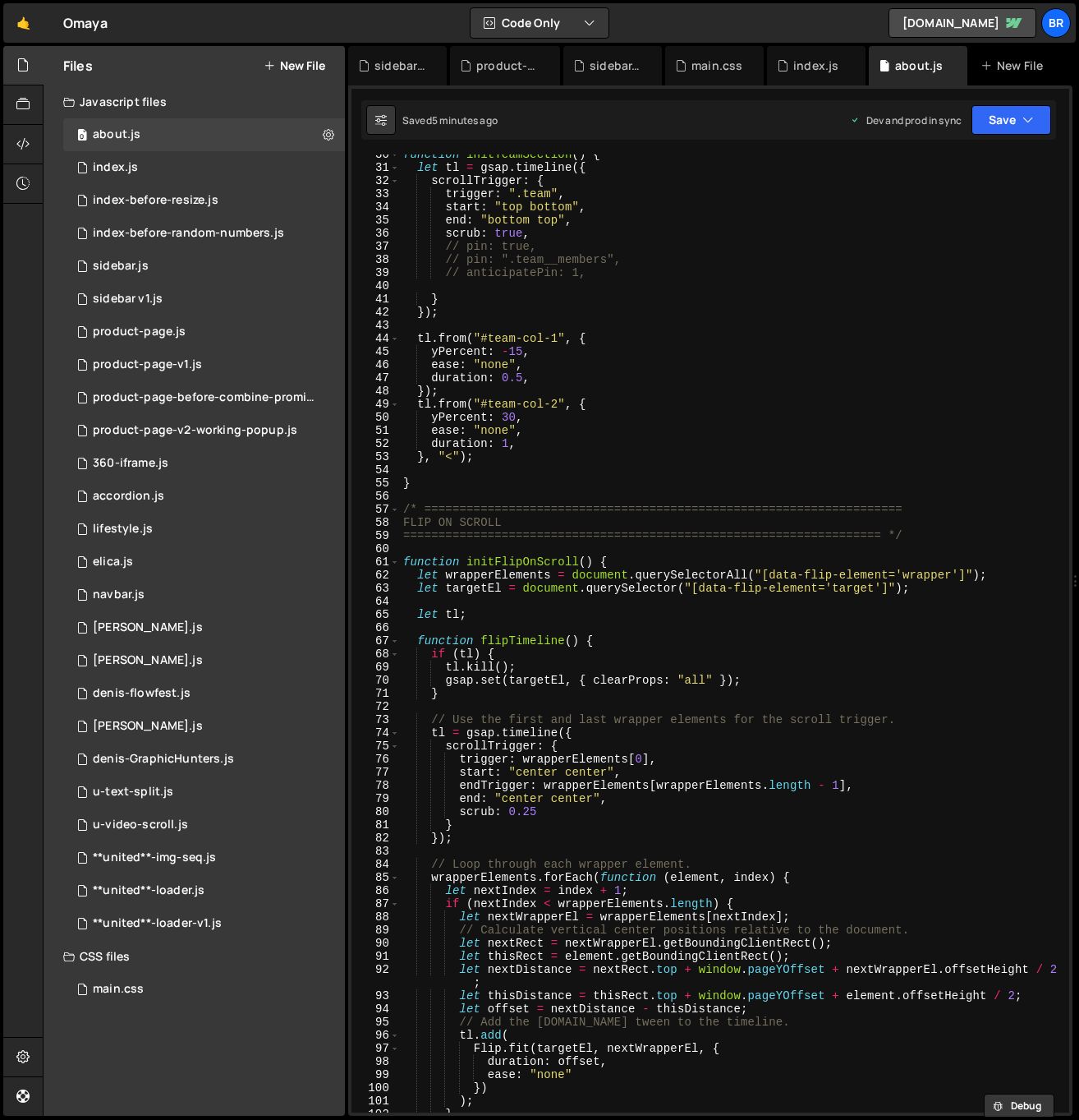
scroll to position [0, 0]
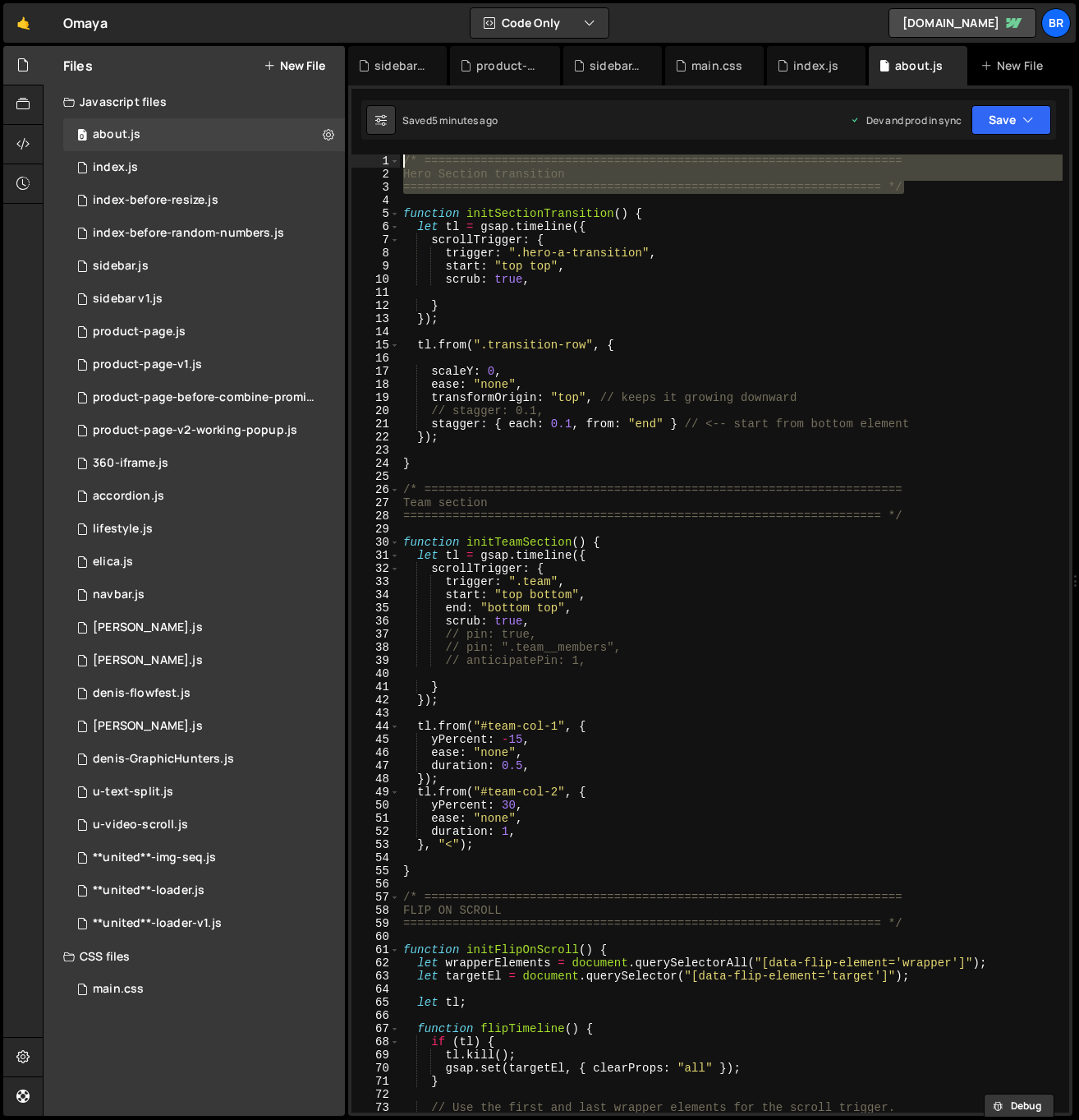
drag, startPoint x: 935, startPoint y: 191, endPoint x: 390, endPoint y: 139, distance: 547.5
click at [390, 139] on div "initMaskTextScrollReveal(); 1 2 3 4 5 6 7 8 9 10 11 12 13 14 15 16 17 18 19 20 …" at bounding box center [710, 600] width 724 height 1030
click at [943, 185] on div "/* ==================================================================== Hero Se…" at bounding box center [731, 634] width 662 height 958
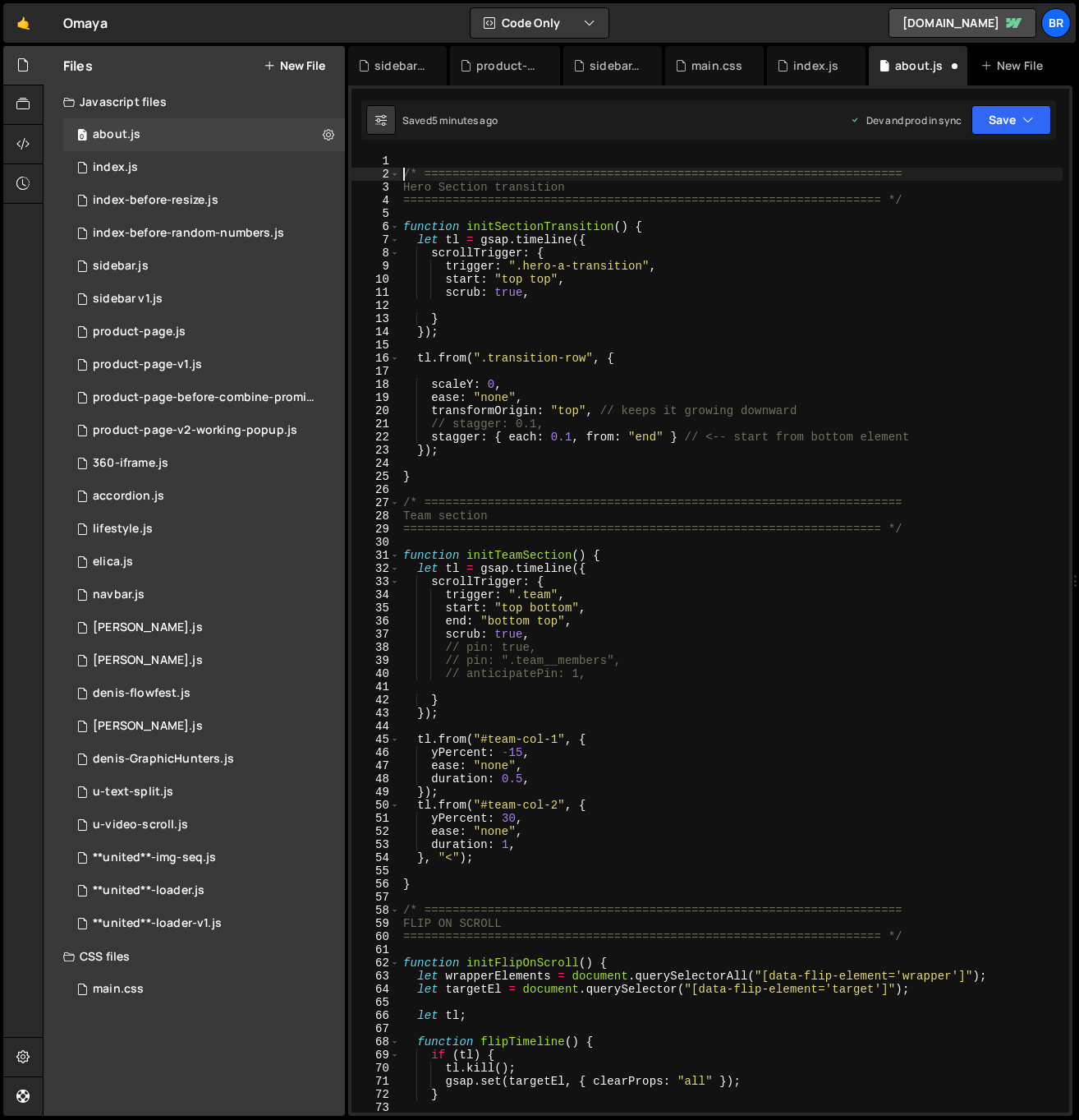
type textarea "/* ===================================================================="
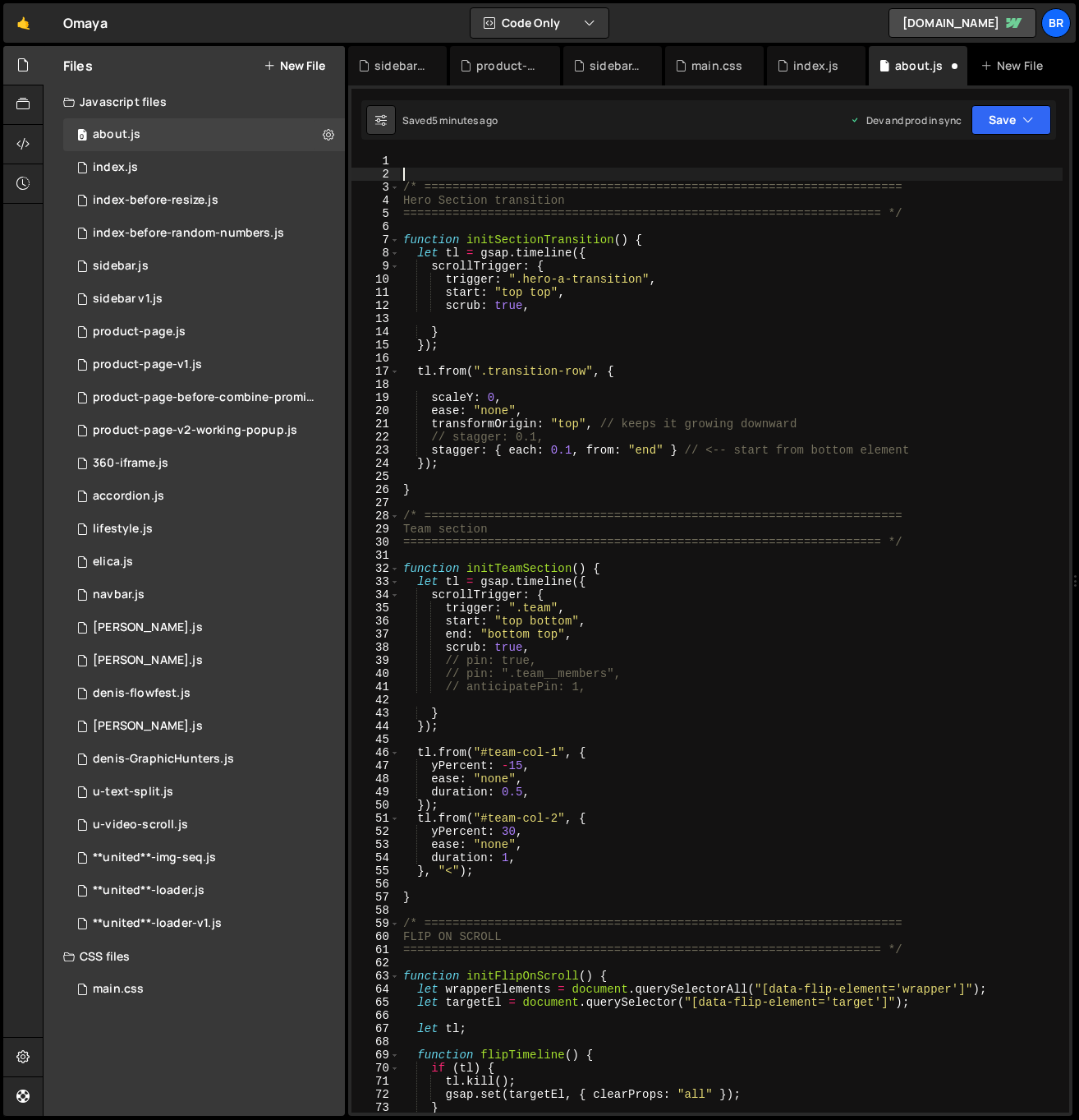
paste textarea "==================================================================== */"
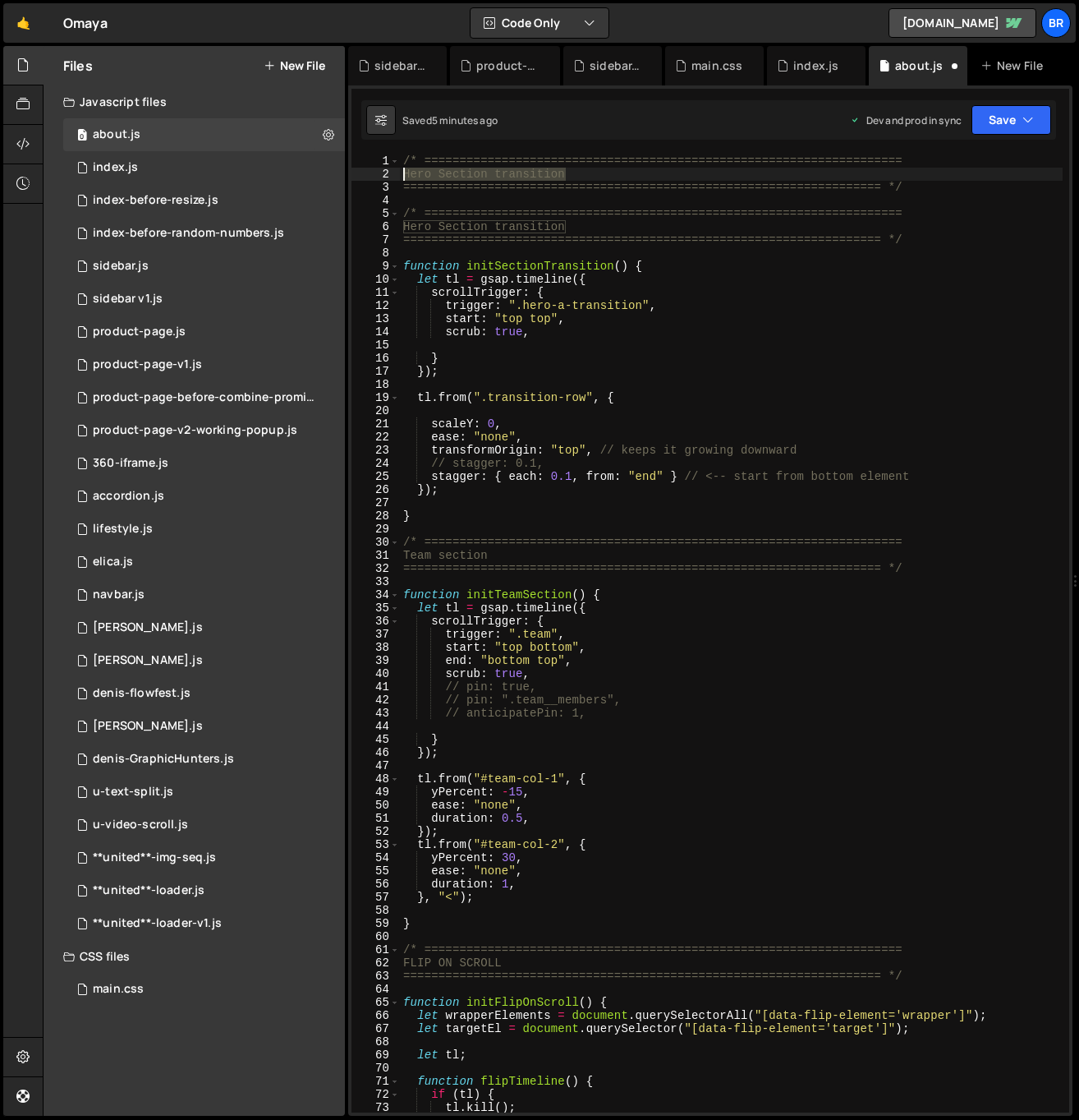
drag, startPoint x: 570, startPoint y: 172, endPoint x: 384, endPoint y: 177, distance: 186.1
click at [384, 177] on div "==================================================================== */ 1 2 3 4…" at bounding box center [711, 634] width 717 height 958
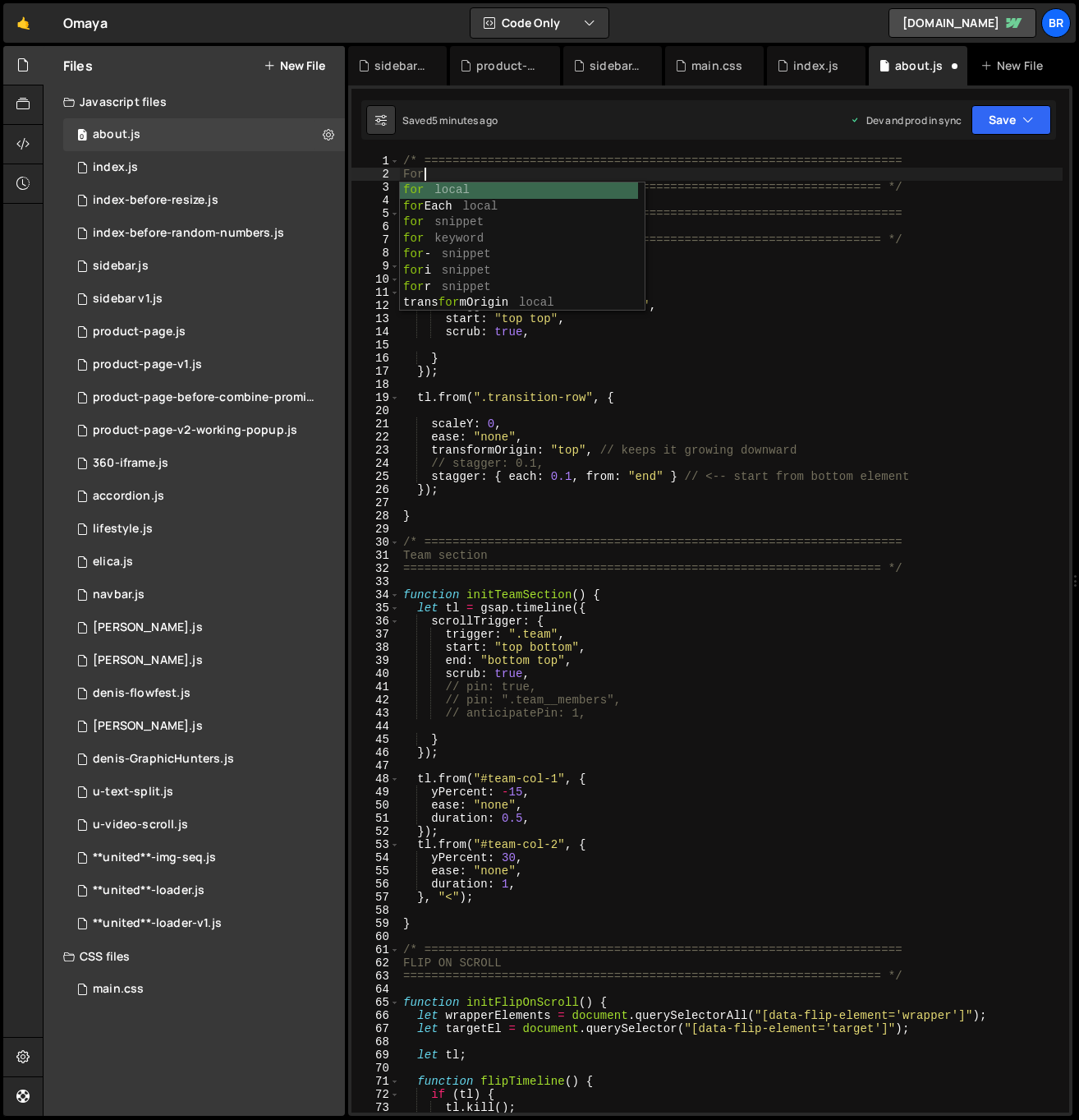
scroll to position [0, 1]
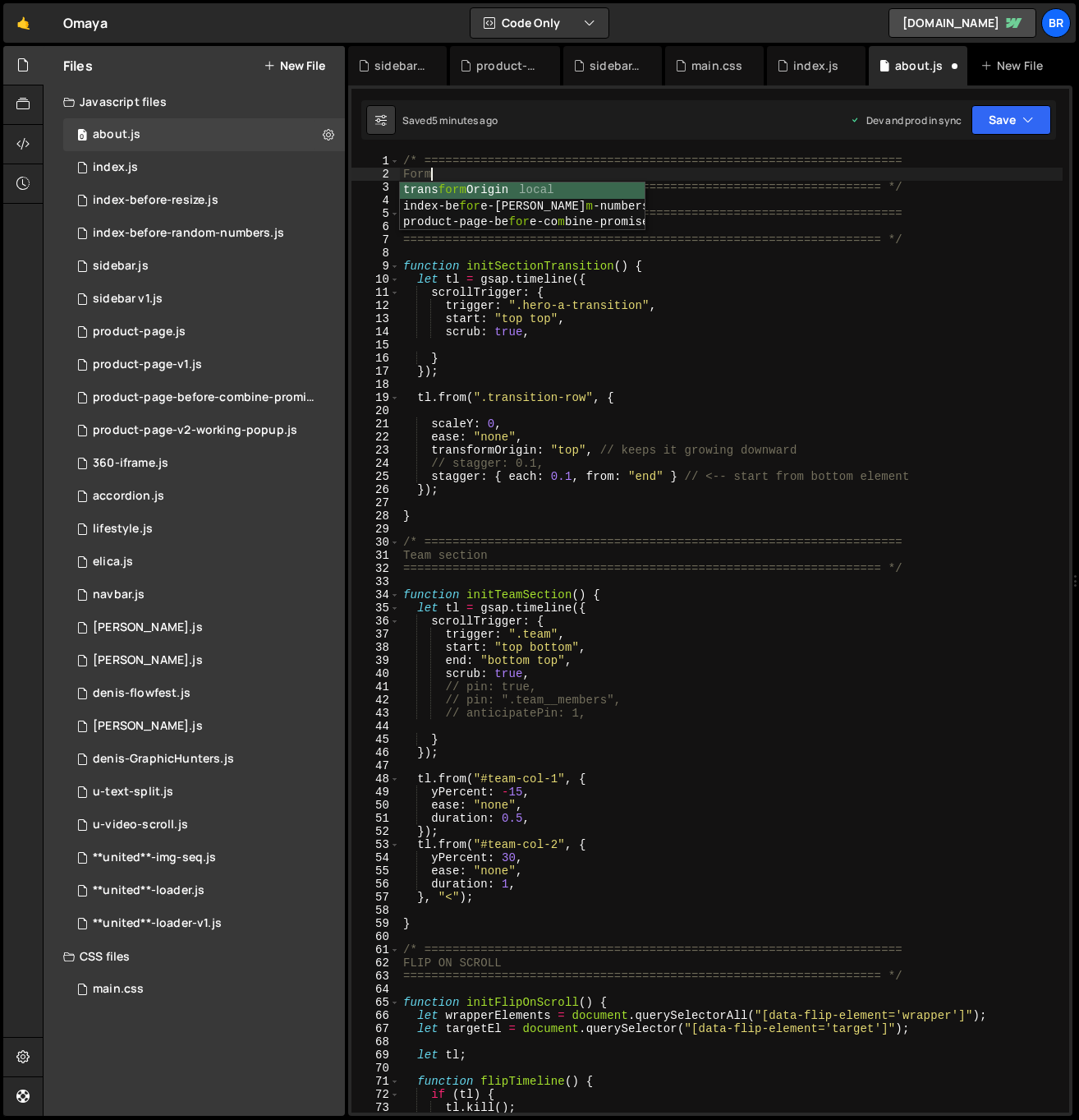
click at [737, 149] on div "Form 1 2 3 4 5 6 7 8 9 10 11 12 13 14 15 16 17 18 19 20 21 22 23 24 25 26 27 28…" at bounding box center [710, 600] width 724 height 1030
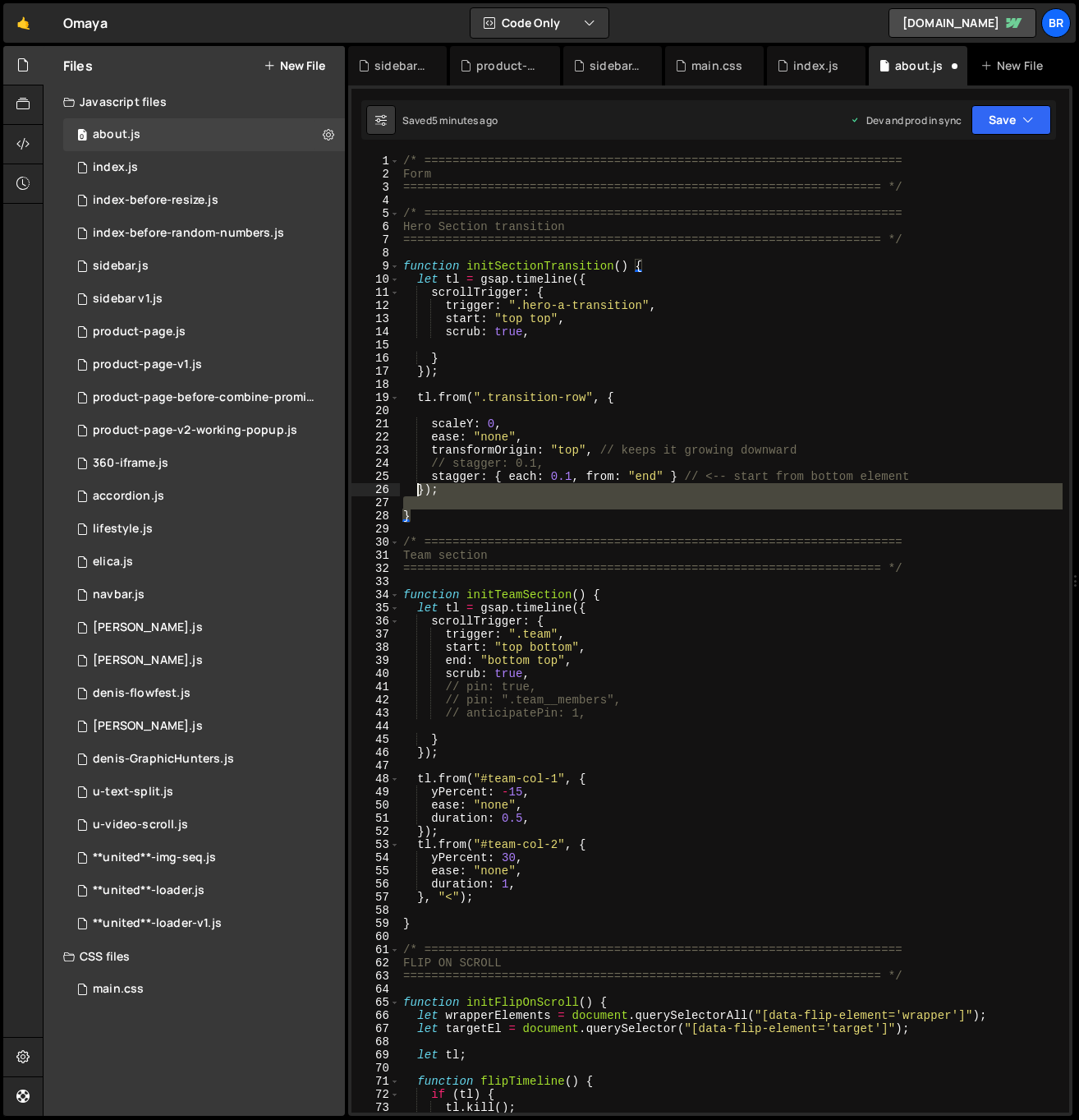
scroll to position [0, 0]
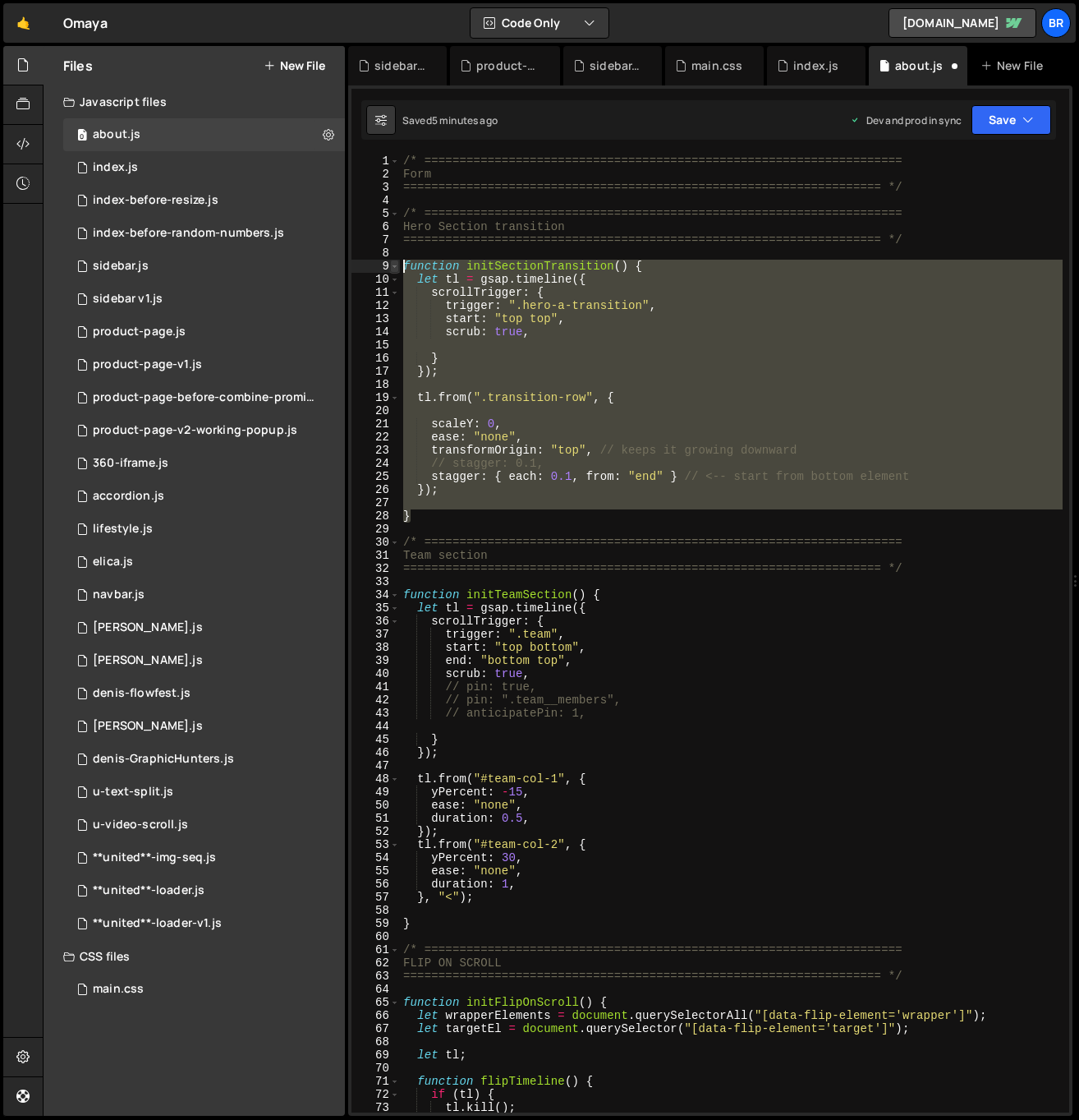
drag, startPoint x: 418, startPoint y: 512, endPoint x: 393, endPoint y: 266, distance: 247.3
click at [393, 266] on div "} 1 2 3 4 5 6 7 8 9 10 11 12 13 14 15 16 17 18 19 20 21 22 23 24 25 26 27 28 29…" at bounding box center [711, 634] width 717 height 958
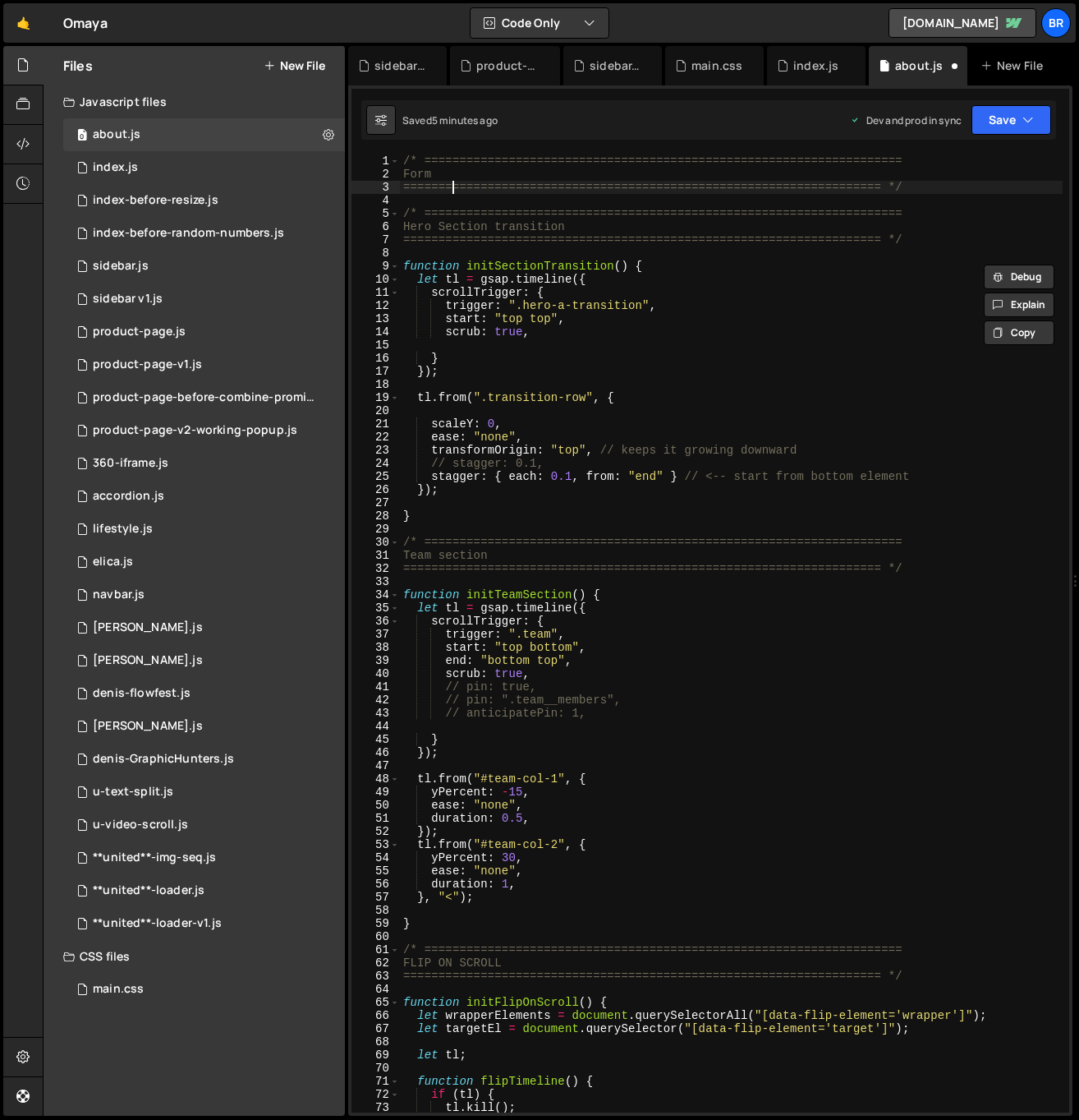
click at [450, 182] on div "/* ==================================================================== Form ==…" at bounding box center [731, 647] width 662 height 985
type textarea "==================================================================== */"
click at [939, 190] on div "/* ==================================================================== Form ==…" at bounding box center [731, 647] width 662 height 985
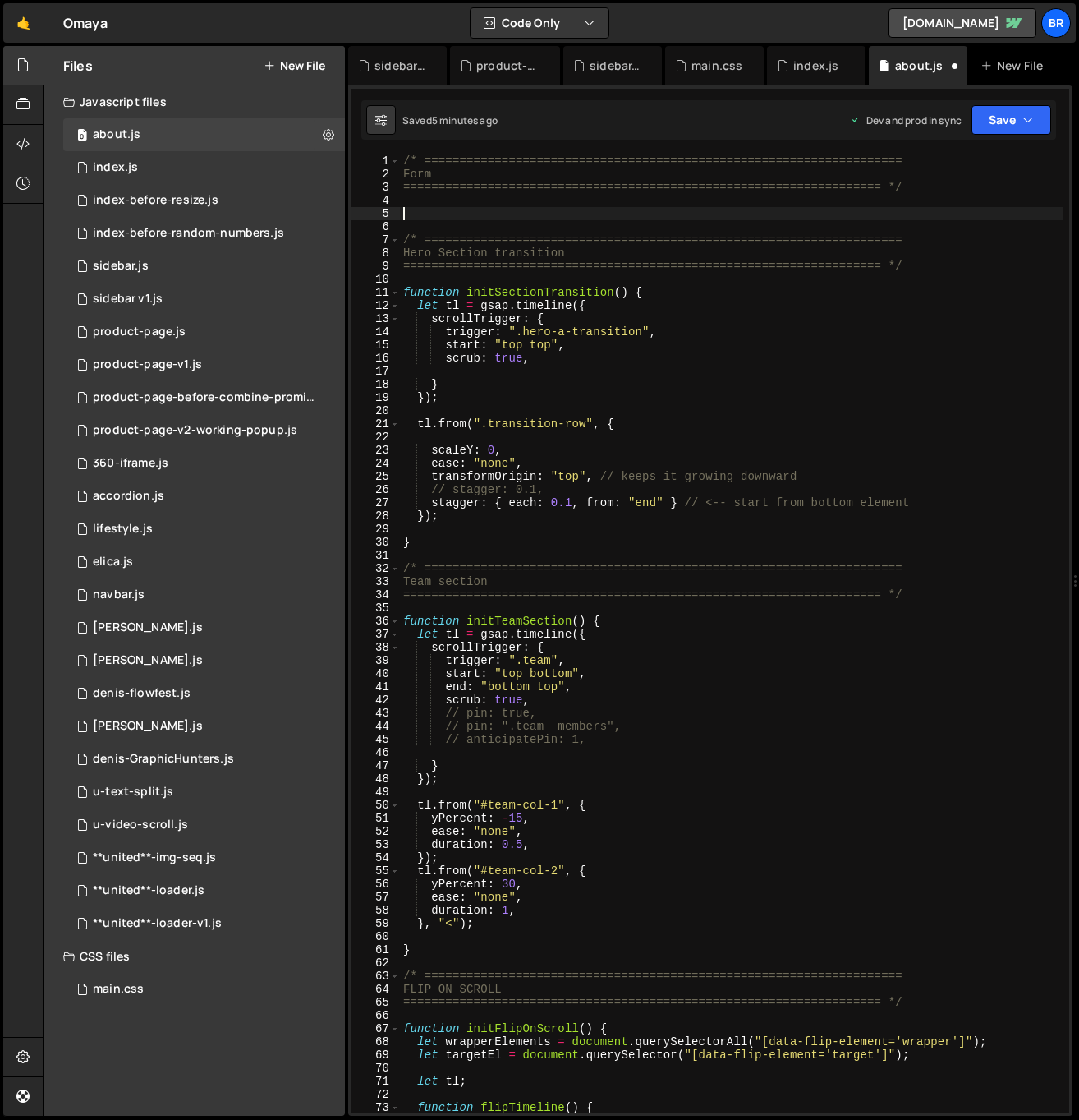
paste textarea "}"
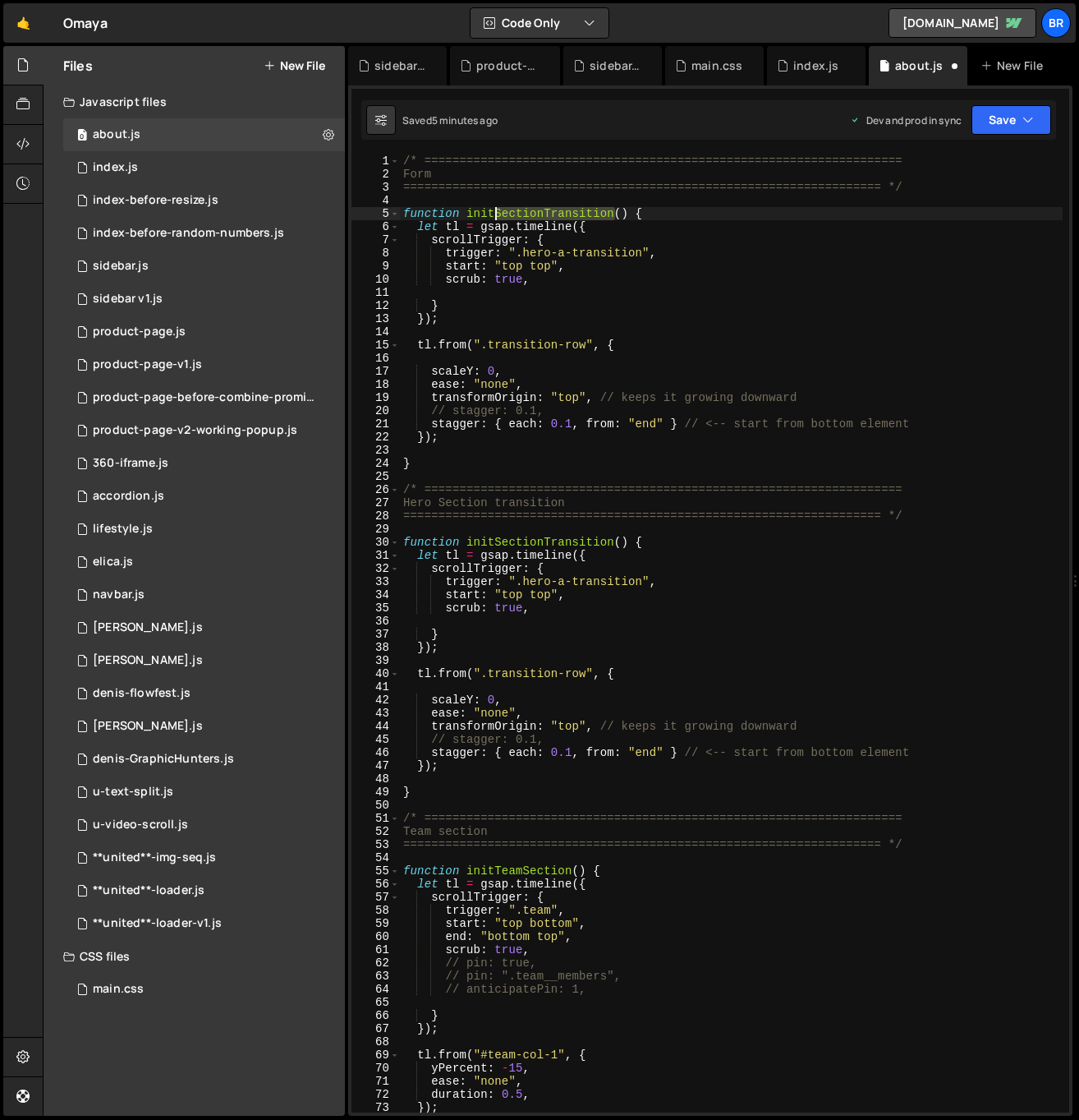
drag, startPoint x: 615, startPoint y: 214, endPoint x: 495, endPoint y: 211, distance: 120.0
click at [494, 211] on div "/* ==================================================================== Form ==…" at bounding box center [731, 647] width 662 height 985
type textarea "function initForm() {"
click at [677, 292] on div "/* ==================================================================== Form ==…" at bounding box center [731, 647] width 662 height 985
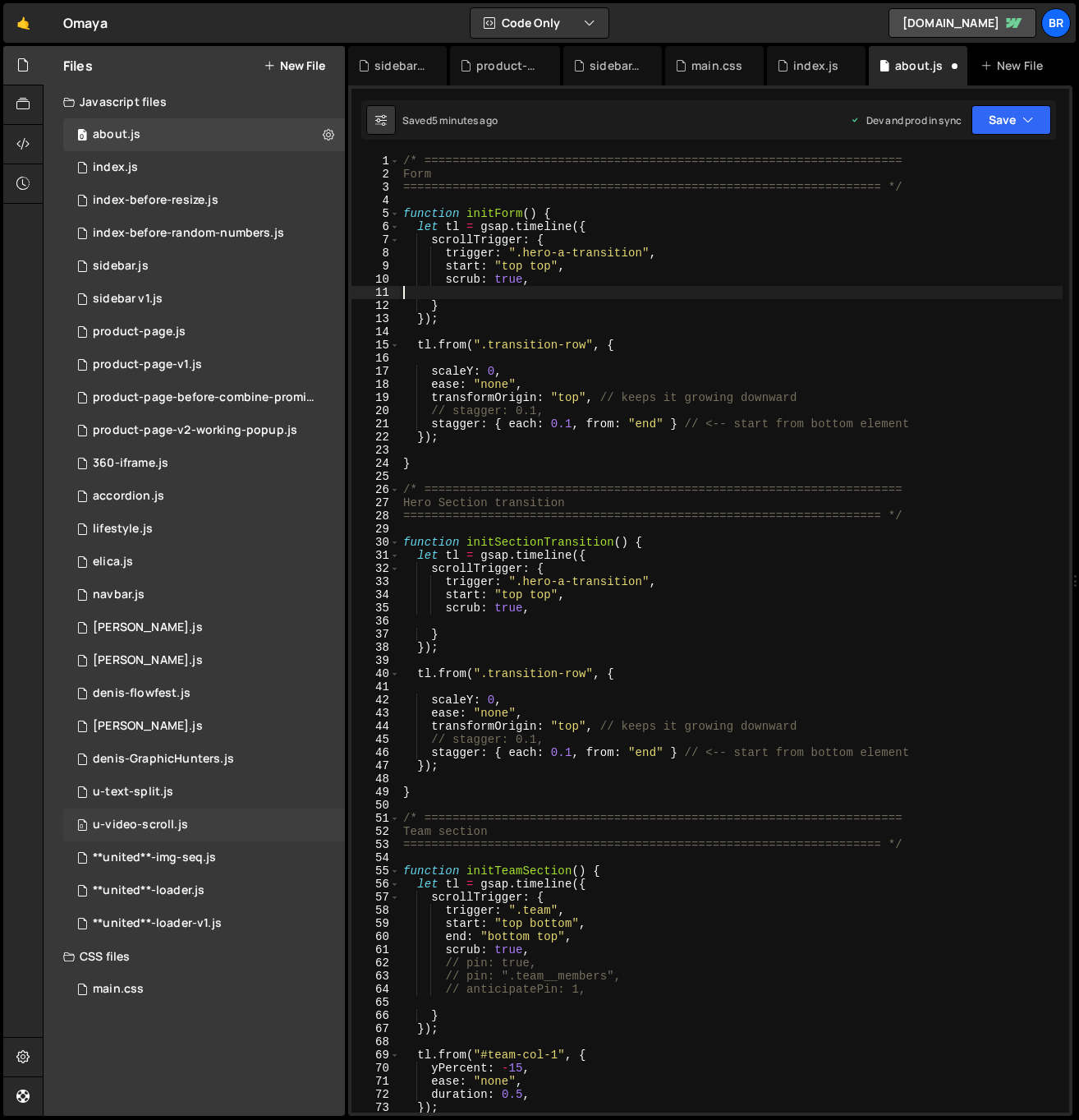
scroll to position [0, 0]
drag, startPoint x: 555, startPoint y: 255, endPoint x: 30, endPoint y: 420, distance: 550.3
click at [555, 255] on div "/* ==================================================================== Form ==…" at bounding box center [731, 647] width 662 height 985
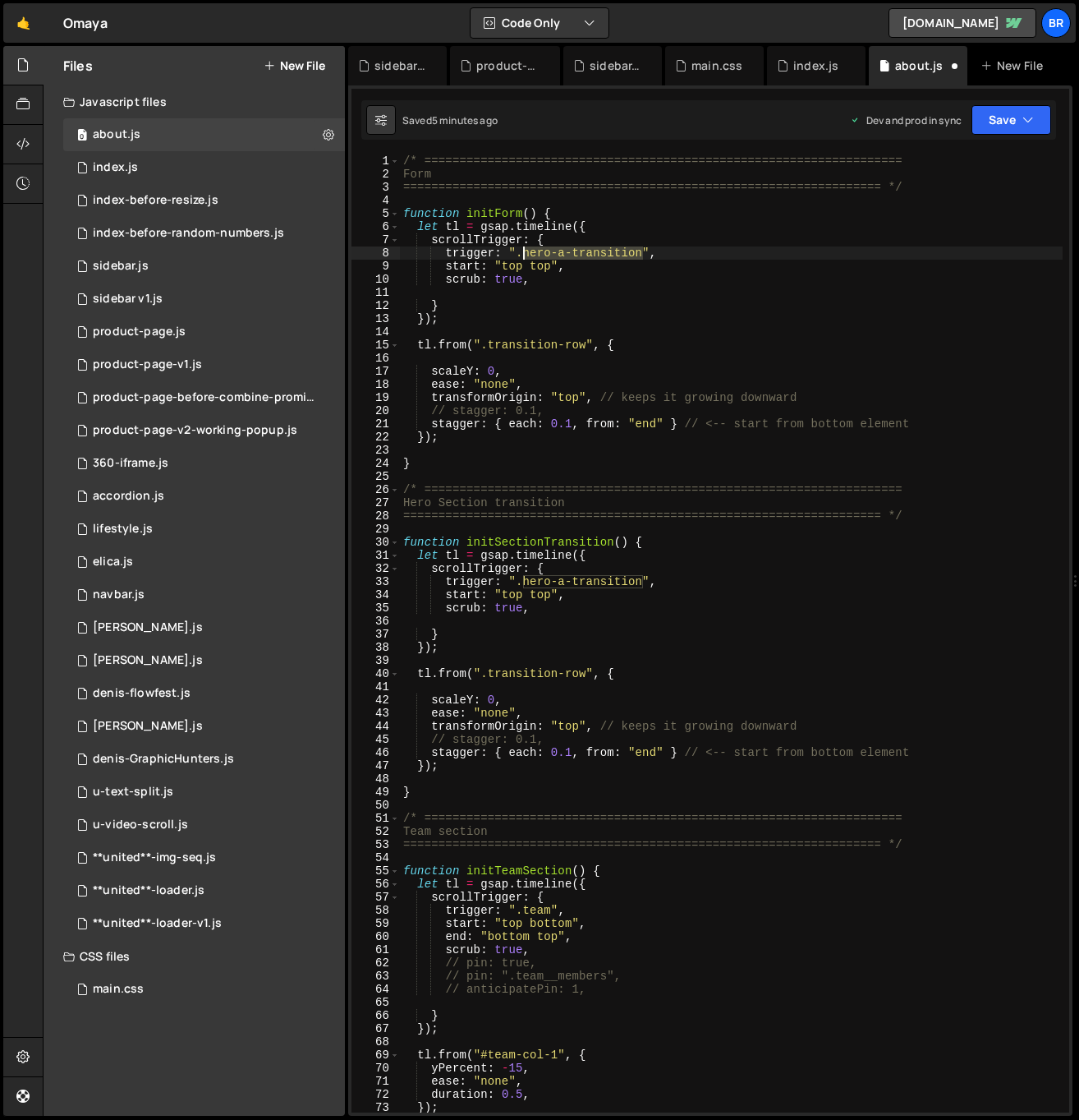
drag, startPoint x: 643, startPoint y: 253, endPoint x: 524, endPoint y: 253, distance: 119.0
click at [524, 253] on div "/* ==================================================================== Form ==…" at bounding box center [731, 647] width 662 height 985
paste textarea "contact"
drag, startPoint x: 553, startPoint y: 269, endPoint x: 535, endPoint y: 266, distance: 18.2
click at [534, 266] on div "/* ==================================================================== Form ==…" at bounding box center [731, 647] width 662 height 985
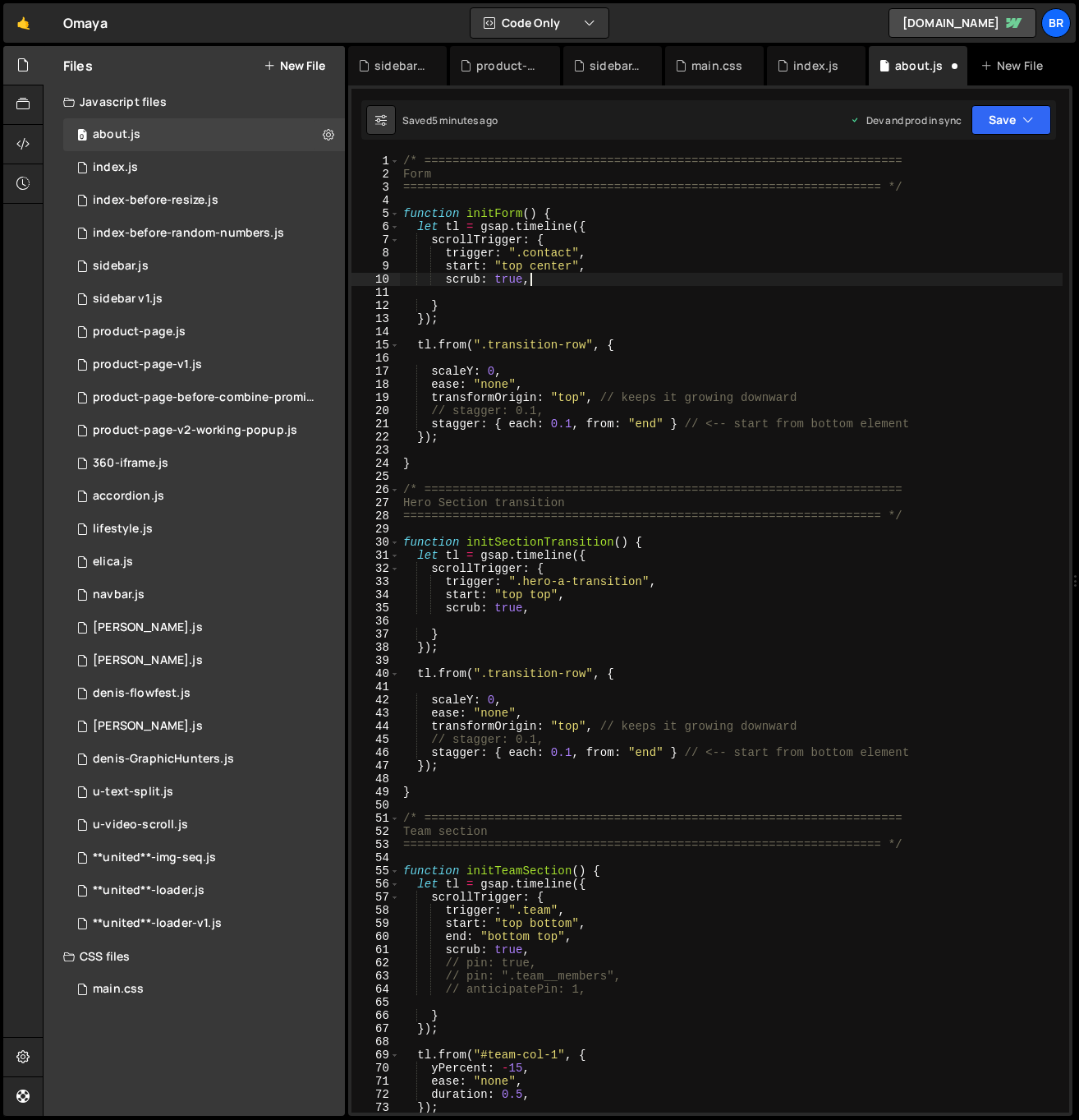
click at [541, 277] on div "/* ==================================================================== Form ==…" at bounding box center [731, 647] width 662 height 985
click at [587, 345] on div "/* ==================================================================== Form ==…" at bounding box center [731, 647] width 662 height 985
drag, startPoint x: 586, startPoint y: 346, endPoint x: 488, endPoint y: 346, distance: 98.0
click at [488, 346] on div "/* ==================================================================== Form ==…" at bounding box center [731, 647] width 662 height 985
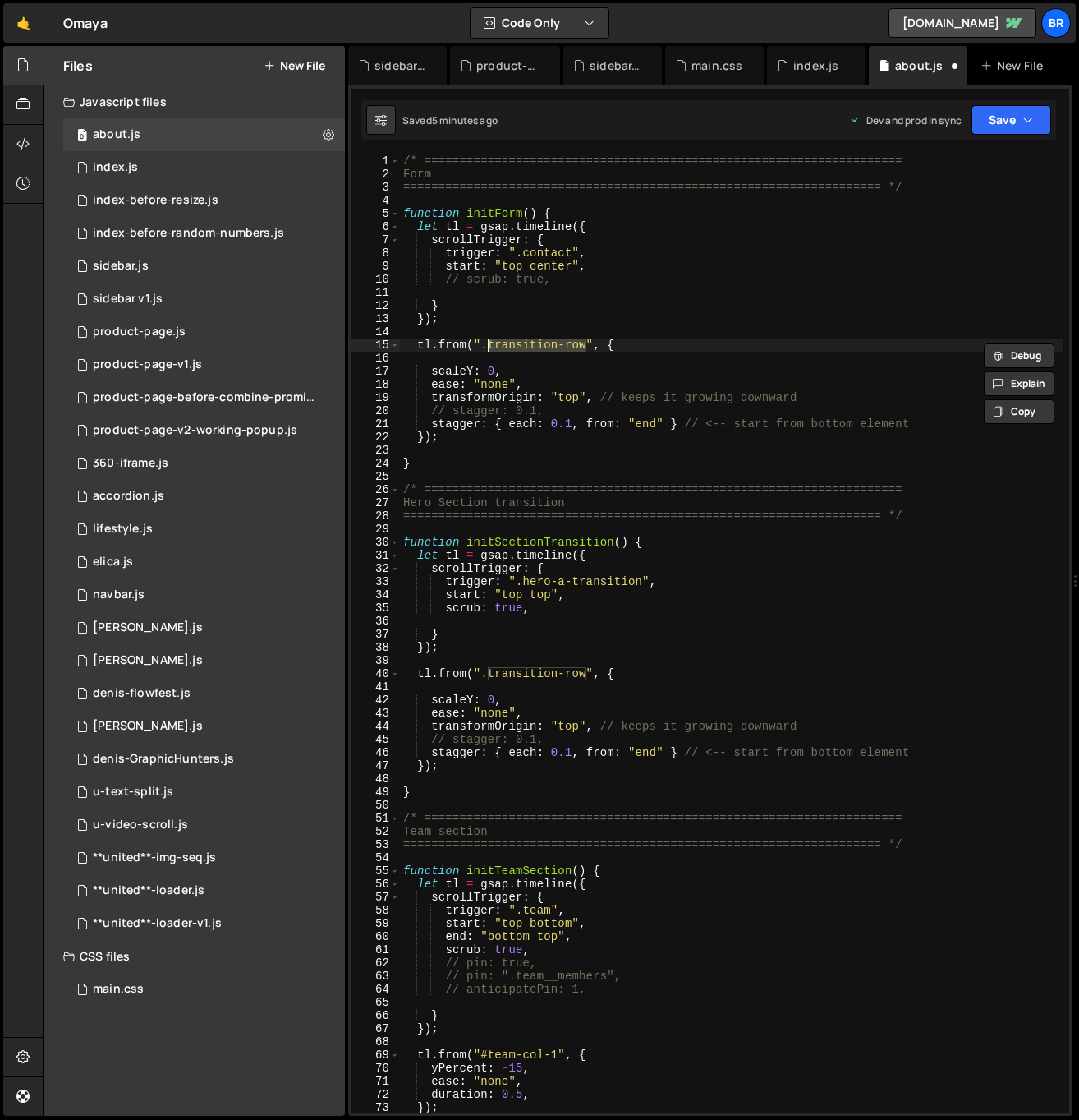
paste textarea "ext-field"
click at [941, 425] on div "/* ==================================================================== Form ==…" at bounding box center [731, 647] width 662 height 985
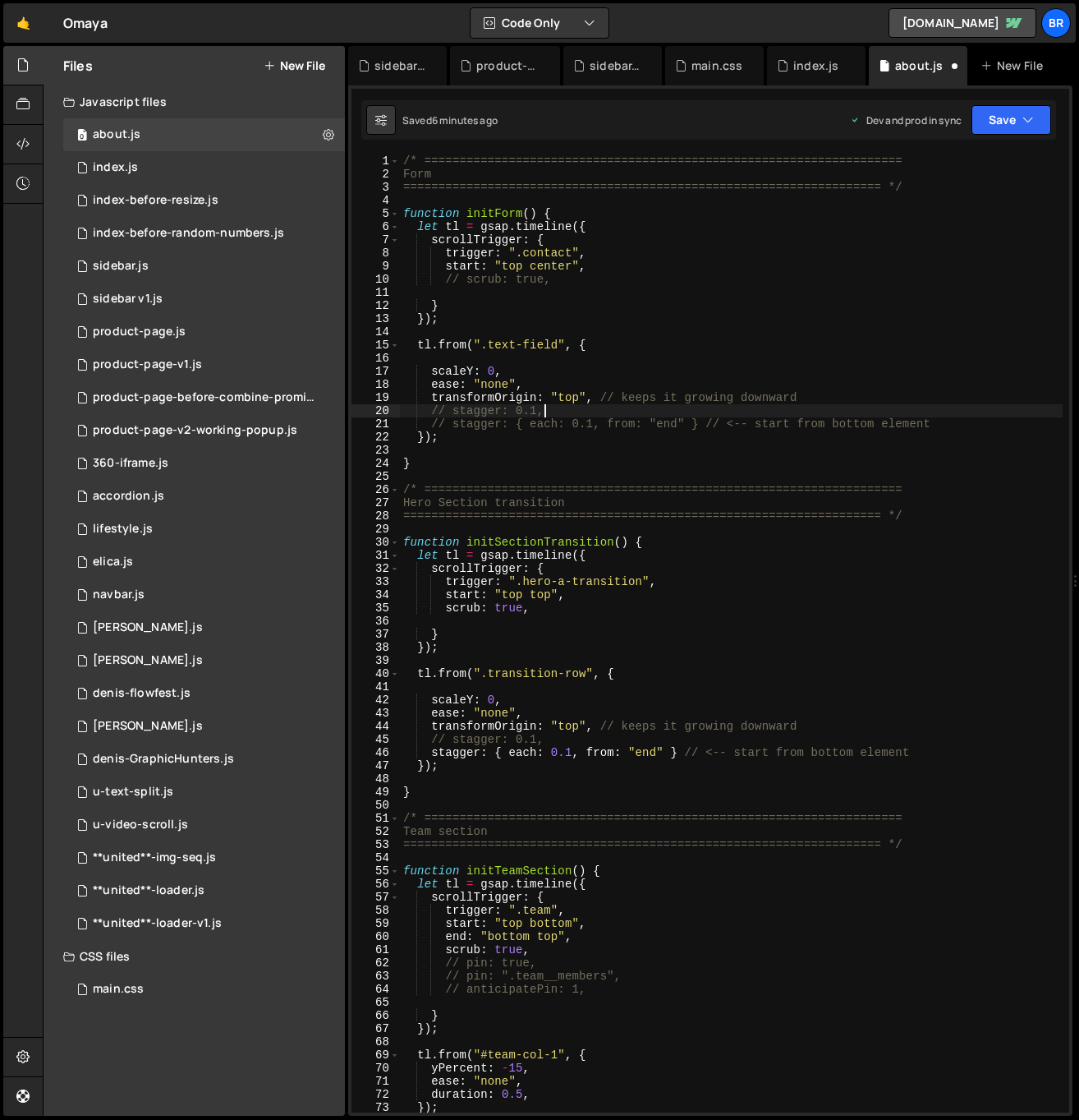
click at [587, 414] on div "/* ==================================================================== Form ==…" at bounding box center [731, 647] width 662 height 985
click at [829, 400] on div "/* ==================================================================== Form ==…" at bounding box center [731, 647] width 662 height 985
type textarea "transformOrigin: "top", // keeps it growing downward"
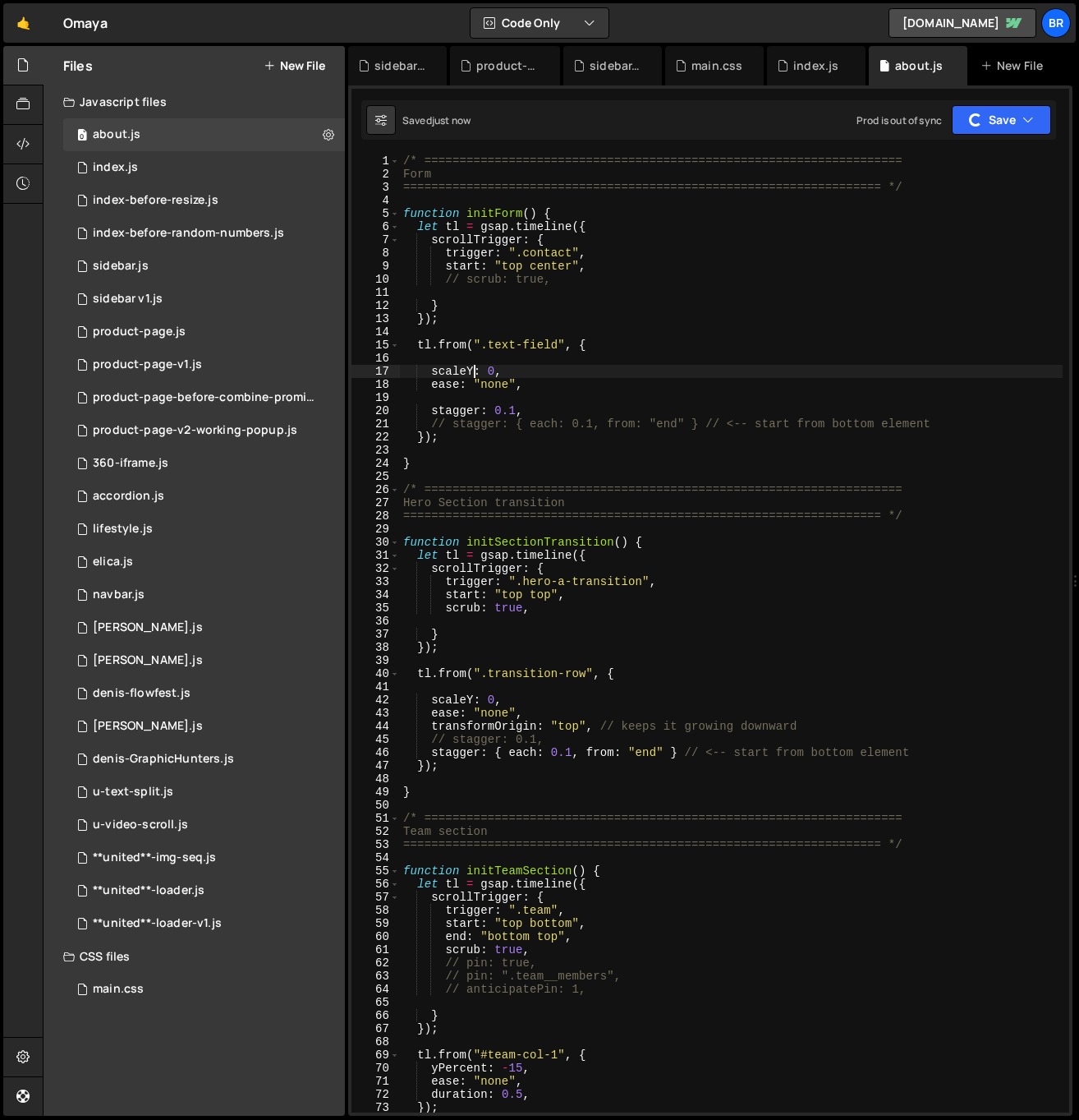
click at [477, 369] on div "/* ==================================================================== Form ==…" at bounding box center [731, 647] width 662 height 985
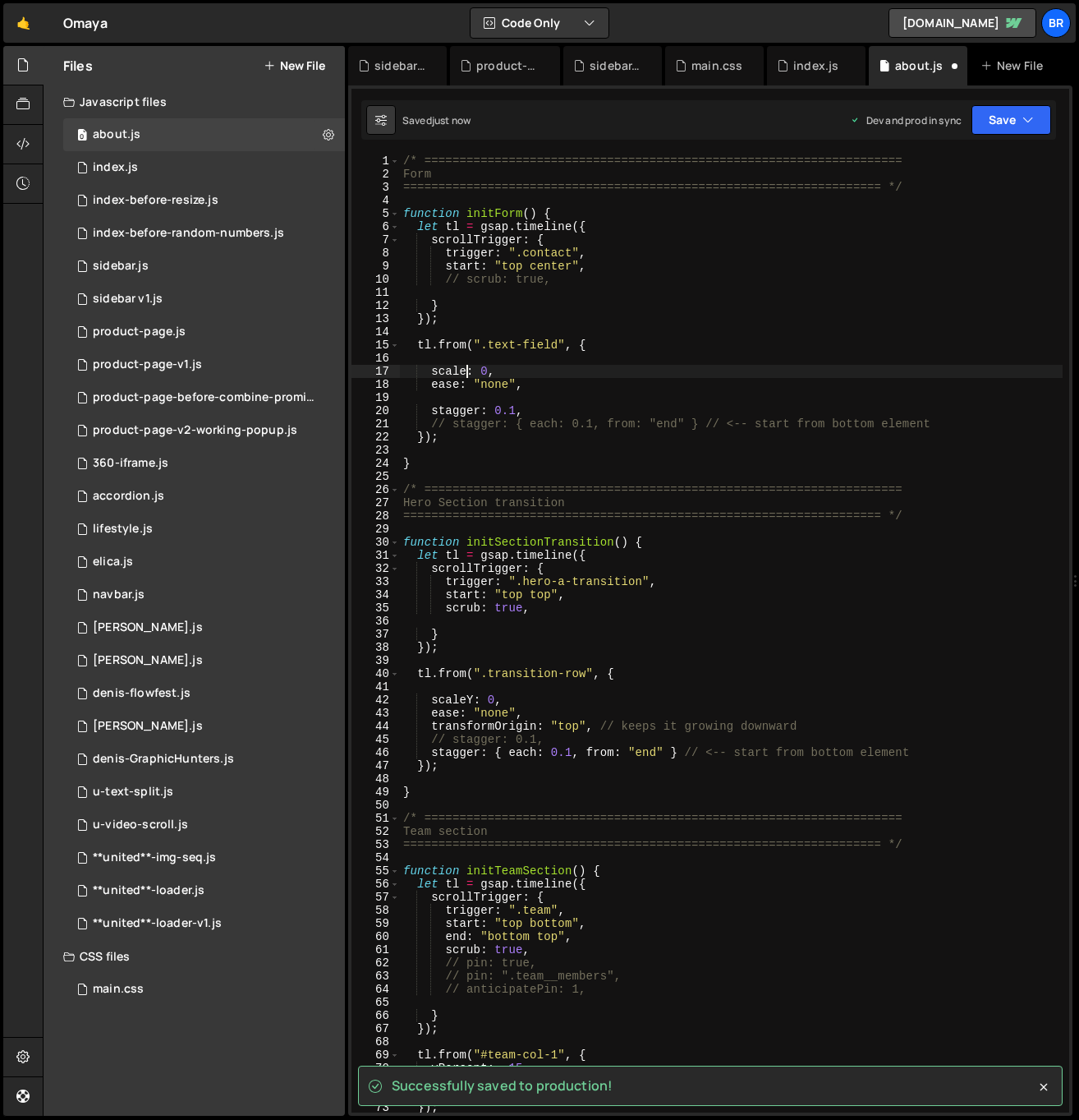
scroll to position [0, 5]
click at [538, 365] on div "/* ==================================================================== Form ==…" at bounding box center [731, 647] width 662 height 985
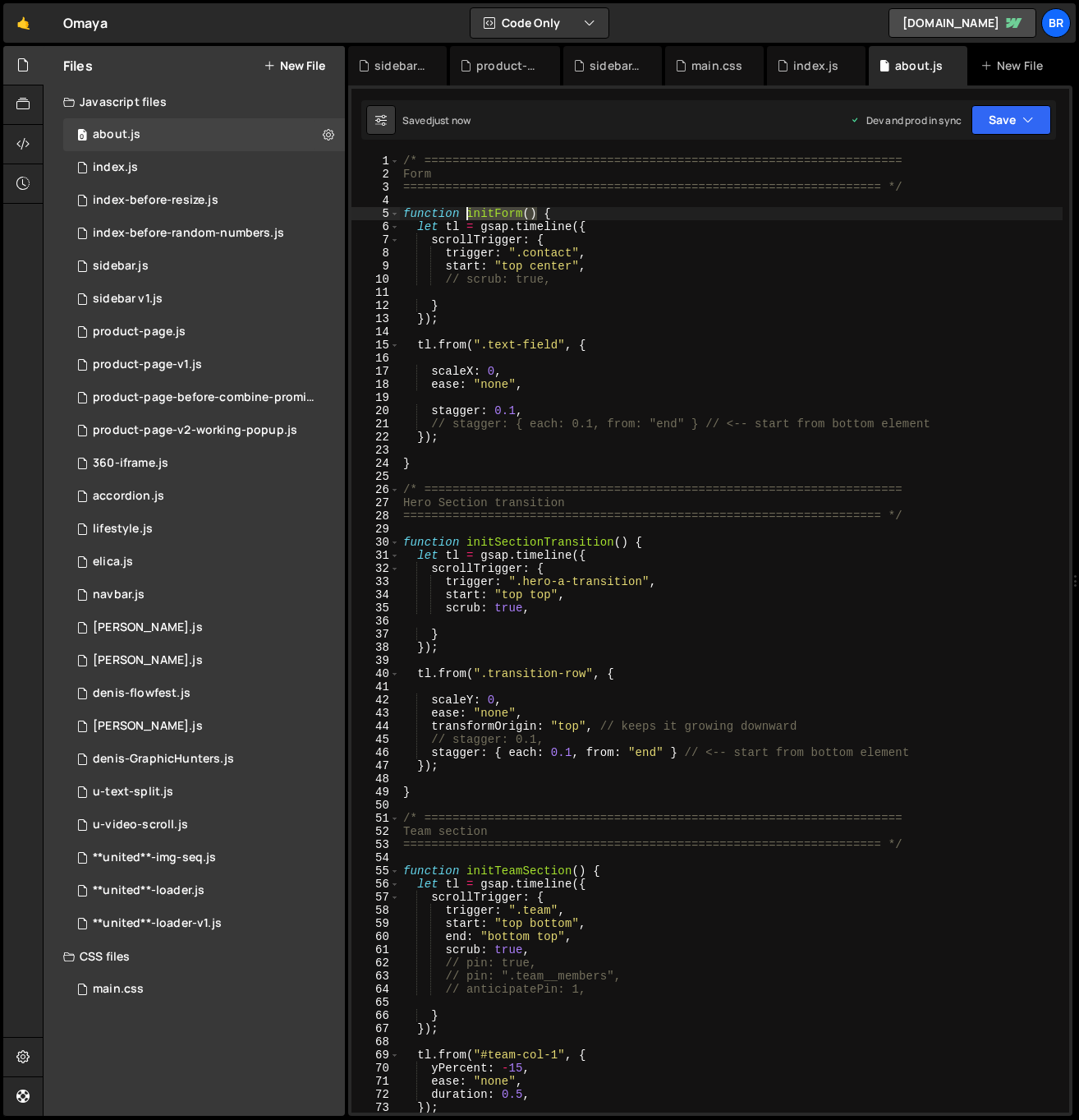
drag, startPoint x: 538, startPoint y: 212, endPoint x: 515, endPoint y: 239, distance: 35.5
click at [468, 214] on div "/* ==================================================================== Form ==…" at bounding box center [731, 647] width 662 height 985
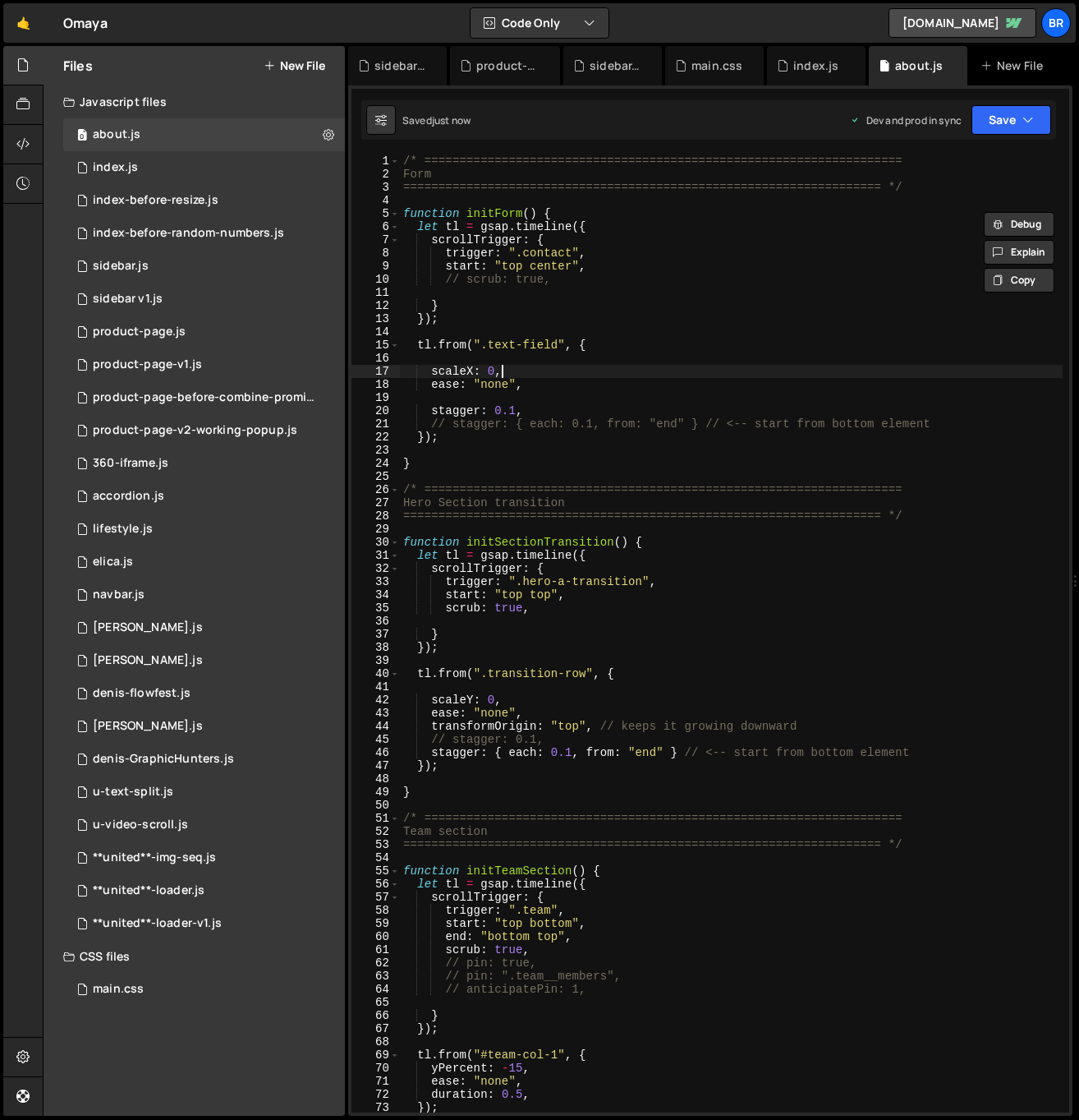
click at [653, 366] on div "/* ==================================================================== Form ==…" at bounding box center [731, 647] width 662 height 985
type textarea "scaleX: 0,"
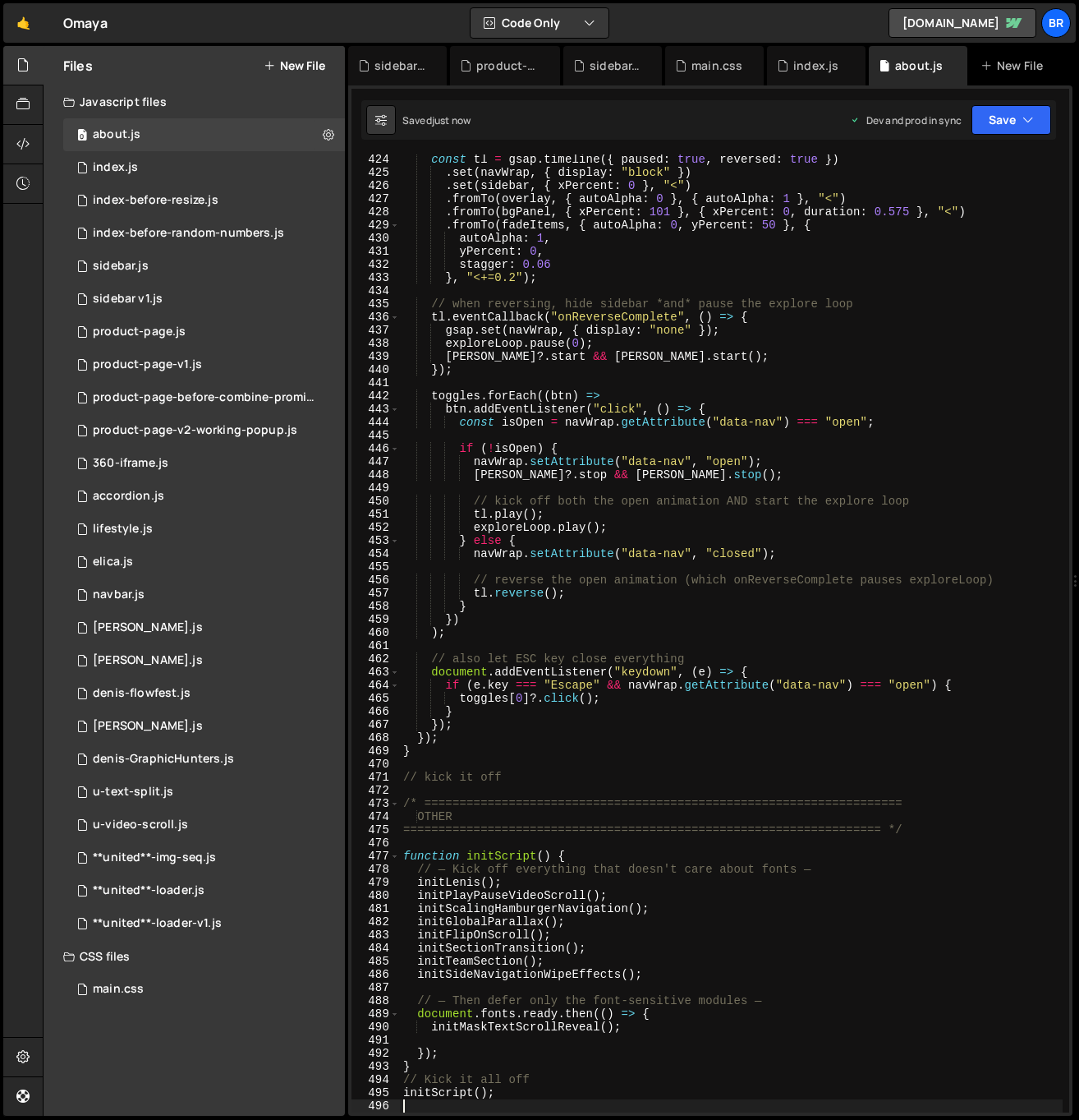
click at [675, 974] on div "const tl = gsap . timeline ({ paused : true , reversed : true }) . set ( navWra…" at bounding box center [731, 645] width 662 height 985
paste textarea "initForm()"
type textarea "initSideNavigationWipeEffects();"
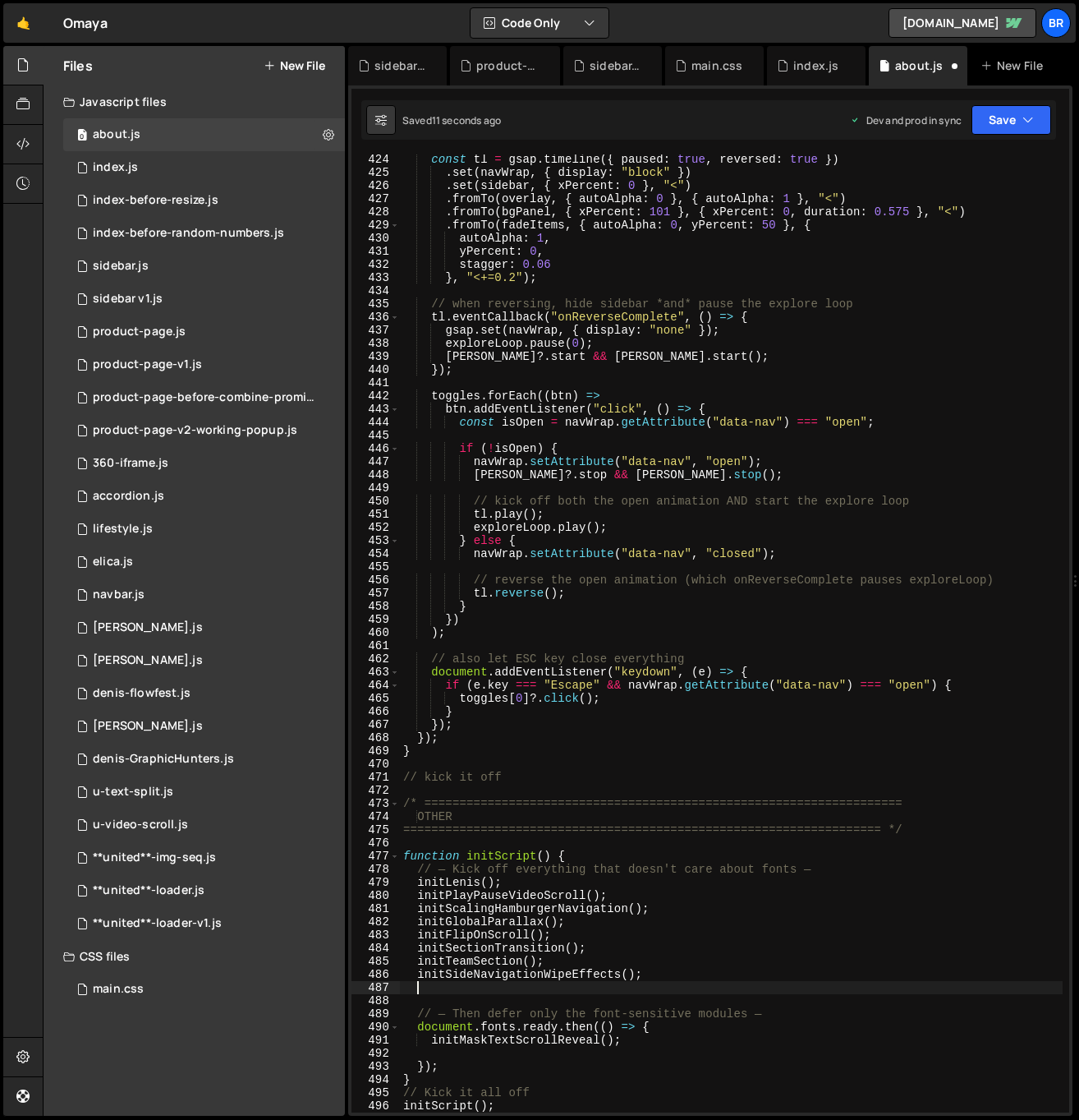
paste textarea "initForm()"
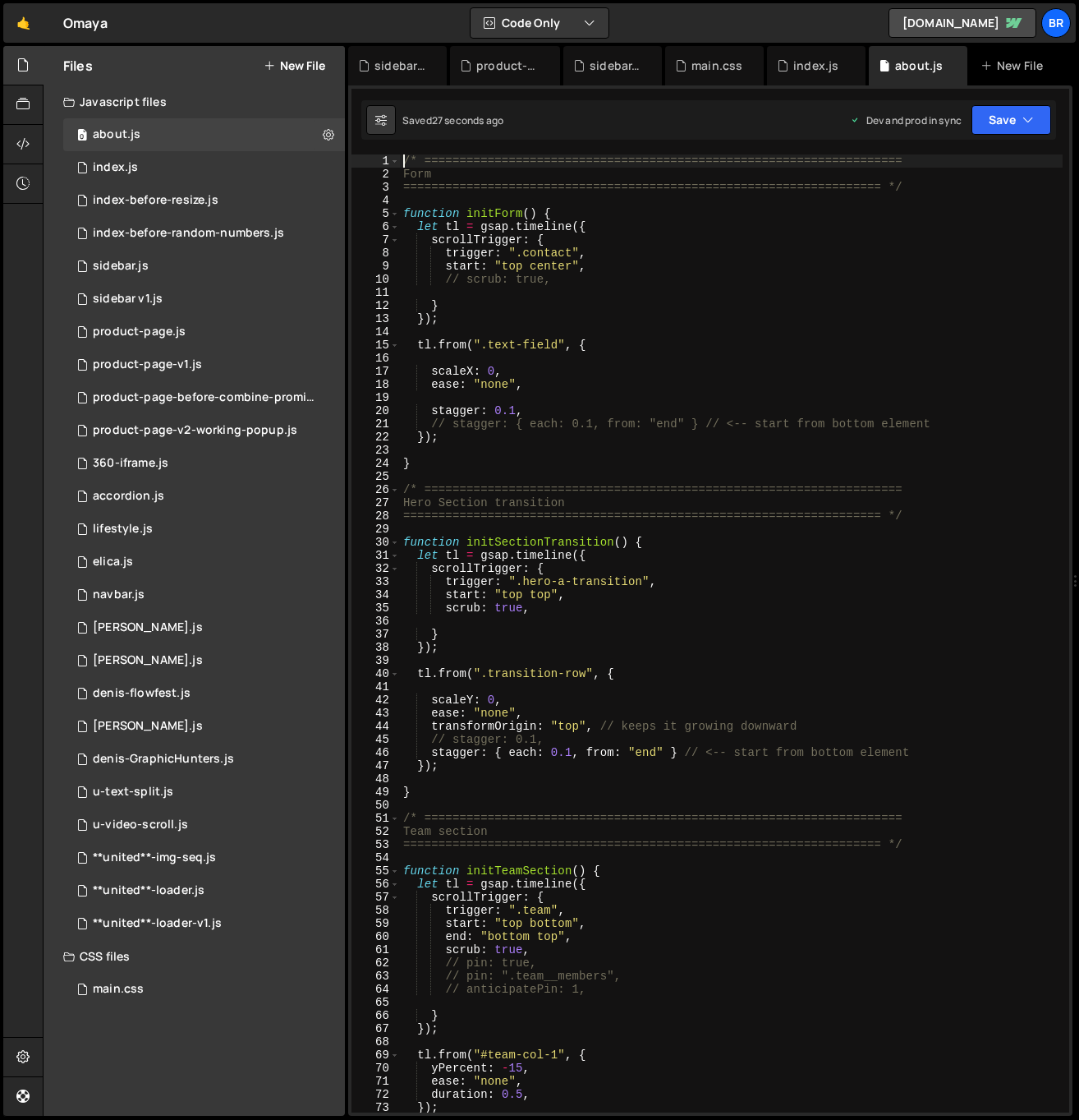
scroll to position [0, 0]
click at [695, 390] on div "/* ==================================================================== Form ==…" at bounding box center [731, 647] width 662 height 985
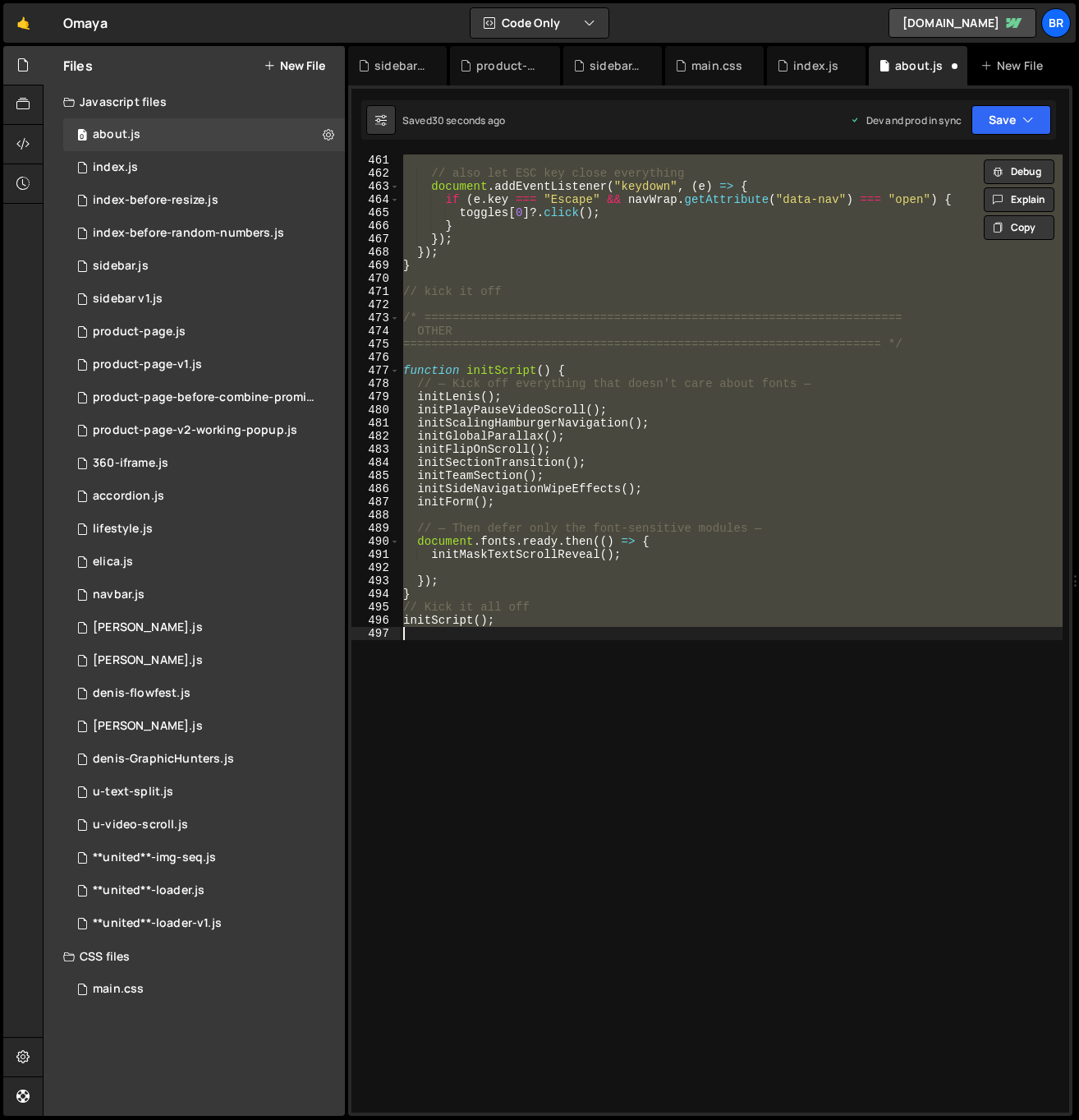
type textarea "initForm()"
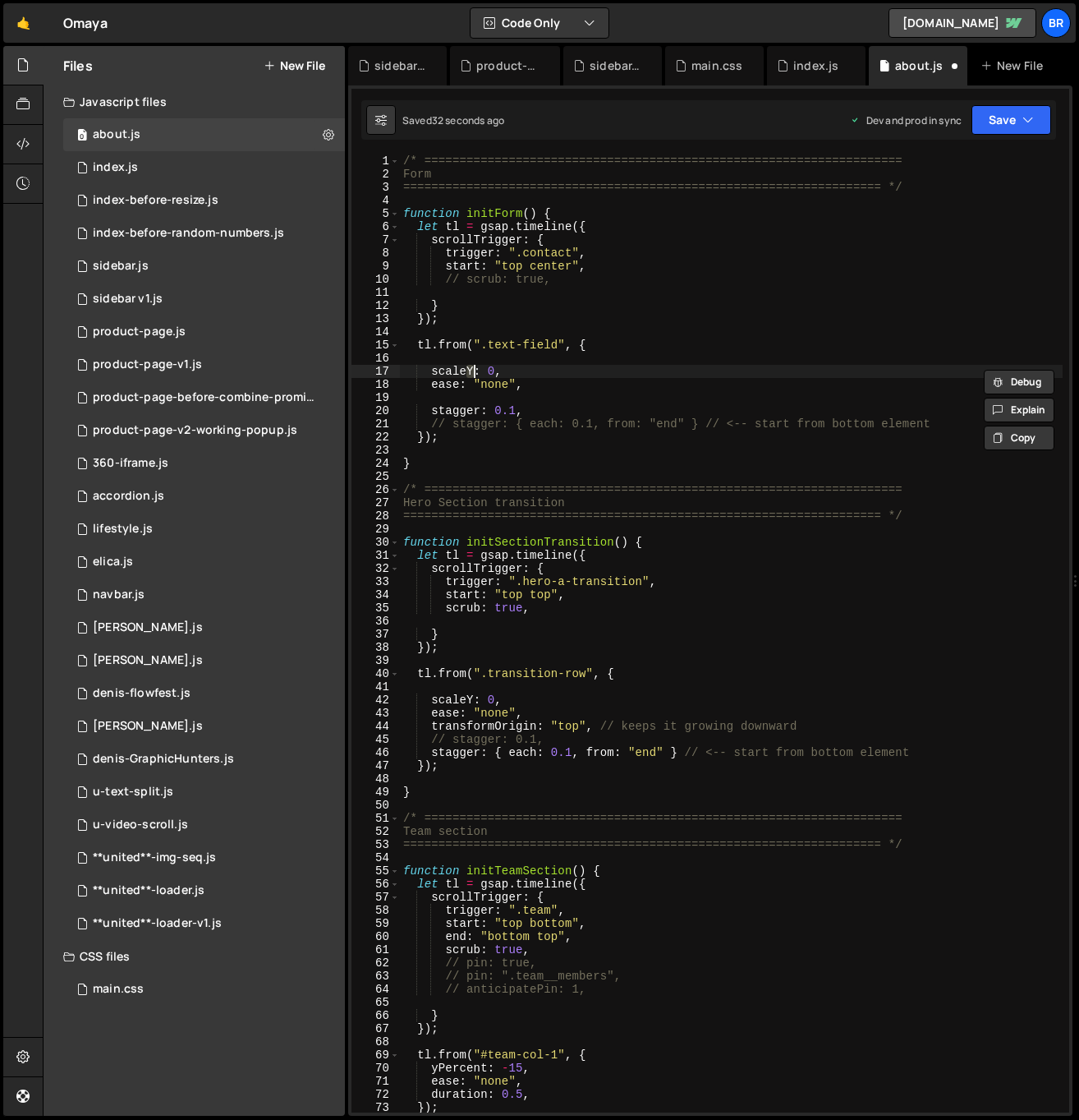
scroll to position [6086, 0]
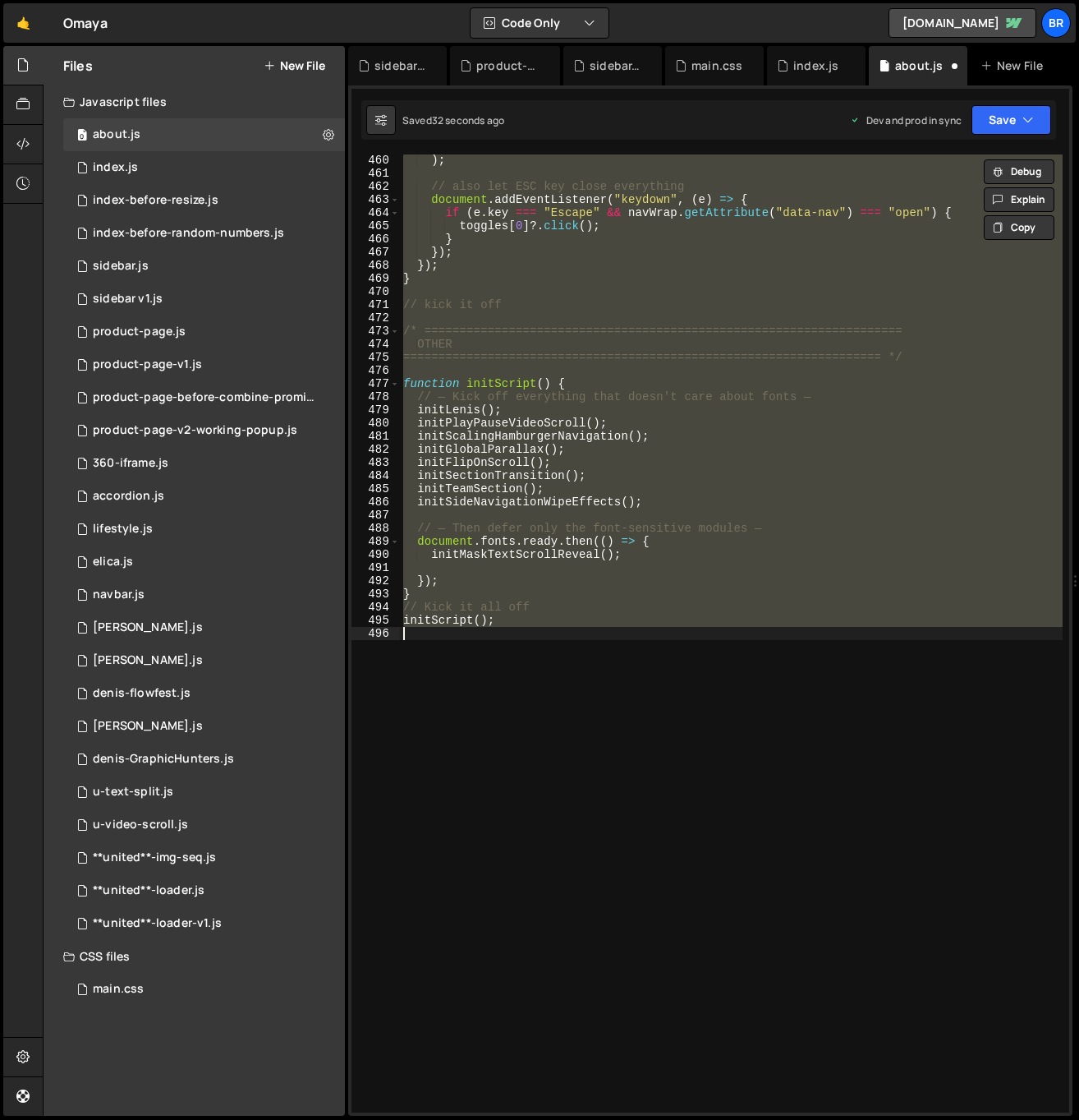
type textarea "transformOrigin: "top", // keeps it growing downward"
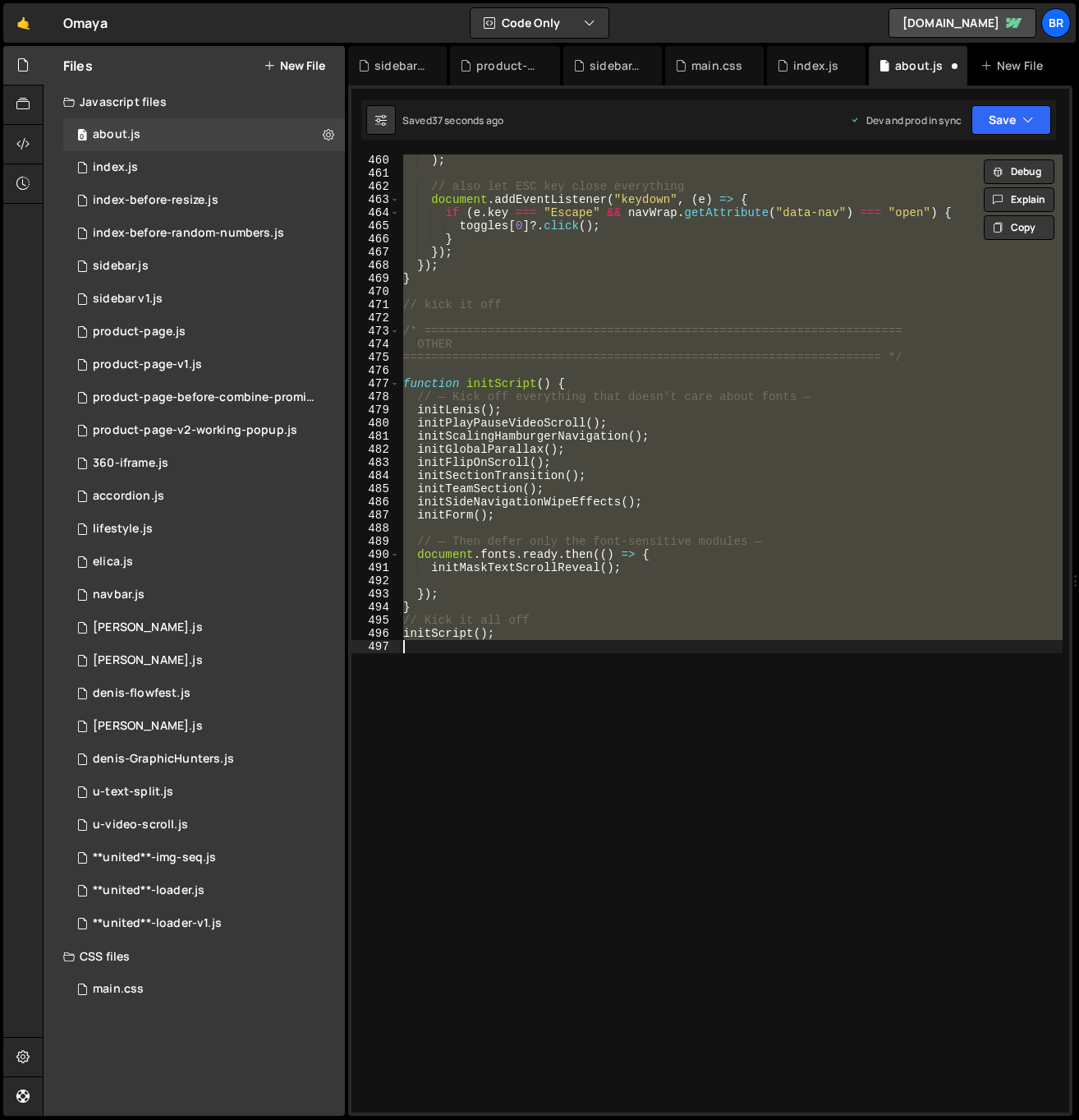
click at [662, 406] on div ") ; // also let ESC key close everything document . addEventListener ( "keydown…" at bounding box center [731, 634] width 662 height 958
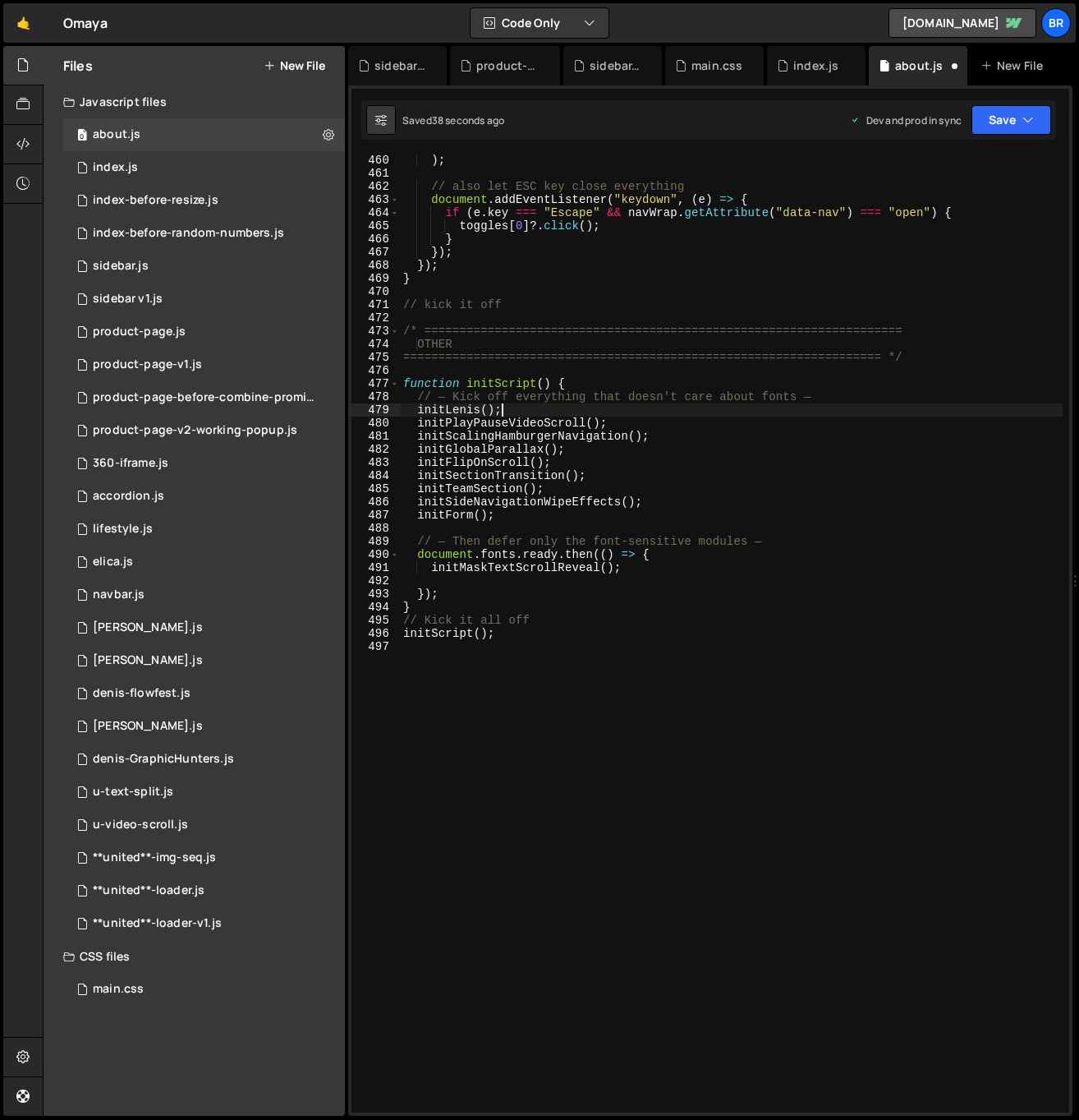
type textarea "/* ===================================================================="
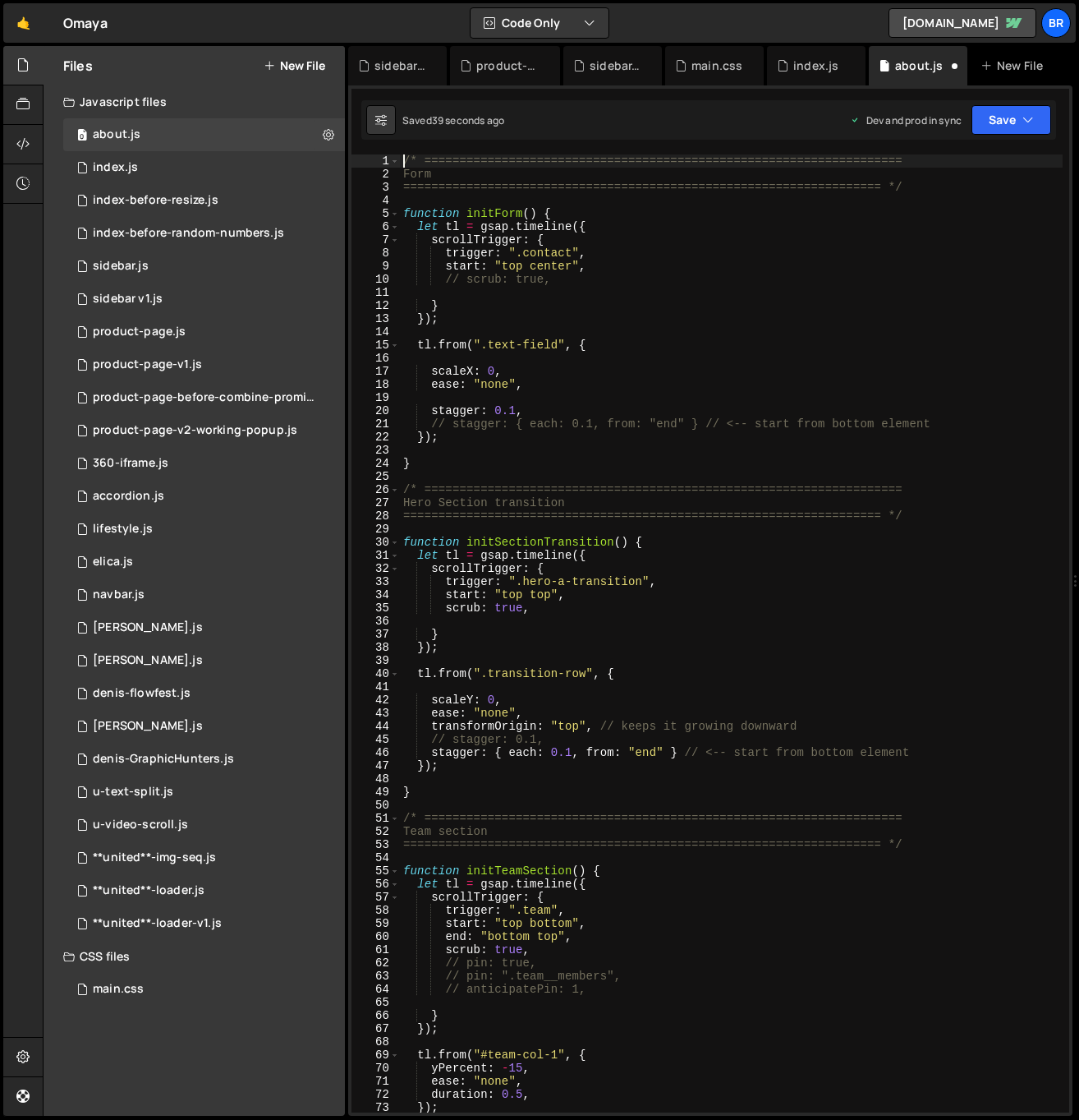
scroll to position [0, 0]
click at [629, 390] on div "/* ==================================================================== Form ==…" at bounding box center [731, 647] width 662 height 985
type textarea "ease: "none","
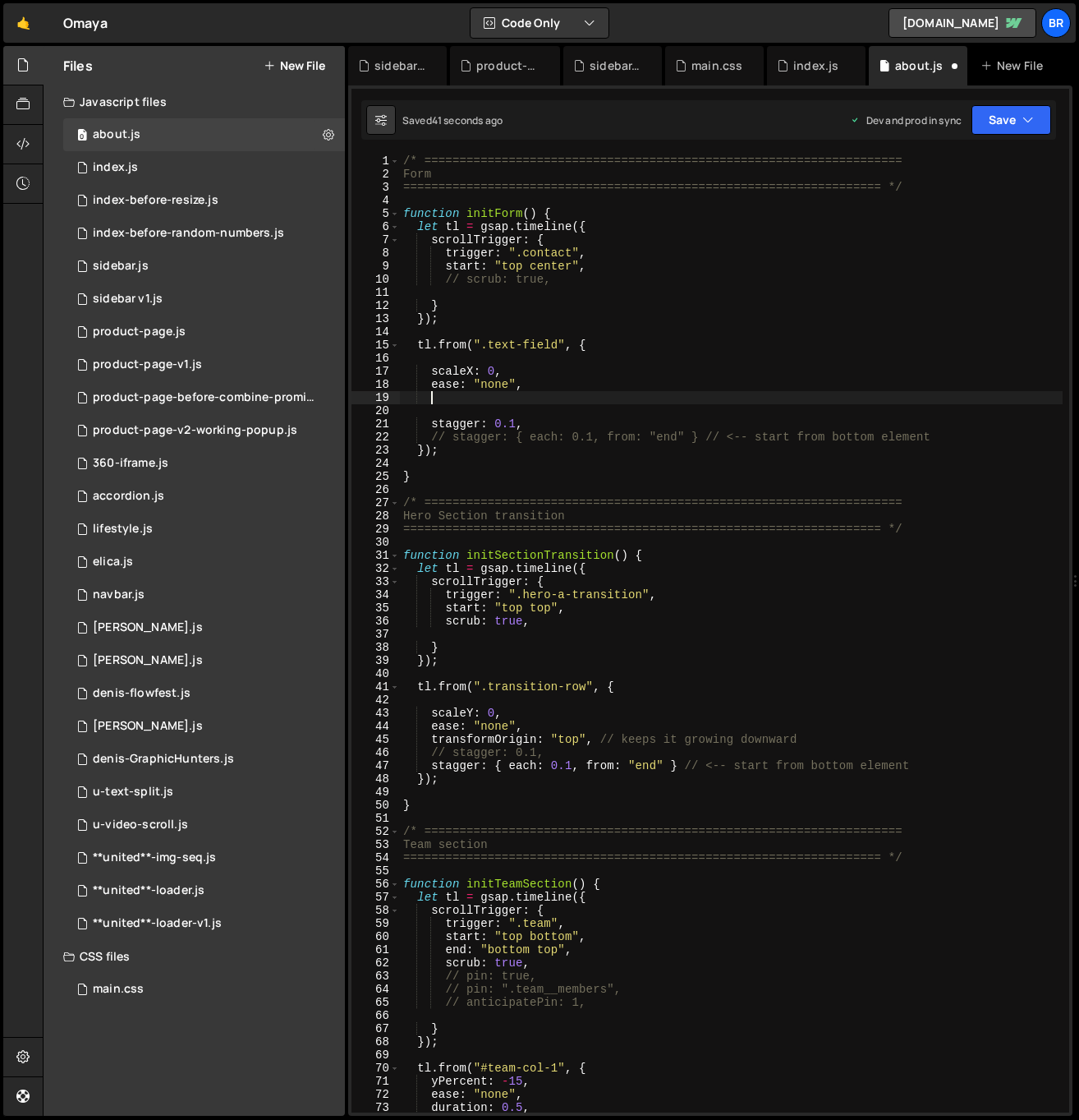
paste textarea "transformOrigin: "top", // keeps it growing downward"
click at [567, 401] on div "/* ==================================================================== Form ==…" at bounding box center [731, 647] width 662 height 985
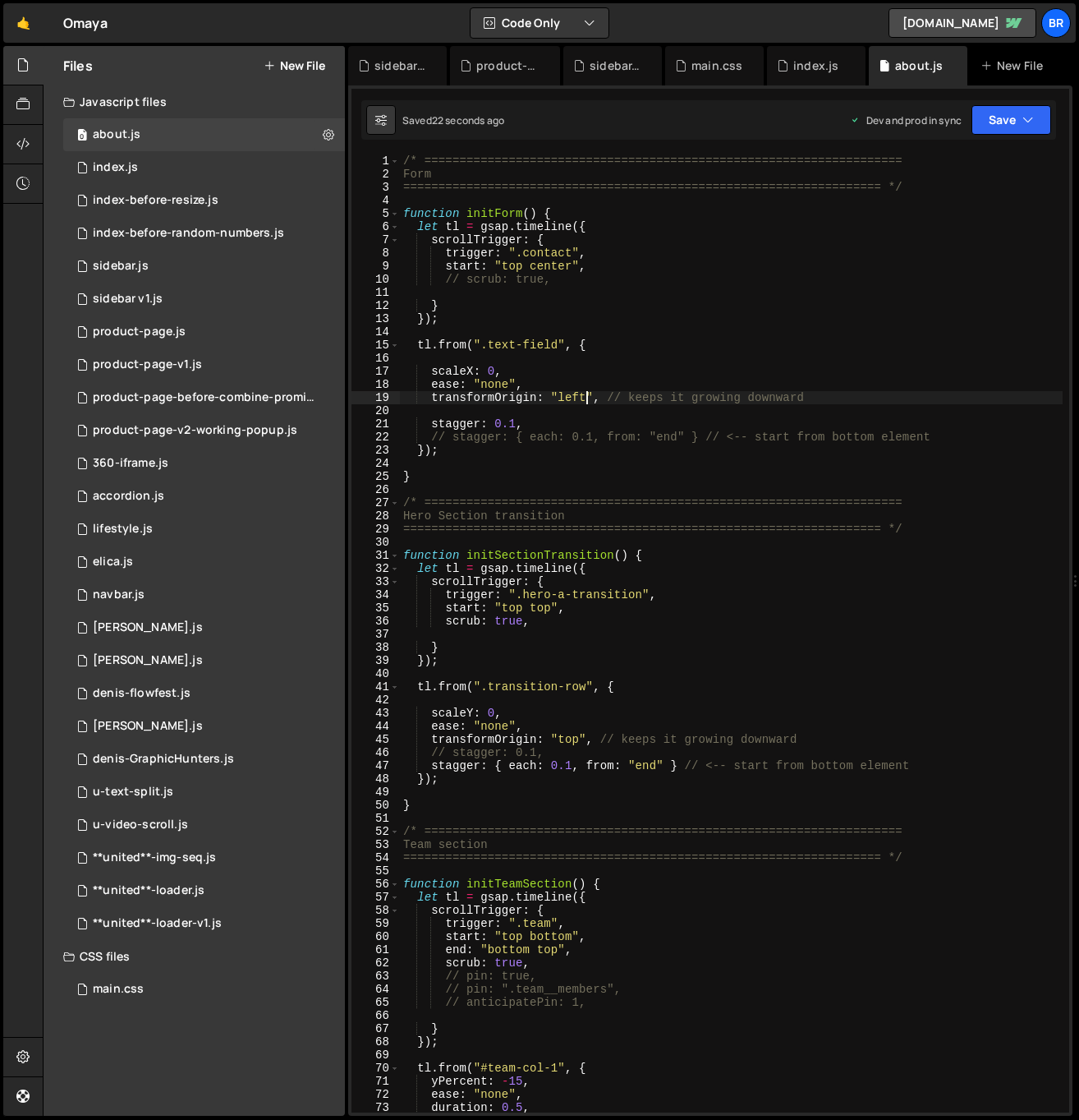
click at [524, 384] on div "/* ==================================================================== Form ==…" at bounding box center [731, 647] width 662 height 985
click at [521, 368] on div "/* ==================================================================== Form ==…" at bounding box center [731, 647] width 662 height 985
type textarea "scaleX: 0,"
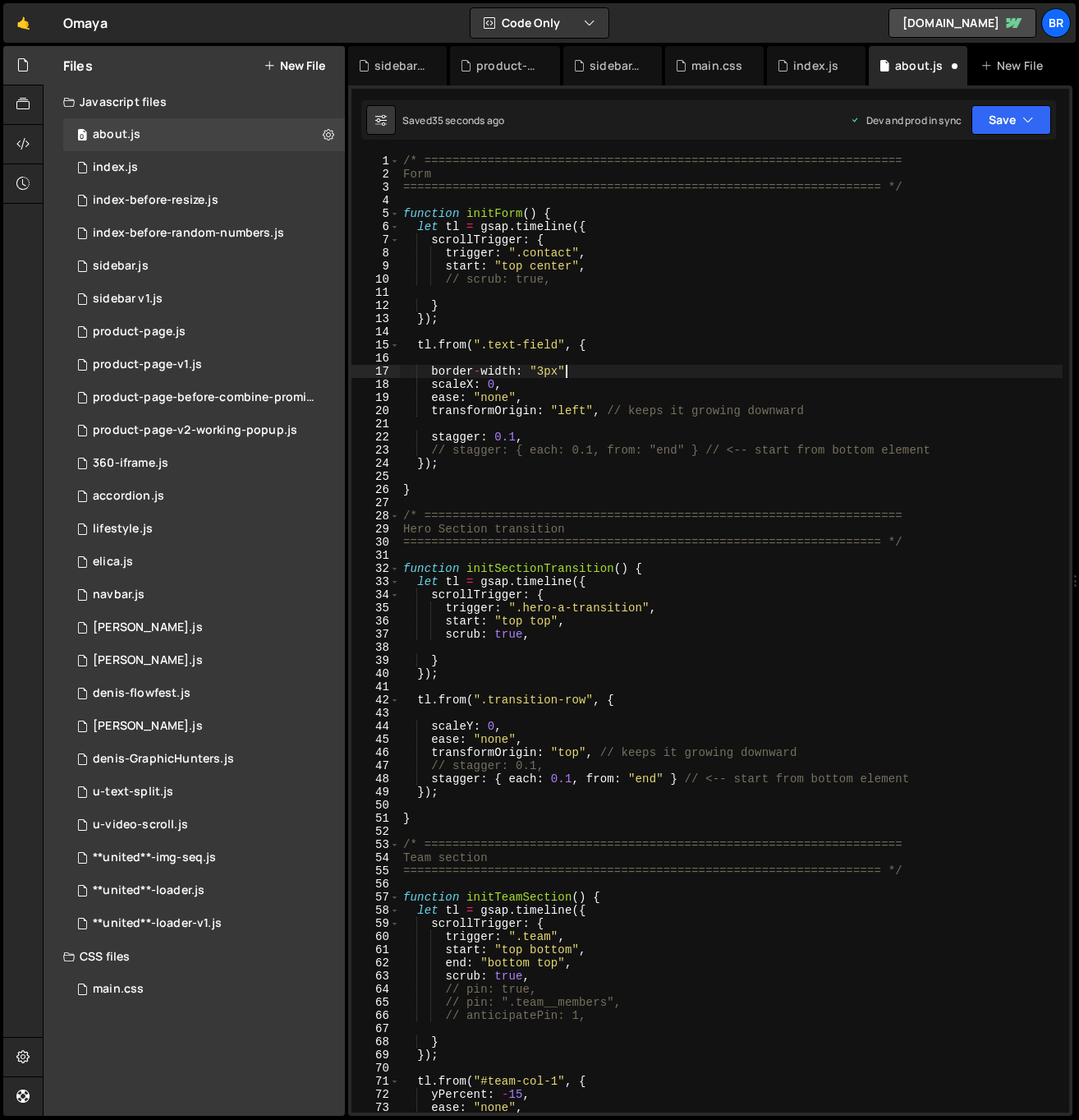
scroll to position [0, 11]
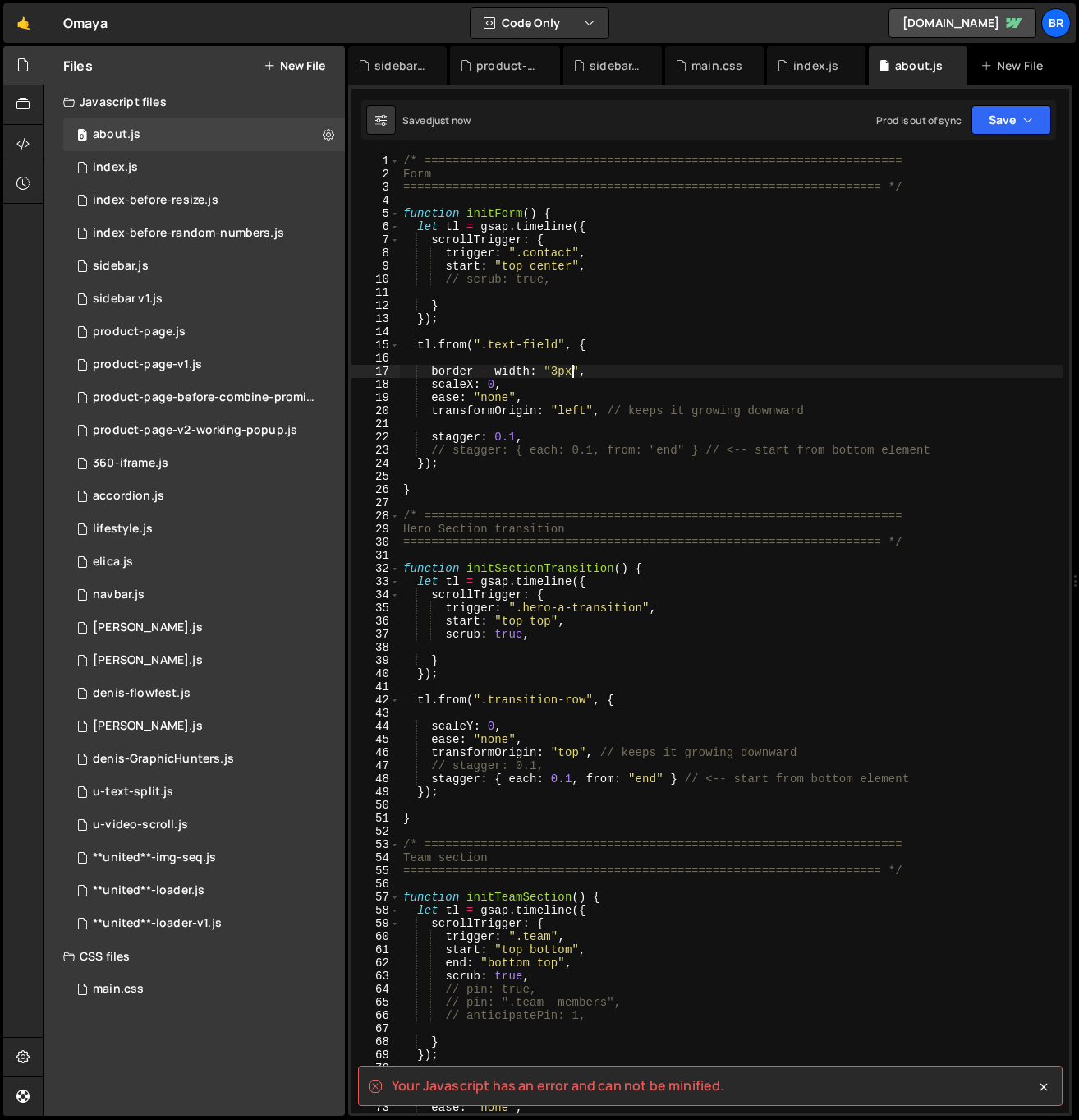
click at [498, 371] on div "/* ==================================================================== Form ==…" at bounding box center [731, 647] width 662 height 985
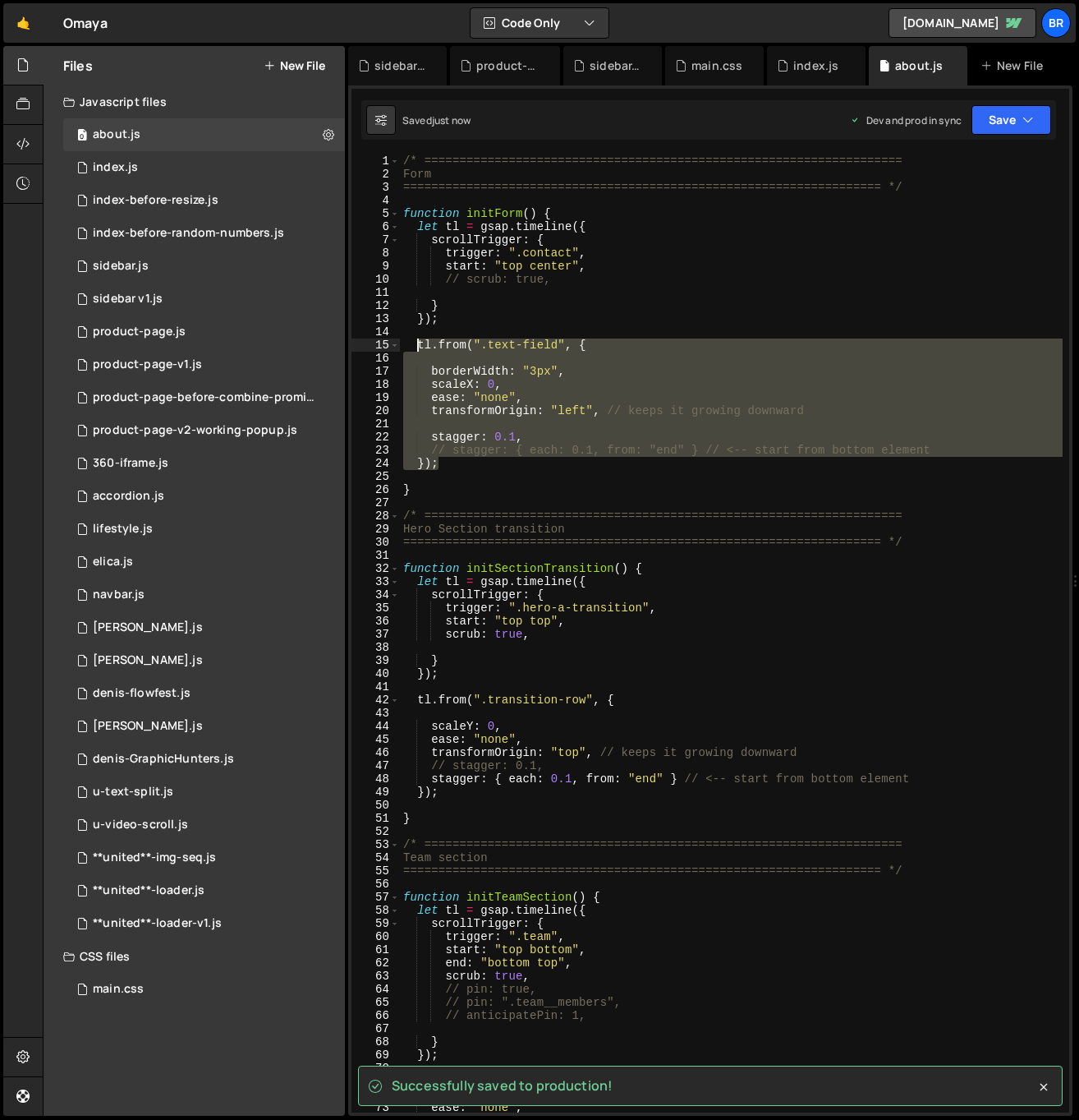
drag, startPoint x: 442, startPoint y: 407, endPoint x: 416, endPoint y: 346, distance: 66.3
click at [416, 346] on div "/* ==================================================================== Form ==…" at bounding box center [731, 647] width 662 height 985
type textarea "tl.from(".text-field", {"
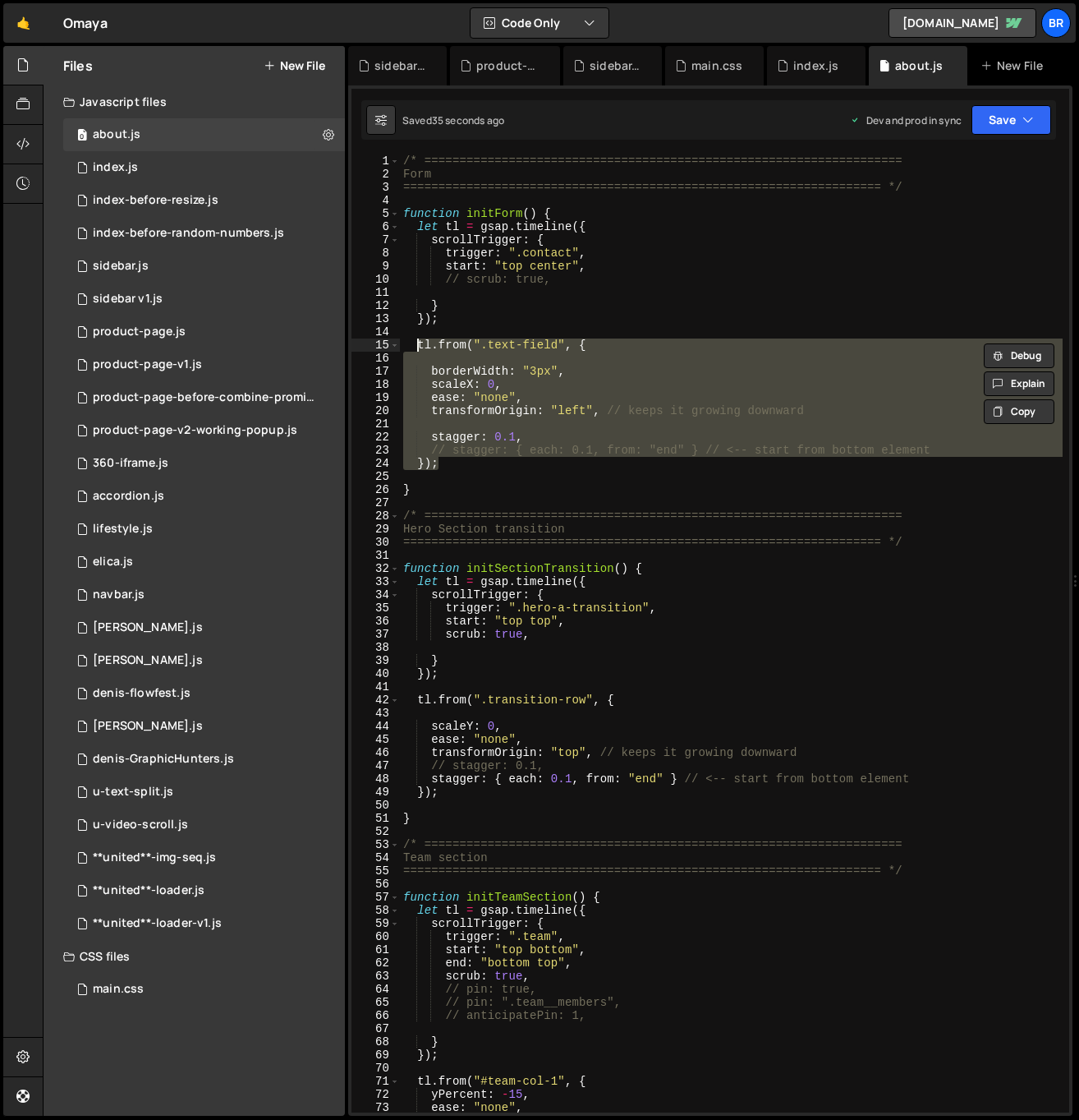
click at [577, 477] on div "/* ==================================================================== Form ==…" at bounding box center [731, 647] width 662 height 985
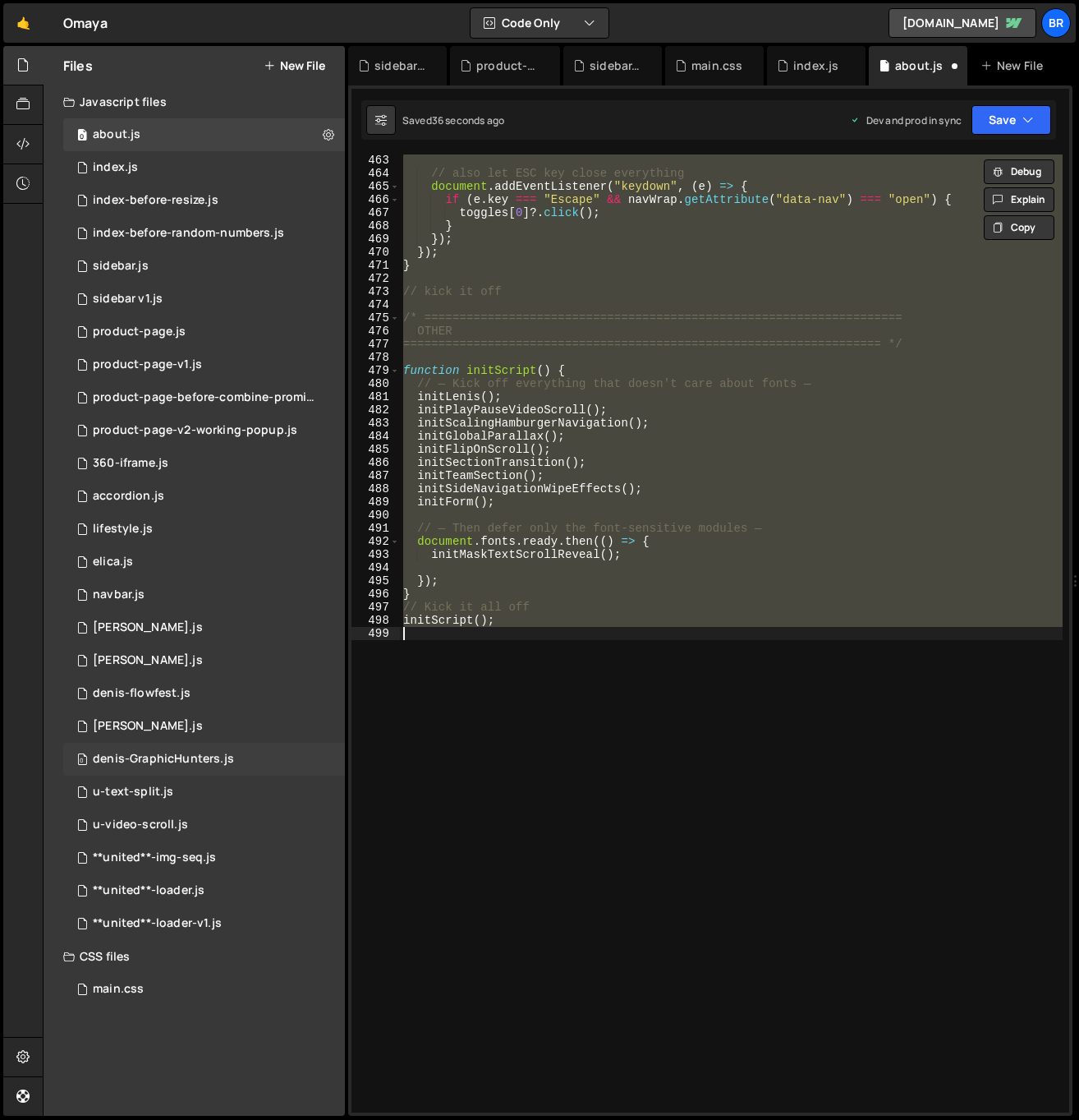
scroll to position [0, 0]
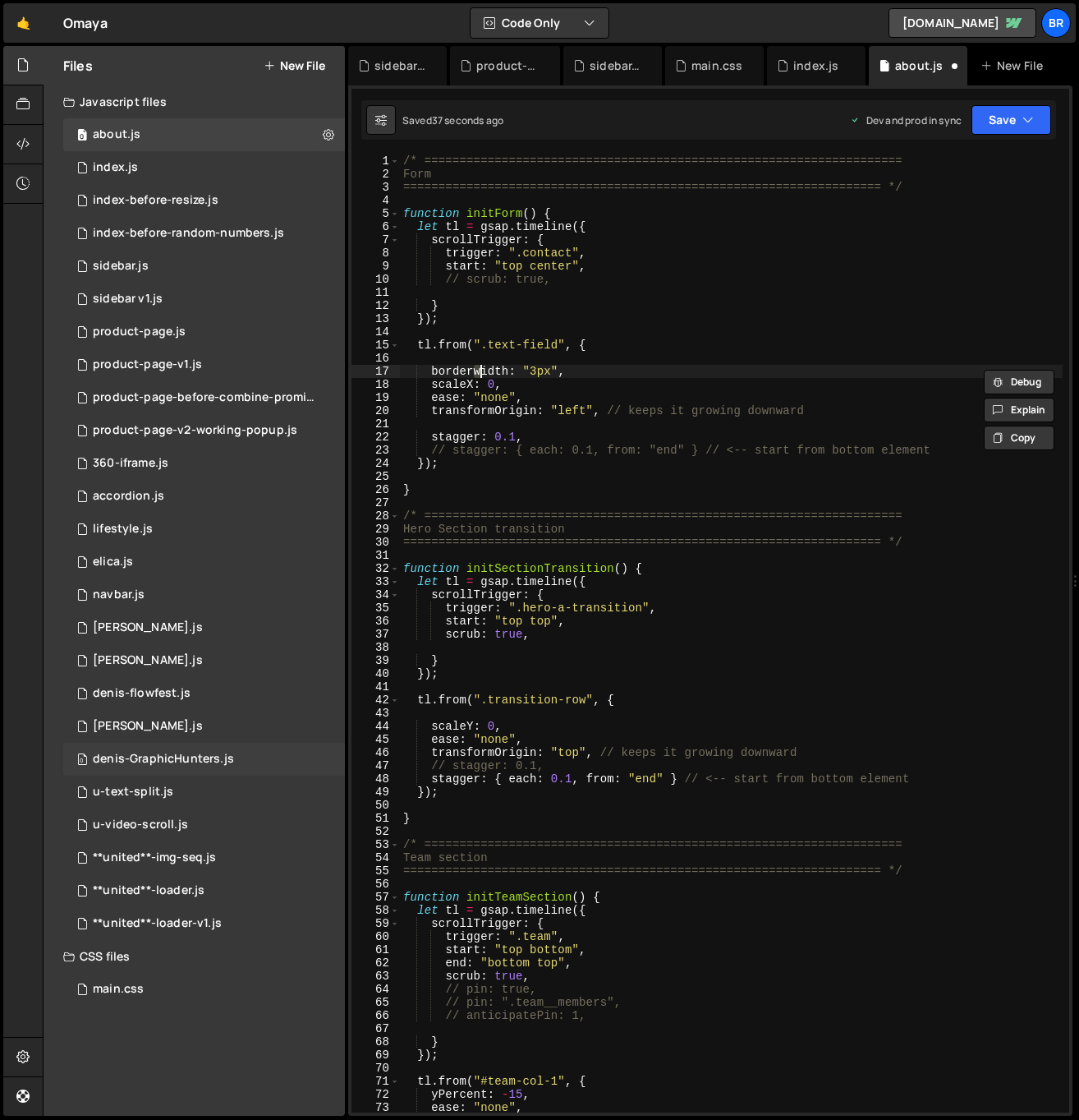
type textarea "border - width: "3px","
click at [593, 375] on div "/* ==================================================================== Form ==…" at bounding box center [731, 647] width 662 height 985
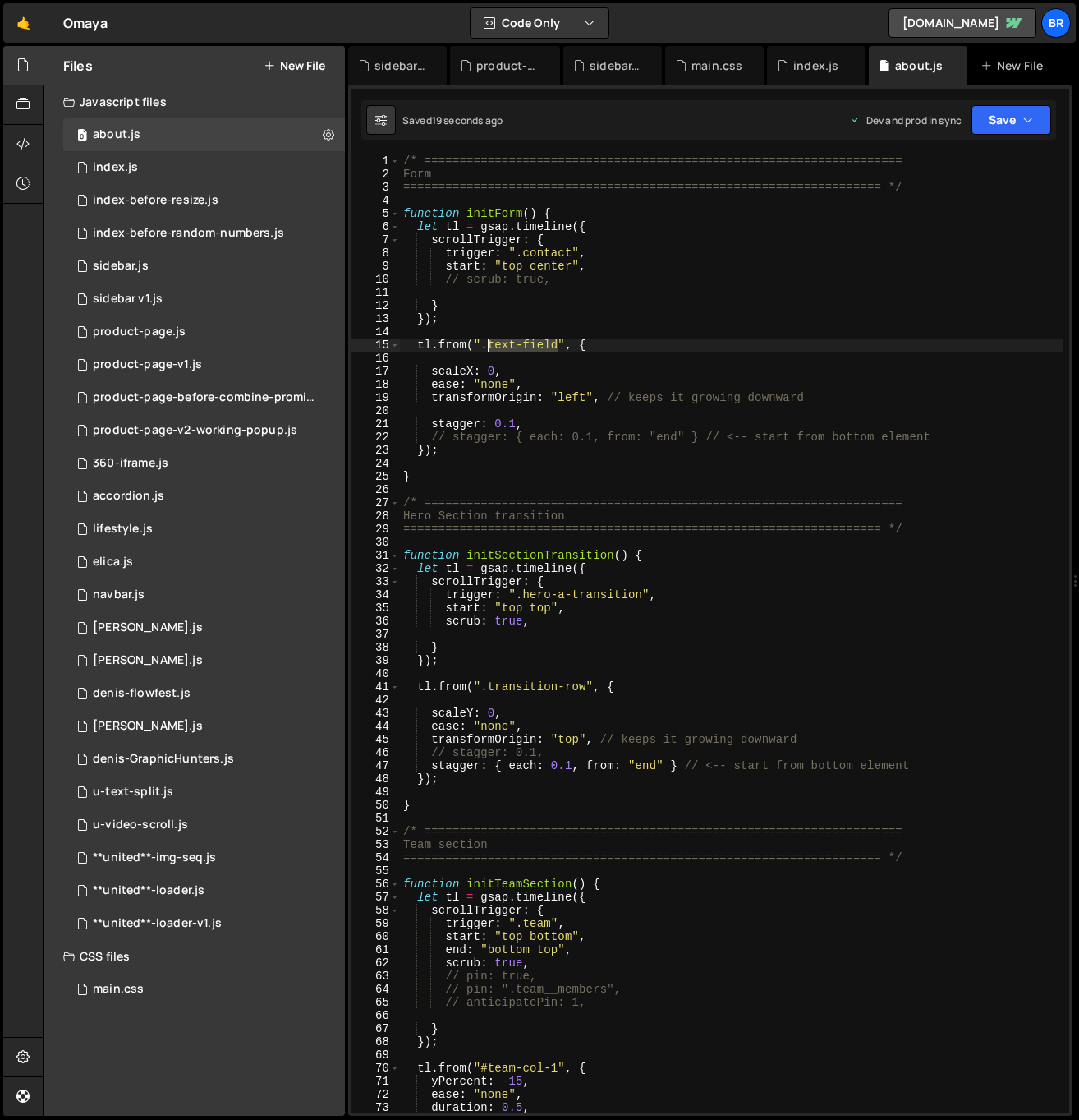
drag, startPoint x: 558, startPoint y: 342, endPoint x: 493, endPoint y: 346, distance: 65.1
click at [488, 343] on div "/* ==================================================================== Form ==…" at bounding box center [731, 647] width 662 height 985
paste textarea "-wrap"
click at [707, 373] on div "/* ==================================================================== Form ==…" at bounding box center [731, 647] width 662 height 985
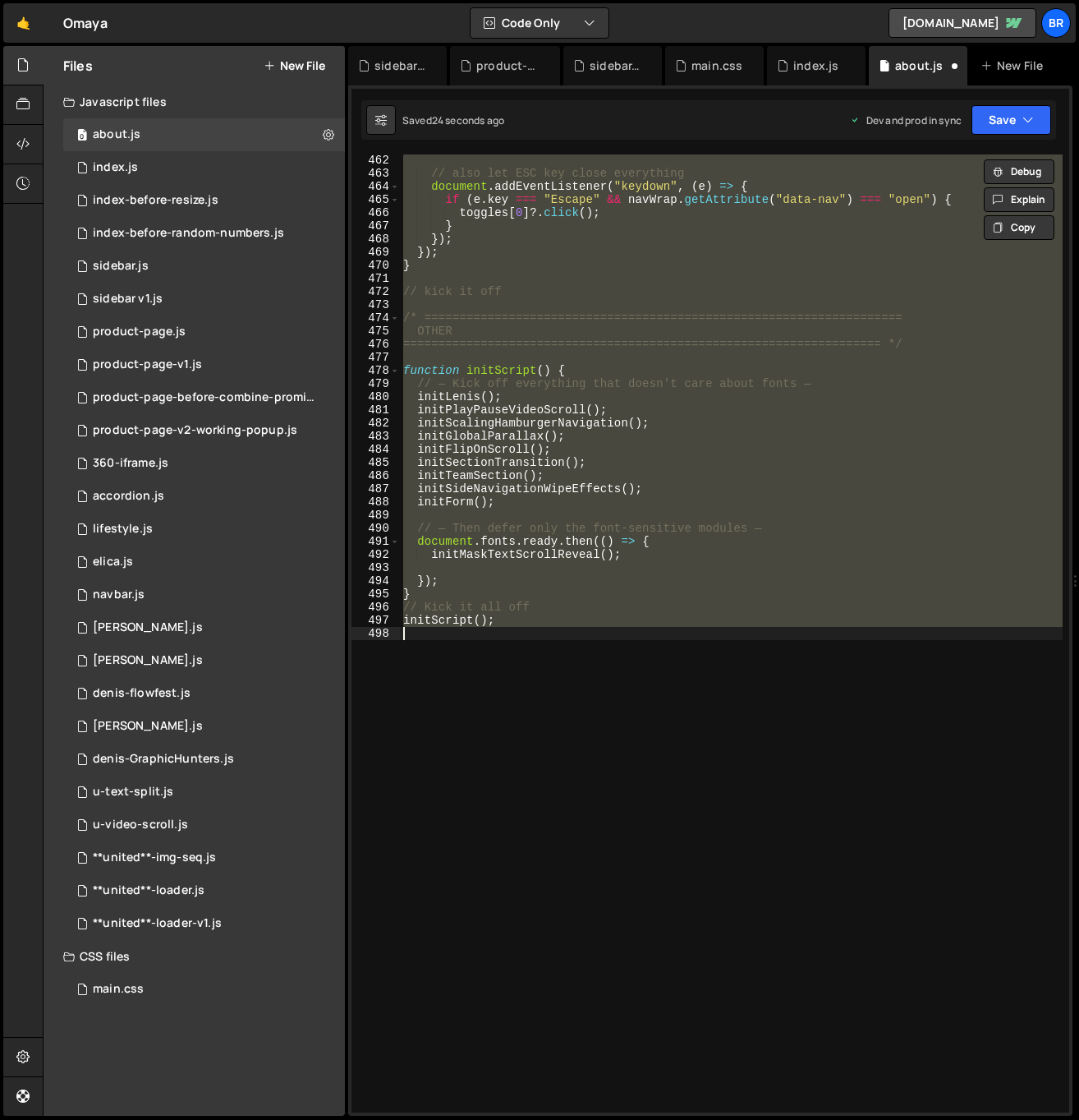
scroll to position [6113, 0]
type textarea "tl.from(".text-field", {"
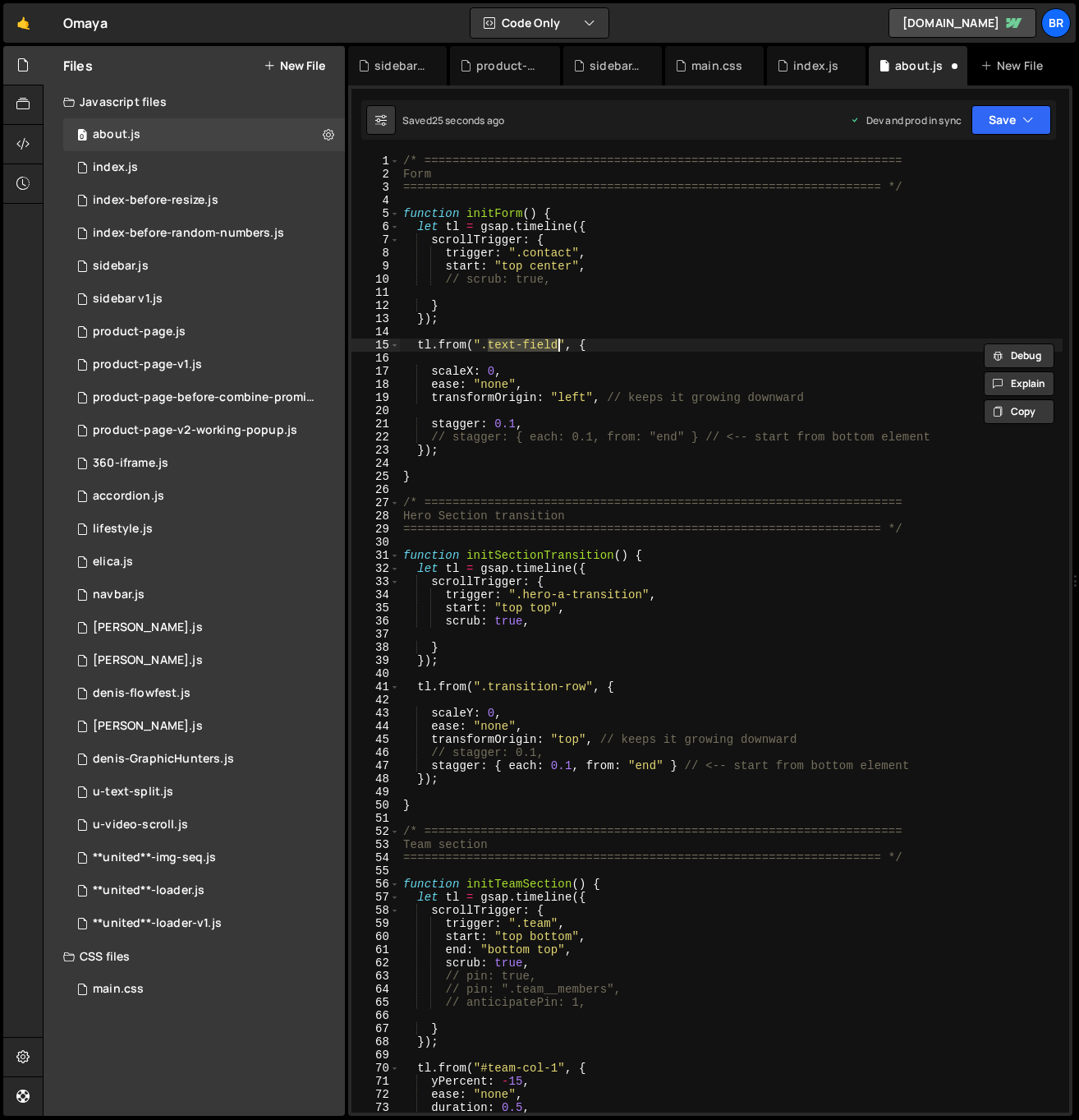
click at [710, 363] on div "/* ==================================================================== Form ==…" at bounding box center [731, 647] width 662 height 985
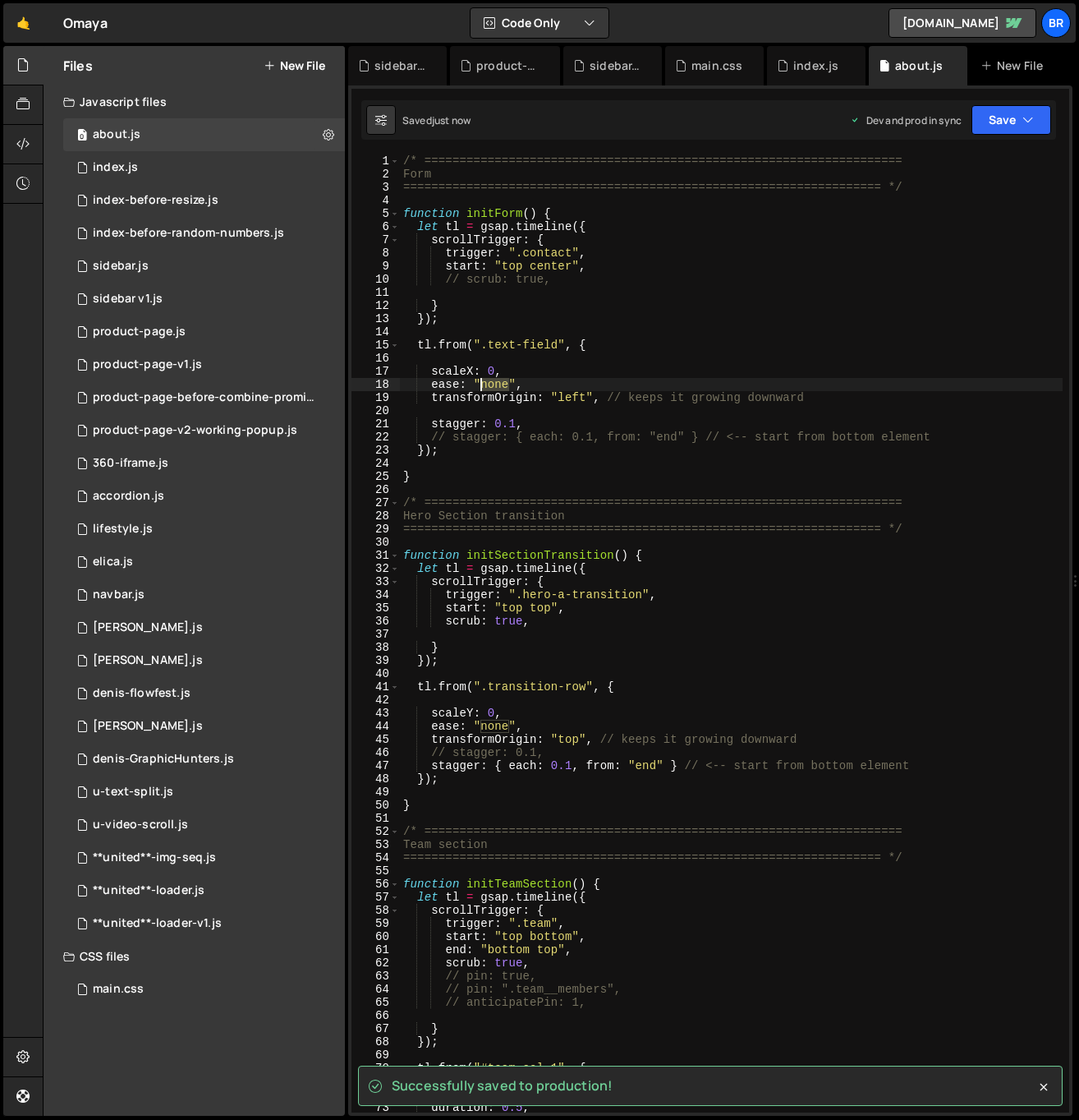
click at [482, 385] on div "/* ==================================================================== Form ==…" at bounding box center [731, 647] width 662 height 985
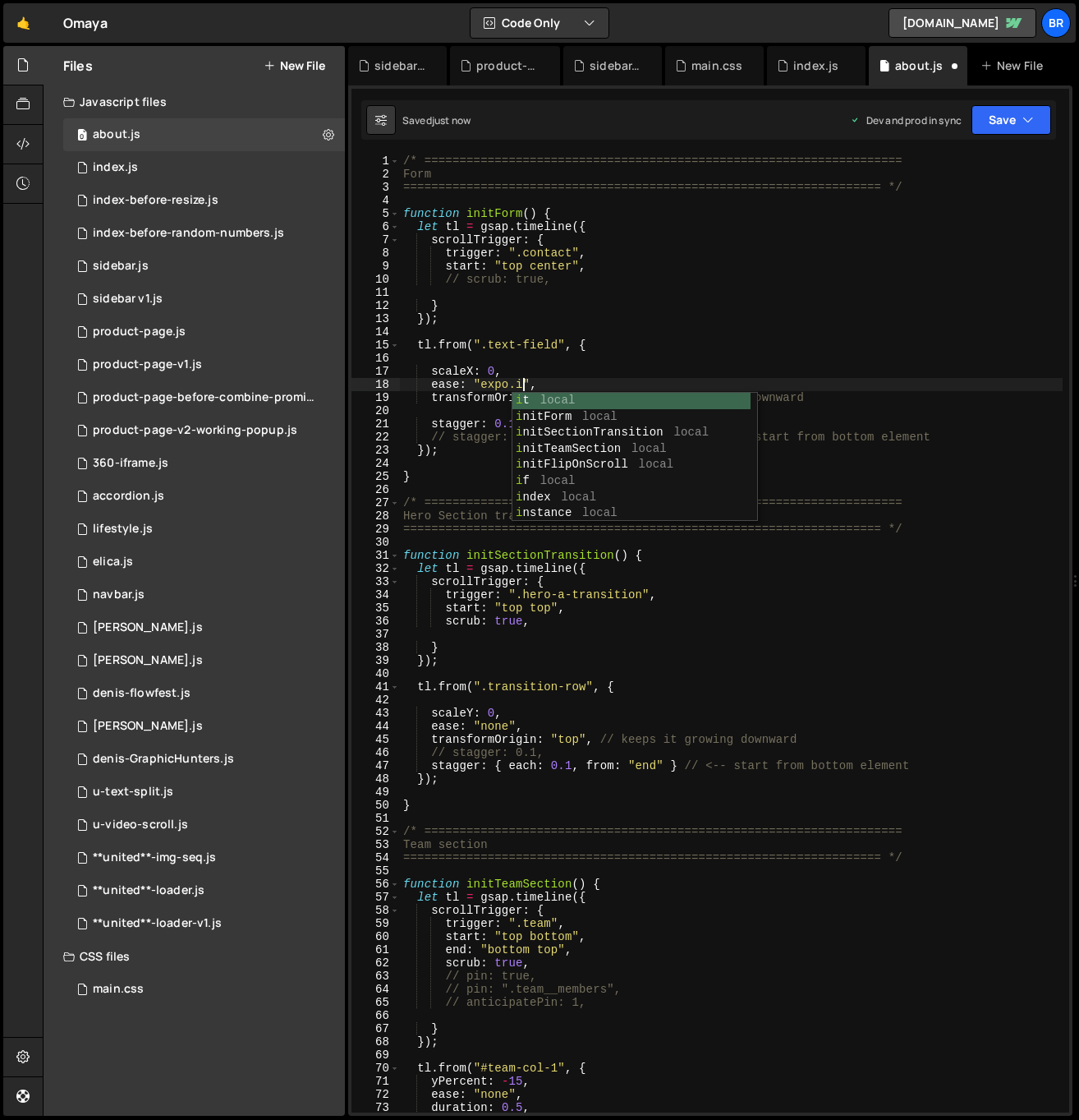
scroll to position [0, 8]
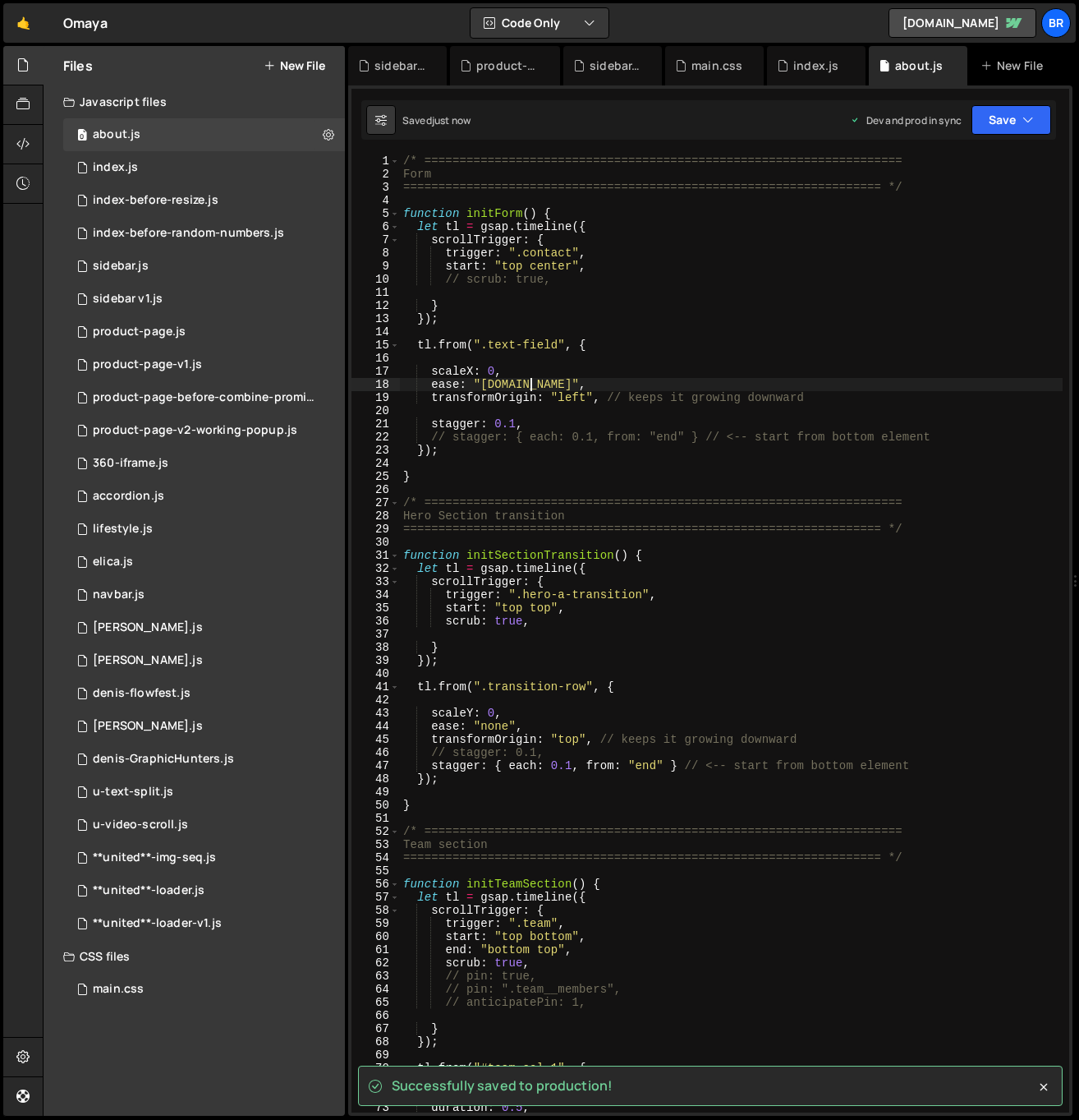
click at [813, 398] on div "/* ==================================================================== Form ==…" at bounding box center [731, 647] width 662 height 985
type textarea "transformOrigin: "left", // keeps it growing downward"
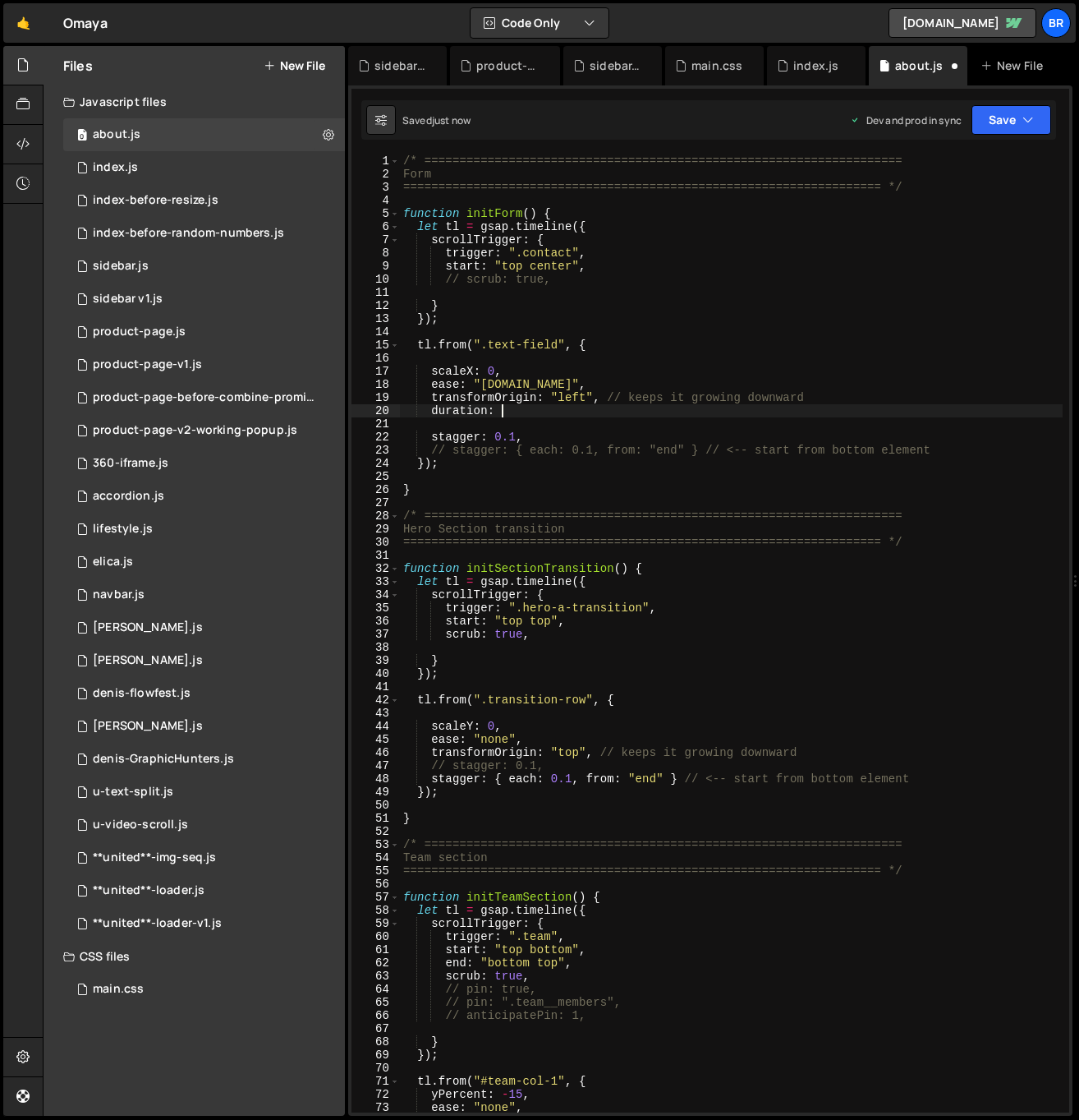
scroll to position [0, 7]
click at [526, 384] on div "/* ==================================================================== Form ==…" at bounding box center [731, 647] width 662 height 985
click at [669, 365] on div "/* ==================================================================== Form ==…" at bounding box center [731, 647] width 662 height 985
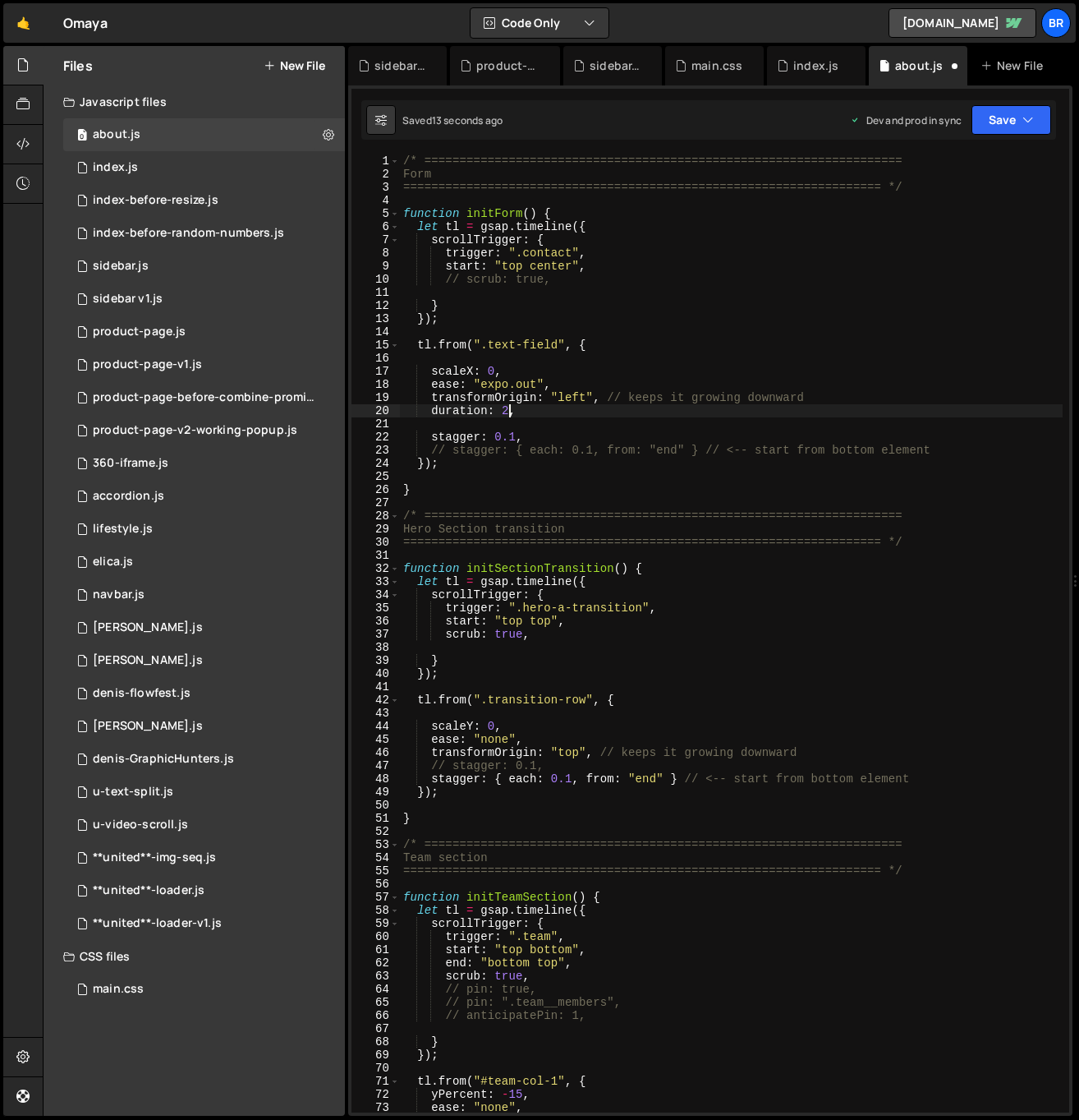
click at [506, 410] on div "/* ==================================================================== Form ==…" at bounding box center [731, 647] width 662 height 985
click at [498, 486] on div "/* ==================================================================== Form ==…" at bounding box center [731, 647] width 662 height 985
paste textarea "text-field-label"
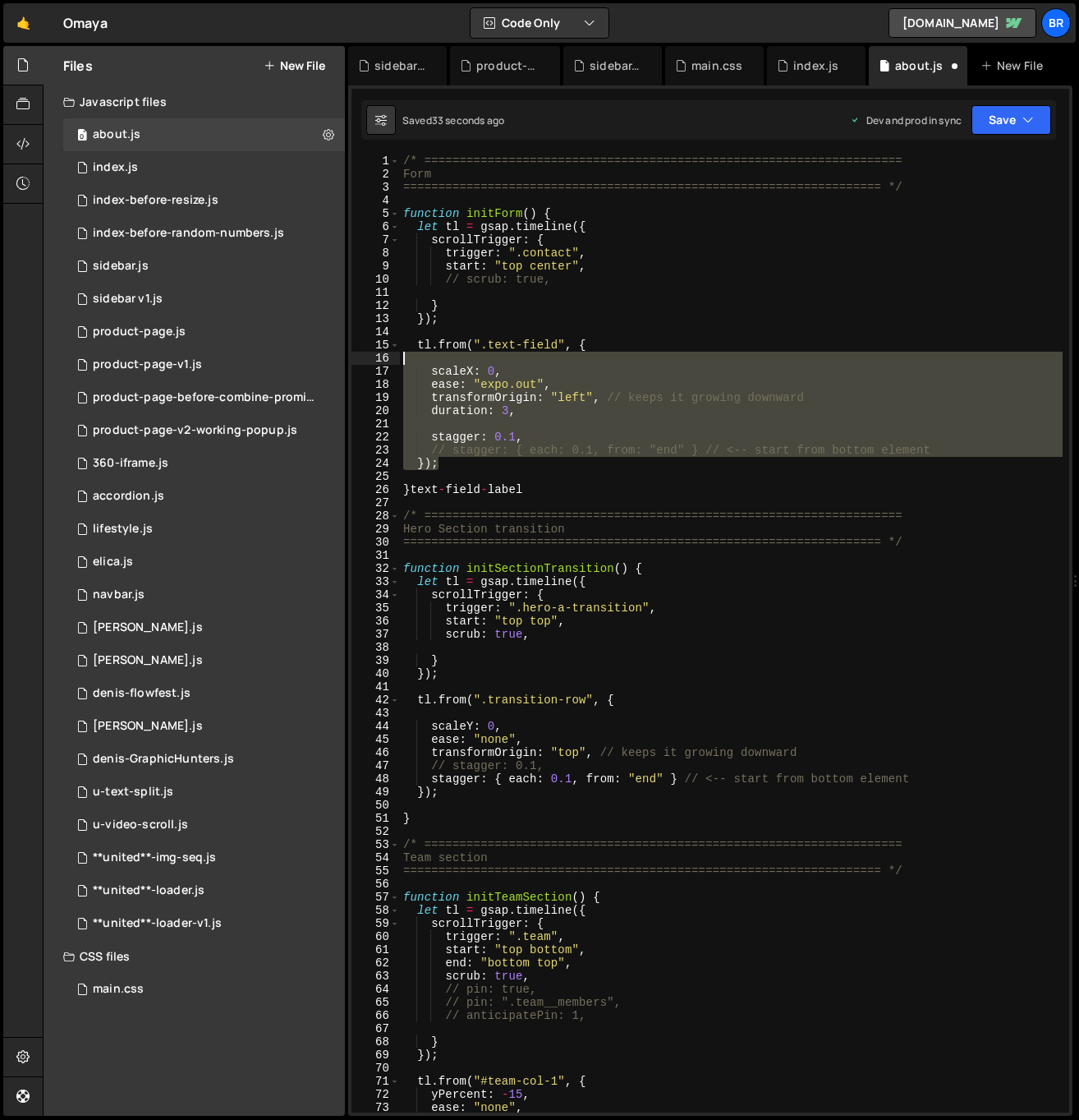
drag, startPoint x: 445, startPoint y: 465, endPoint x: 415, endPoint y: 345, distance: 123.7
click at [415, 345] on div "/* ==================================================================== Form ==…" at bounding box center [731, 647] width 662 height 985
type textarea "tl.from(".text-field", {"
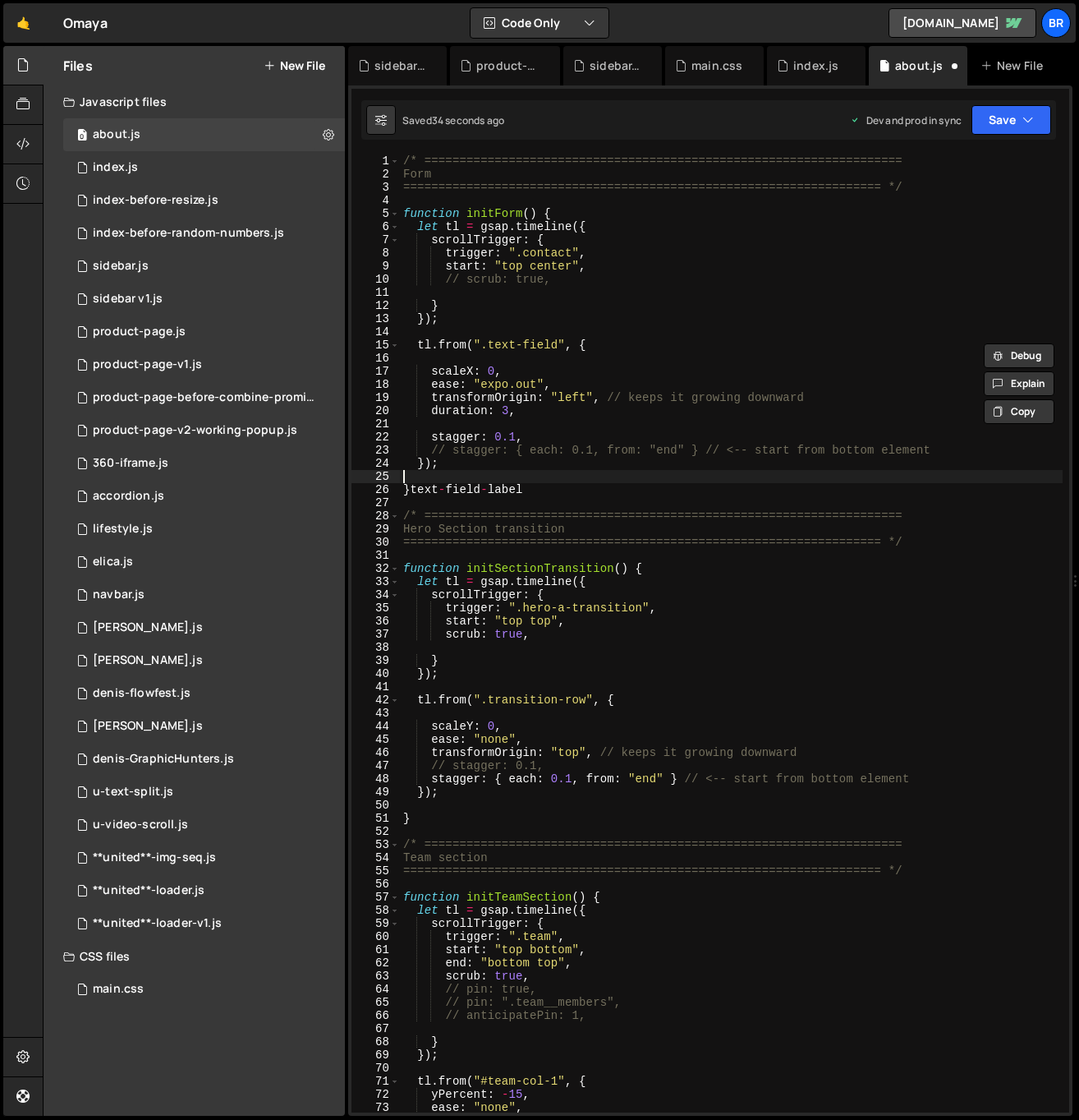
click at [456, 470] on div "/* ==================================================================== Form ==…" at bounding box center [731, 647] width 662 height 985
paste textarea "});"
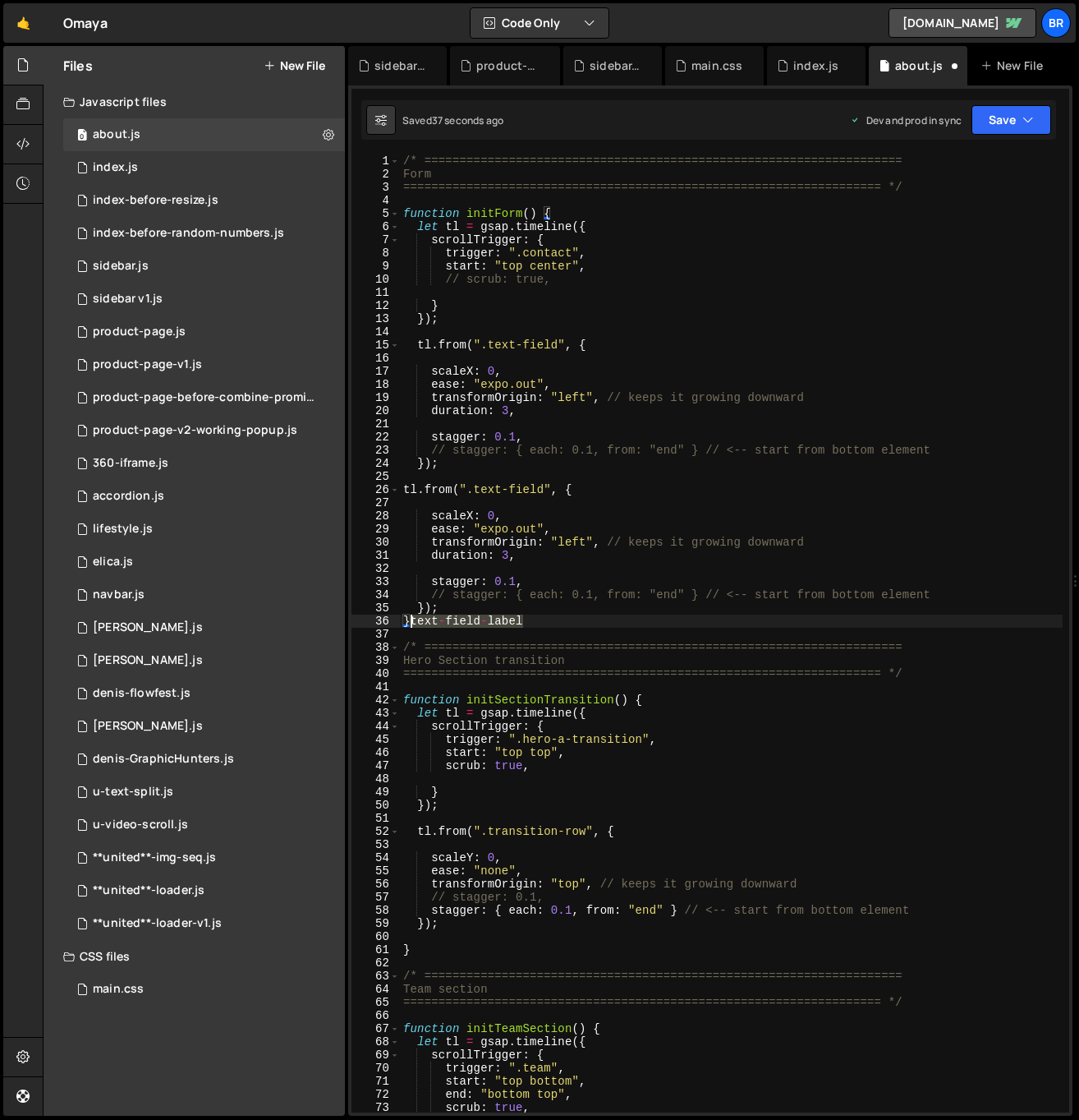
drag, startPoint x: 532, startPoint y: 621, endPoint x: 412, endPoint y: 626, distance: 120.1
click at [412, 626] on div "/* ==================================================================== Form ==…" at bounding box center [731, 647] width 662 height 985
drag, startPoint x: 545, startPoint y: 491, endPoint x: 474, endPoint y: 490, distance: 71.0
click at [474, 490] on div "/* ==================================================================== Form ==…" at bounding box center [731, 647] width 662 height 985
paste textarea "-label"
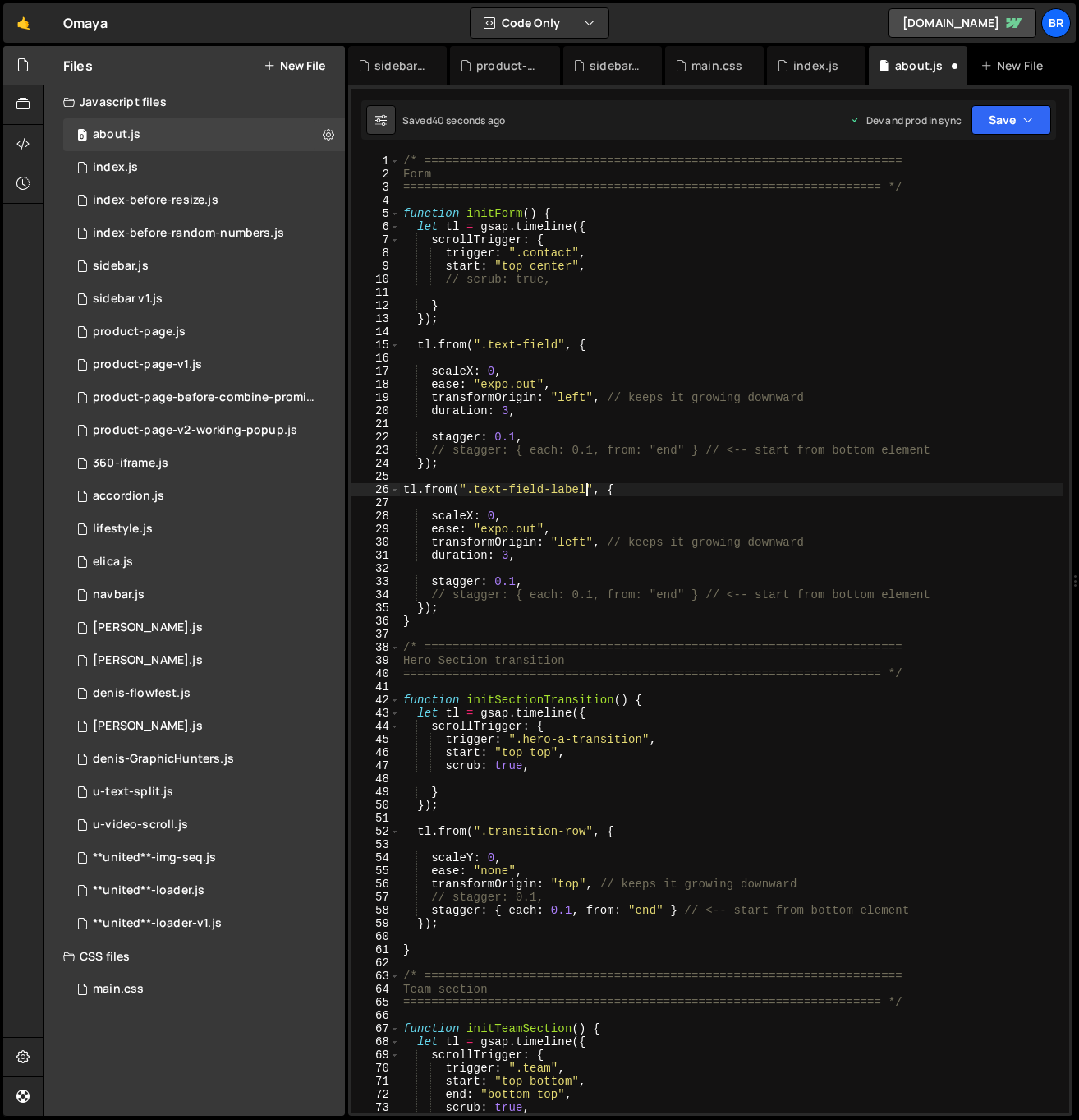
click at [423, 604] on div "/* ==================================================================== Form ==…" at bounding box center [731, 647] width 662 height 985
type textarea "},"<");"
click at [535, 565] on div "/* ==================================================================== Form ==…" at bounding box center [731, 647] width 662 height 985
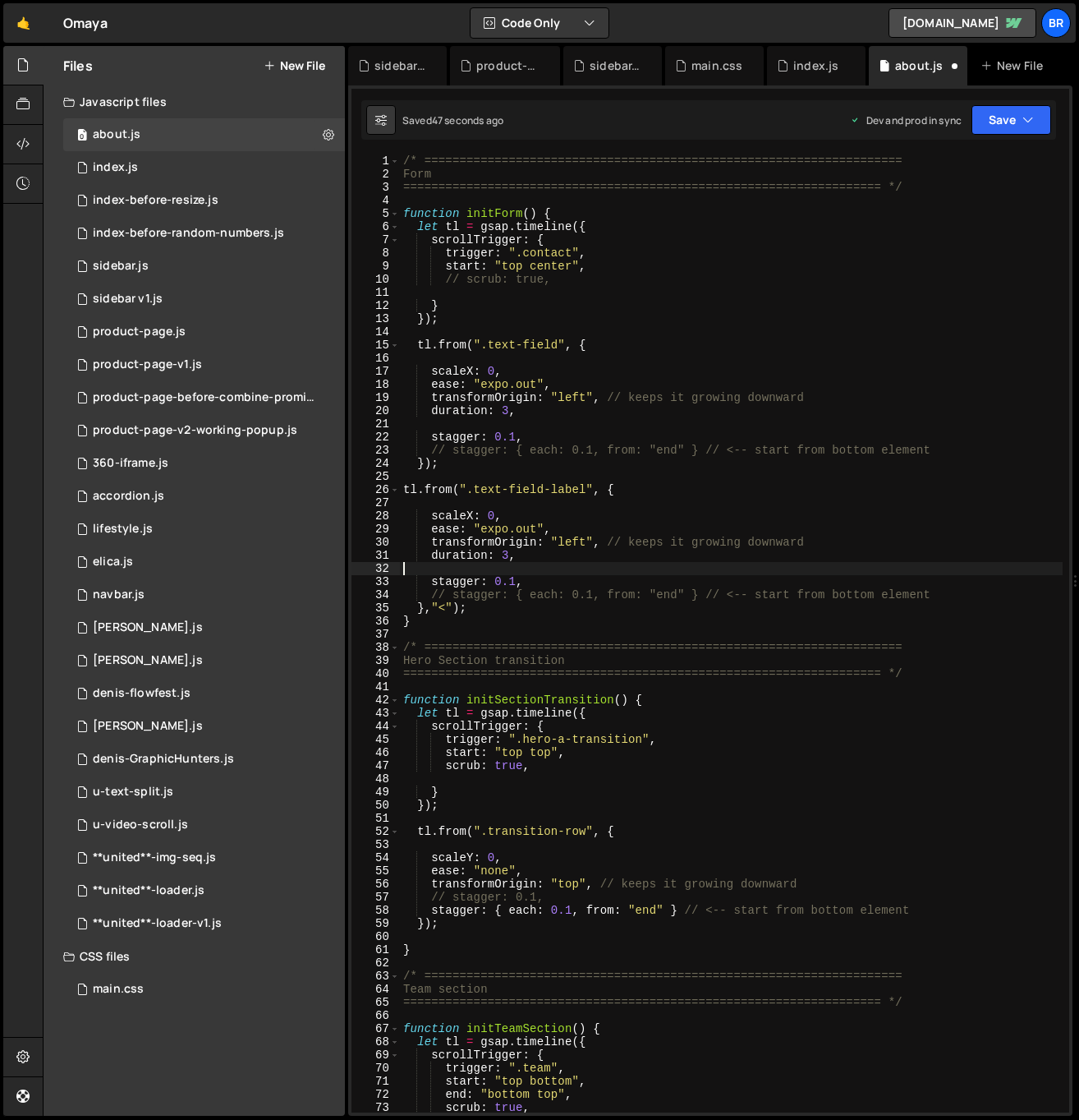
click at [503, 516] on div "/* ==================================================================== Form ==…" at bounding box center [731, 647] width 662 height 985
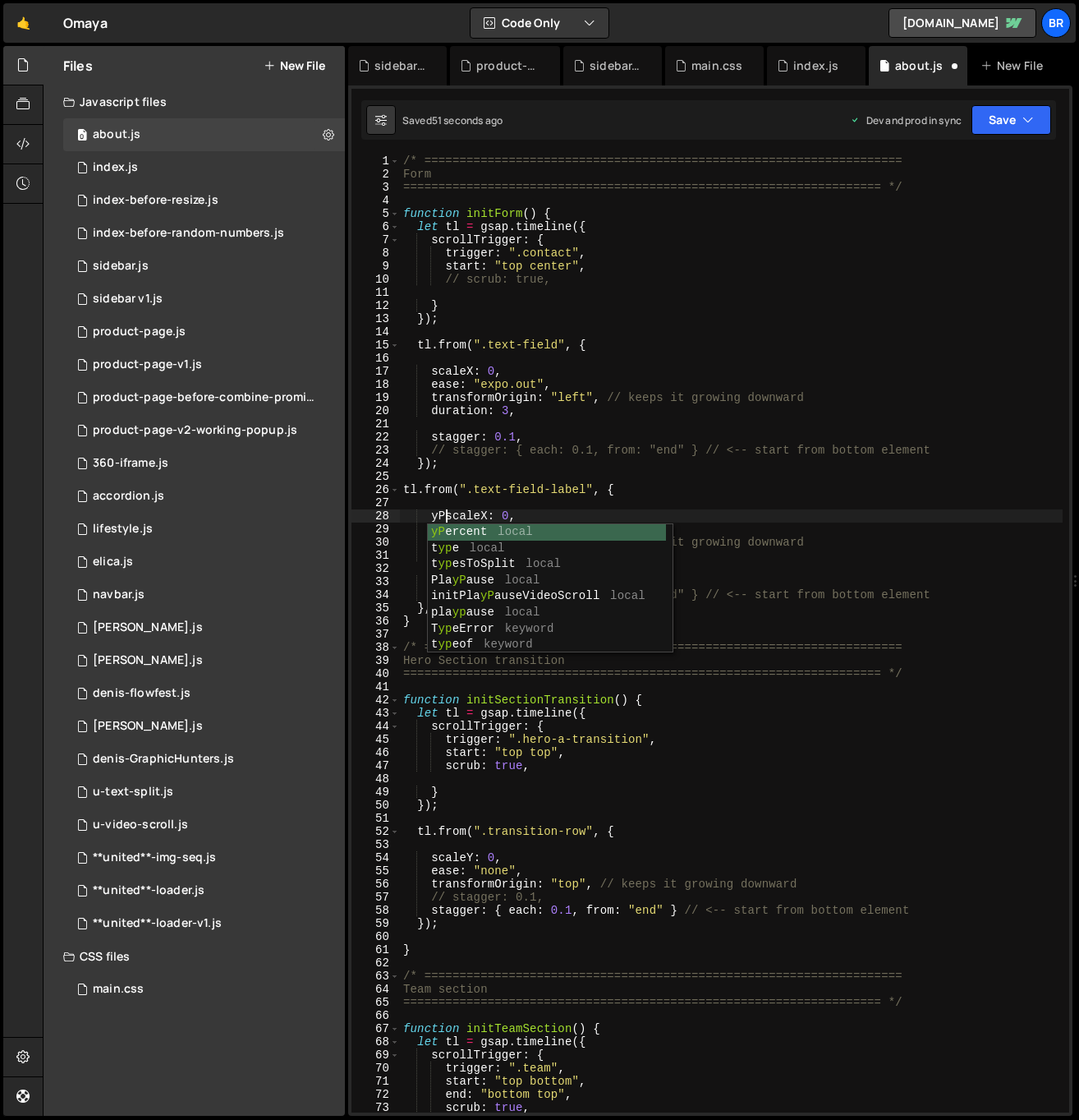
scroll to position [0, 3]
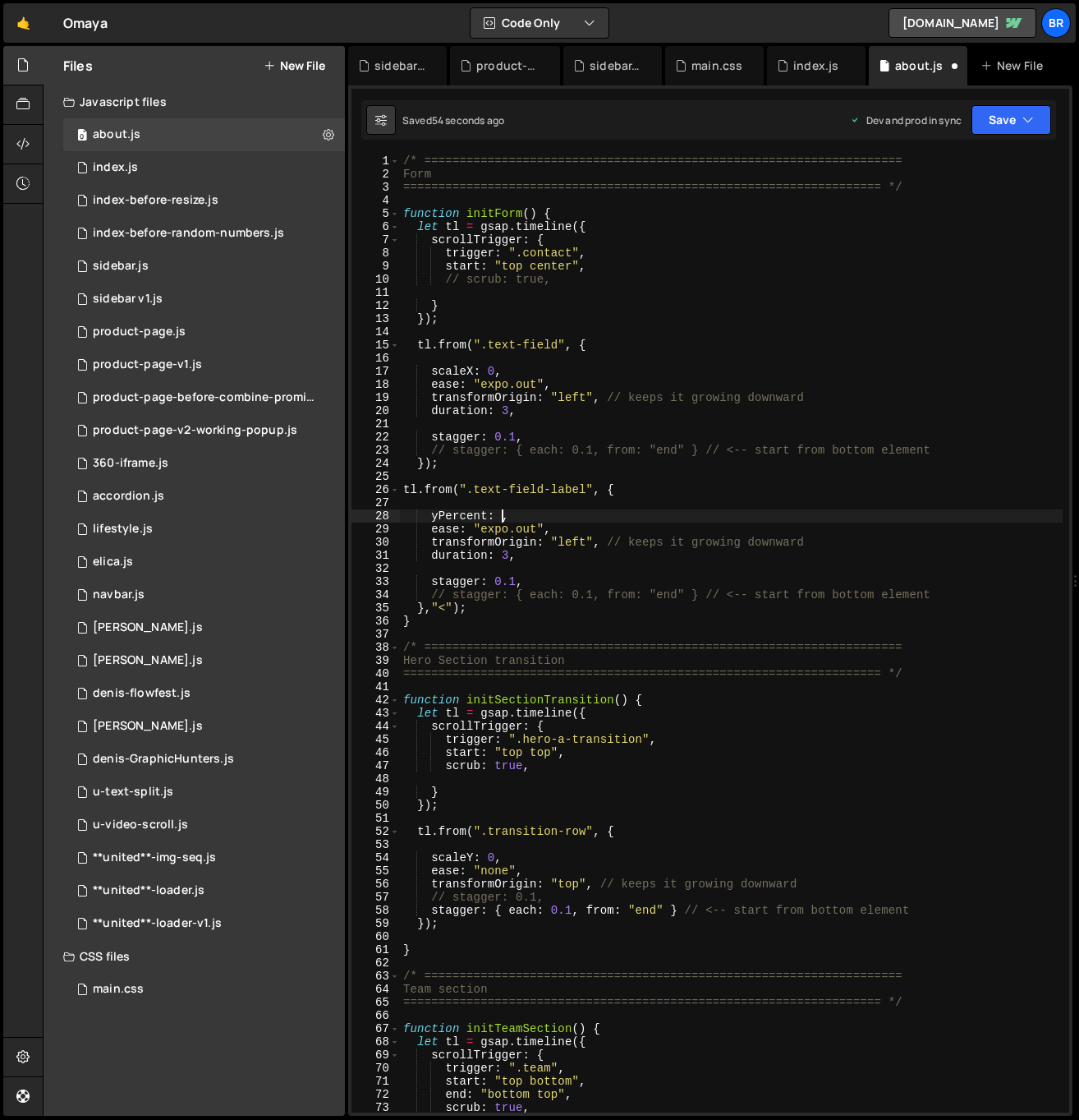
type textarea "yPercent: 10,"
click at [540, 506] on div "/* ==================================================================== Form ==…" at bounding box center [731, 647] width 662 height 985
click at [515, 515] on div "/* ==================================================================== Form ==…" at bounding box center [731, 647] width 662 height 985
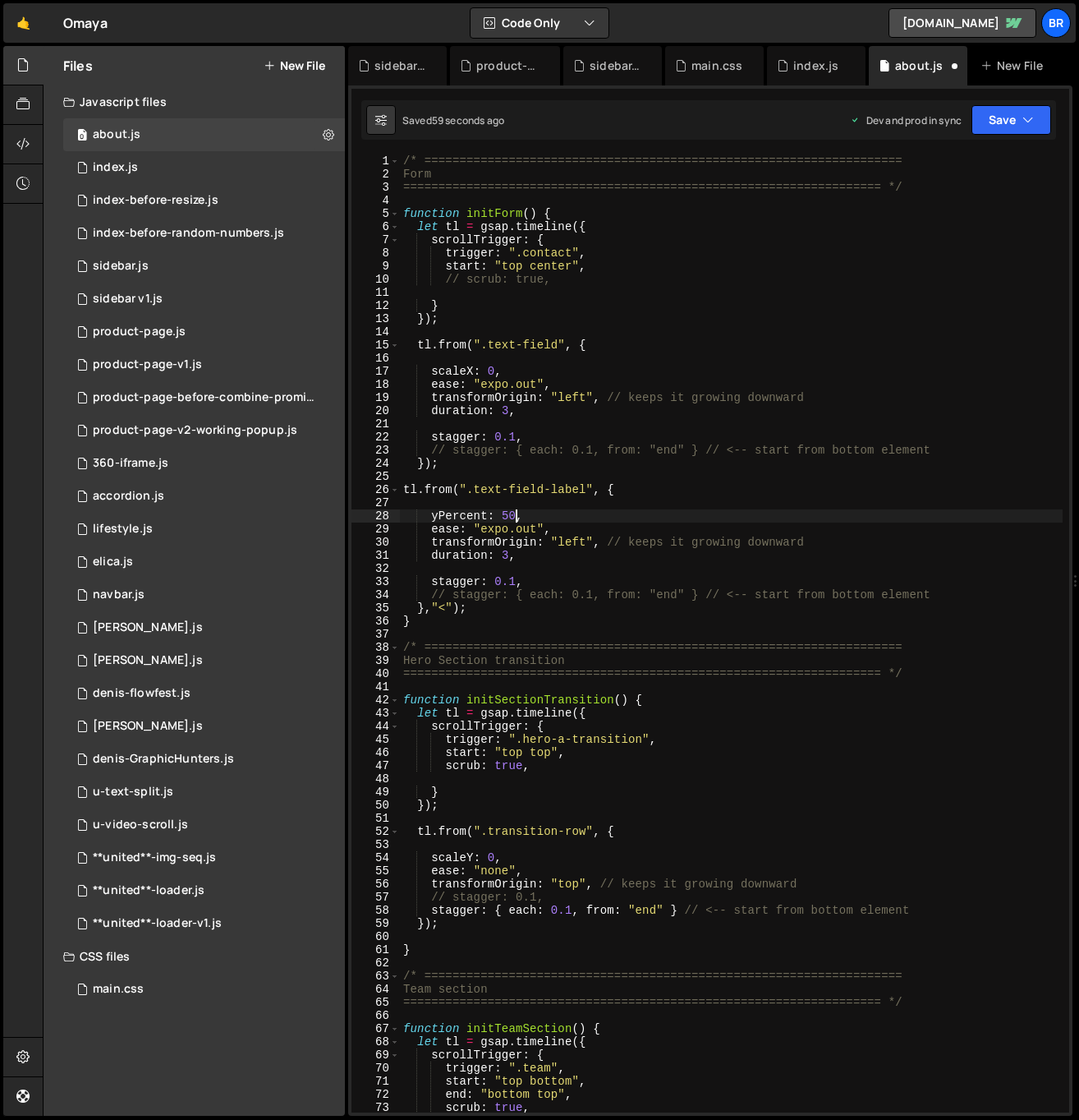
scroll to position [0, 8]
click at [564, 511] on div "/* ==================================================================== Form ==…" at bounding box center [731, 647] width 662 height 985
click at [847, 542] on div "/* ==================================================================== Form ==…" at bounding box center [731, 647] width 662 height 985
type textarea "transformOrigin: "left", // keeps it growing downward"
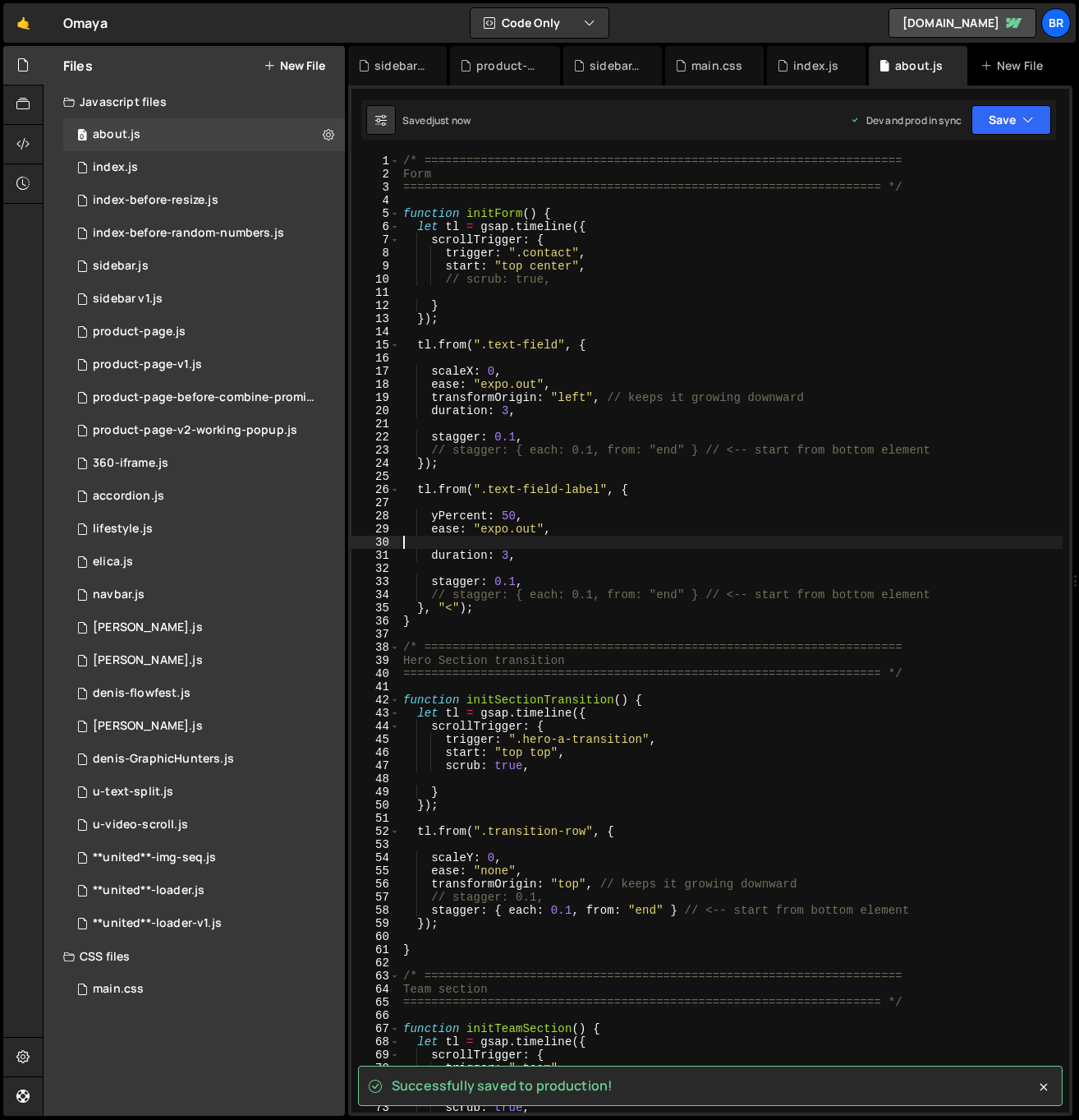
type textarea "ease: "expo.out","
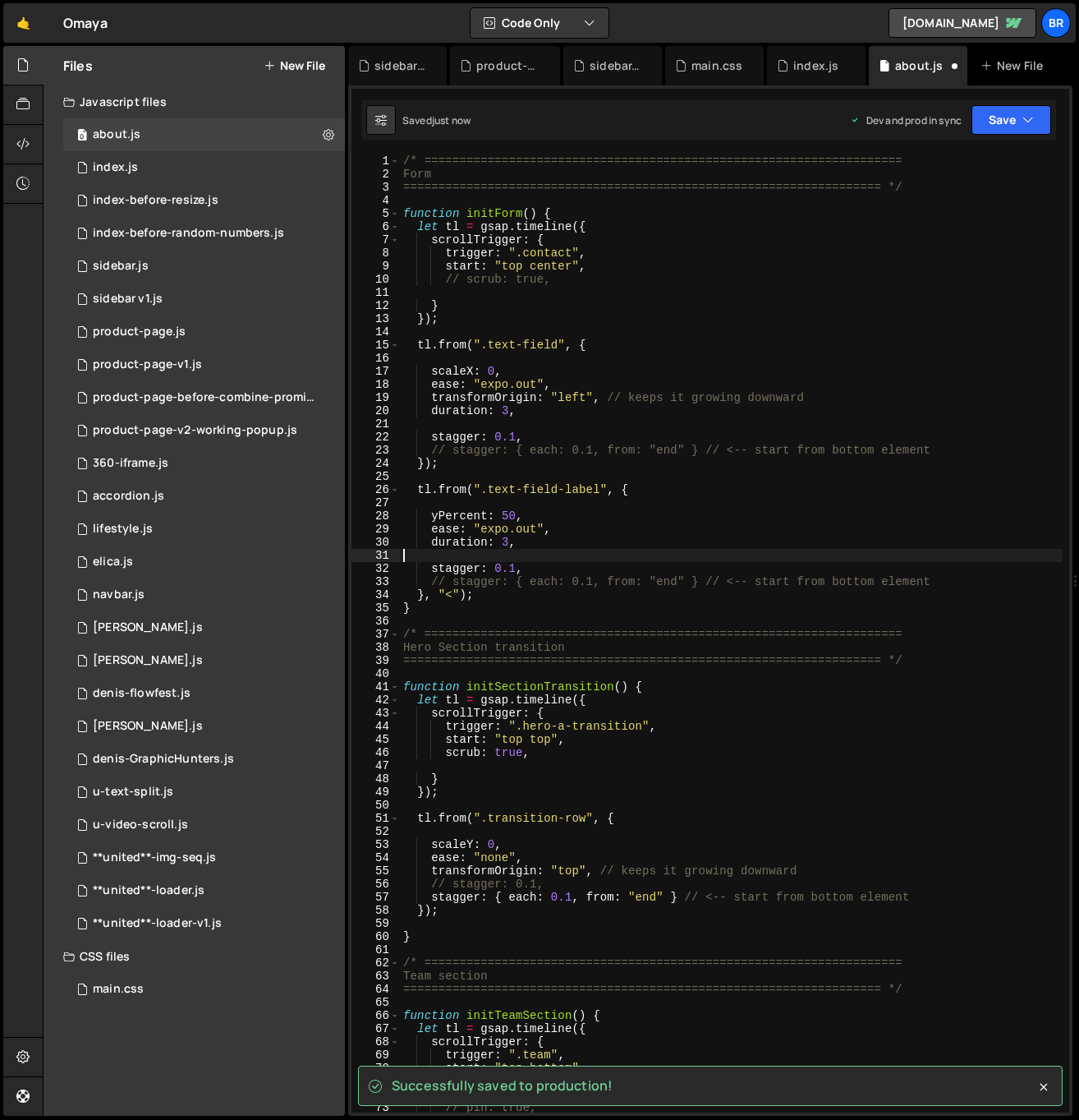
click at [503, 551] on div "/* ==================================================================== Form ==…" at bounding box center [731, 647] width 662 height 985
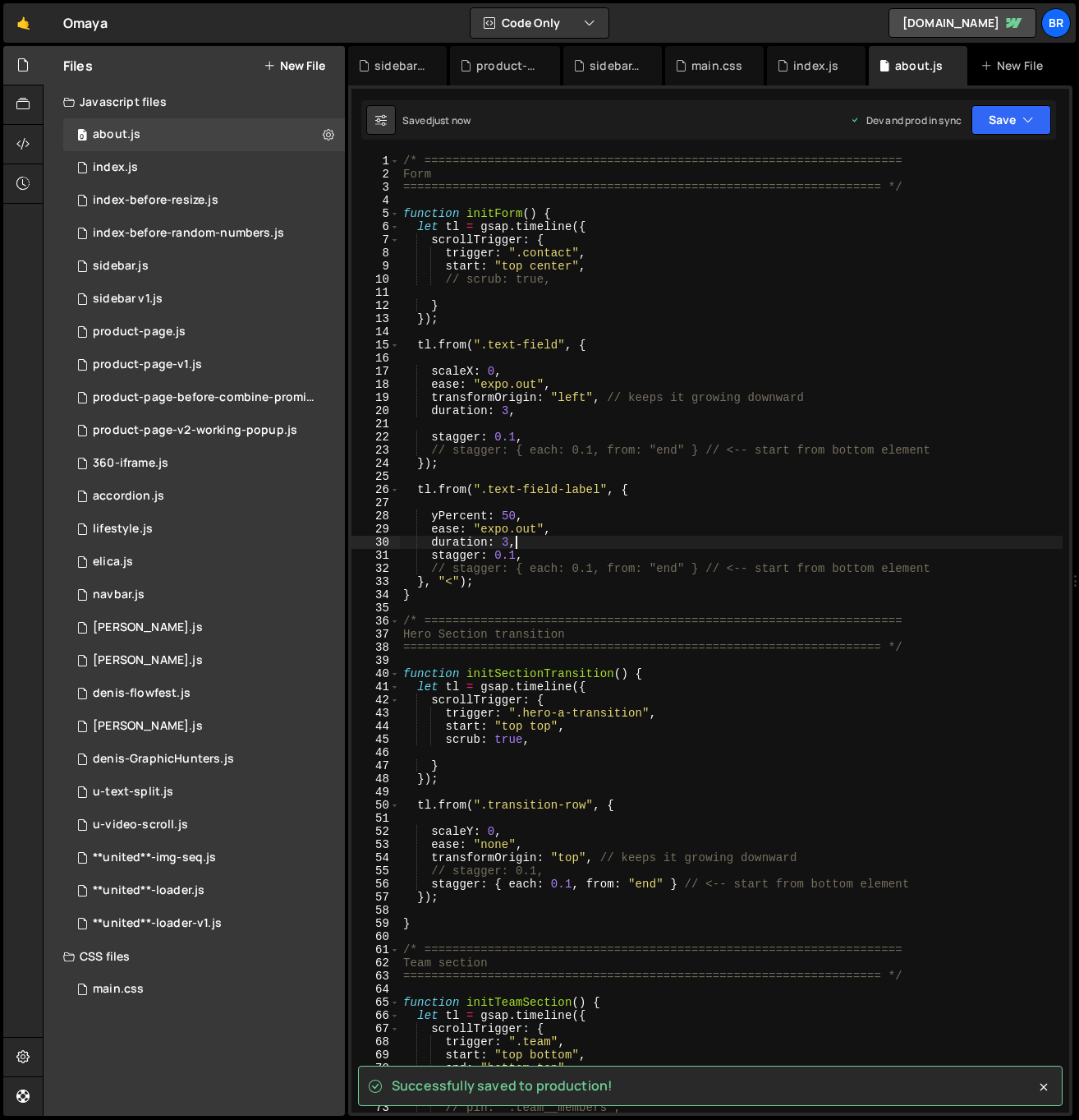
click at [506, 541] on div "/* ==================================================================== Form ==…" at bounding box center [731, 647] width 662 height 985
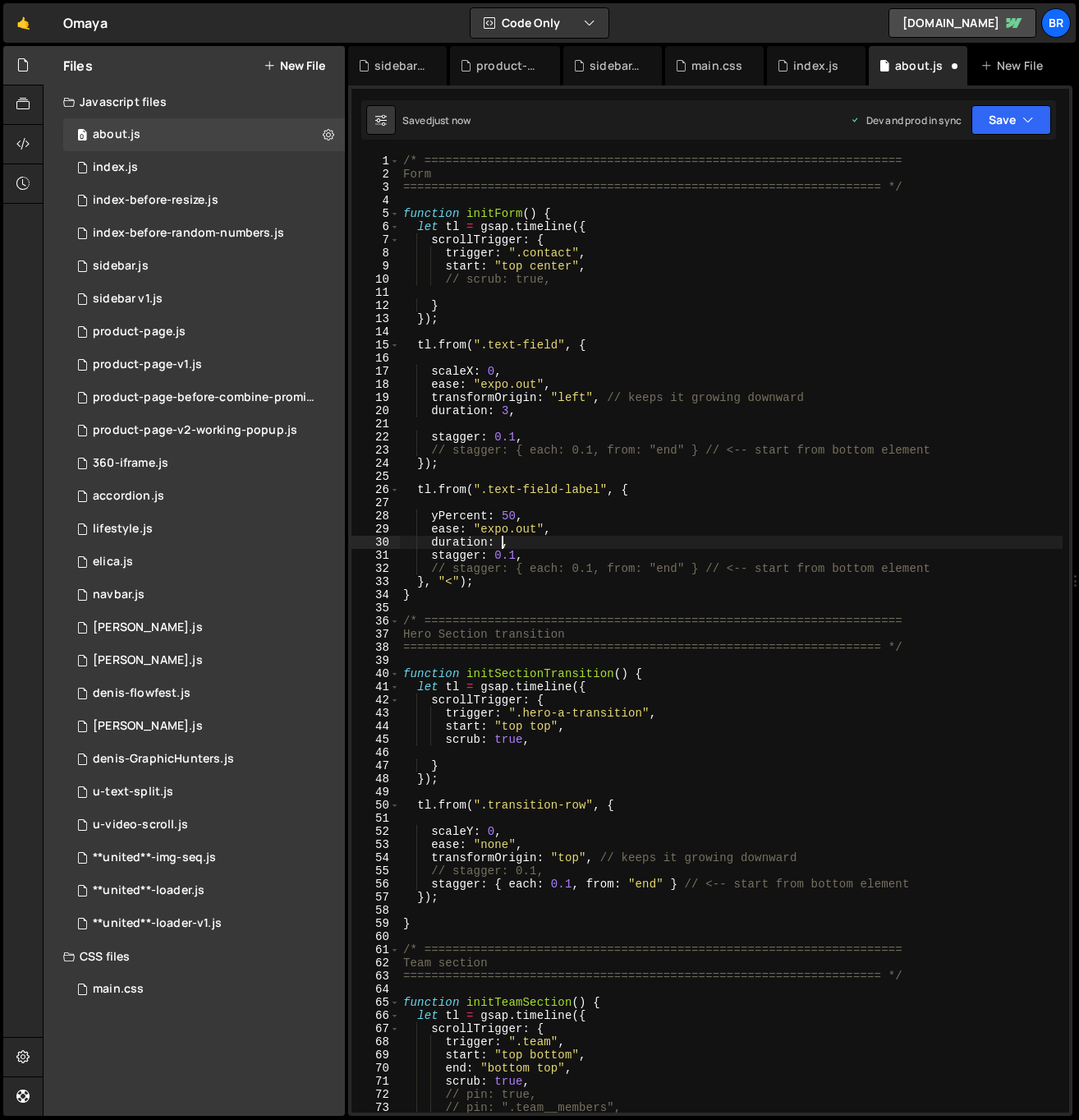
scroll to position [0, 7]
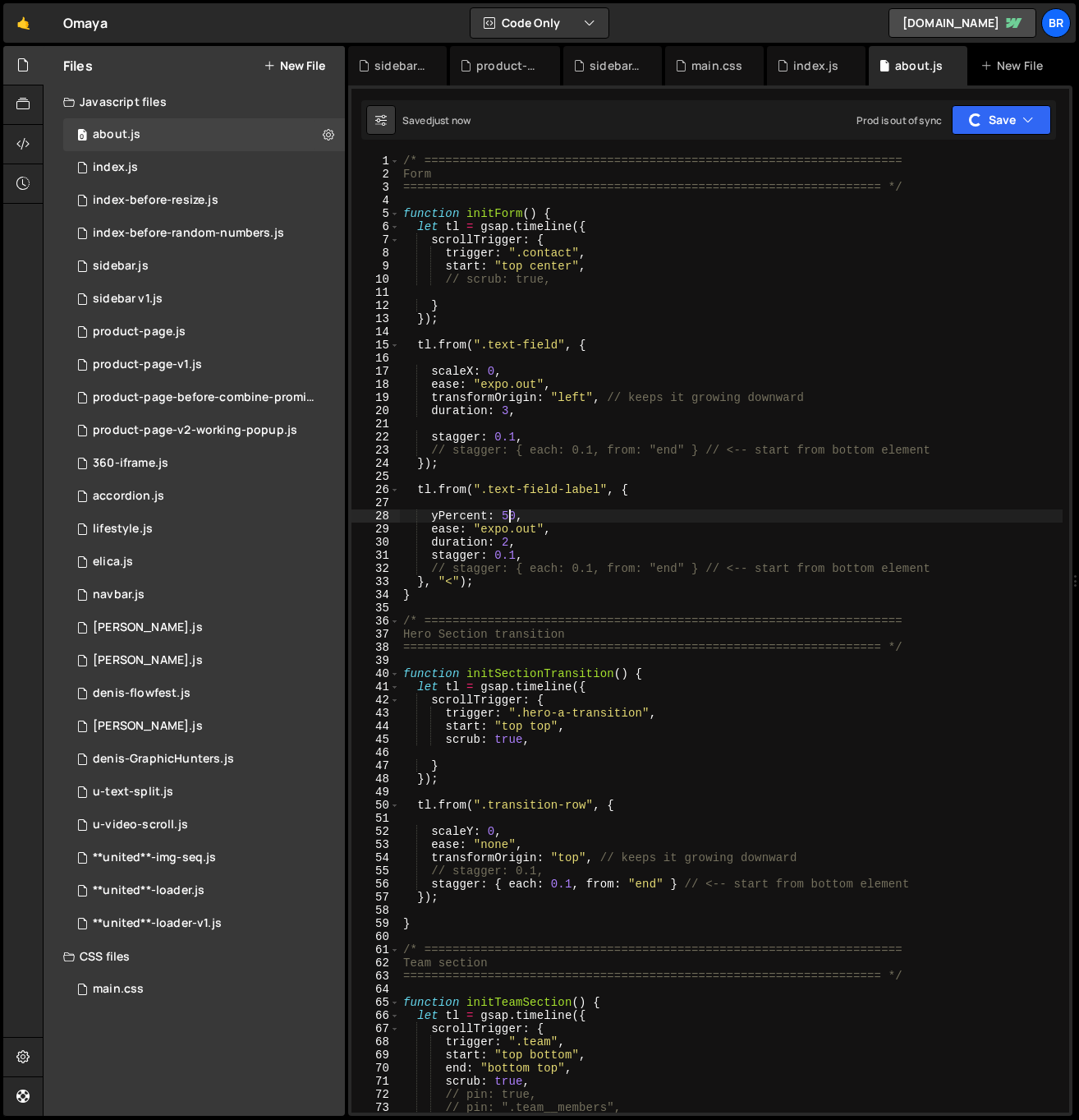
click at [508, 516] on div "/* ==================================================================== Form ==…" at bounding box center [731, 647] width 662 height 985
type textarea "yPercent: 100,"
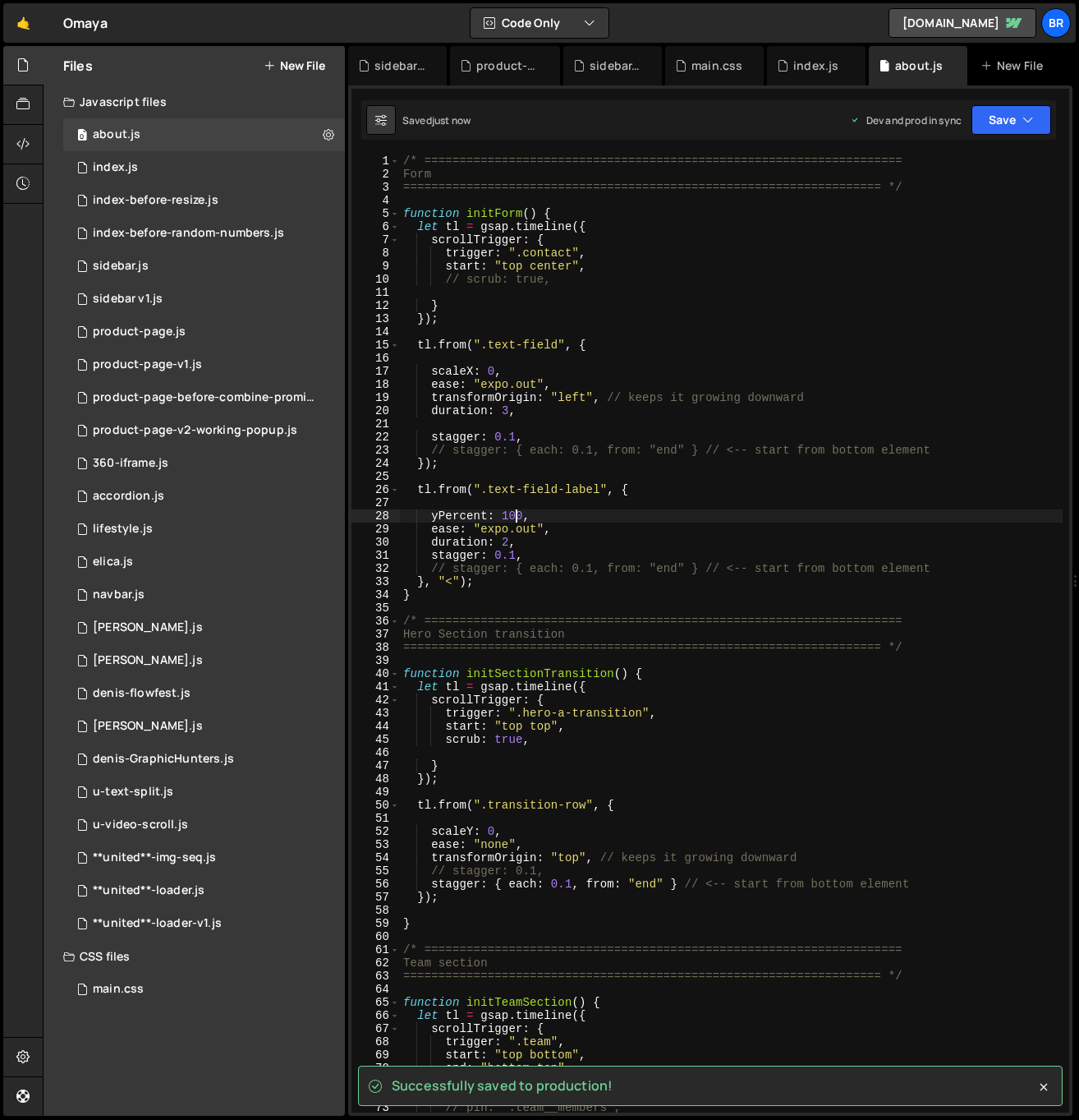
click at [548, 516] on div "/* ==================================================================== Form ==…" at bounding box center [731, 647] width 662 height 985
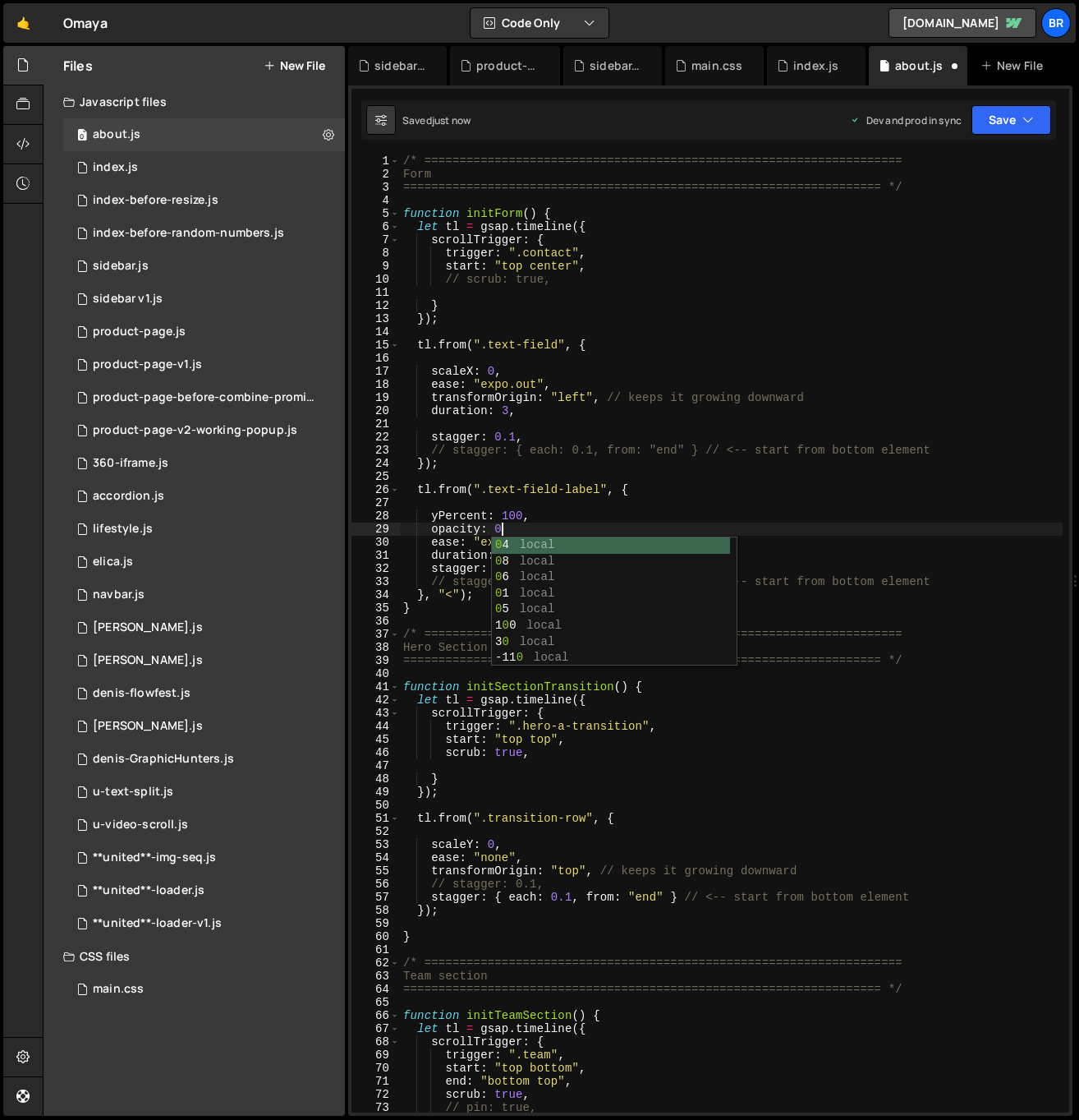
scroll to position [0, 7]
type textarea "opacity: 0,"
